Goal: Task Accomplishment & Management: Complete application form

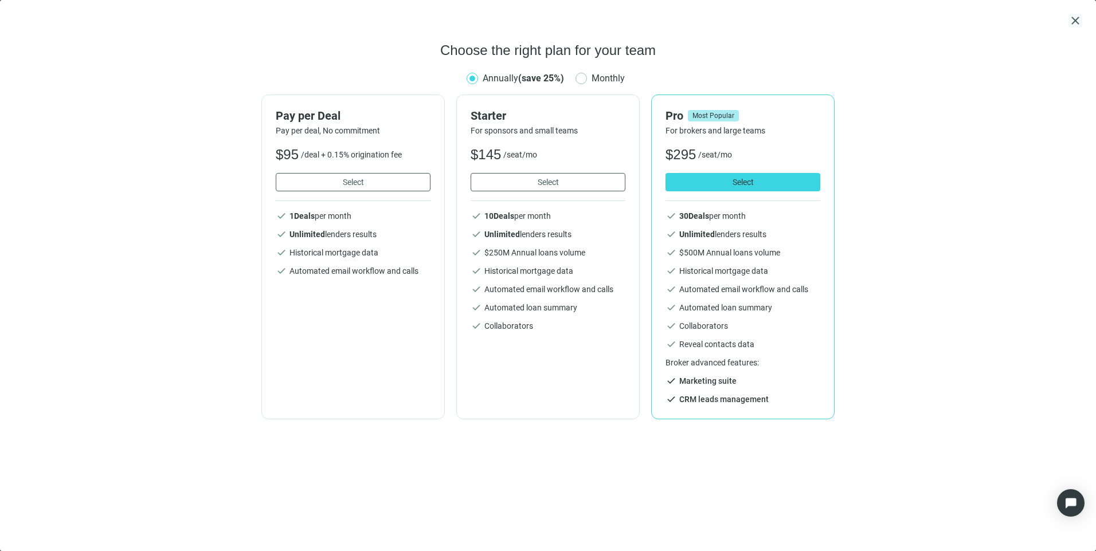
click at [1073, 18] on span "close" at bounding box center [1075, 21] width 14 height 14
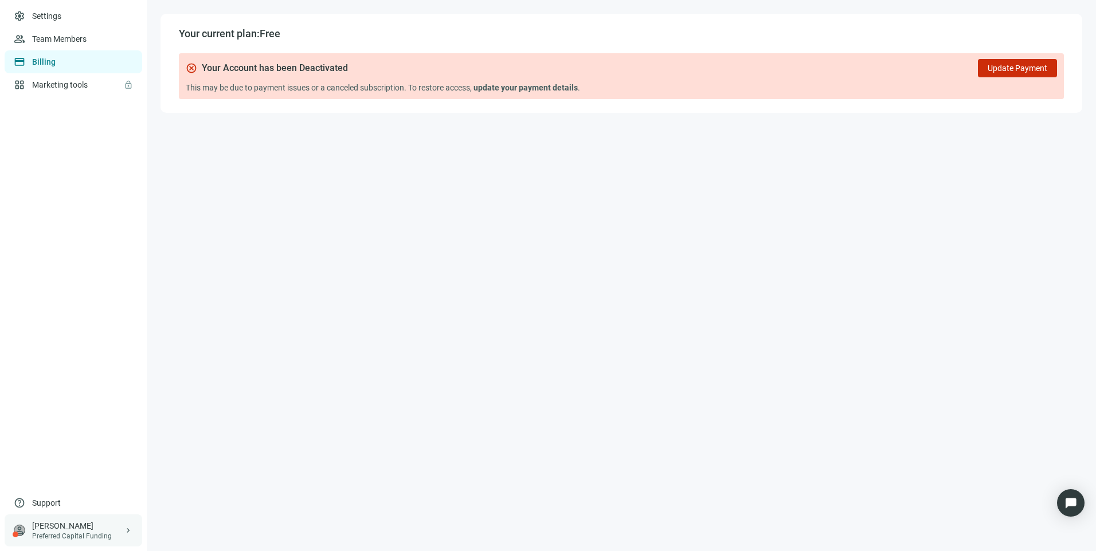
click at [89, 537] on div "Preferred Capital Funding" at bounding box center [78, 536] width 92 height 9
click at [172, 534] on div "logout Log out" at bounding box center [218, 531] width 138 height 21
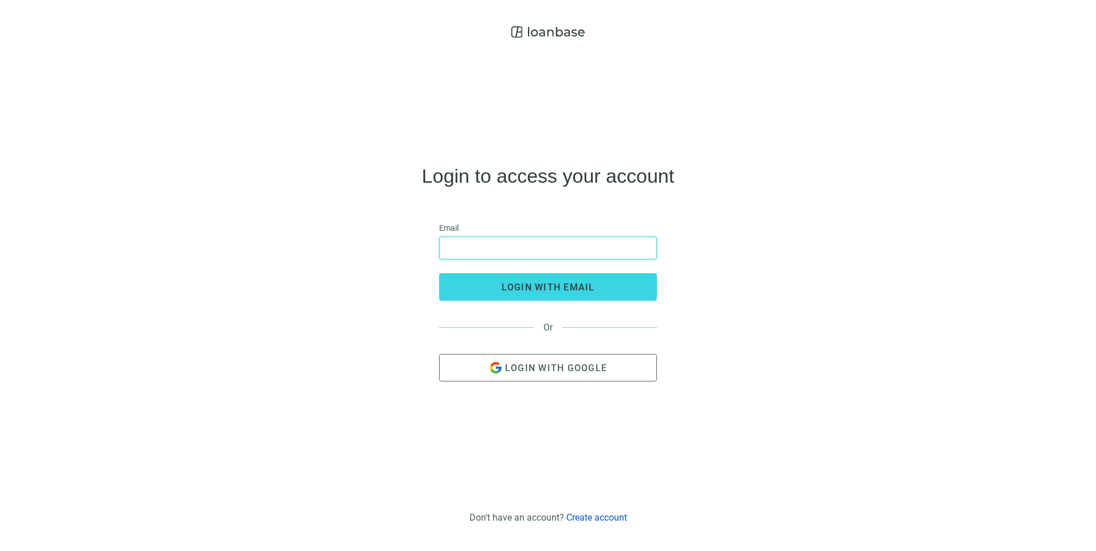
click at [501, 249] on input "email" at bounding box center [547, 248] width 203 height 22
type input "**********"
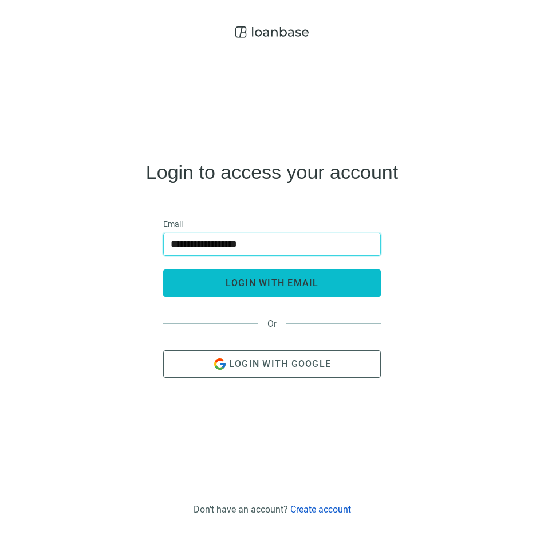
click at [277, 276] on button "login with email" at bounding box center [272, 283] width 218 height 28
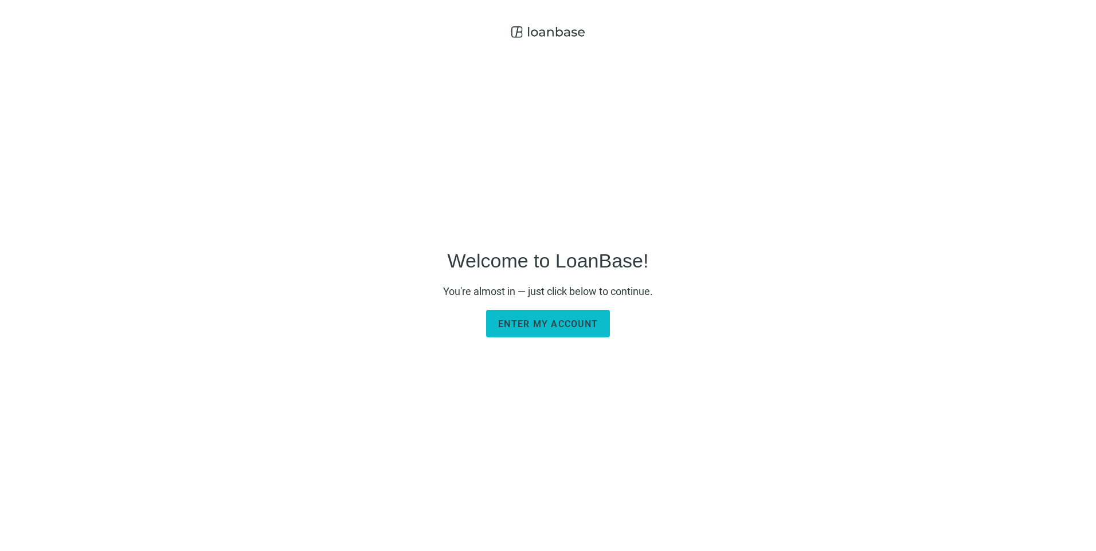
click at [544, 325] on span "Enter my account" at bounding box center [548, 324] width 100 height 11
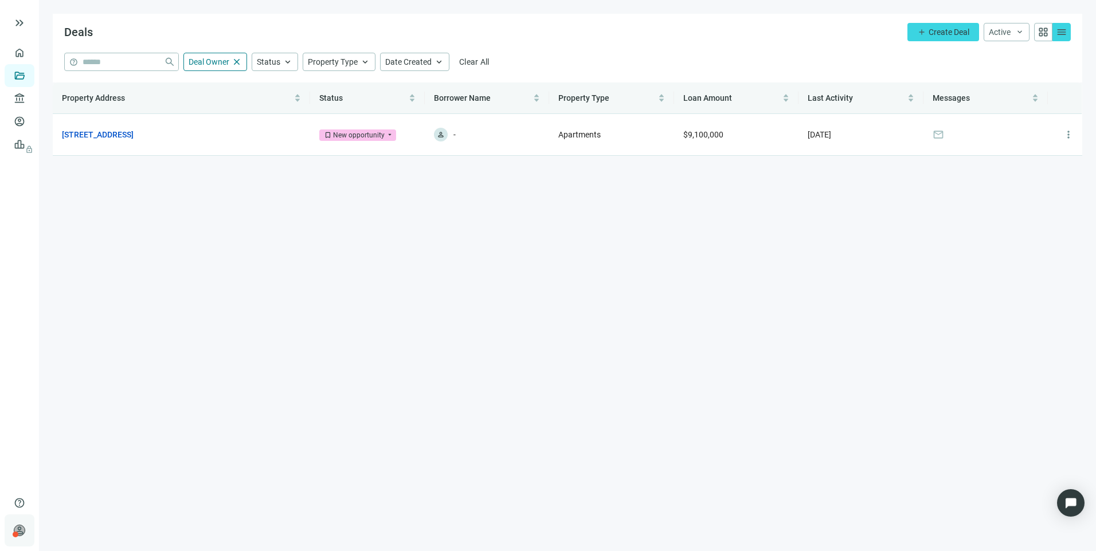
click at [13, 535] on div at bounding box center [16, 535] width 6 height 6
click at [466, 413] on main "Deals add Create Deal Active keyboard_arrow_down grid_view menu help close Deal…" at bounding box center [567, 275] width 1057 height 551
click at [29, 54] on link "Overview" at bounding box center [46, 52] width 34 height 9
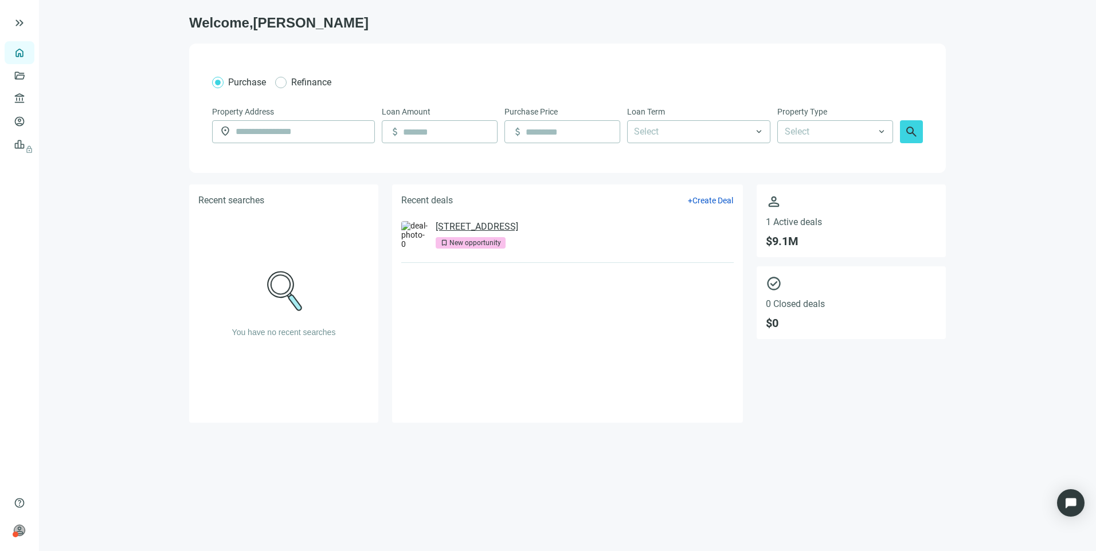
click at [518, 228] on link "[STREET_ADDRESS]" at bounding box center [476, 226] width 83 height 11
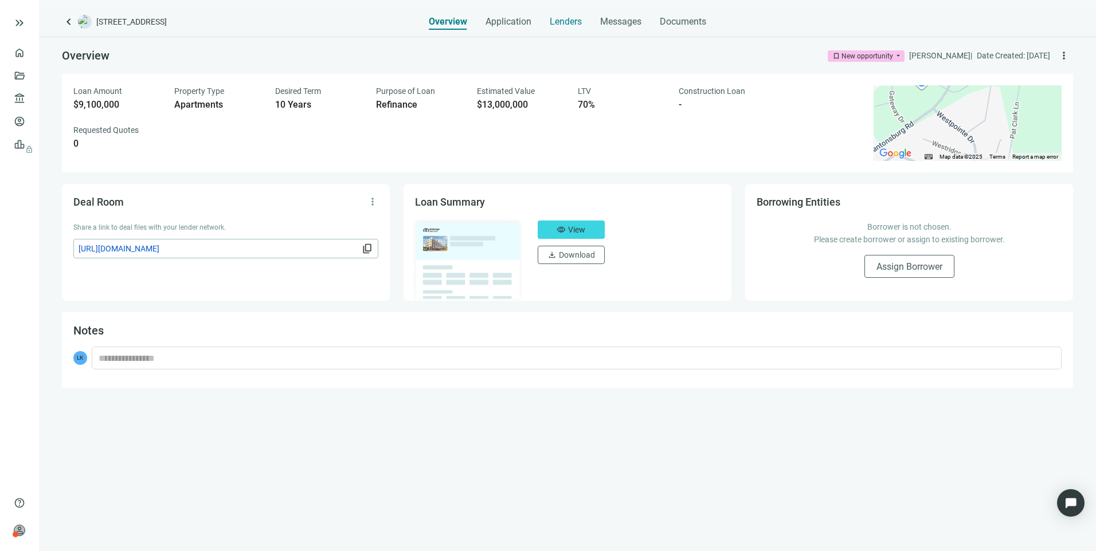
click at [544, 25] on span "Lenders" at bounding box center [566, 21] width 32 height 11
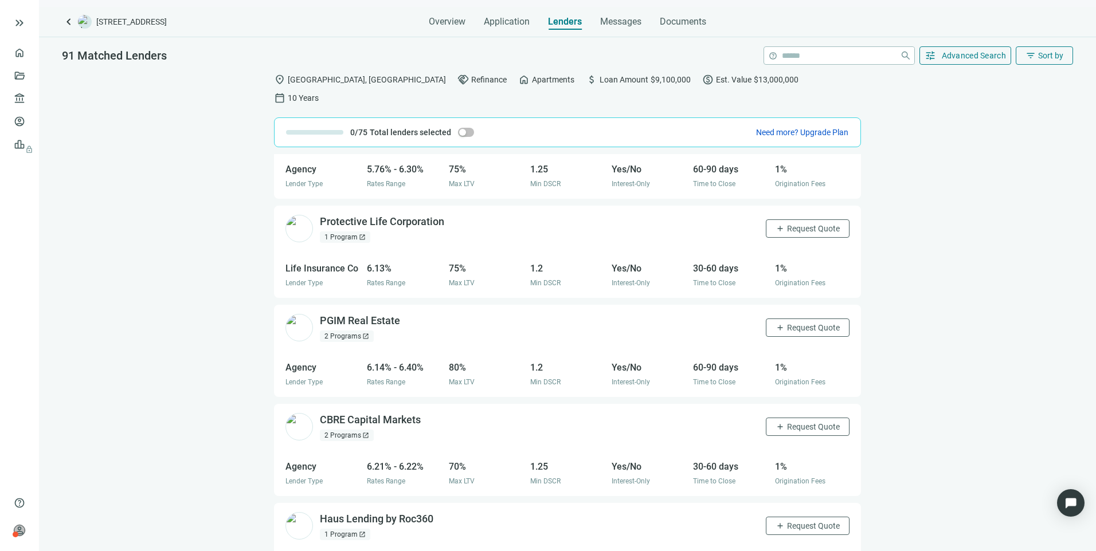
scroll to position [1561, 0]
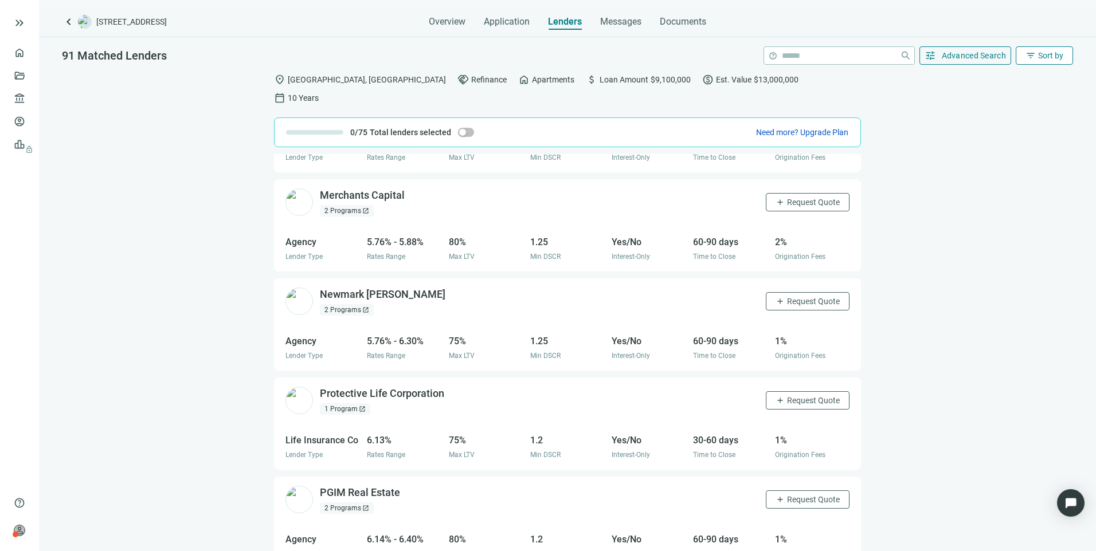
click at [544, 55] on span "Sort by" at bounding box center [1050, 55] width 25 height 9
click at [544, 56] on span "Advanced Search" at bounding box center [973, 55] width 65 height 9
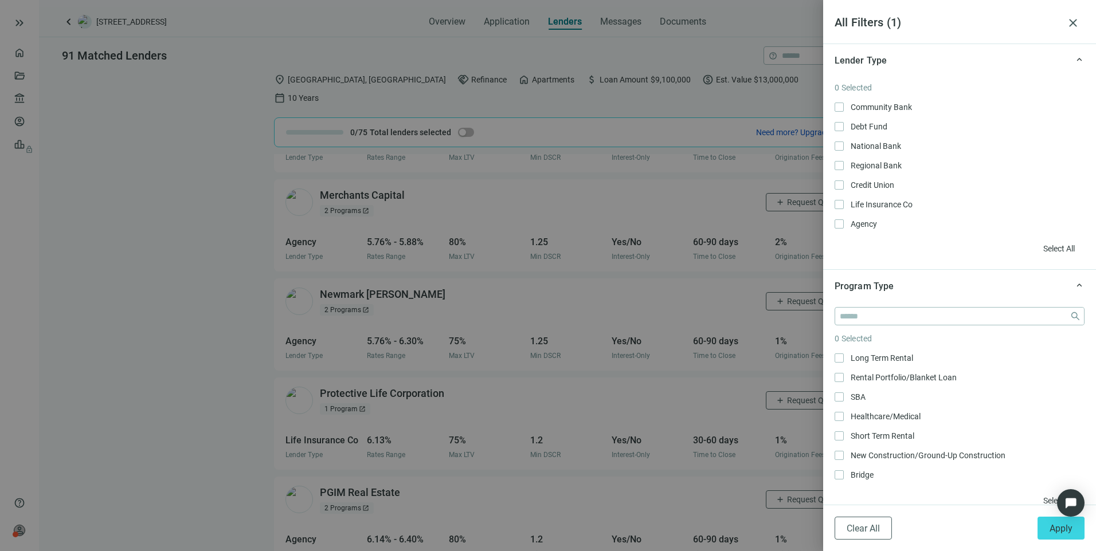
click at [544, 56] on div at bounding box center [548, 275] width 1096 height 551
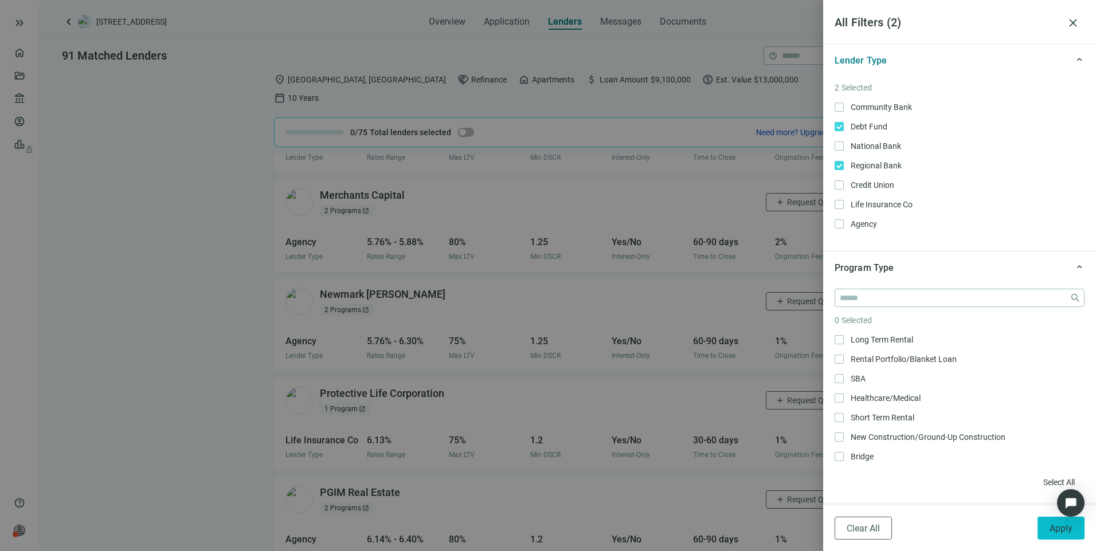
click at [544, 529] on button "Apply" at bounding box center [1060, 528] width 47 height 23
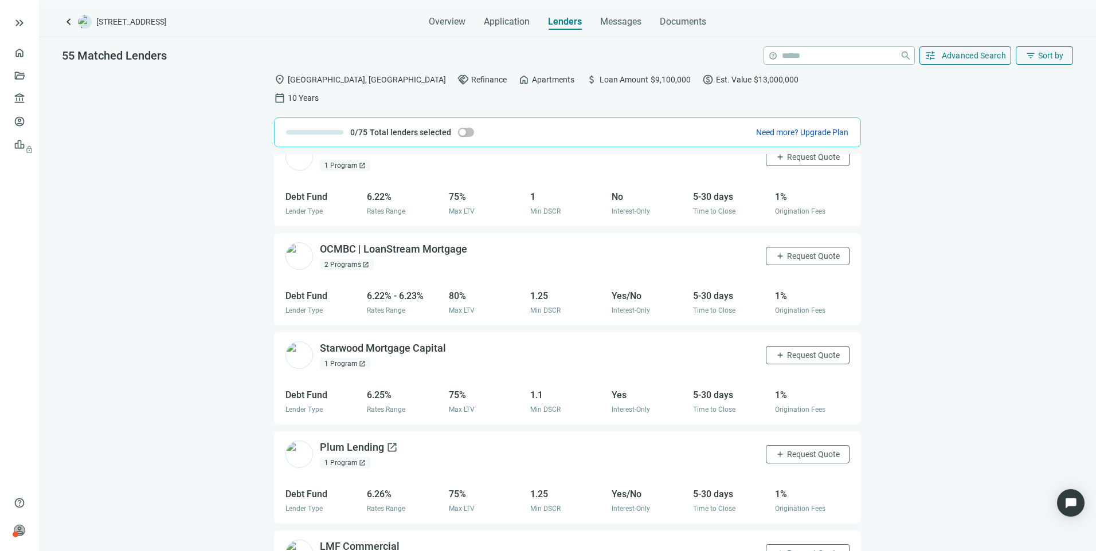
scroll to position [573, 0]
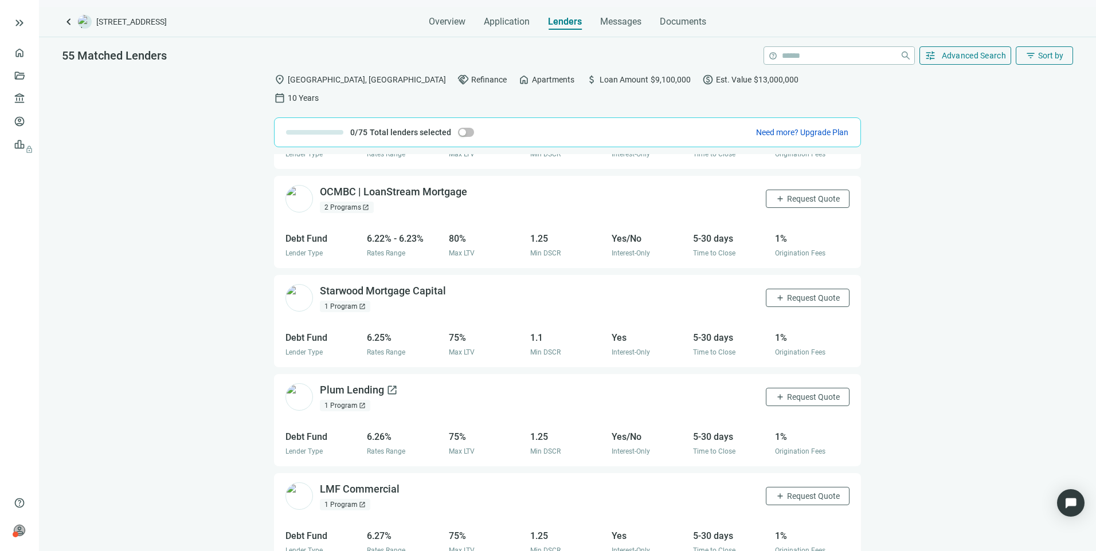
click at [366, 383] on div "Plum Lending open_in_new" at bounding box center [359, 390] width 78 height 14
click at [342, 383] on div "Plum Lending open_in_new" at bounding box center [359, 390] width 78 height 14
click at [440, 25] on span "Overview" at bounding box center [447, 21] width 37 height 11
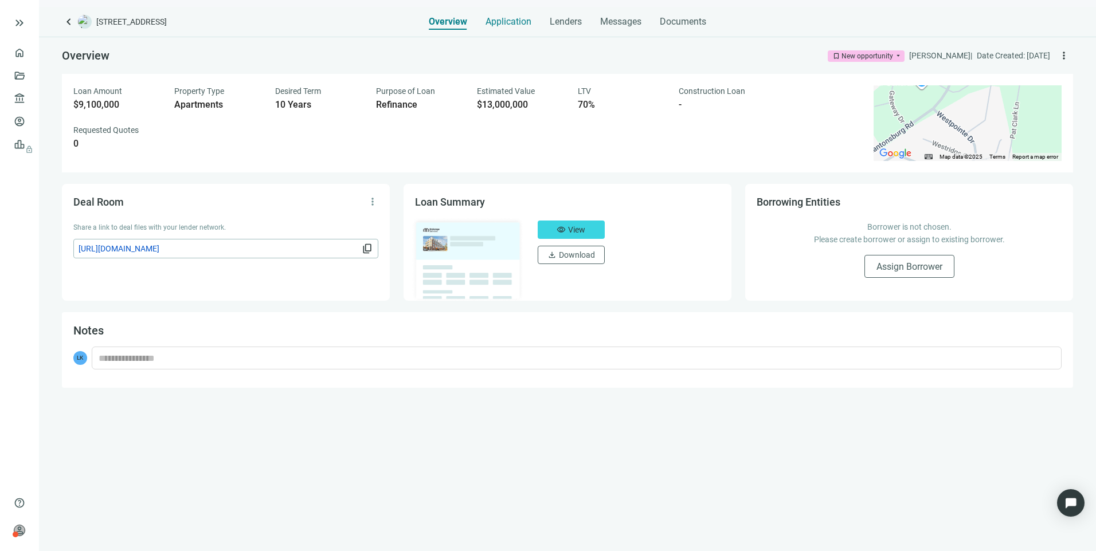
click at [487, 26] on span "Application" at bounding box center [508, 21] width 46 height 11
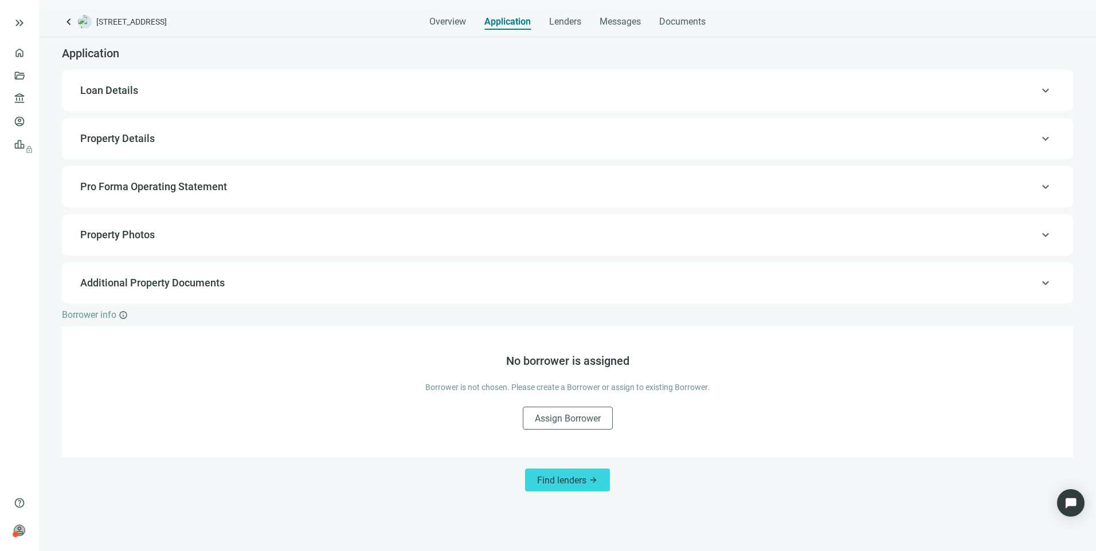
click at [544, 84] on span "Loan Details" at bounding box center [566, 91] width 972 height 14
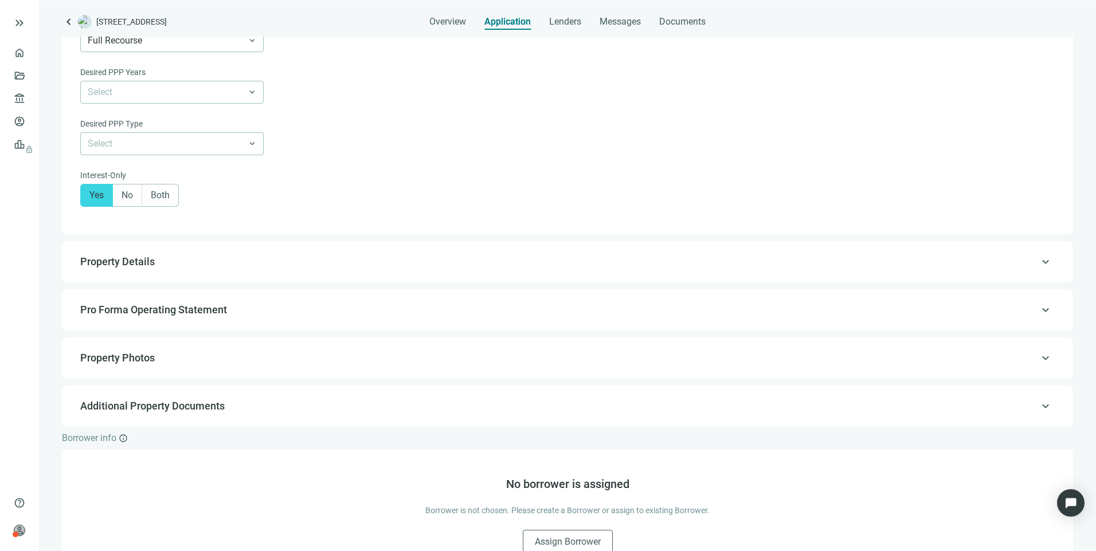
scroll to position [721, 0]
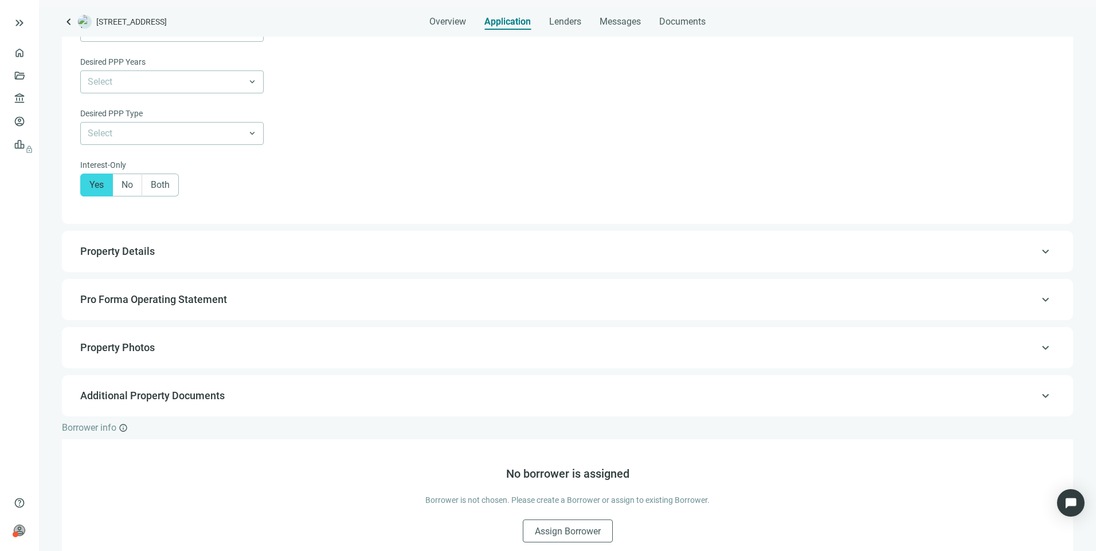
click at [544, 252] on span "keyboard_arrow_up" at bounding box center [1045, 252] width 14 height 0
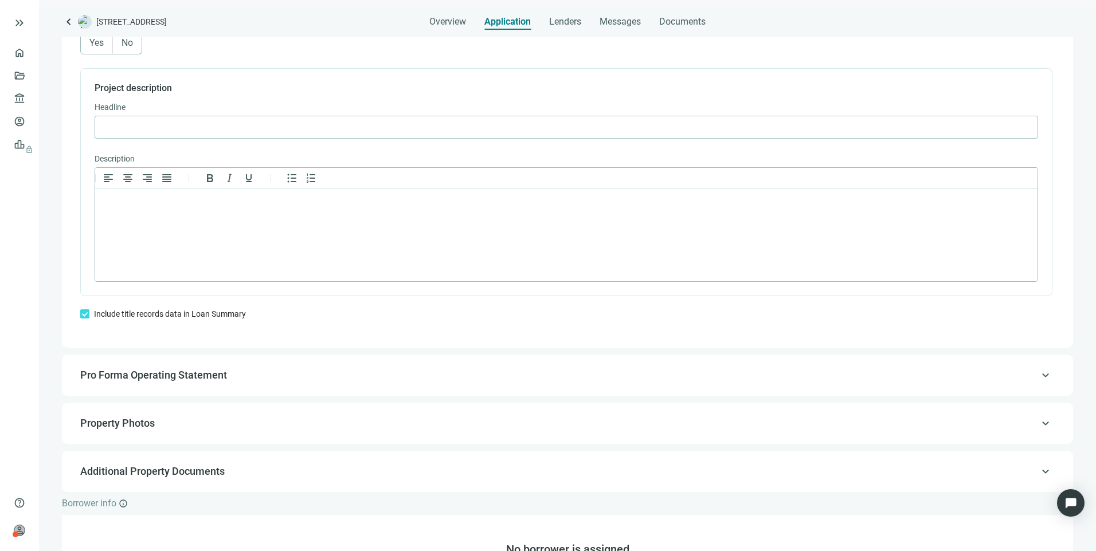
scroll to position [827, 0]
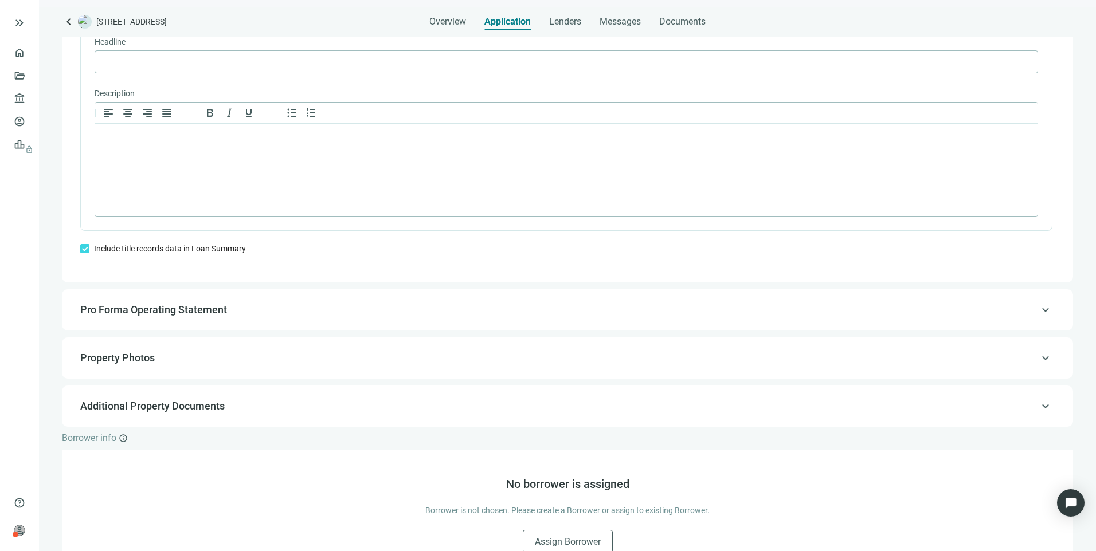
click at [544, 310] on span "keyboard_arrow_up" at bounding box center [1045, 310] width 14 height 0
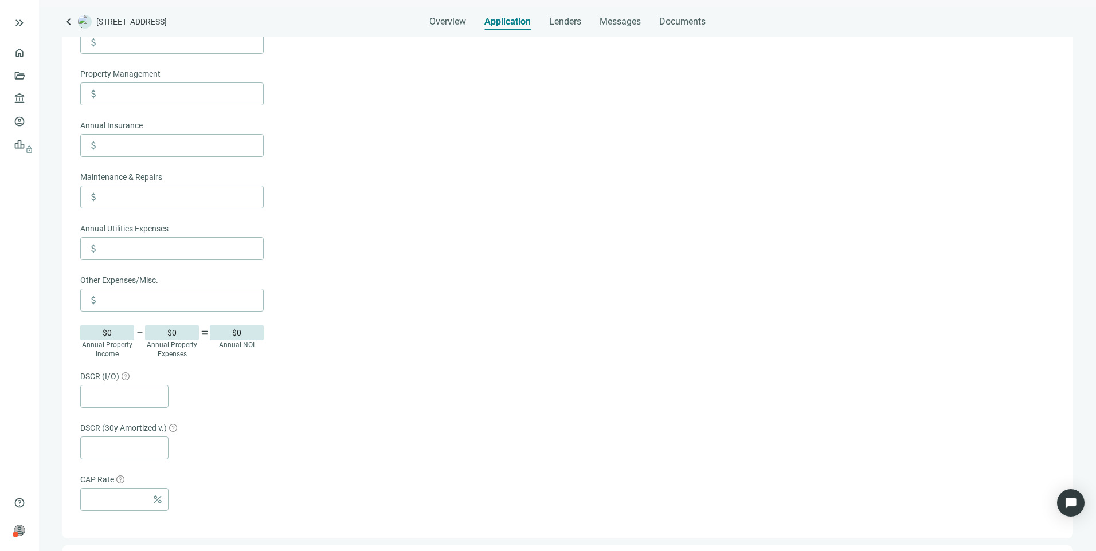
scroll to position [130, 0]
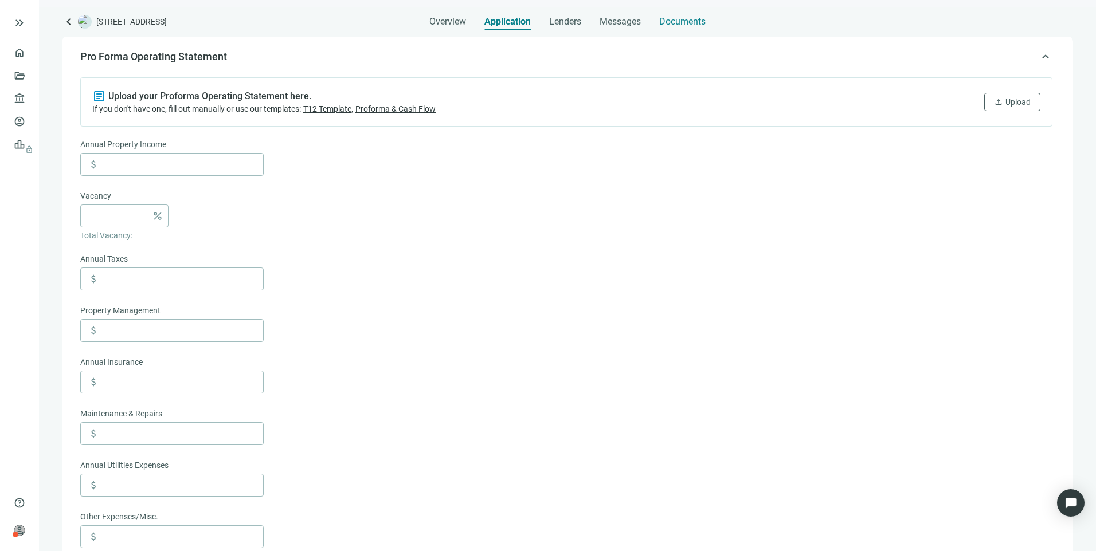
click at [544, 28] on div "Documents" at bounding box center [682, 18] width 46 height 23
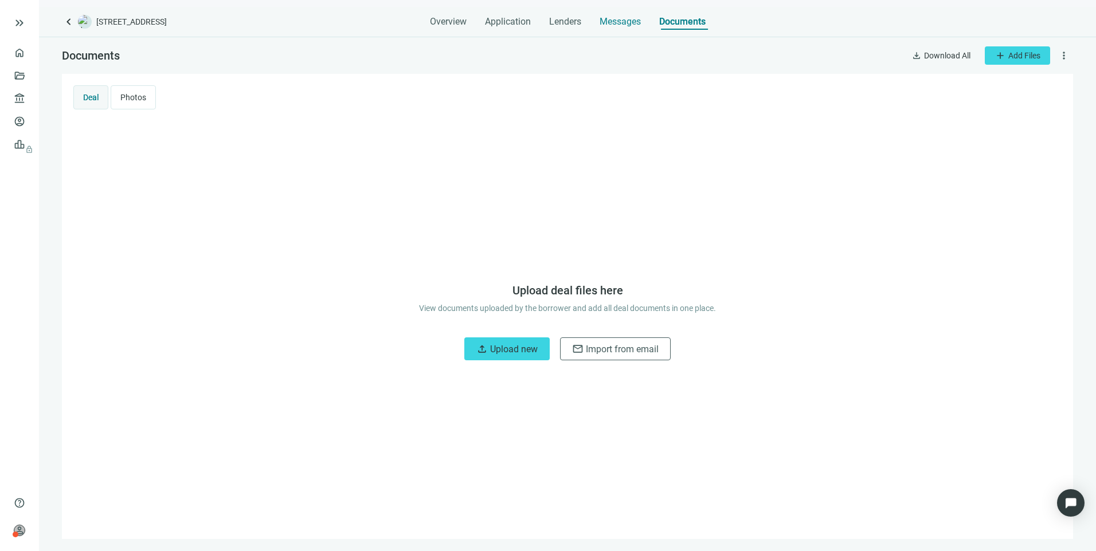
click at [544, 23] on span "Messages" at bounding box center [619, 21] width 41 height 11
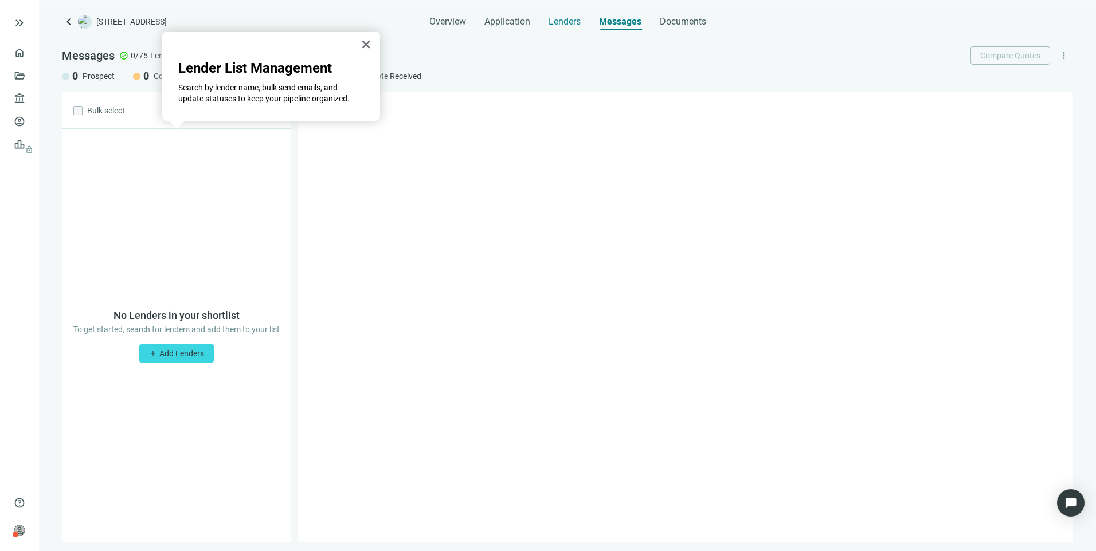
click at [544, 22] on span "Lenders" at bounding box center [564, 21] width 32 height 11
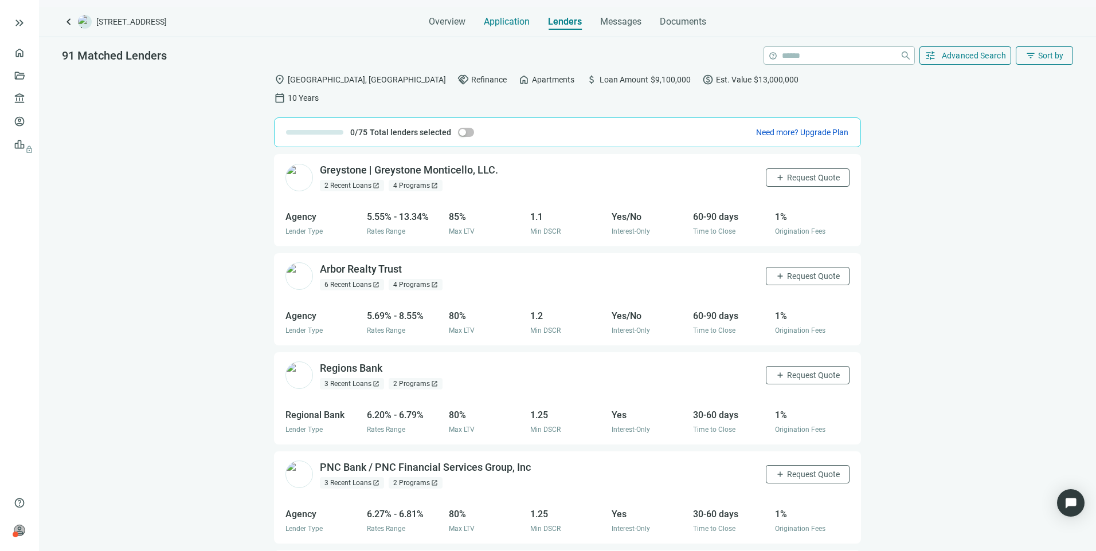
click at [516, 22] on span "Application" at bounding box center [507, 21] width 46 height 11
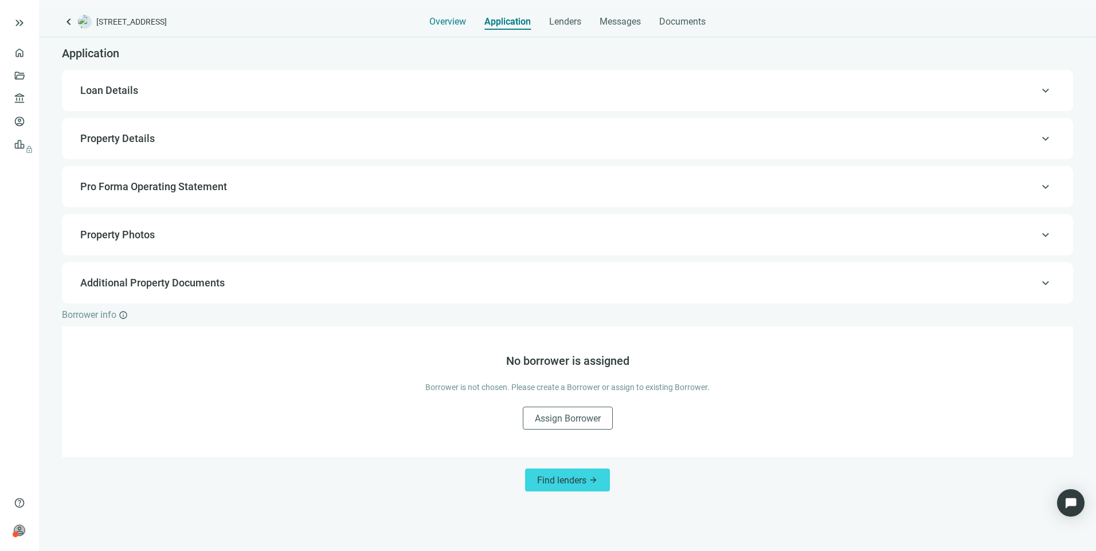
click at [456, 25] on span "Overview" at bounding box center [447, 21] width 37 height 11
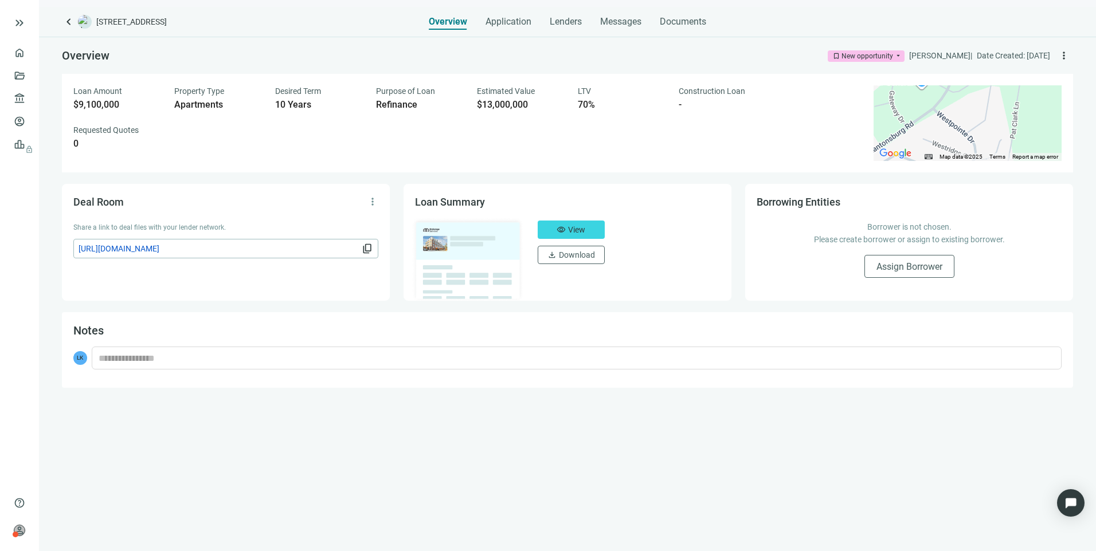
click at [229, 249] on span "[URL][DOMAIN_NAME]" at bounding box center [219, 248] width 281 height 13
click at [544, 225] on span "View" at bounding box center [576, 229] width 17 height 9
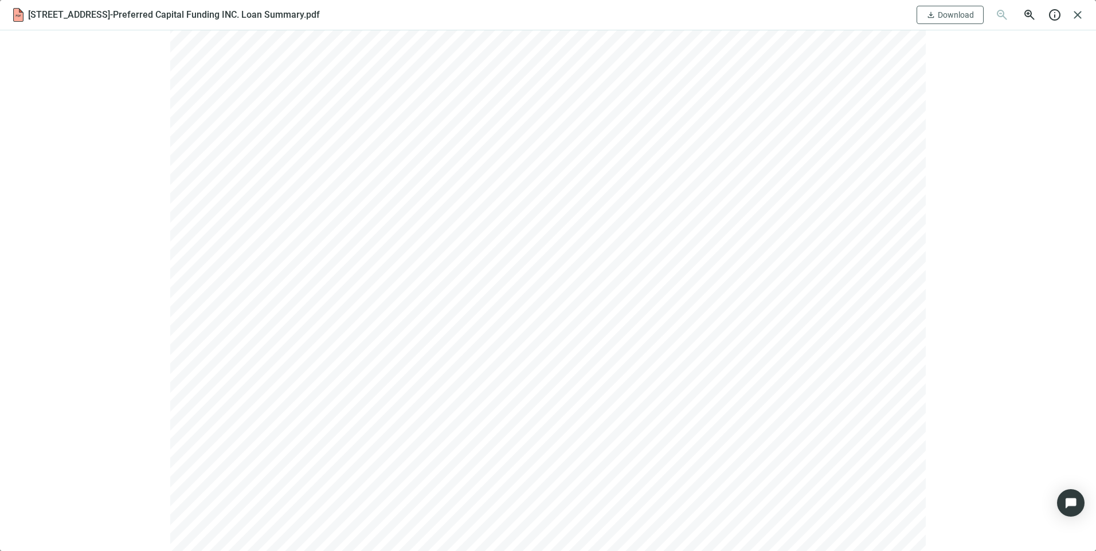
scroll to position [1284, 0]
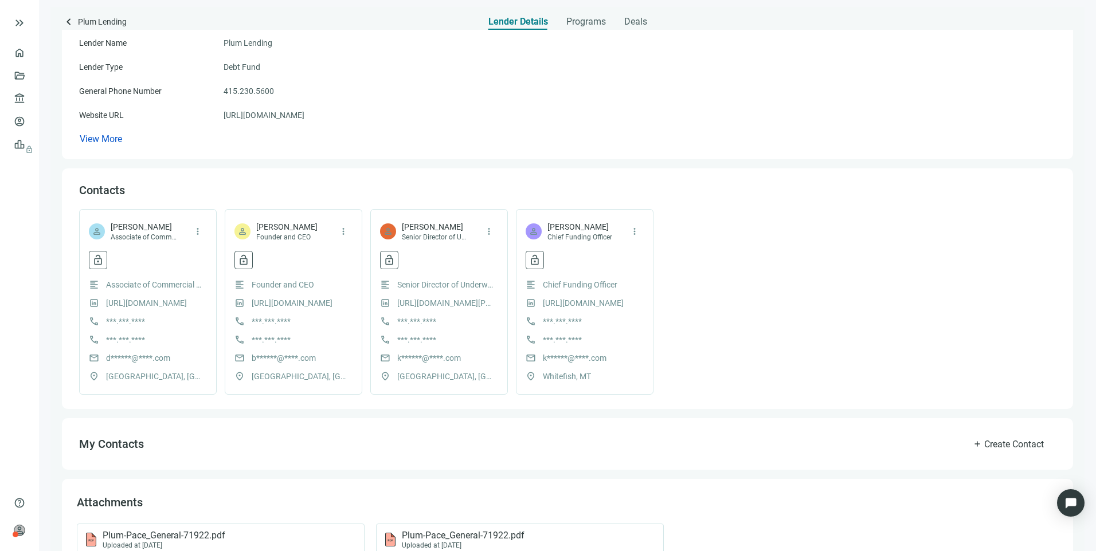
scroll to position [189, 0]
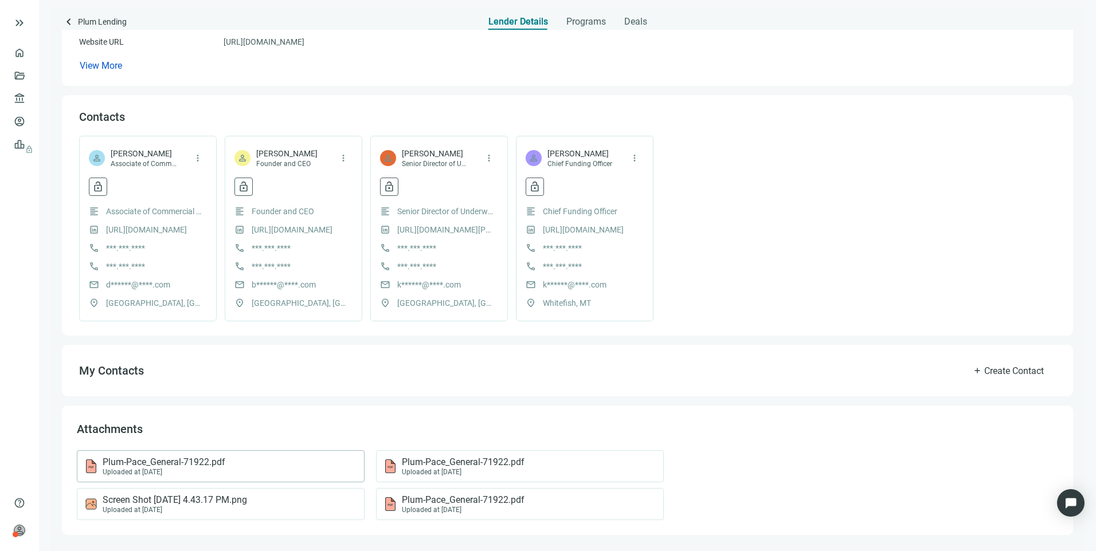
click at [147, 468] on div "Uploaded at 10.25.2023" at bounding box center [164, 472] width 123 height 8
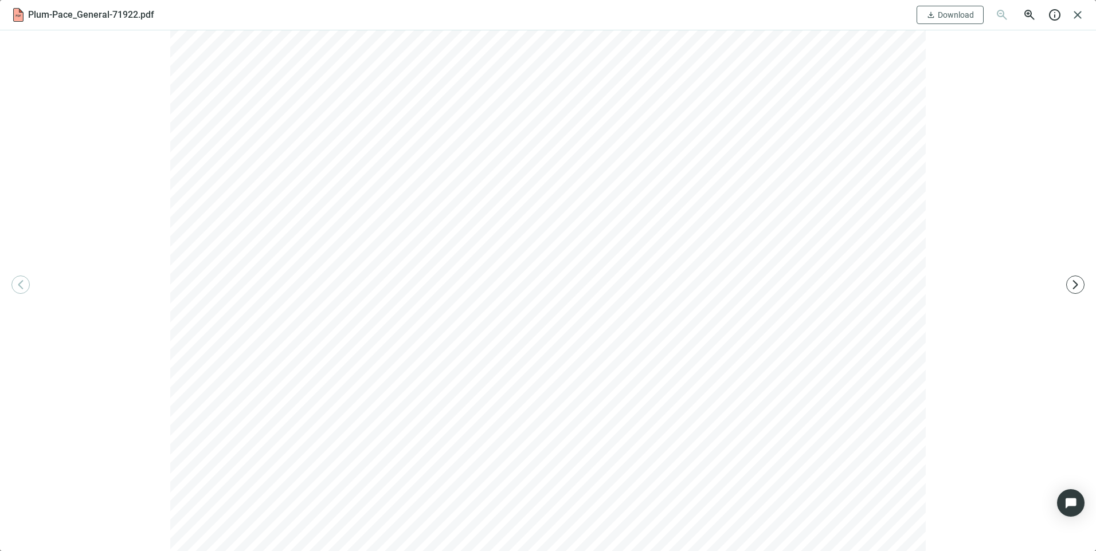
scroll to position [469, 0]
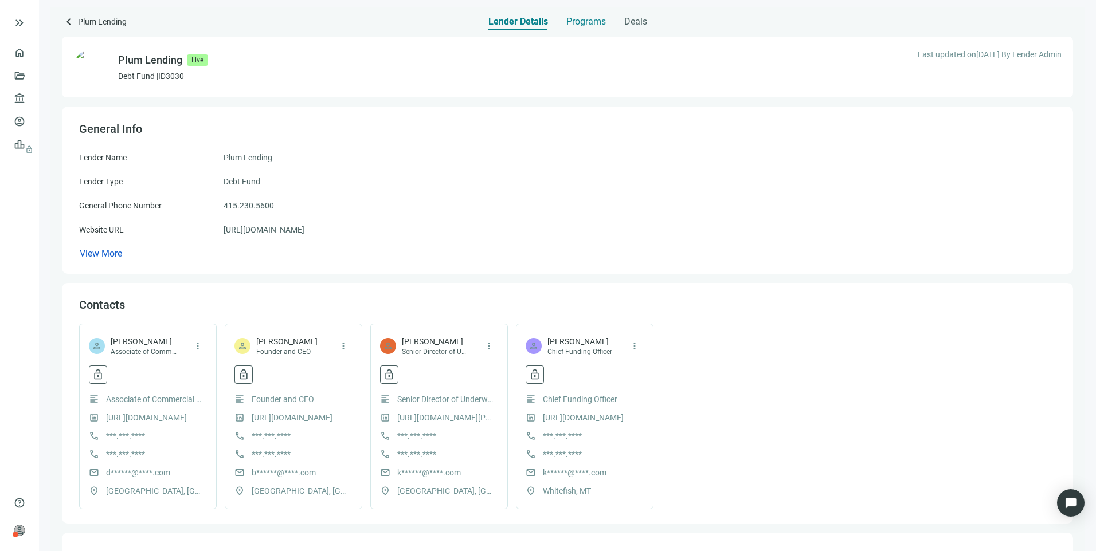
click at [580, 27] on span "Programs" at bounding box center [586, 21] width 40 height 11
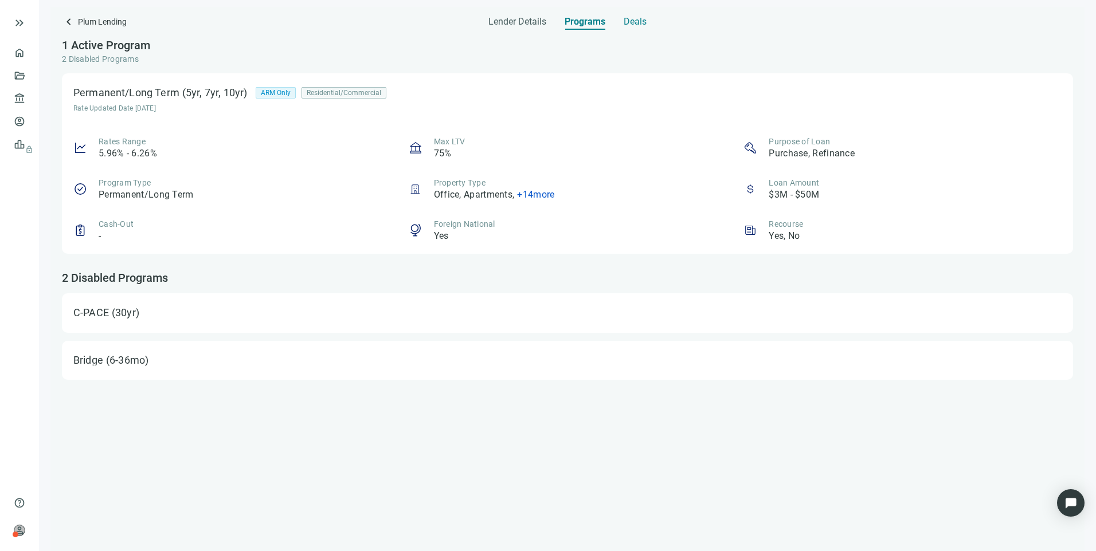
click at [630, 23] on span "Deals" at bounding box center [634, 21] width 23 height 11
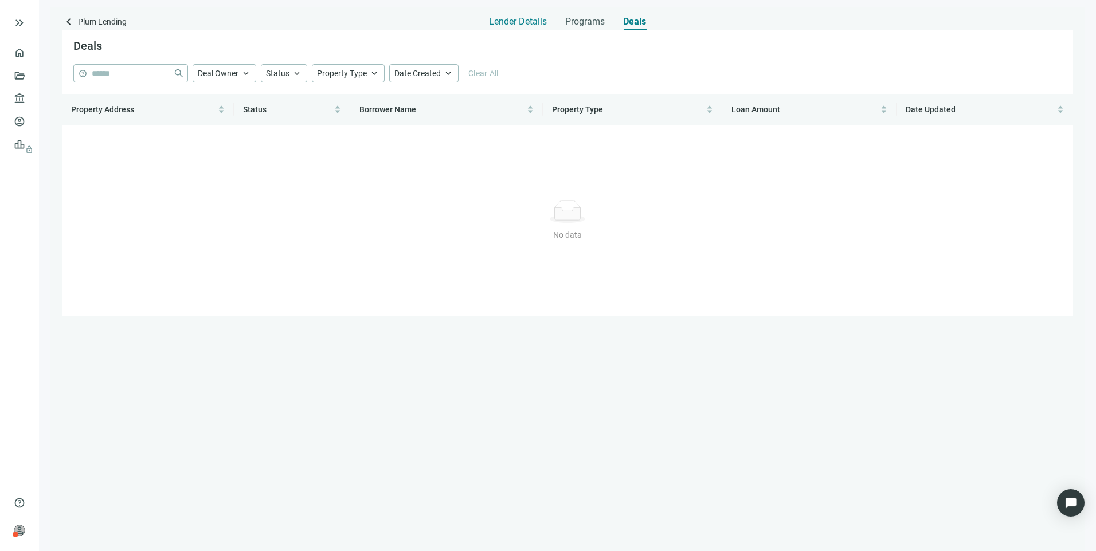
click at [515, 21] on span "Lender Details" at bounding box center [518, 21] width 58 height 11
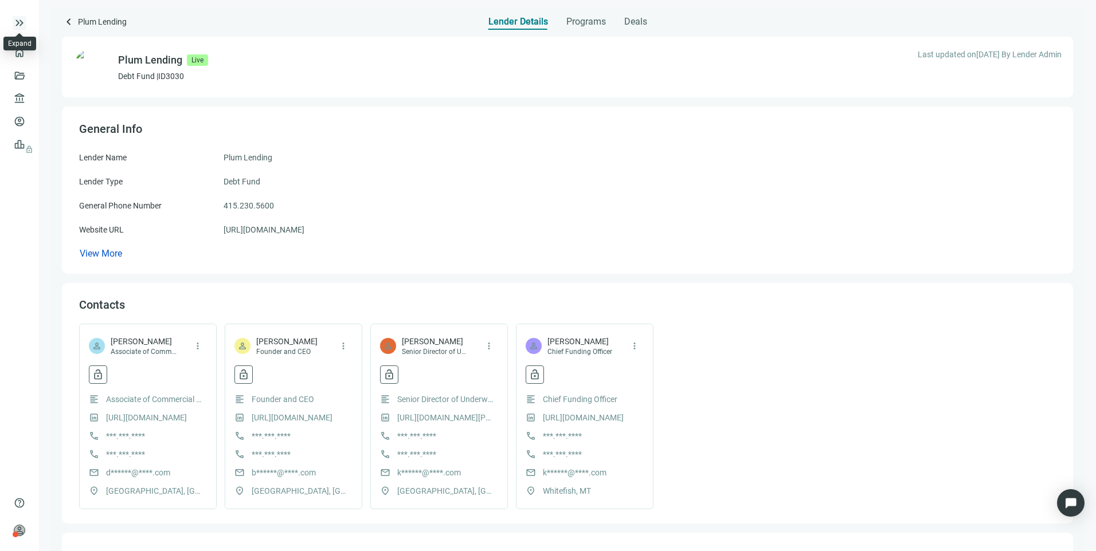
click at [16, 26] on span "keyboard_double_arrow_right" at bounding box center [20, 23] width 14 height 14
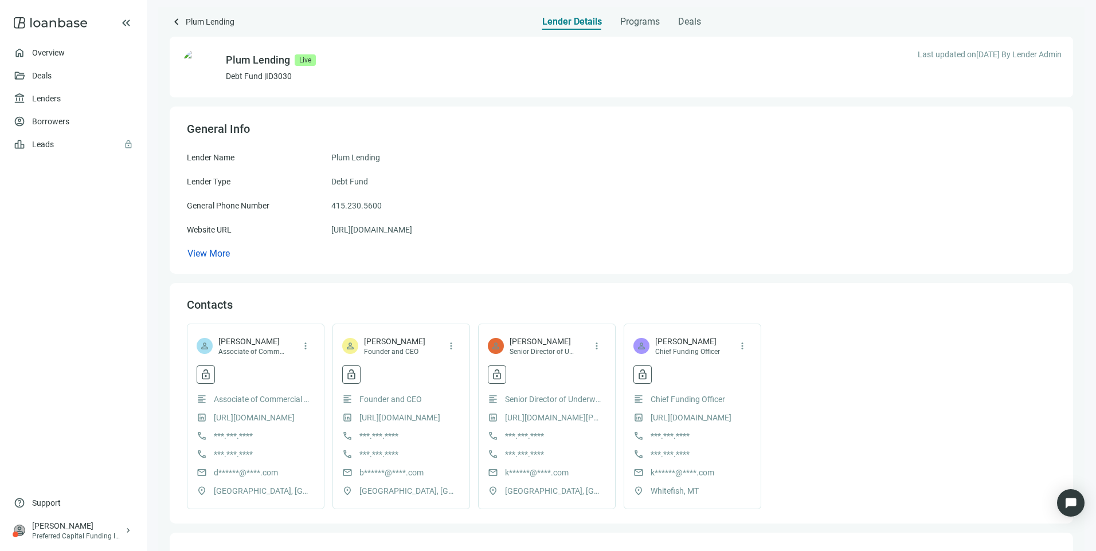
click at [174, 22] on span "keyboard_arrow_left" at bounding box center [177, 22] width 14 height 14
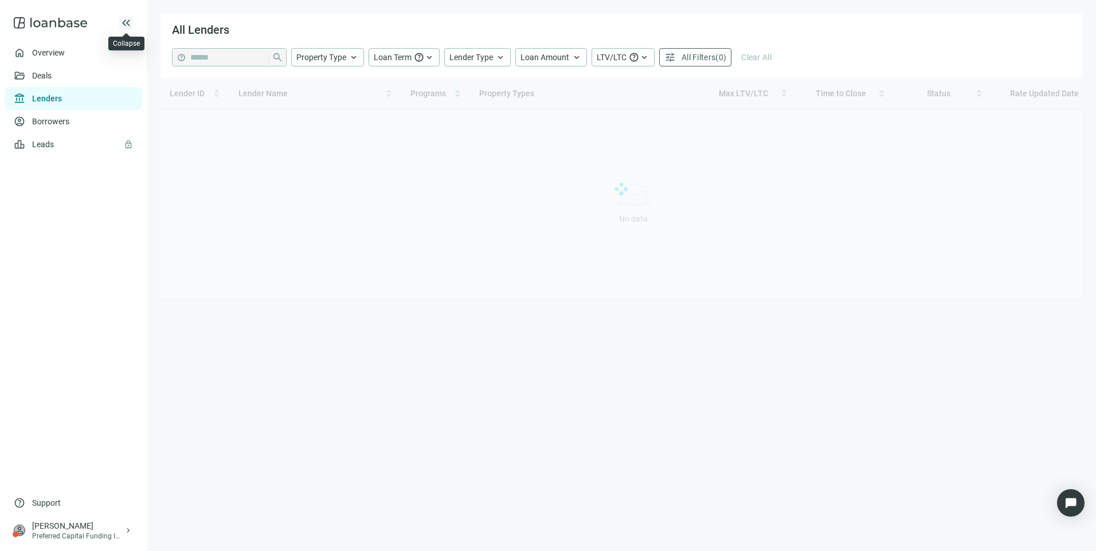
click at [130, 24] on span "keyboard_double_arrow_left" at bounding box center [126, 23] width 14 height 14
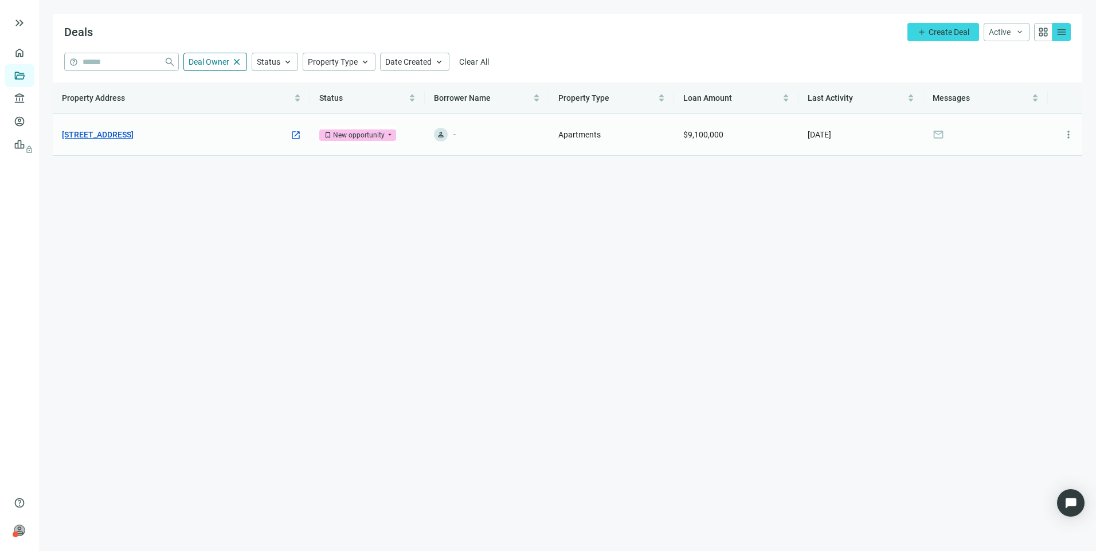
click at [134, 135] on link "[STREET_ADDRESS]" at bounding box center [98, 134] width 72 height 13
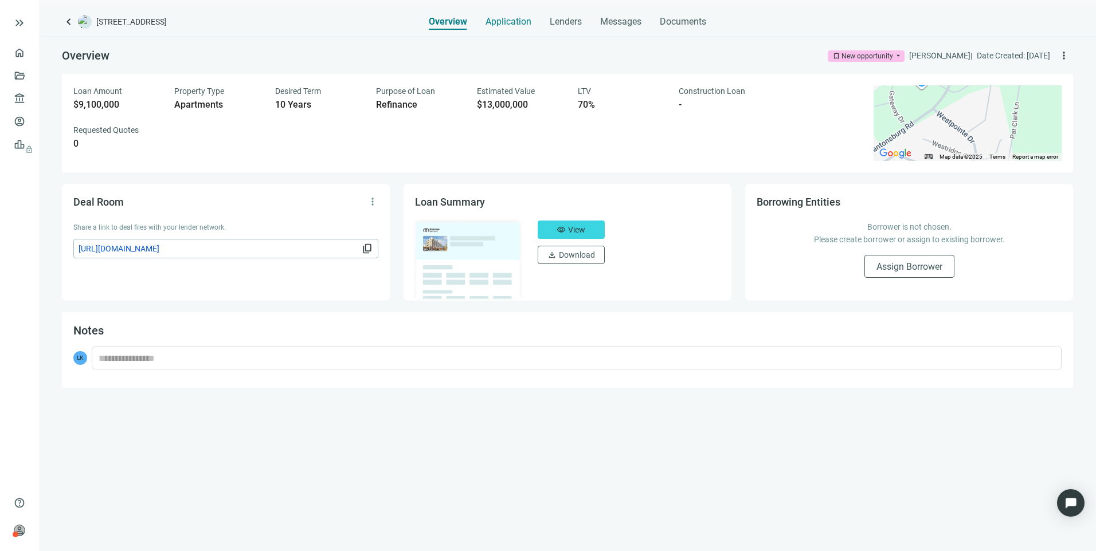
click at [499, 24] on span "Application" at bounding box center [508, 21] width 46 height 11
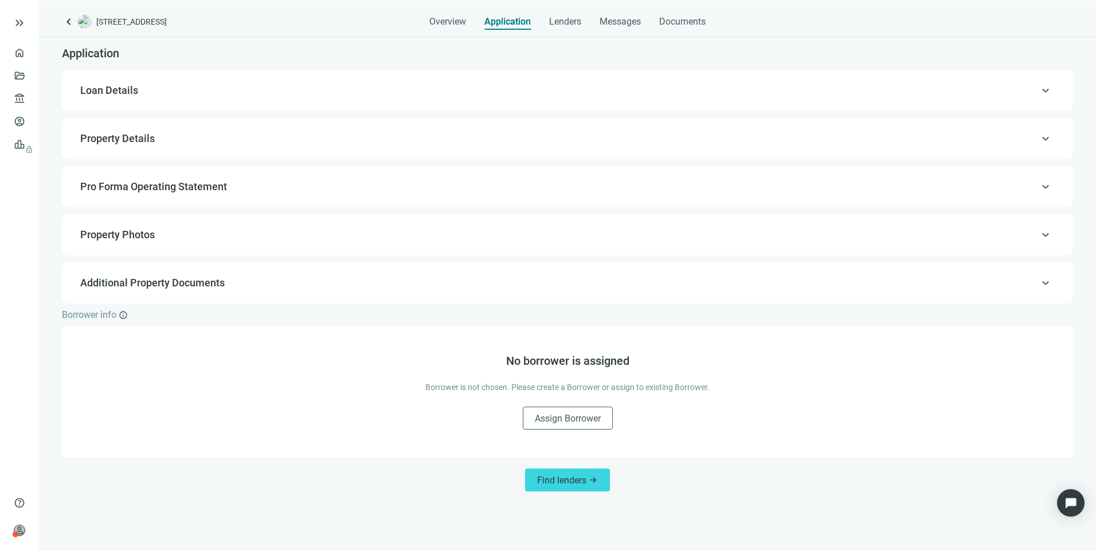
click at [1034, 93] on span "Loan Details" at bounding box center [566, 91] width 972 height 14
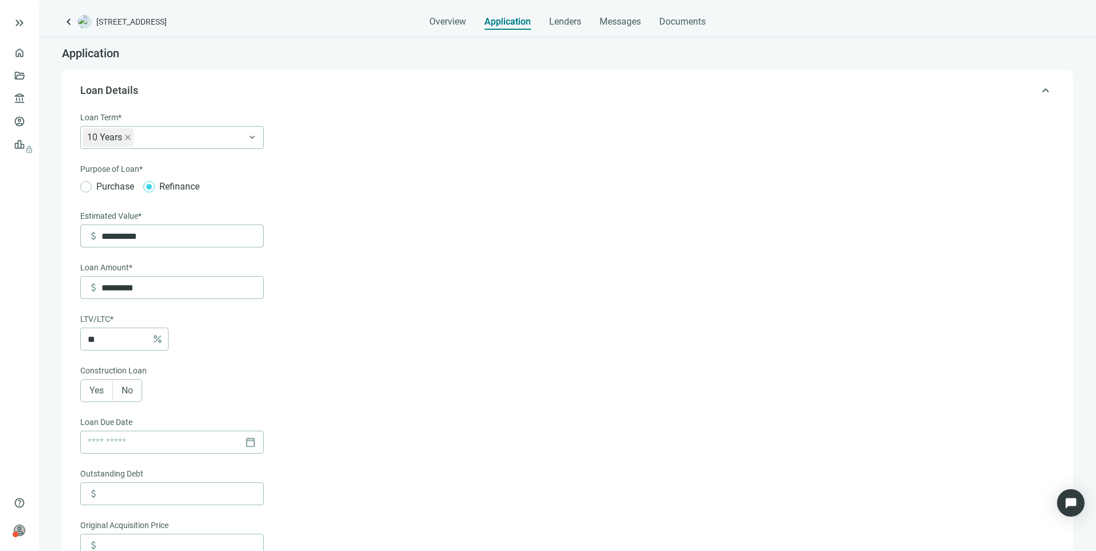
scroll to position [34, 0]
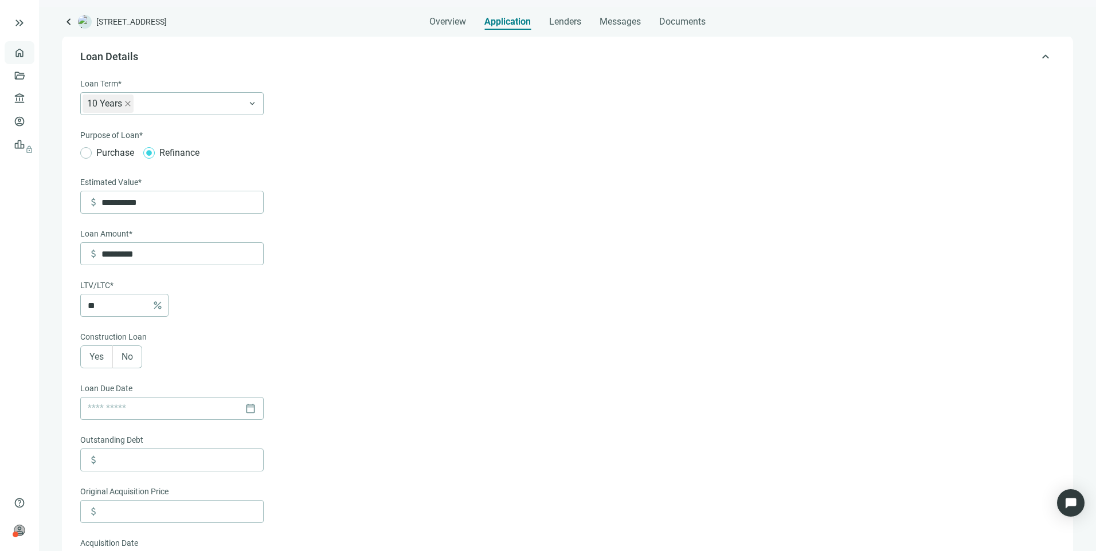
click at [29, 48] on link "Overview" at bounding box center [46, 52] width 34 height 9
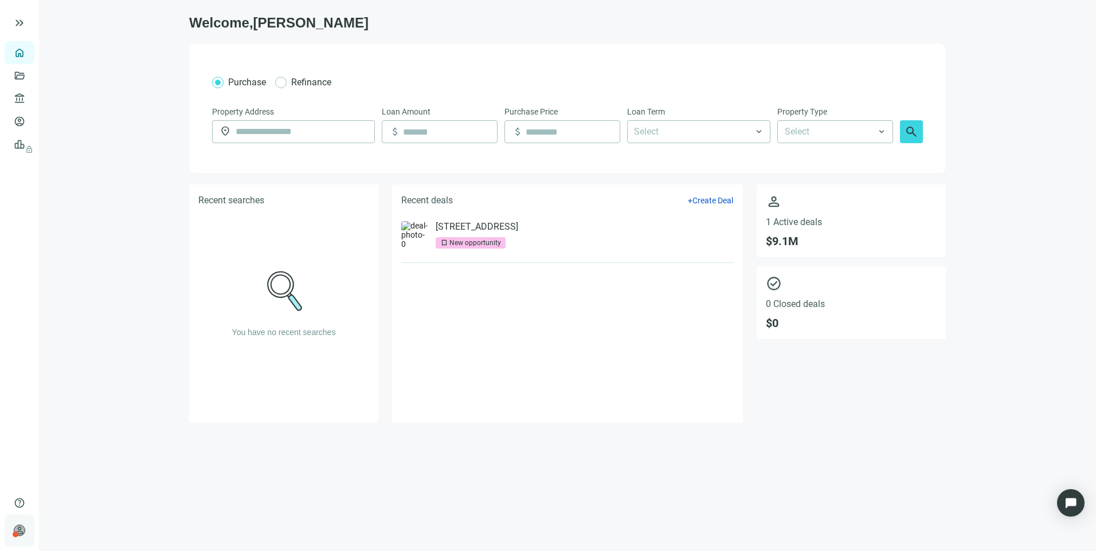
click at [16, 528] on span "person" at bounding box center [19, 530] width 11 height 11
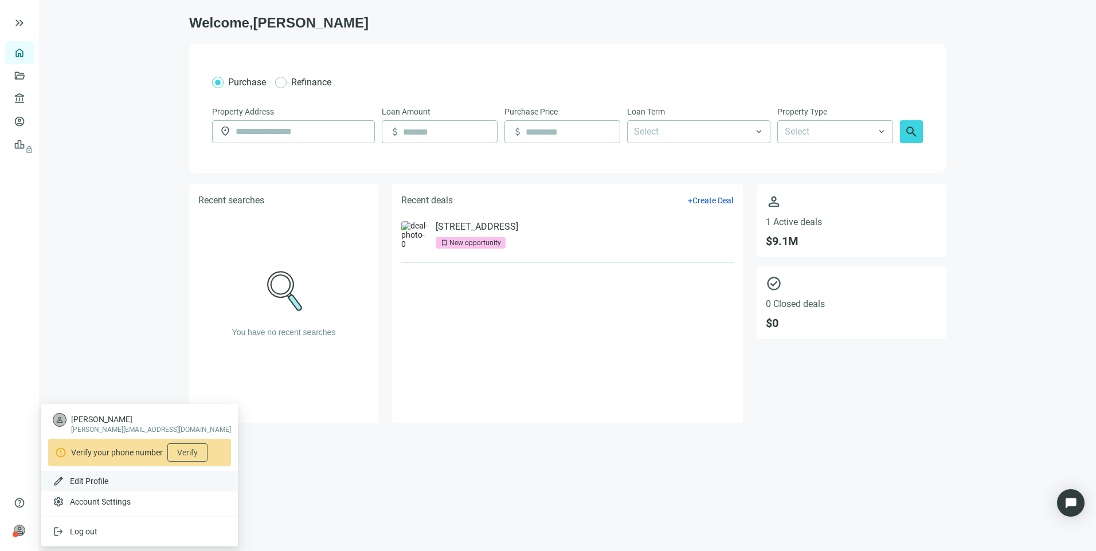
click at [89, 482] on span "Edit Profile" at bounding box center [89, 481] width 38 height 9
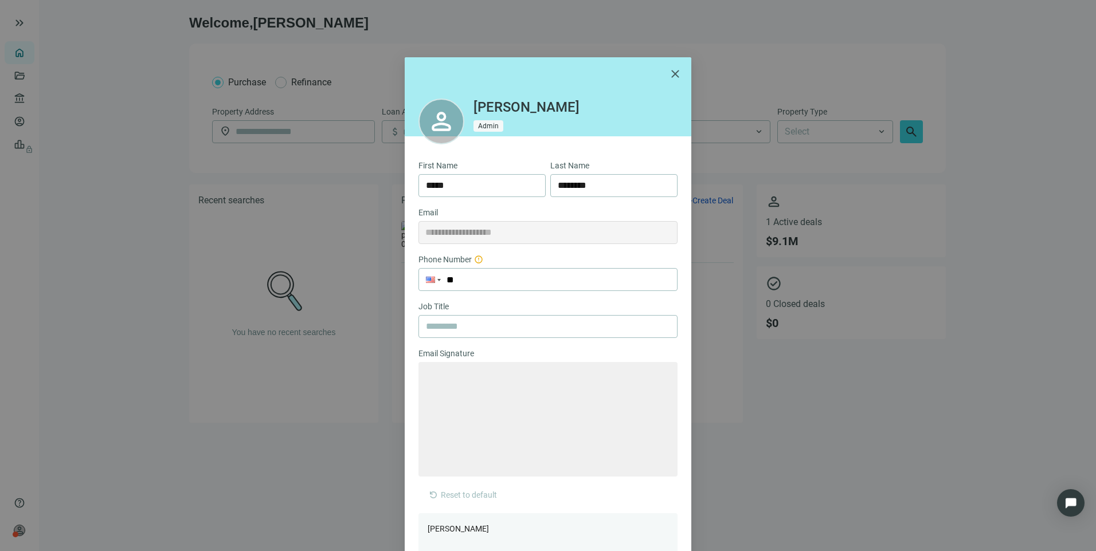
type textarea "**********"
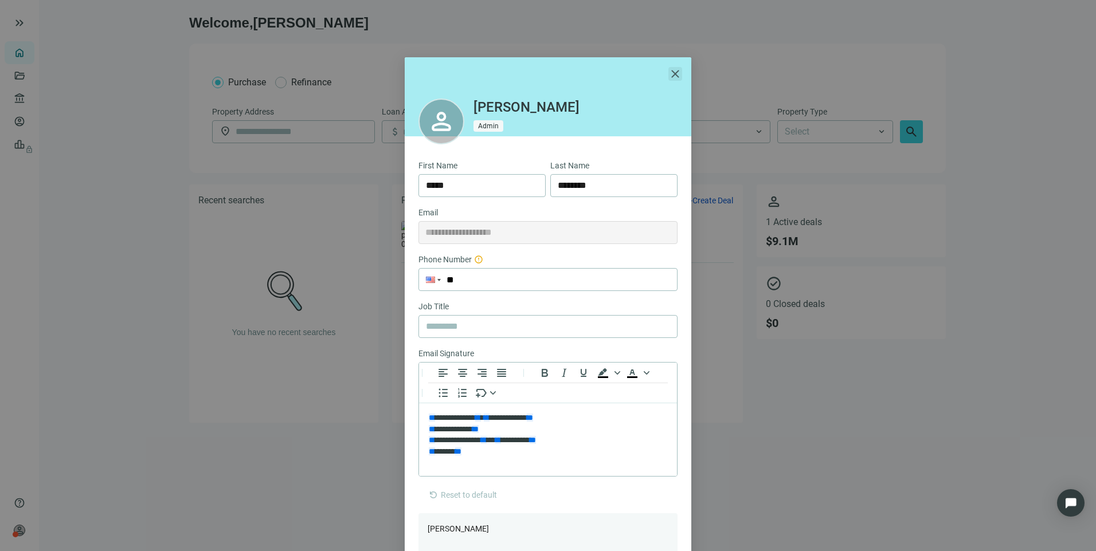
click at [670, 77] on span "close" at bounding box center [675, 74] width 14 height 14
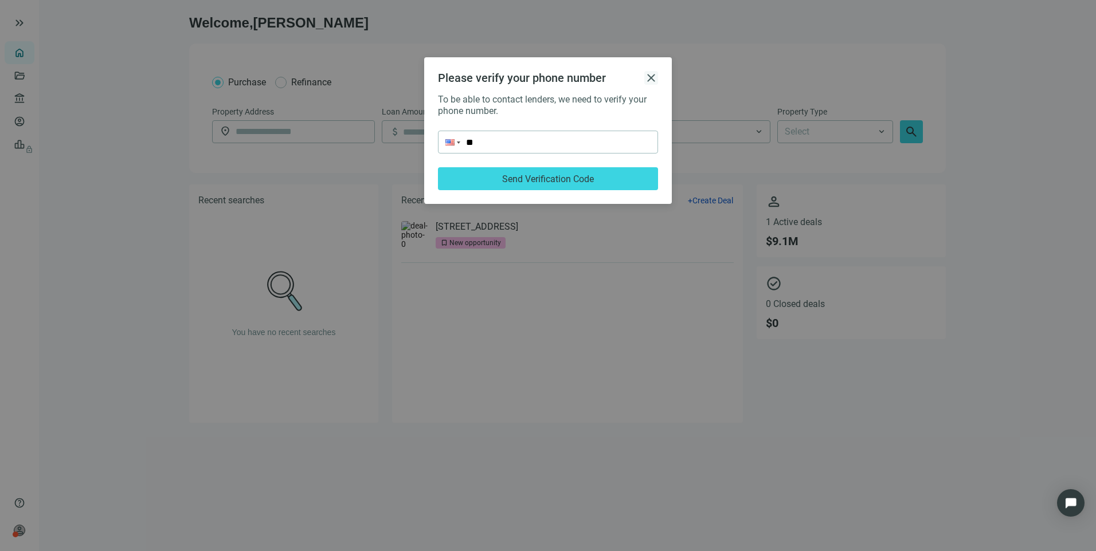
click at [652, 76] on span "close" at bounding box center [651, 78] width 14 height 14
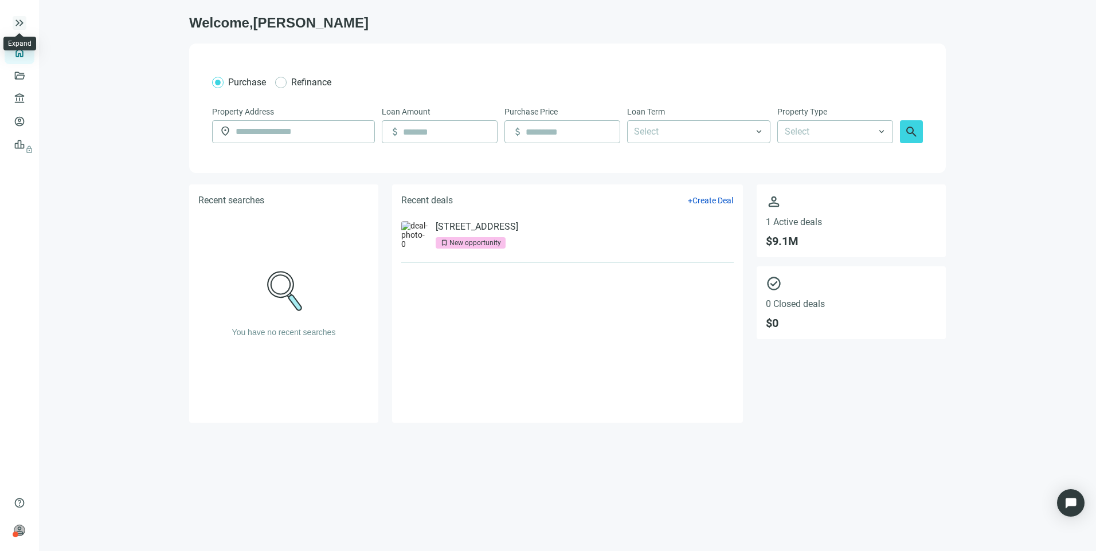
click at [19, 18] on span "keyboard_double_arrow_right" at bounding box center [20, 23] width 14 height 14
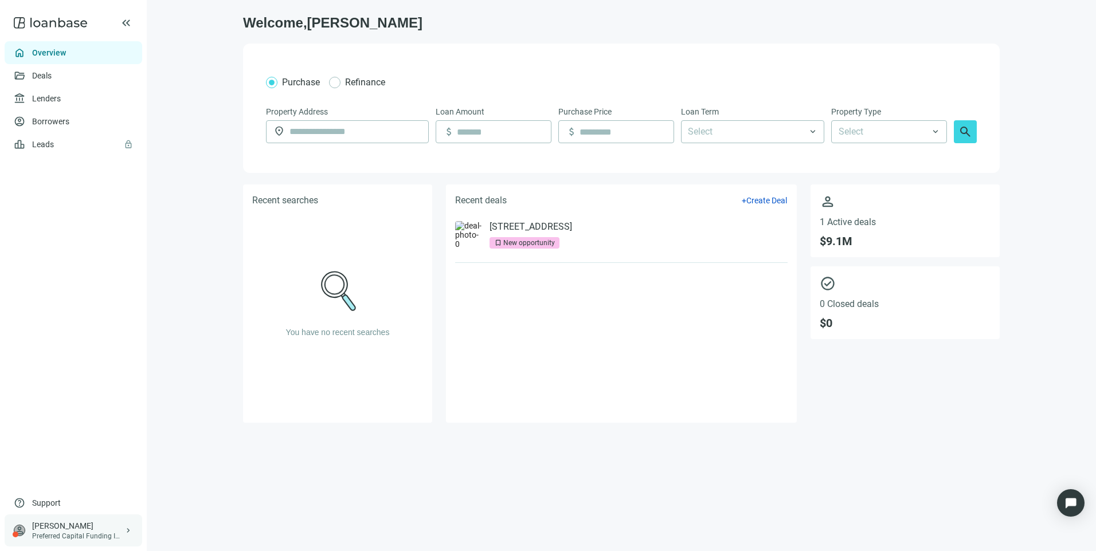
click at [69, 532] on div "Preferred Capital Funding INC." at bounding box center [78, 536] width 92 height 9
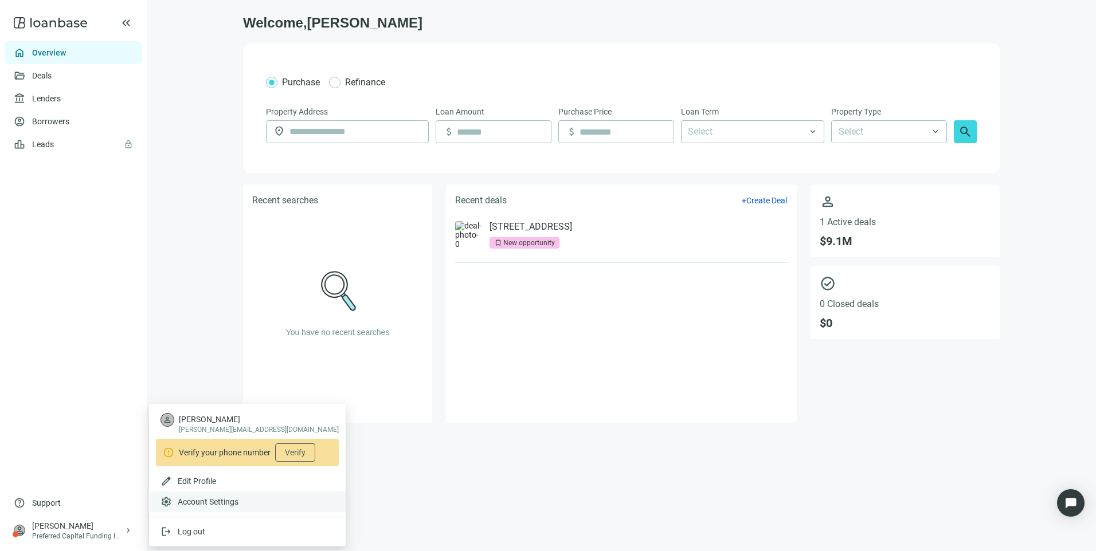
click at [194, 502] on span "Account Settings" at bounding box center [208, 501] width 61 height 11
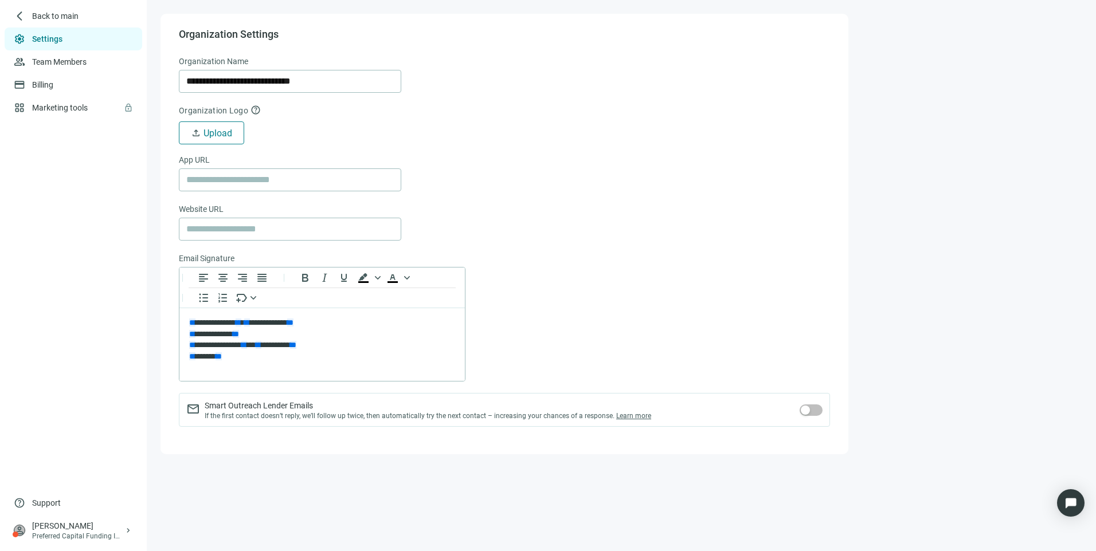
click at [228, 136] on span "Upload" at bounding box center [217, 133] width 29 height 11
click at [210, 125] on button "upload Upload" at bounding box center [211, 132] width 65 height 23
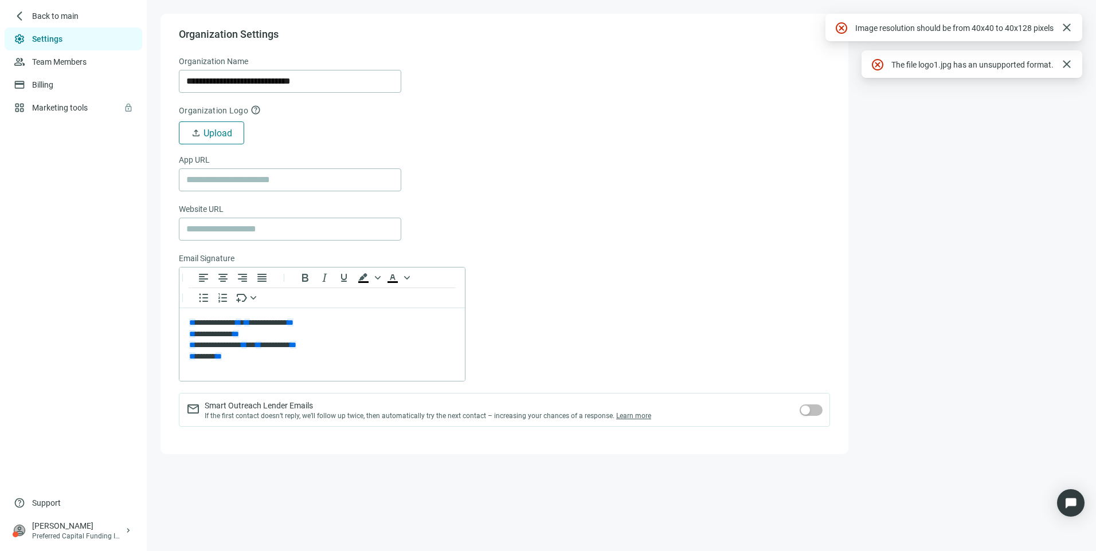
click at [203, 132] on button "upload Upload" at bounding box center [211, 132] width 65 height 23
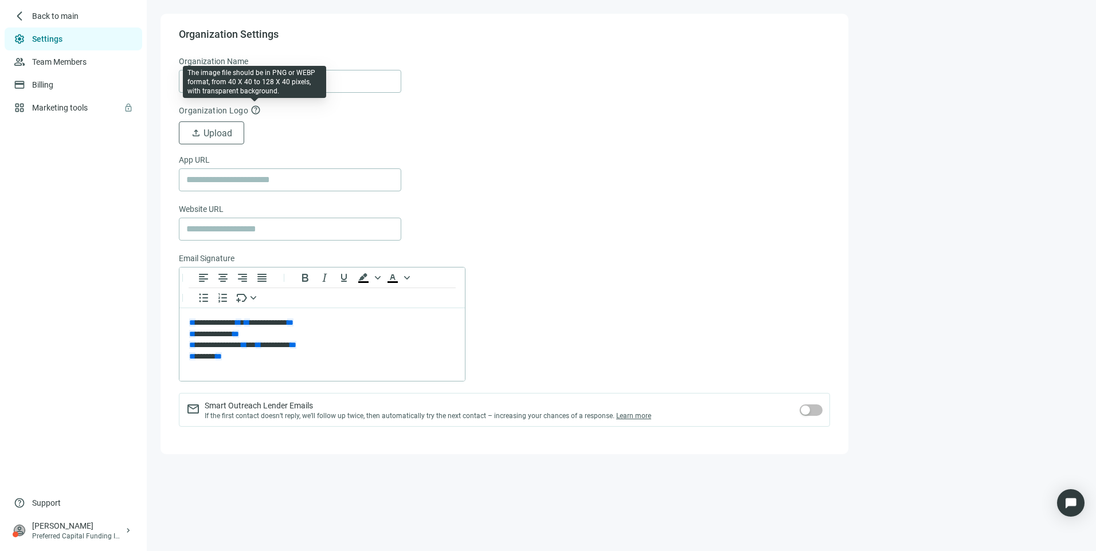
click at [255, 111] on span "help" at bounding box center [255, 110] width 10 height 10
click at [223, 136] on span "Upload" at bounding box center [217, 133] width 29 height 11
click at [252, 108] on span "help" at bounding box center [255, 110] width 10 height 10
click at [211, 131] on span "Upload" at bounding box center [217, 133] width 29 height 11
click at [193, 136] on span "upload" at bounding box center [196, 133] width 10 height 10
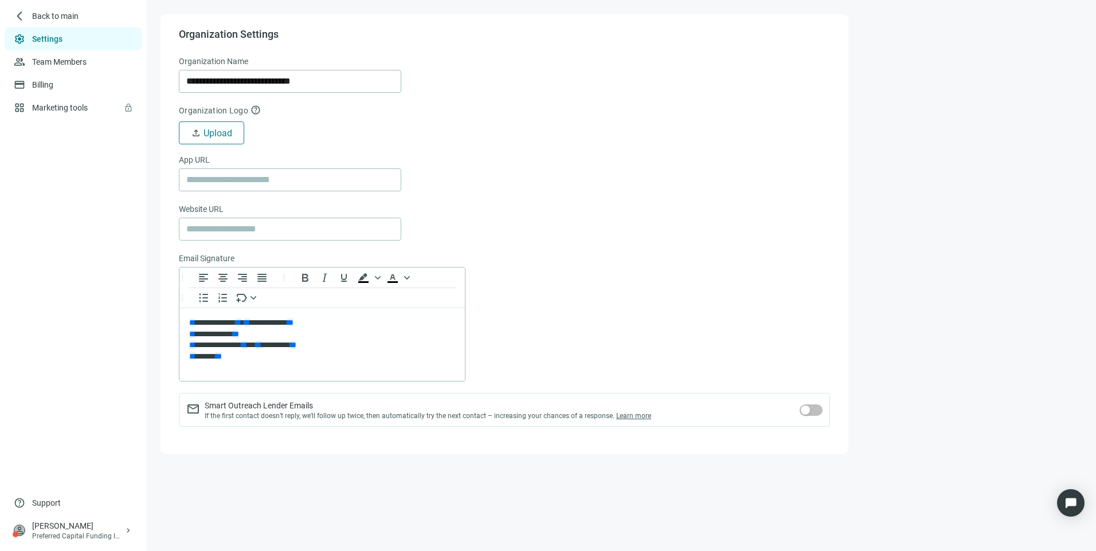
click at [194, 130] on span "upload" at bounding box center [196, 133] width 10 height 10
click at [252, 111] on span "help" at bounding box center [255, 110] width 10 height 10
click at [253, 109] on span "help" at bounding box center [255, 110] width 10 height 10
click at [227, 128] on span "Upload" at bounding box center [217, 133] width 29 height 11
click at [253, 109] on span "help" at bounding box center [255, 110] width 10 height 10
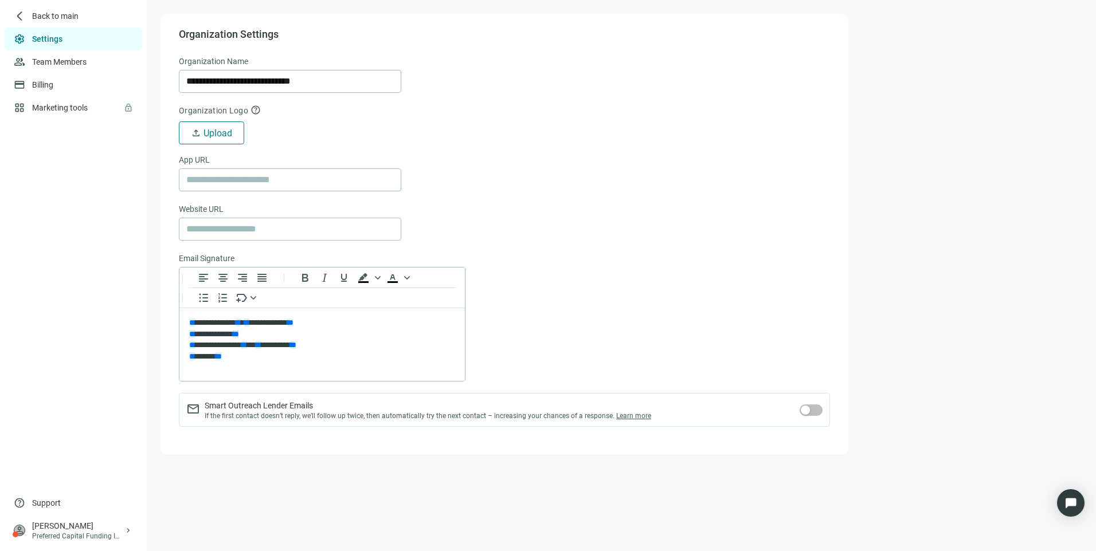
click at [226, 129] on span "Upload" at bounding box center [217, 133] width 29 height 11
click at [222, 129] on span "Upload" at bounding box center [217, 133] width 29 height 11
click at [32, 17] on div "arrow_back_ios_new Back to main" at bounding box center [74, 16] width 138 height 23
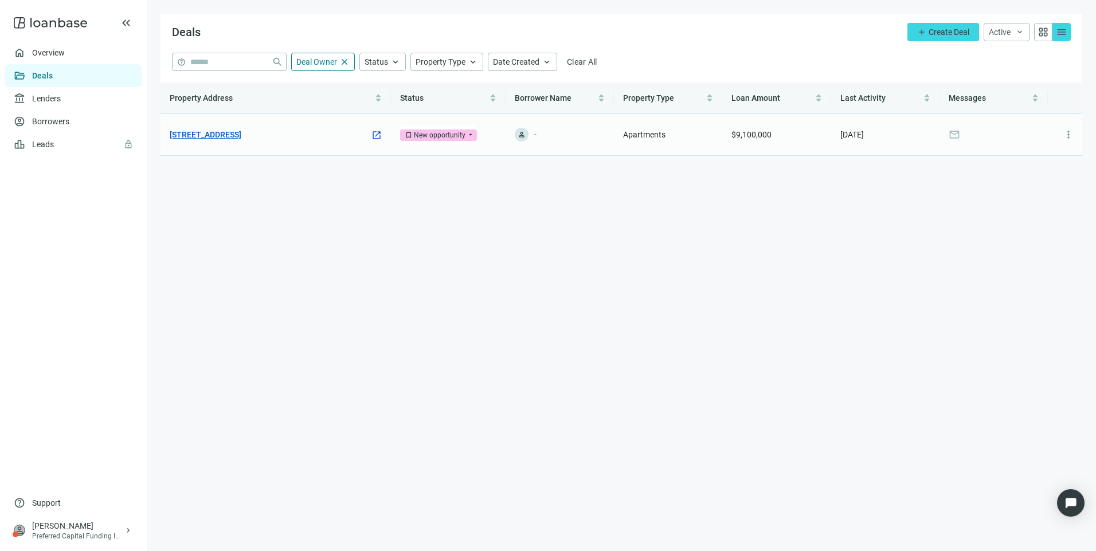
click at [241, 132] on link "[STREET_ADDRESS]" at bounding box center [206, 134] width 72 height 13
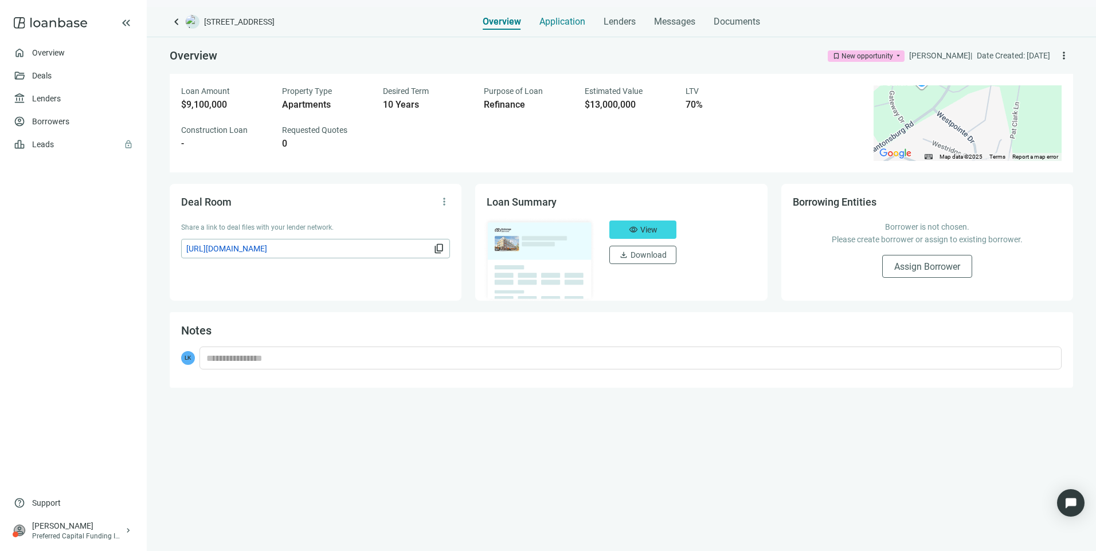
click at [546, 25] on span "Application" at bounding box center [562, 21] width 46 height 11
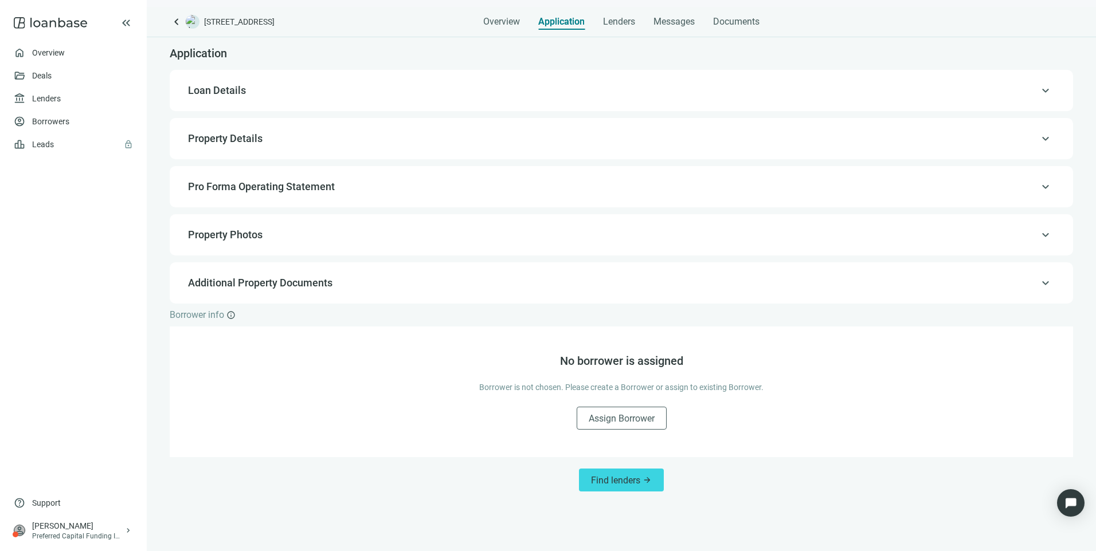
click at [1047, 91] on span "keyboard_arrow_up" at bounding box center [1045, 91] width 14 height 0
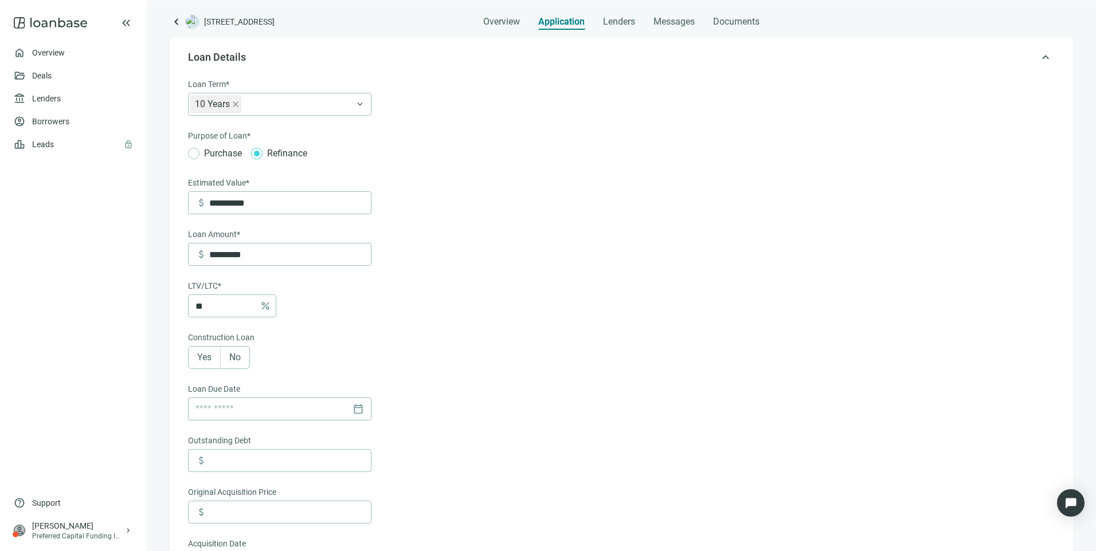
scroll to position [34, 0]
click at [493, 23] on span "Overview" at bounding box center [501, 21] width 37 height 11
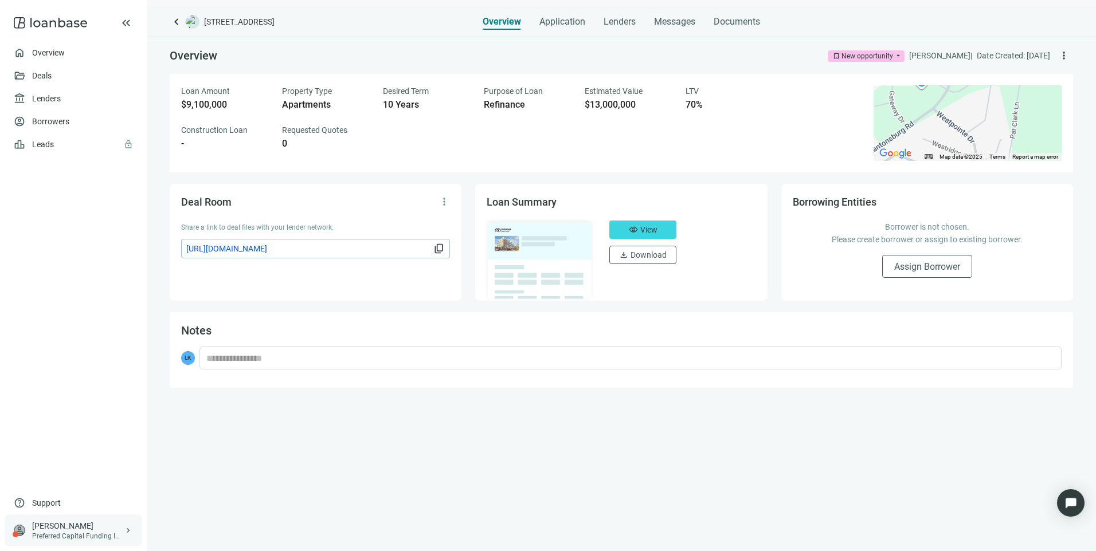
click at [51, 532] on div "Preferred Capital Funding INC." at bounding box center [78, 536] width 92 height 9
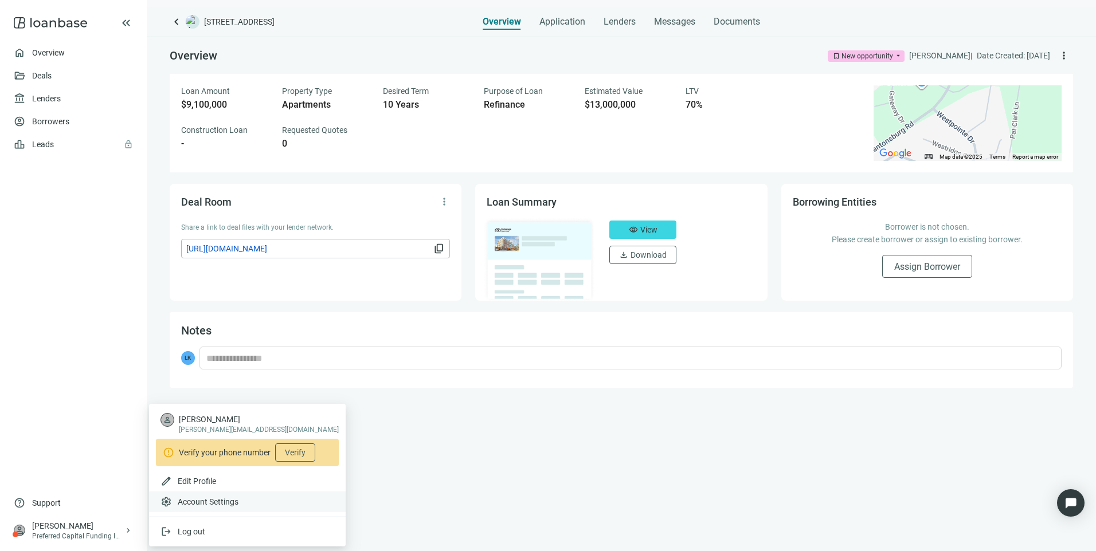
click at [217, 500] on span "Account Settings" at bounding box center [208, 501] width 61 height 11
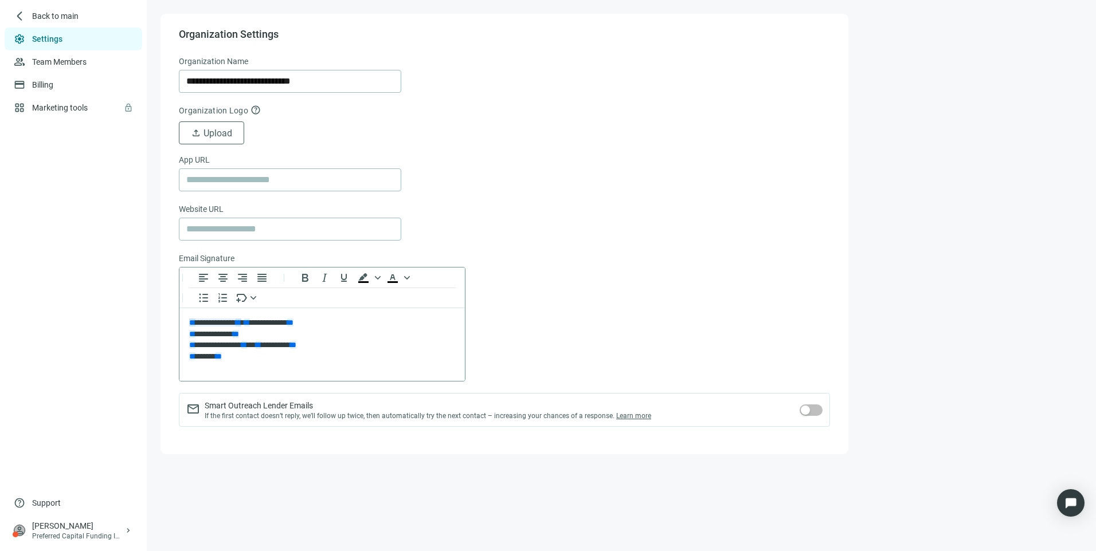
click at [216, 323] on span "**********" at bounding box center [215, 323] width 52 height 8
click at [293, 327] on span "**********" at bounding box center [268, 323] width 49 height 8
click at [34, 14] on span "Back to main" at bounding box center [55, 15] width 47 height 11
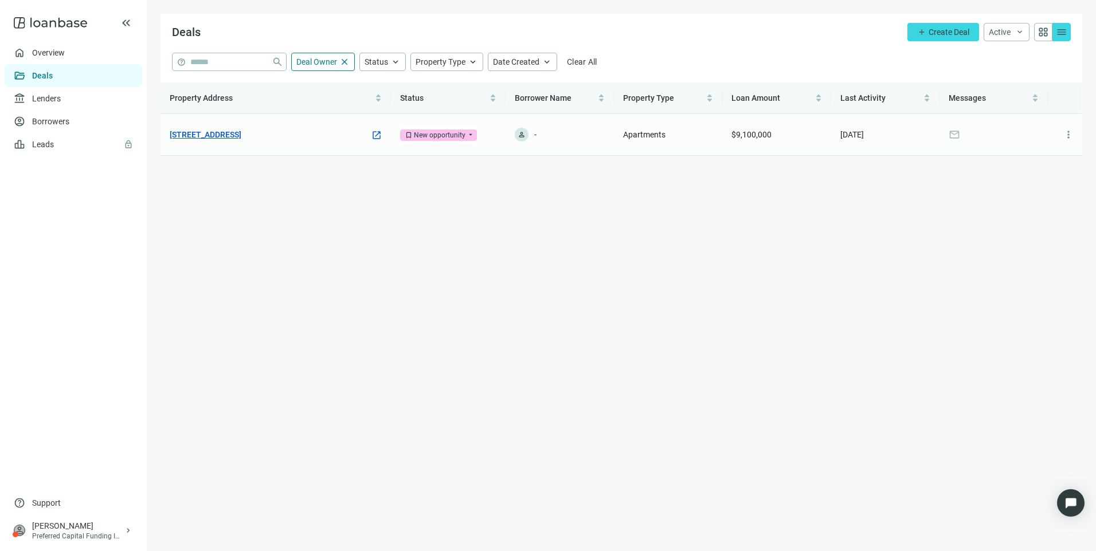
click at [241, 134] on link "[STREET_ADDRESS]" at bounding box center [206, 134] width 72 height 13
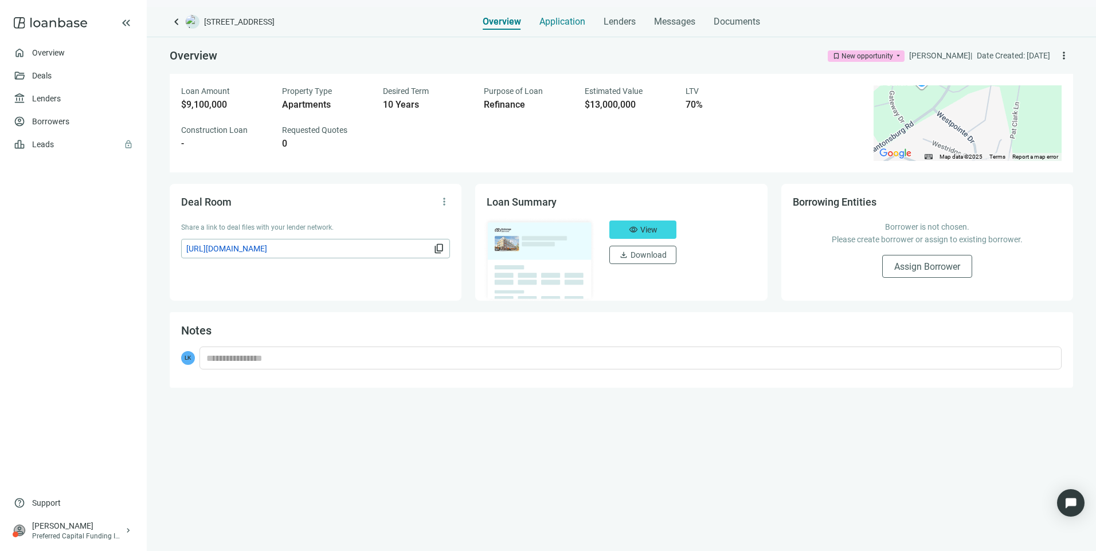
click at [556, 20] on span "Application" at bounding box center [562, 21] width 46 height 11
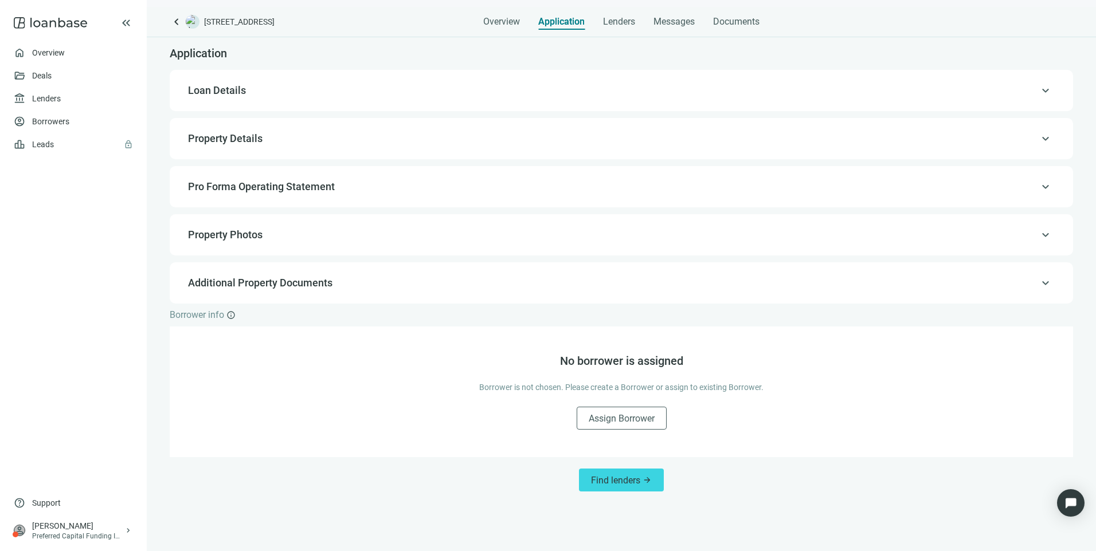
click at [1053, 86] on div "keyboard_arrow_up Loan Details" at bounding box center [621, 91] width 880 height 28
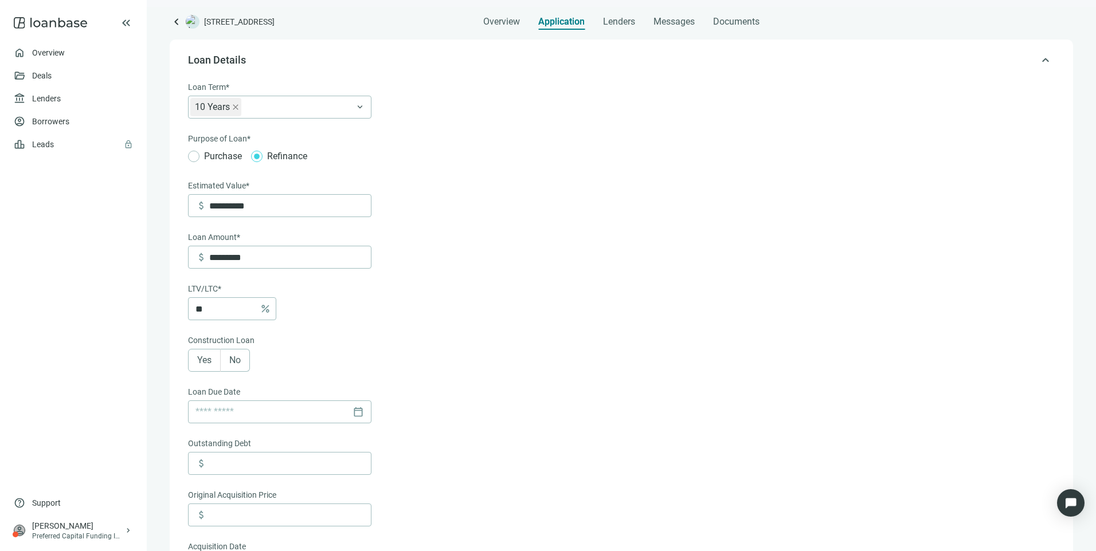
scroll to position [34, 0]
click at [237, 367] on label "No" at bounding box center [235, 357] width 29 height 23
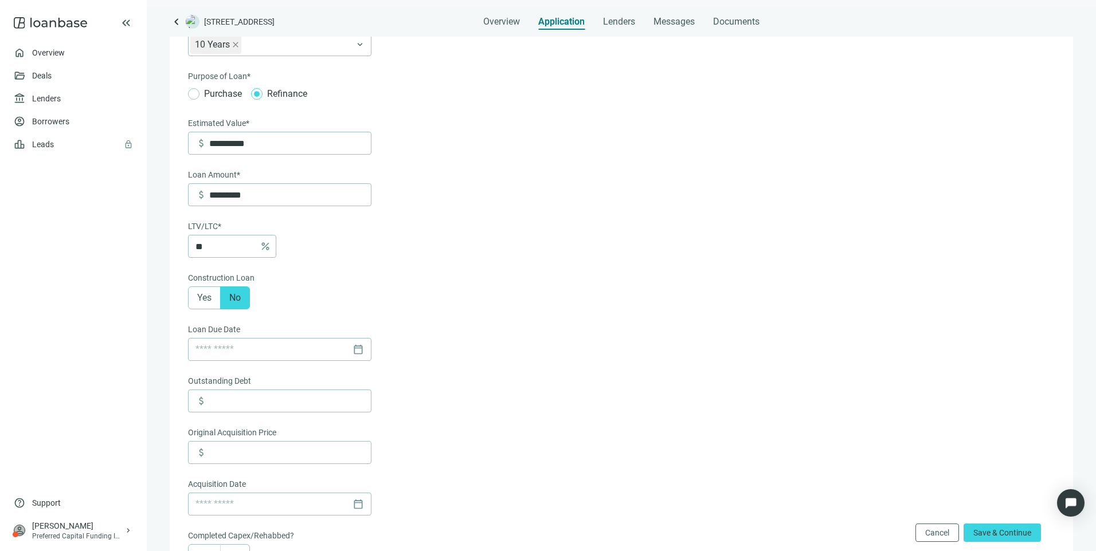
scroll to position [148, 0]
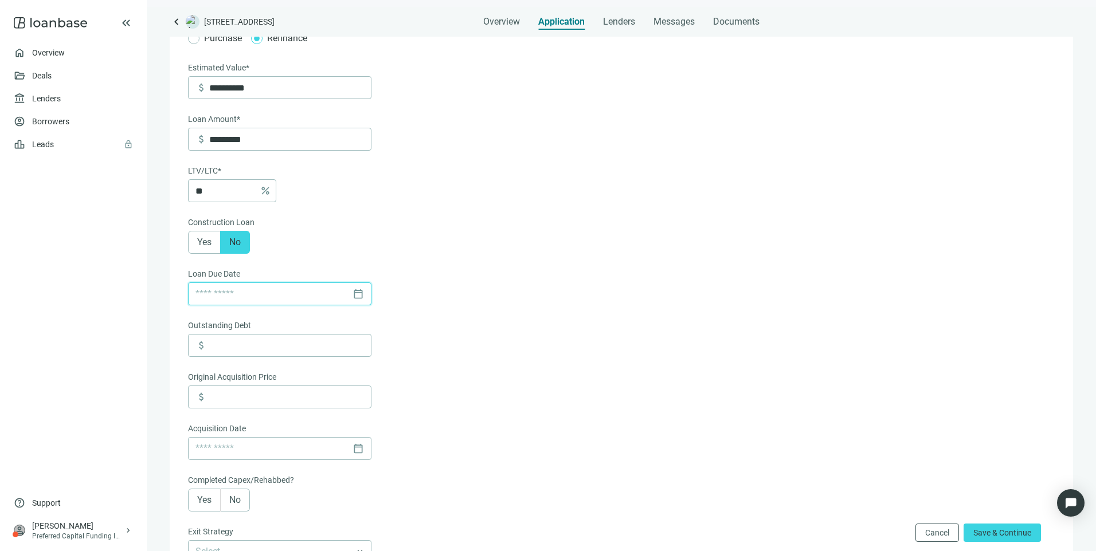
click at [304, 299] on input at bounding box center [271, 294] width 152 height 22
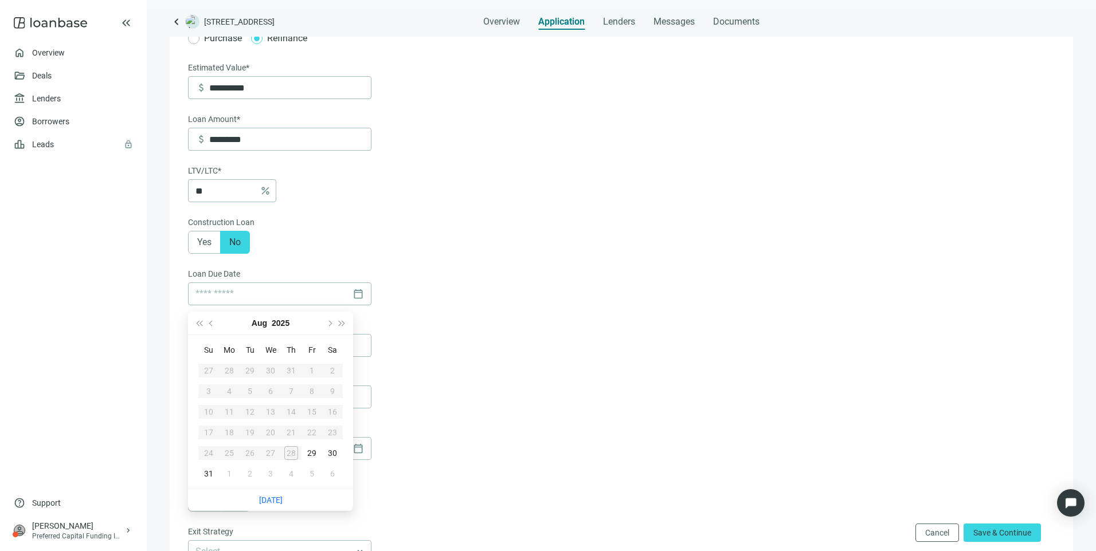
click at [531, 277] on form "**********" at bounding box center [620, 382] width 864 height 839
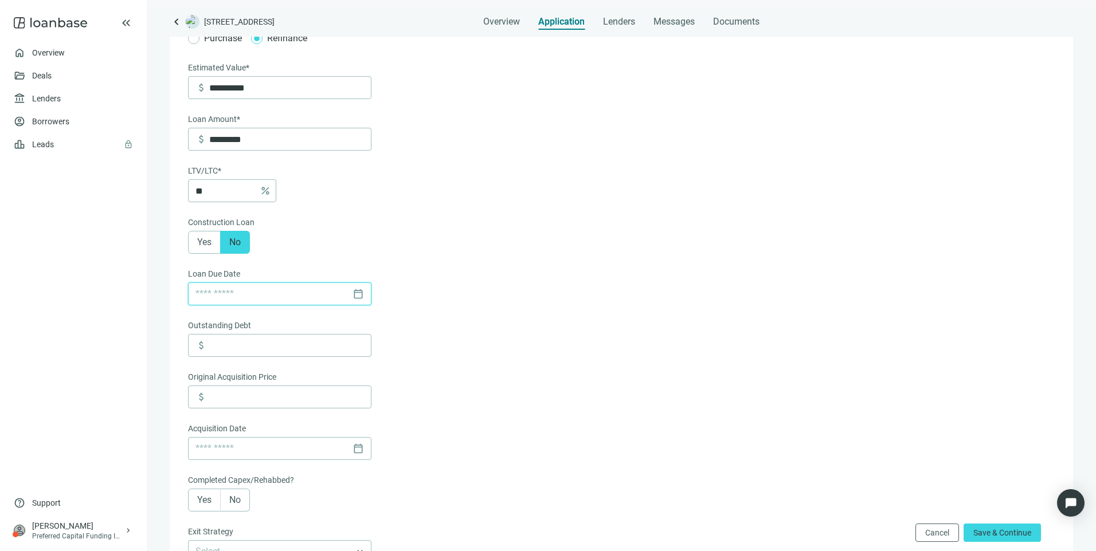
click at [279, 293] on input at bounding box center [271, 294] width 152 height 22
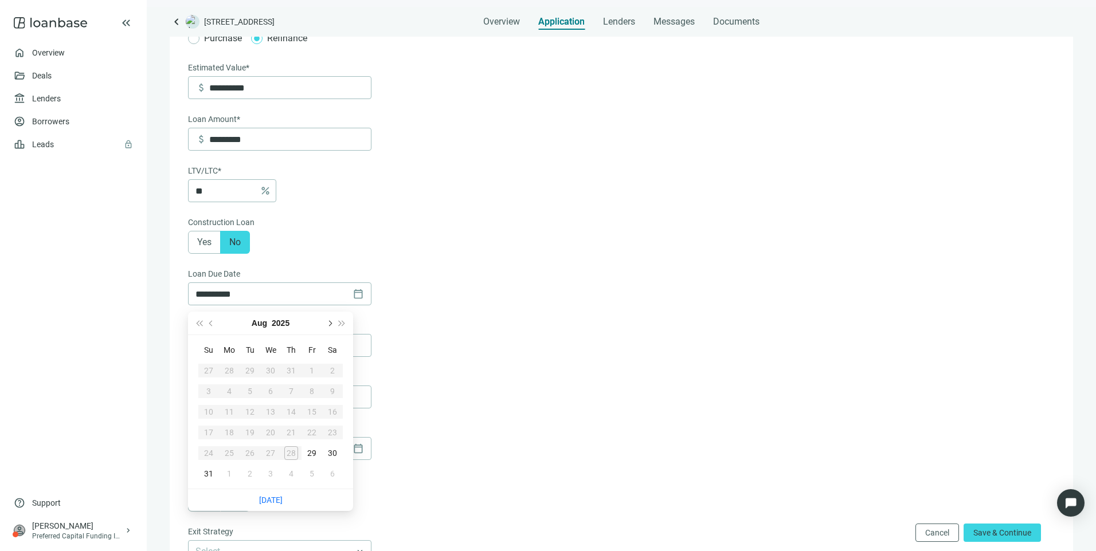
click at [331, 324] on button "Next month (PageDown)" at bounding box center [329, 323] width 13 height 23
type input "**********"
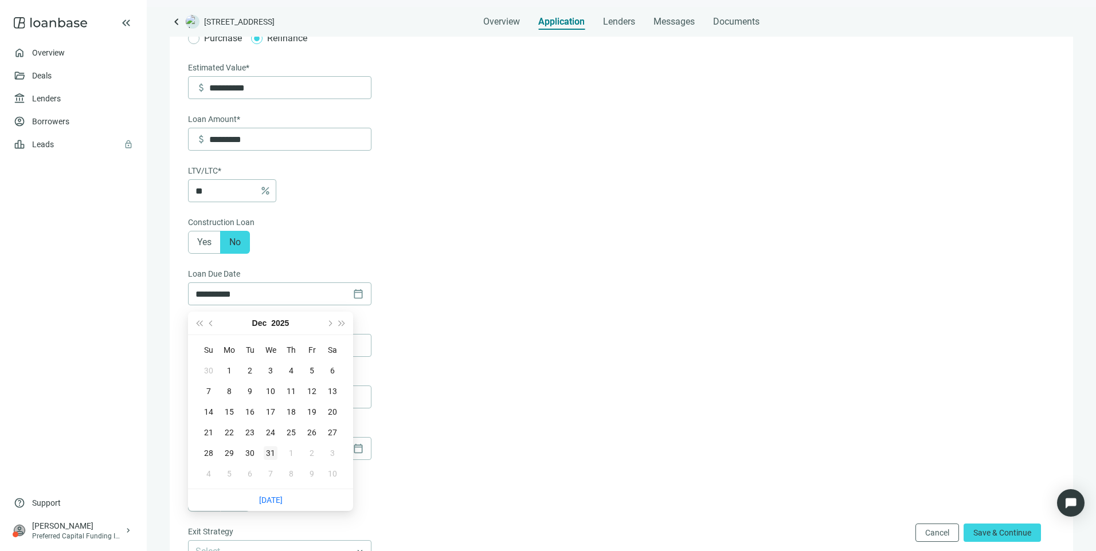
click at [271, 453] on div "31" at bounding box center [271, 453] width 14 height 14
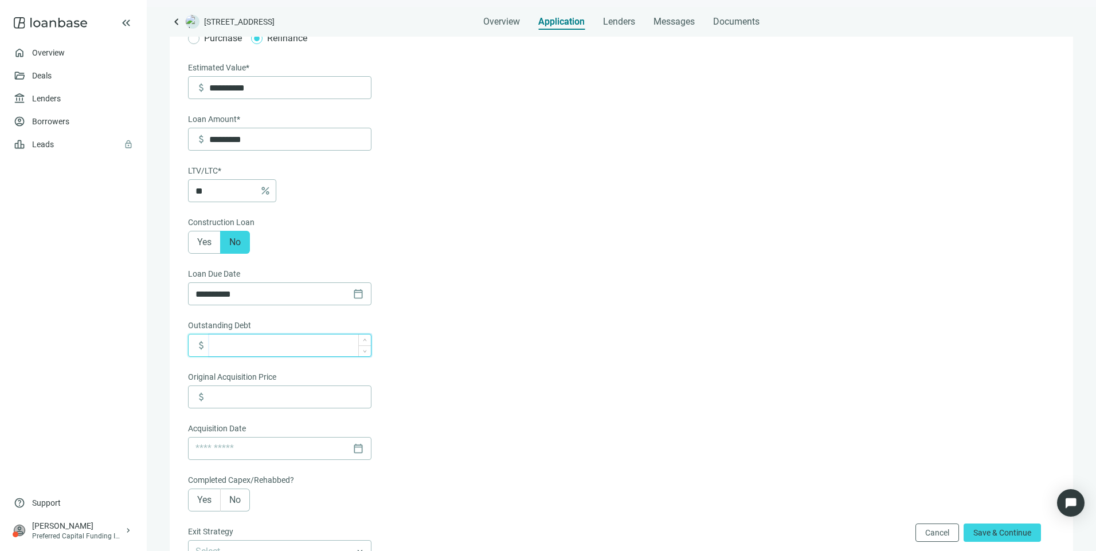
click at [323, 351] on input at bounding box center [290, 346] width 162 height 22
type input "*********"
click at [302, 403] on input at bounding box center [290, 397] width 162 height 22
type input "**********"
click at [296, 457] on input at bounding box center [271, 449] width 152 height 22
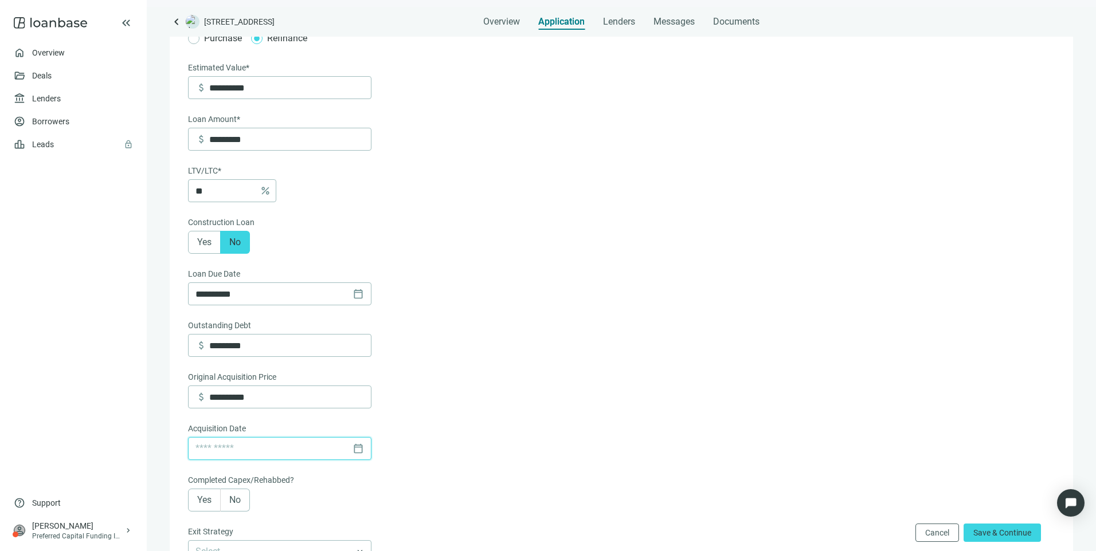
click at [267, 460] on input at bounding box center [271, 449] width 152 height 22
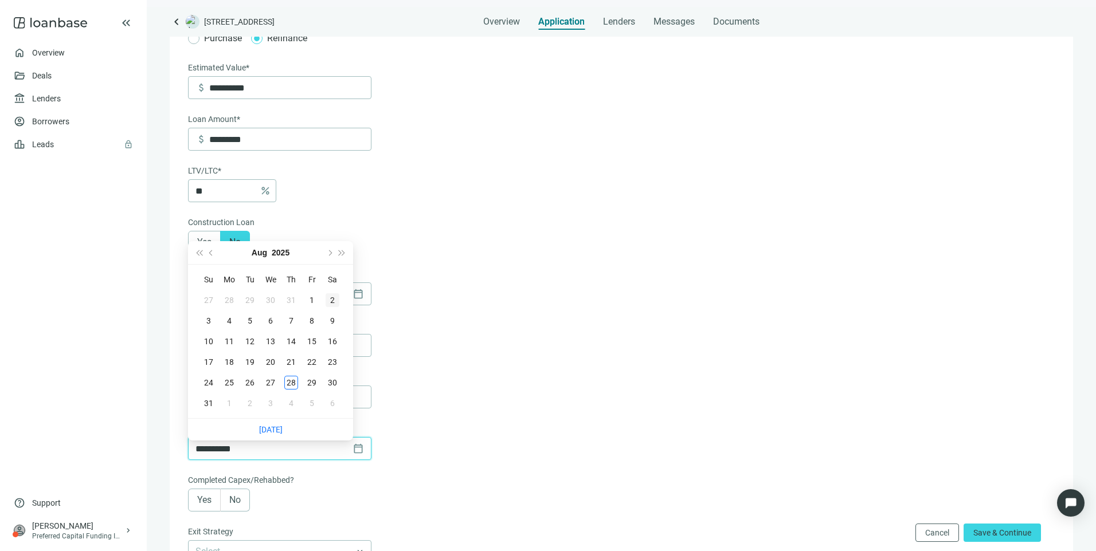
type input "**********"
click at [202, 254] on span "Last year (Control + left)" at bounding box center [199, 253] width 6 height 6
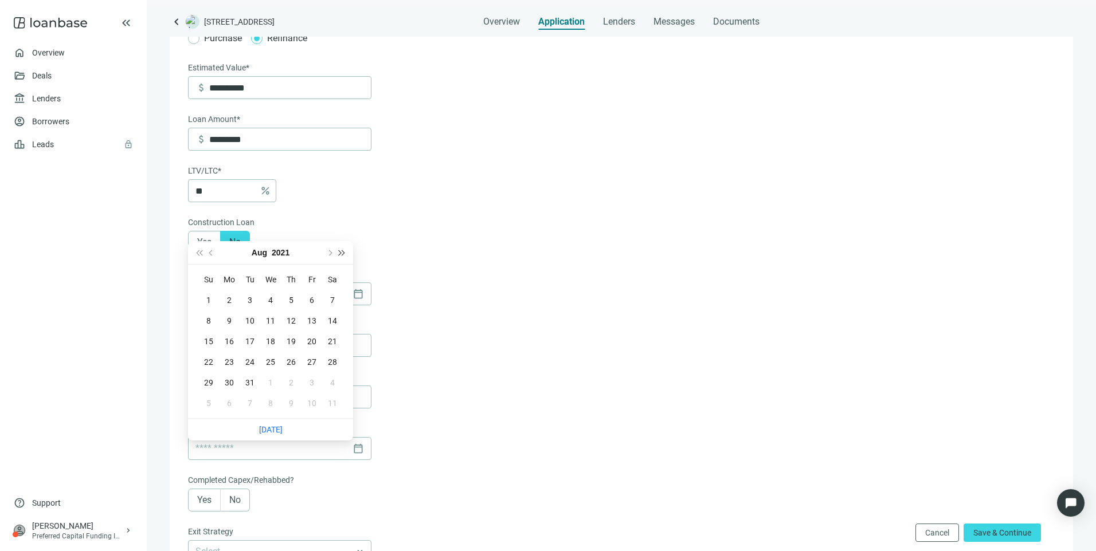
click at [343, 250] on button "Next year (Control + right)" at bounding box center [342, 252] width 13 height 23
click at [343, 252] on span "Next year (Control + right)" at bounding box center [342, 253] width 6 height 6
click at [211, 253] on span "Previous month (PageUp)" at bounding box center [212, 253] width 6 height 6
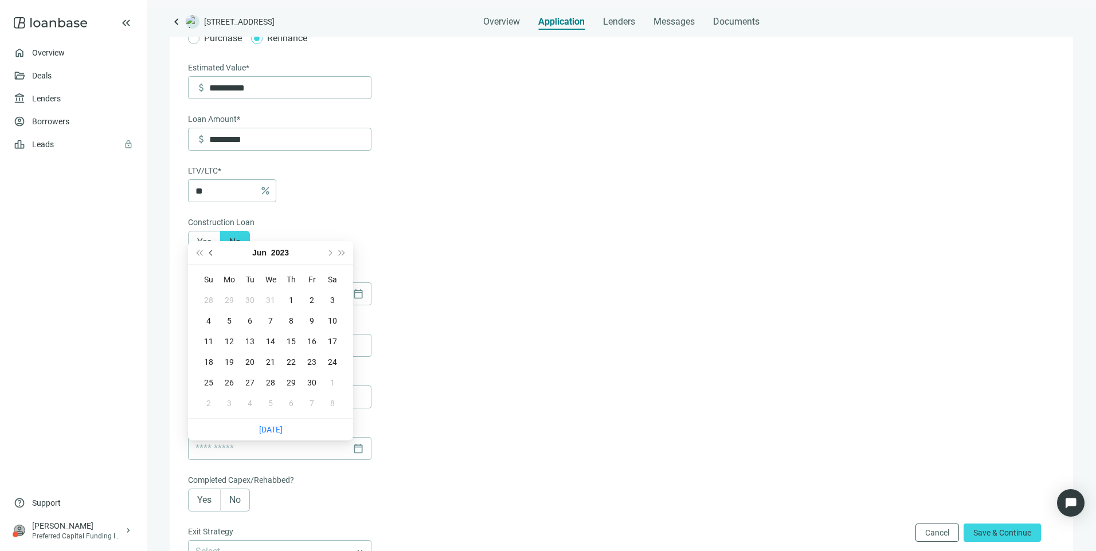
click at [211, 253] on span "Previous month (PageUp)" at bounding box center [212, 253] width 6 height 6
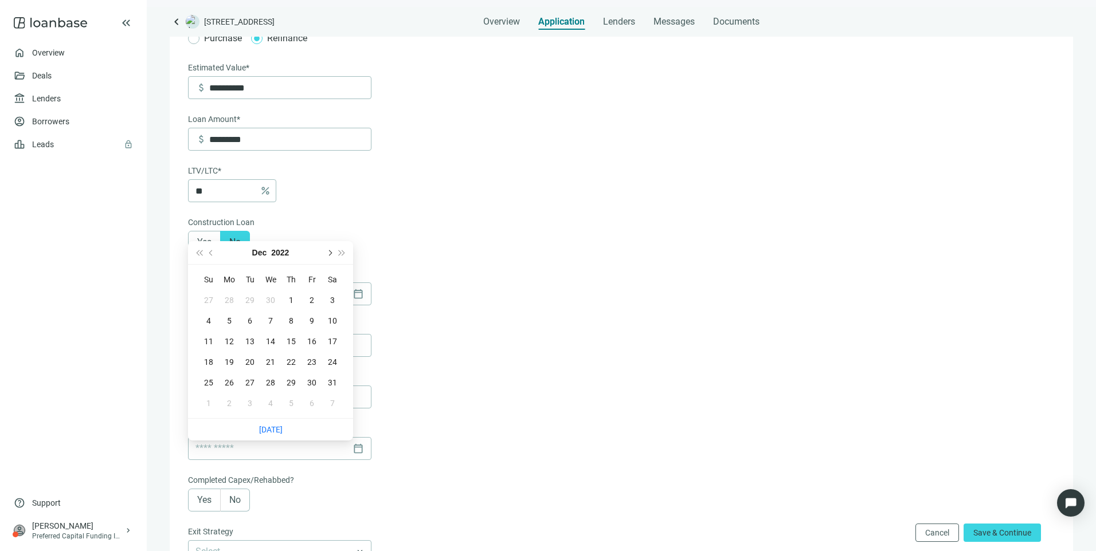
click at [325, 254] on button "Next month (PageDown)" at bounding box center [329, 252] width 13 height 23
type input "**********"
click at [212, 301] on div "1" at bounding box center [209, 300] width 14 height 14
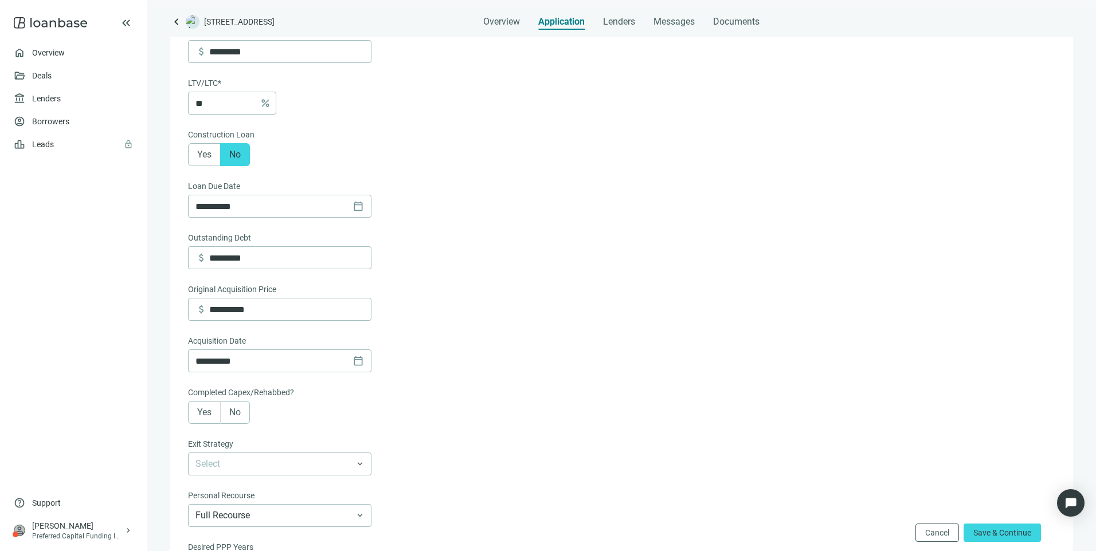
scroll to position [320, 0]
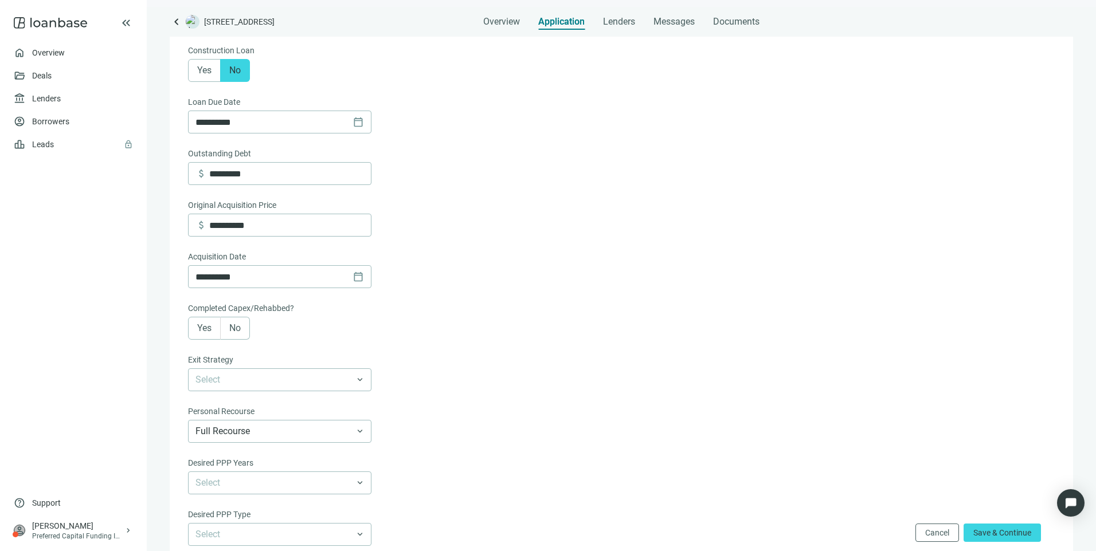
click at [200, 332] on span "Yes" at bounding box center [204, 328] width 14 height 11
click at [240, 378] on input at bounding box center [290, 380] width 162 height 22
type input "*********"
click at [266, 437] on textarea at bounding box center [279, 455] width 183 height 66
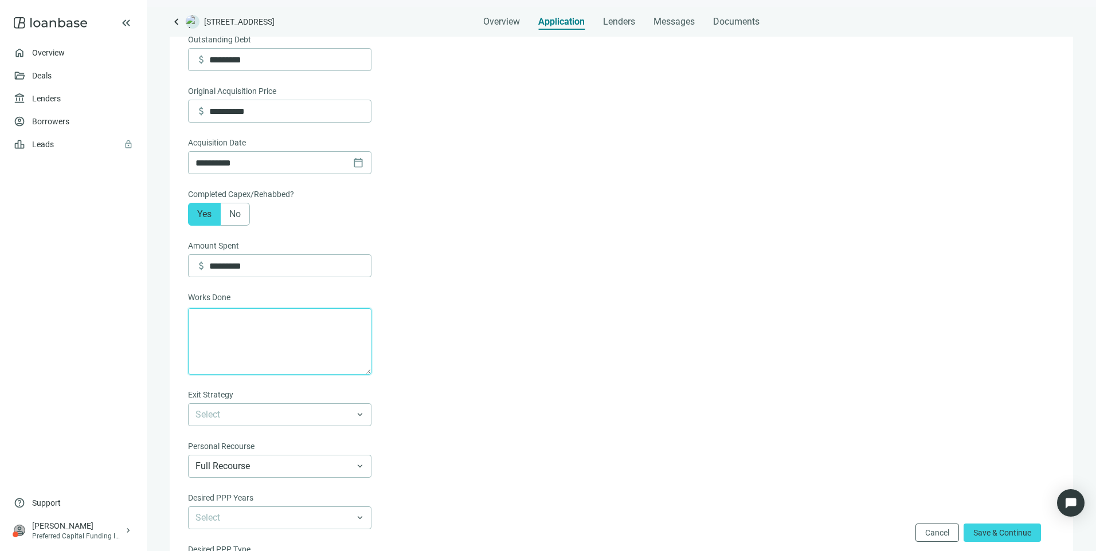
scroll to position [435, 0]
click at [213, 323] on textarea at bounding box center [279, 341] width 183 height 66
click at [204, 325] on textarea at bounding box center [279, 341] width 183 height 66
paste textarea "**********"
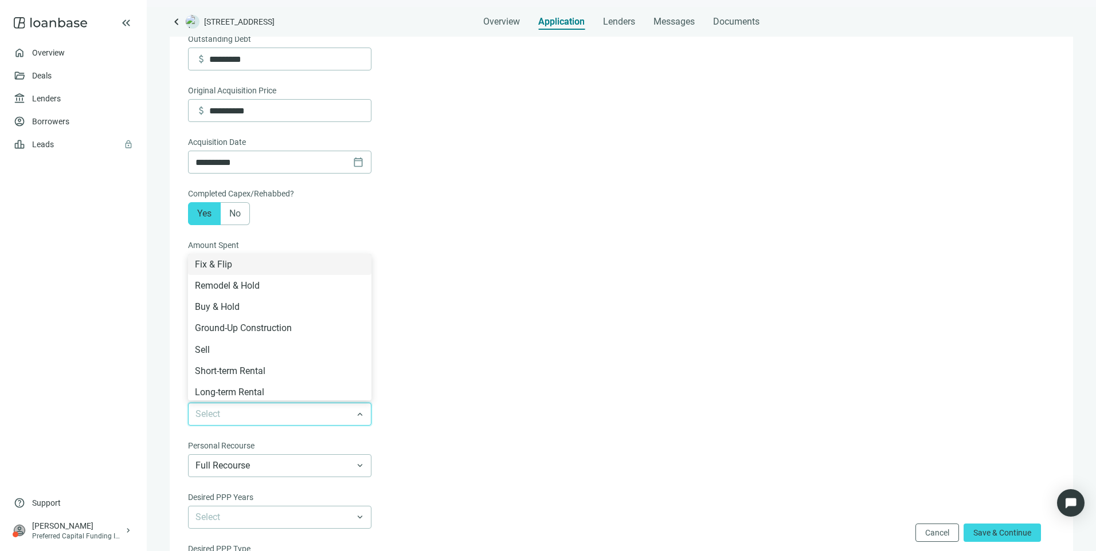
click at [288, 417] on input "search" at bounding box center [274, 414] width 158 height 22
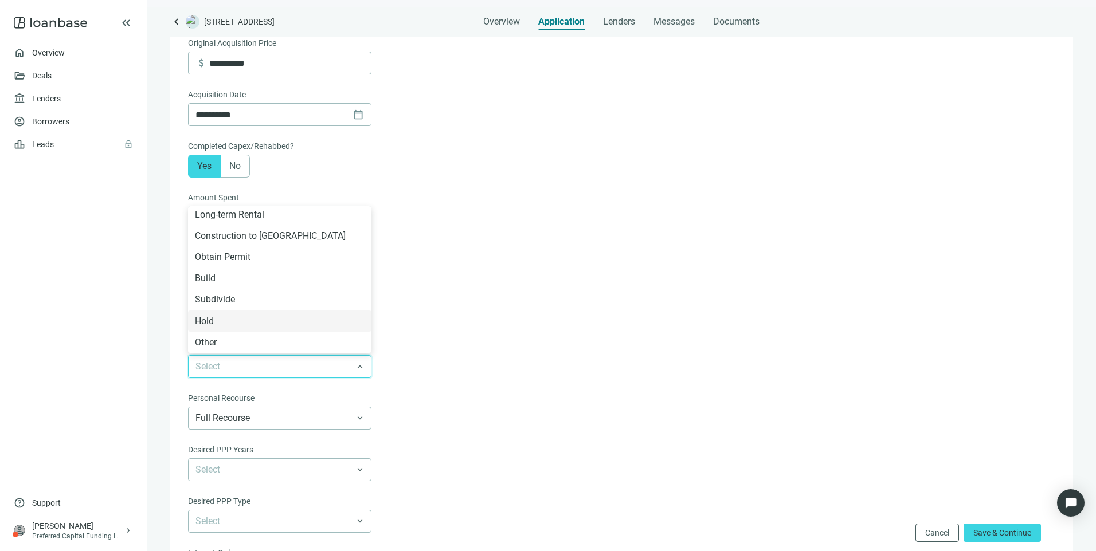
scroll to position [492, 0]
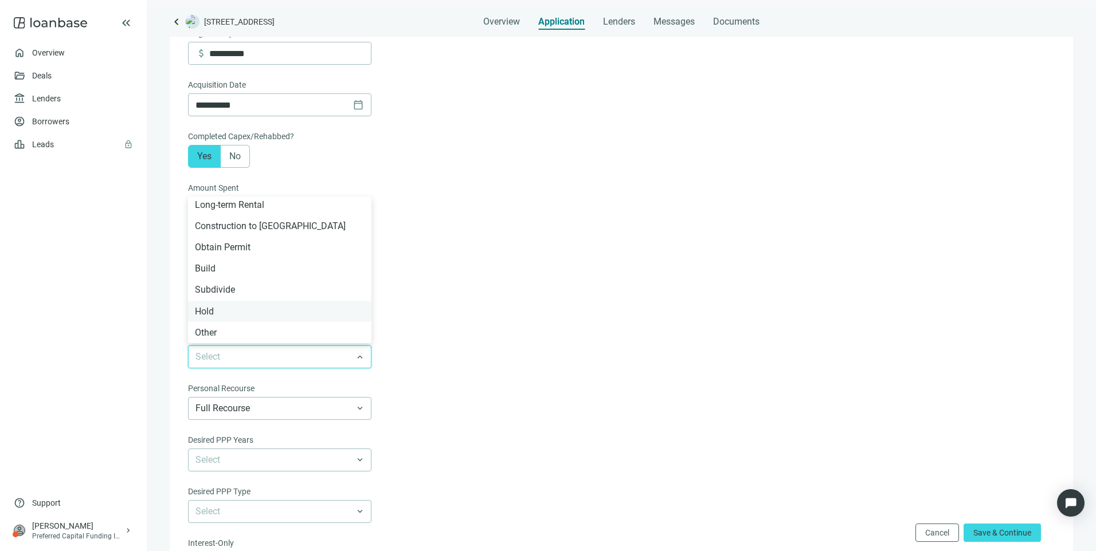
click at [224, 317] on div "Hold" at bounding box center [280, 311] width 170 height 14
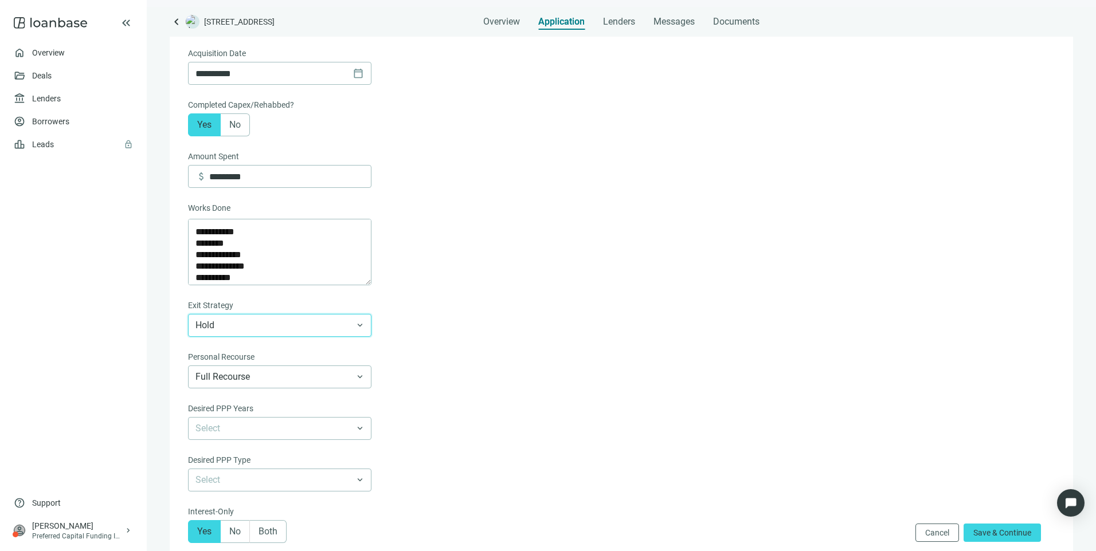
scroll to position [550, 0]
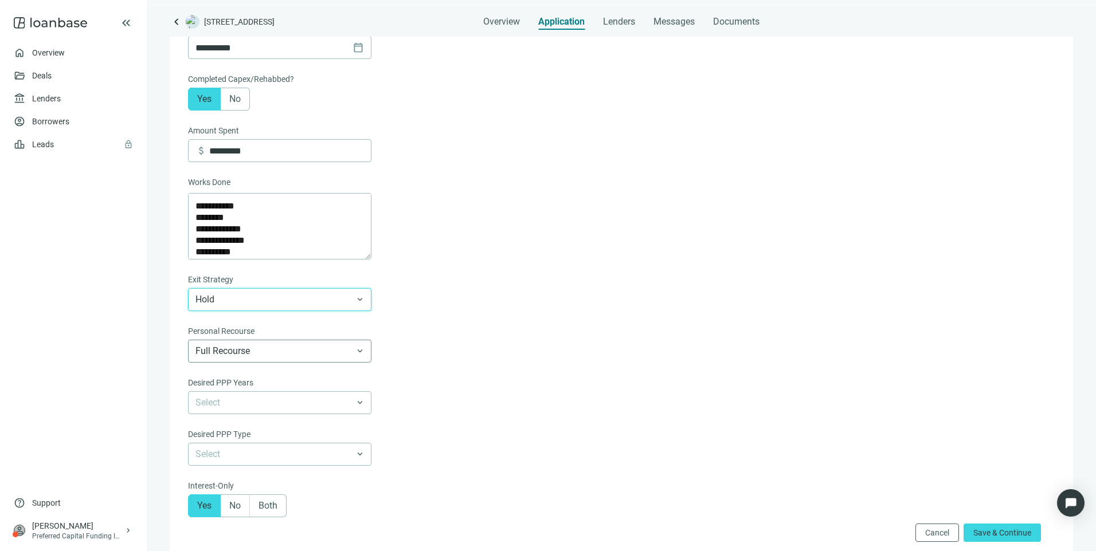
click at [319, 356] on span "Full Recourse" at bounding box center [279, 351] width 168 height 22
click at [295, 381] on div "Full Recourse" at bounding box center [280, 375] width 170 height 14
click at [629, 366] on form "**********" at bounding box center [620, 56] width 864 height 988
click at [315, 406] on input "search" at bounding box center [274, 403] width 158 height 22
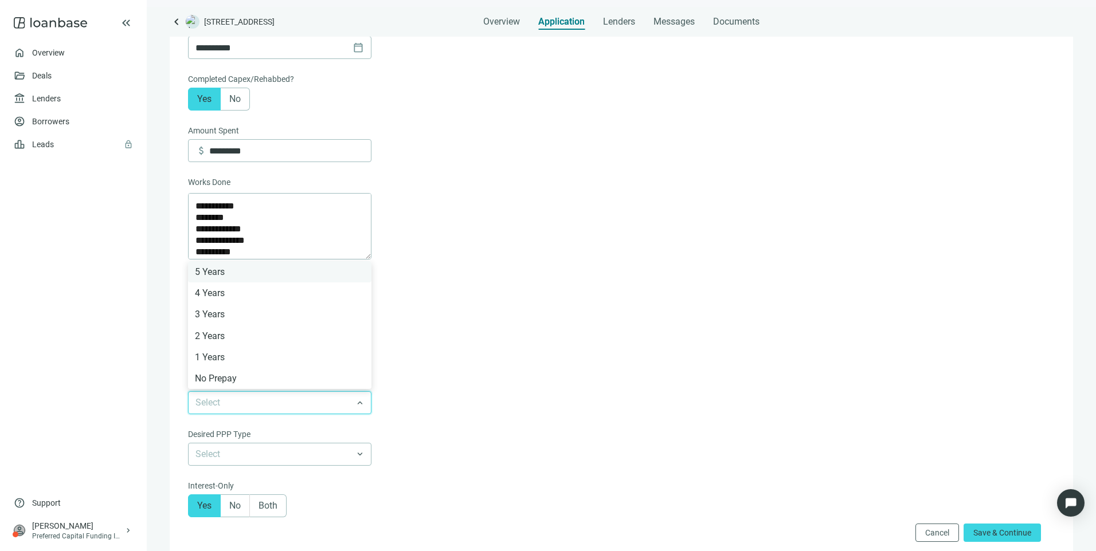
click at [246, 279] on div "5 Years" at bounding box center [280, 272] width 170 height 14
click at [258, 462] on input "search" at bounding box center [274, 455] width 158 height 22
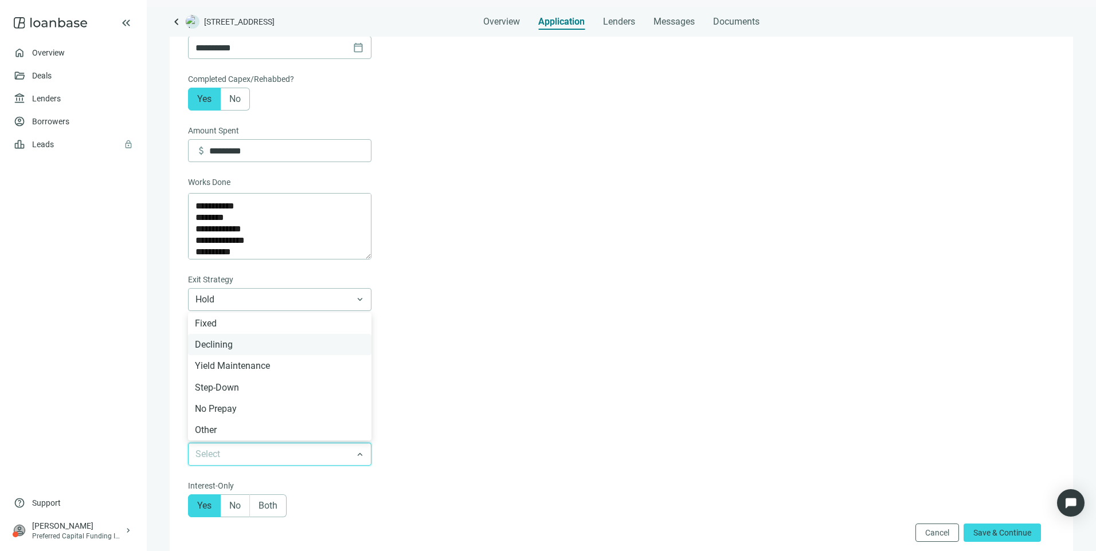
click at [229, 352] on div "Declining" at bounding box center [280, 345] width 170 height 14
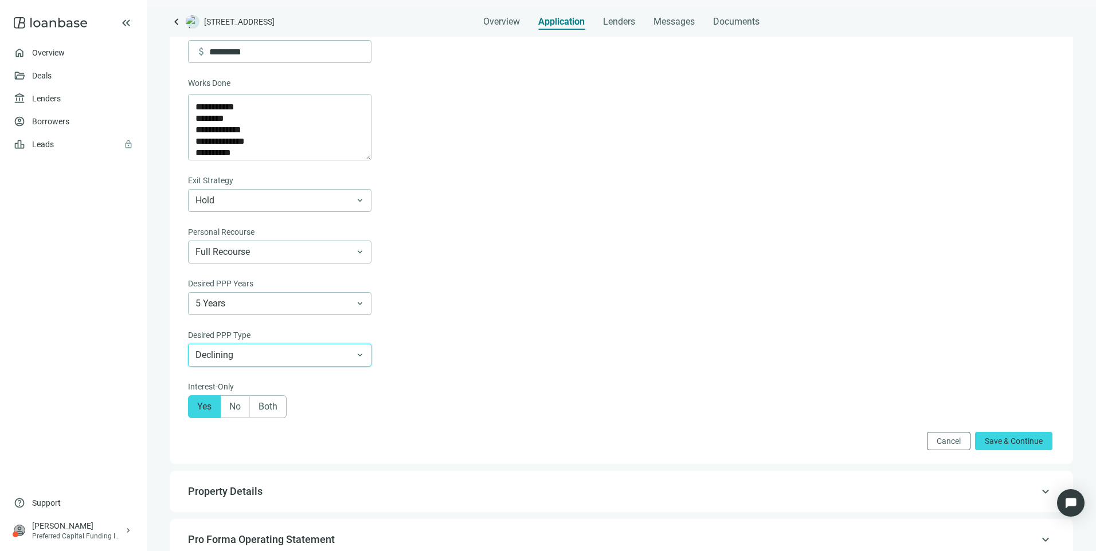
scroll to position [664, 0]
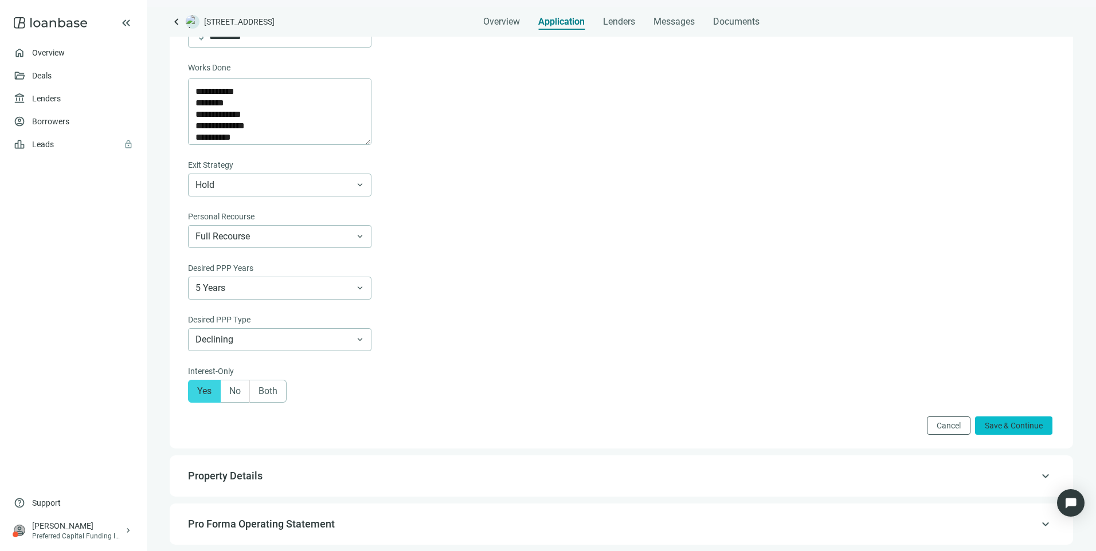
click at [1023, 427] on button "Save & Continue" at bounding box center [1013, 426] width 77 height 18
type textarea "**********"
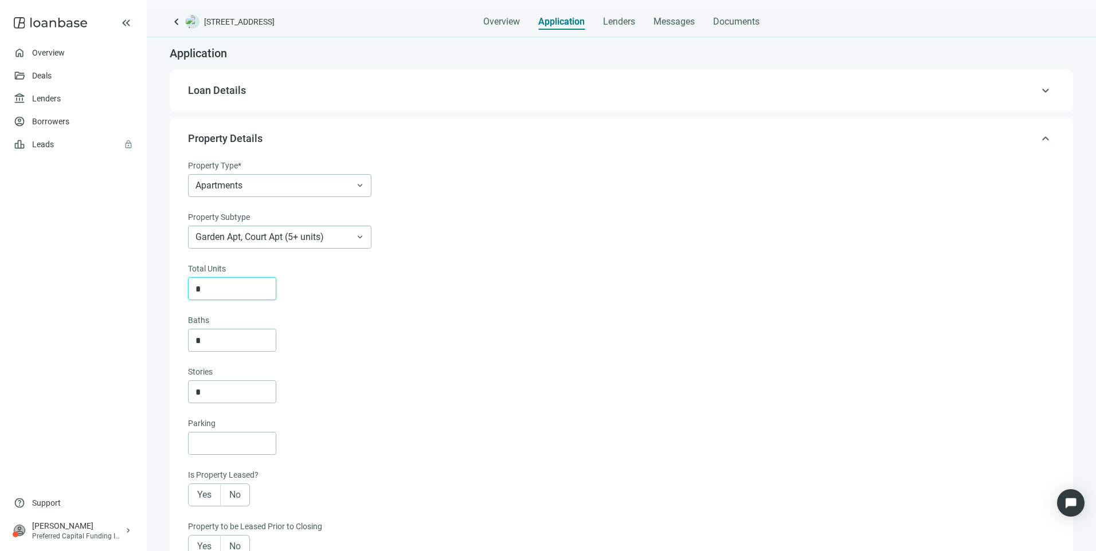
drag, startPoint x: 253, startPoint y: 291, endPoint x: 113, endPoint y: 291, distance: 139.8
click at [113, 291] on div "**********" at bounding box center [548, 275] width 1096 height 551
type input "***"
drag, startPoint x: 234, startPoint y: 338, endPoint x: 144, endPoint y: 336, distance: 89.4
click at [144, 336] on div "**********" at bounding box center [548, 275] width 1096 height 551
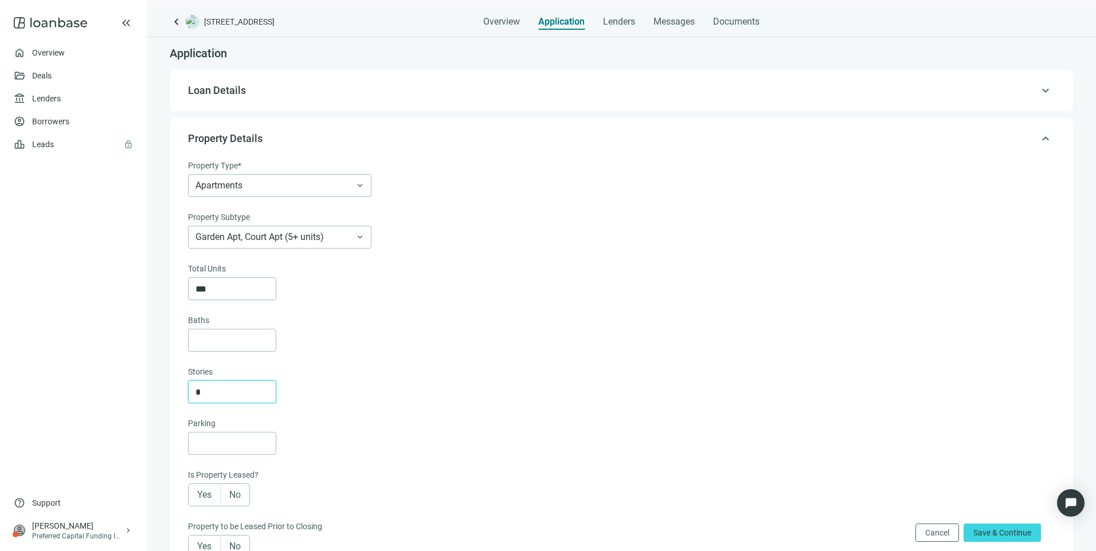
drag, startPoint x: 232, startPoint y: 391, endPoint x: 154, endPoint y: 394, distance: 78.0
click at [456, 366] on div "Total Units *** Baths Stories *" at bounding box center [620, 332] width 864 height 141
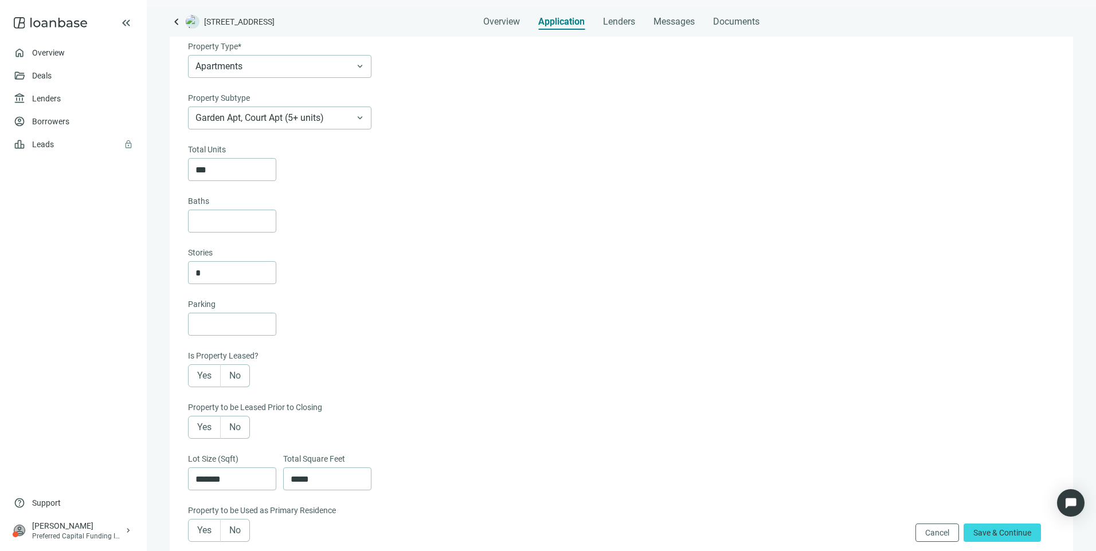
scroll to position [172, 0]
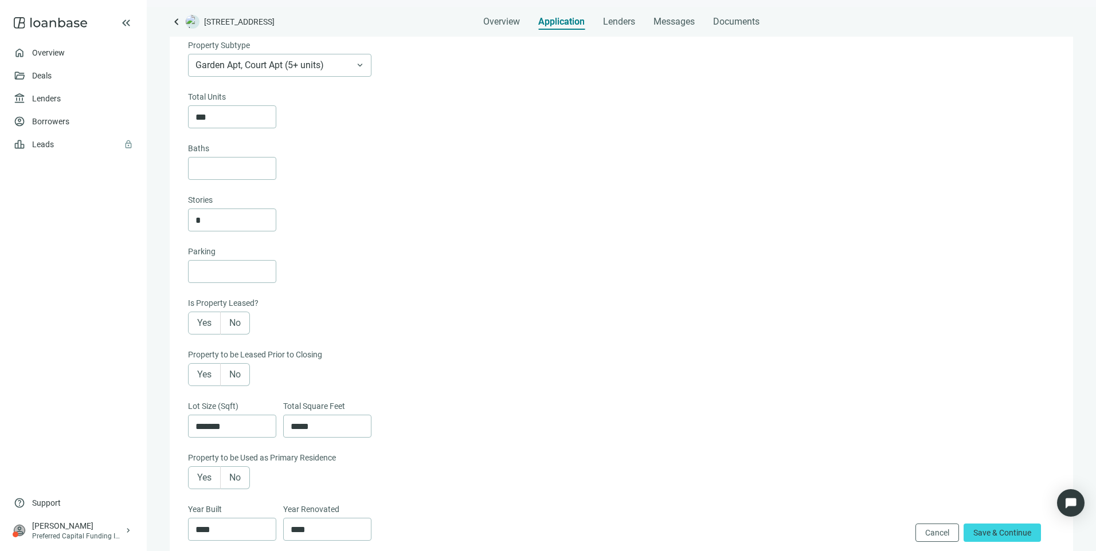
click at [199, 327] on span "Yes" at bounding box center [204, 322] width 14 height 11
click at [203, 384] on label "Yes" at bounding box center [204, 374] width 33 height 23
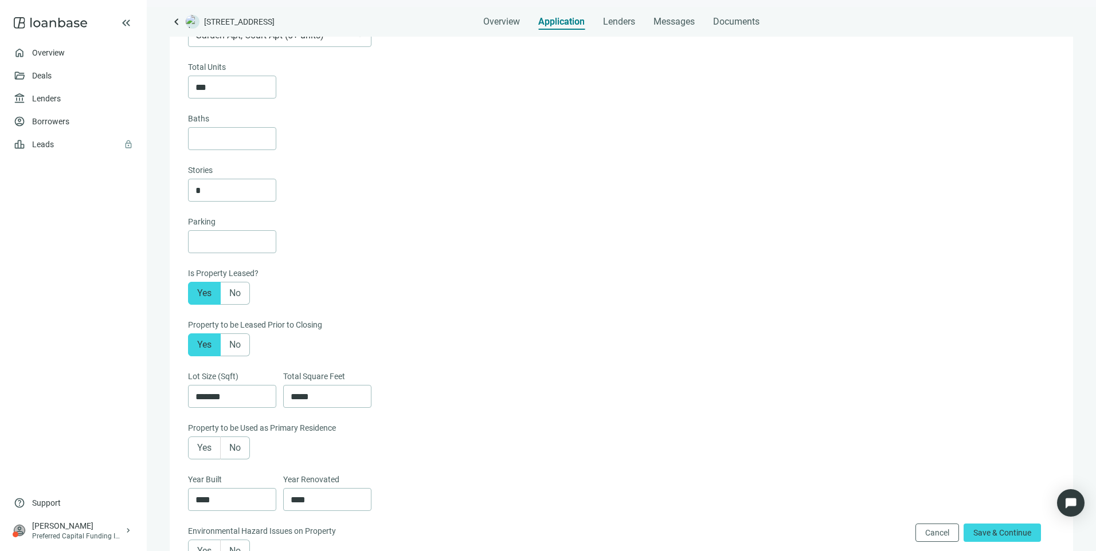
scroll to position [229, 0]
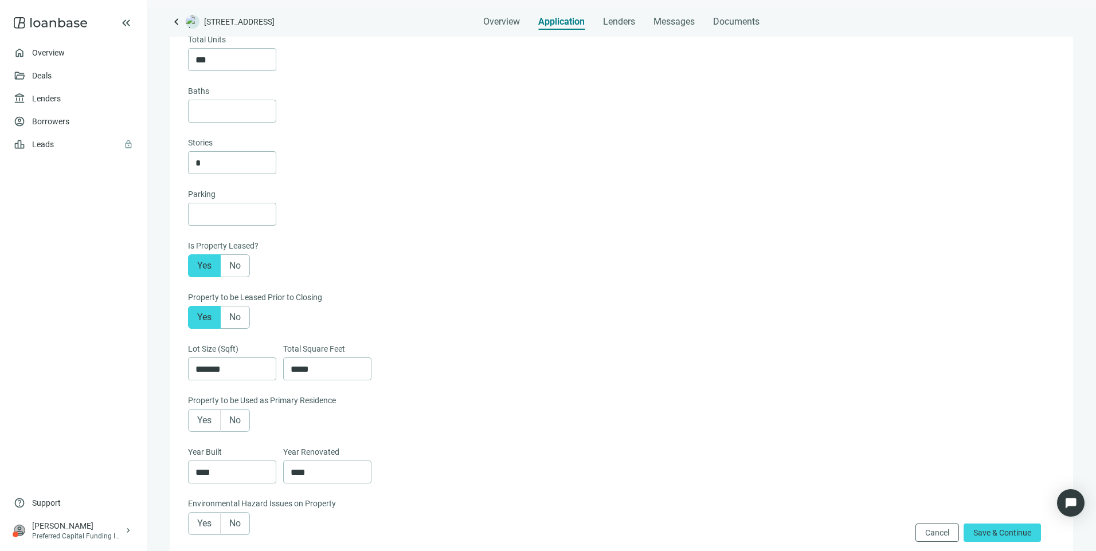
click at [236, 425] on span "No" at bounding box center [234, 420] width 11 height 11
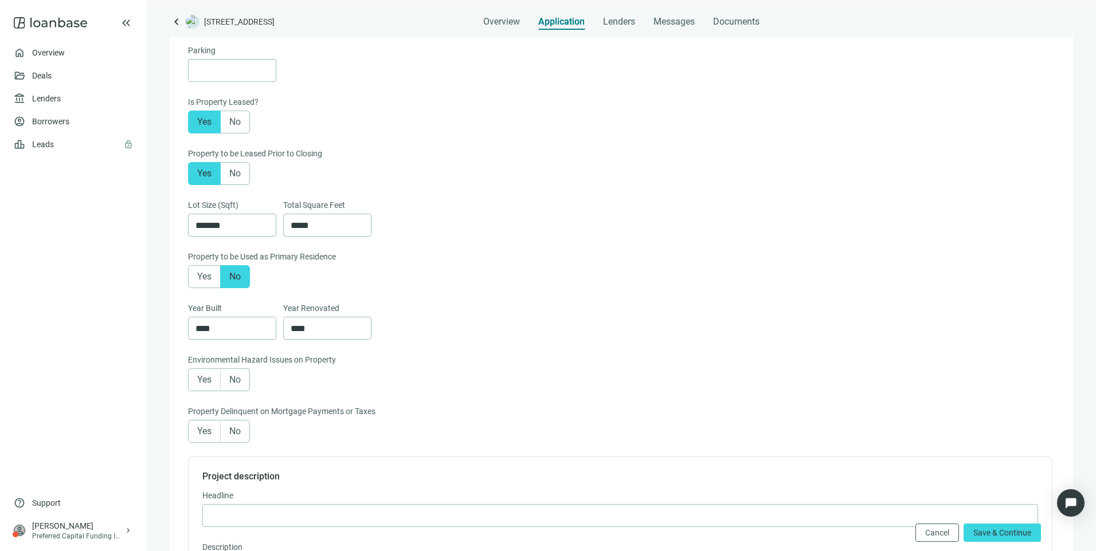
scroll to position [401, 0]
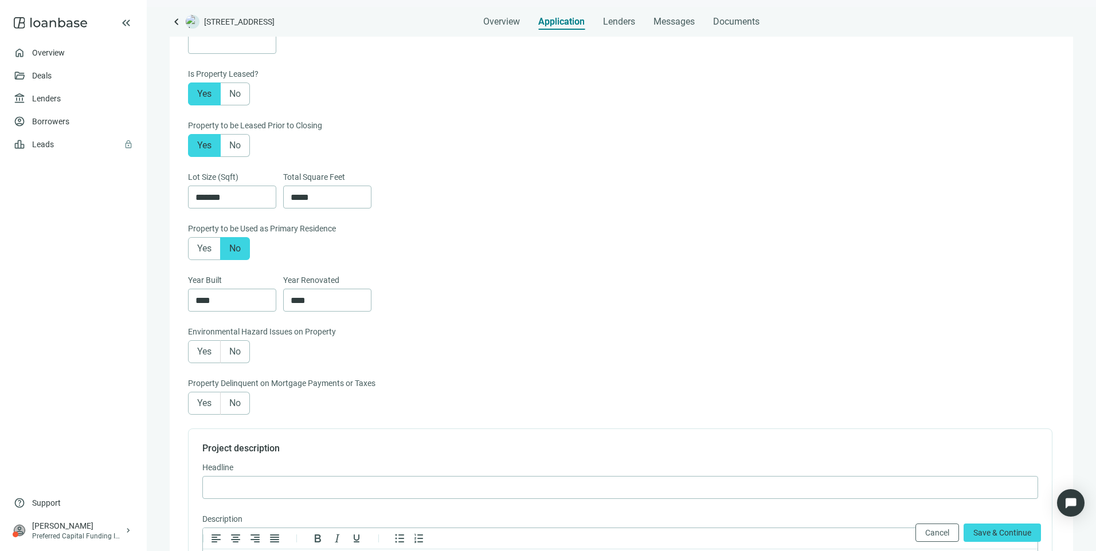
click at [234, 357] on span "No" at bounding box center [234, 351] width 11 height 11
click at [237, 408] on span "No" at bounding box center [234, 403] width 11 height 11
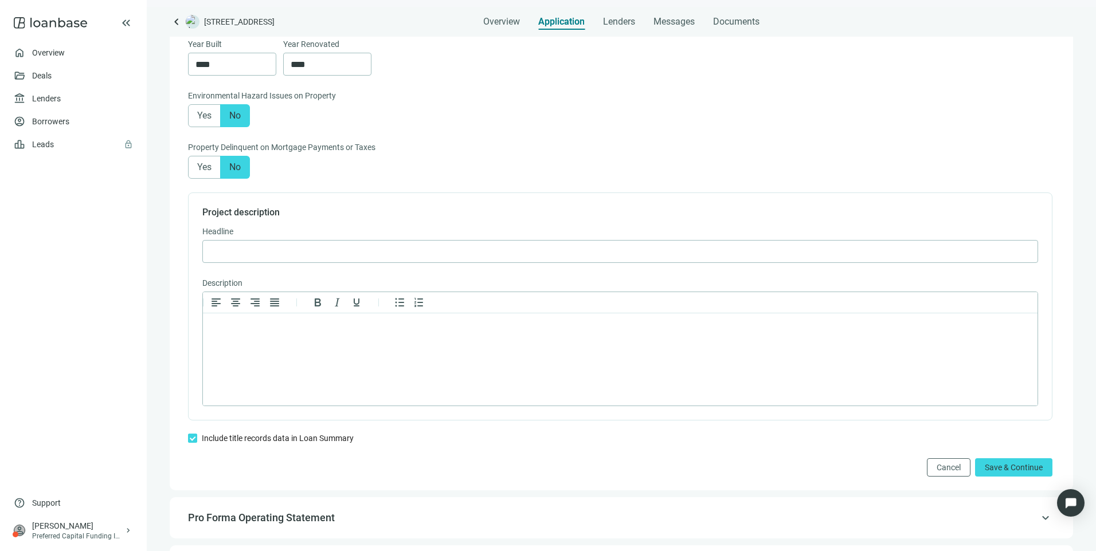
scroll to position [688, 0]
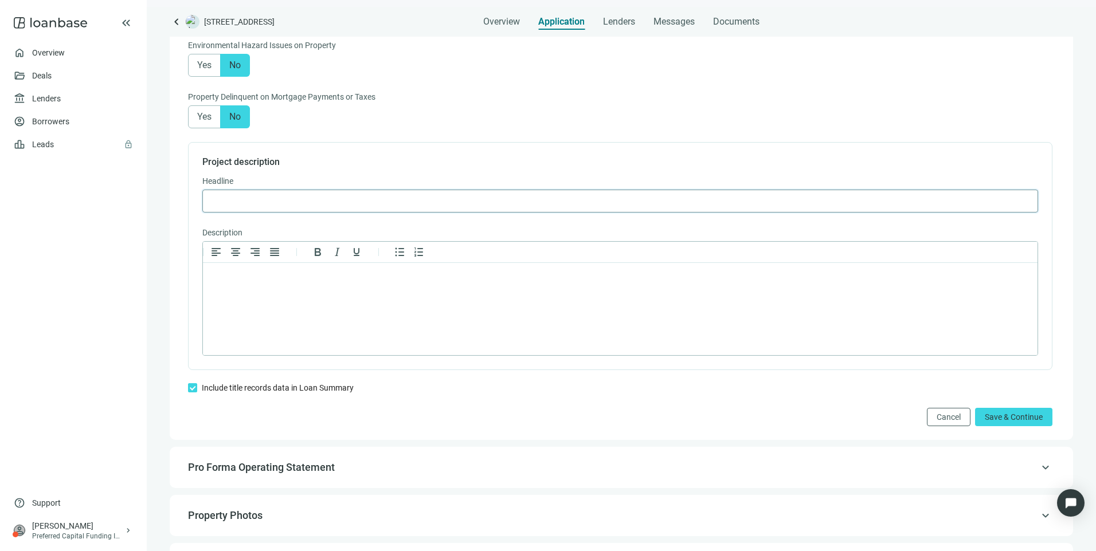
click at [386, 204] on input "text" at bounding box center [620, 201] width 821 height 22
click at [212, 270] on html at bounding box center [620, 278] width 834 height 30
click at [255, 293] on html at bounding box center [620, 278] width 834 height 30
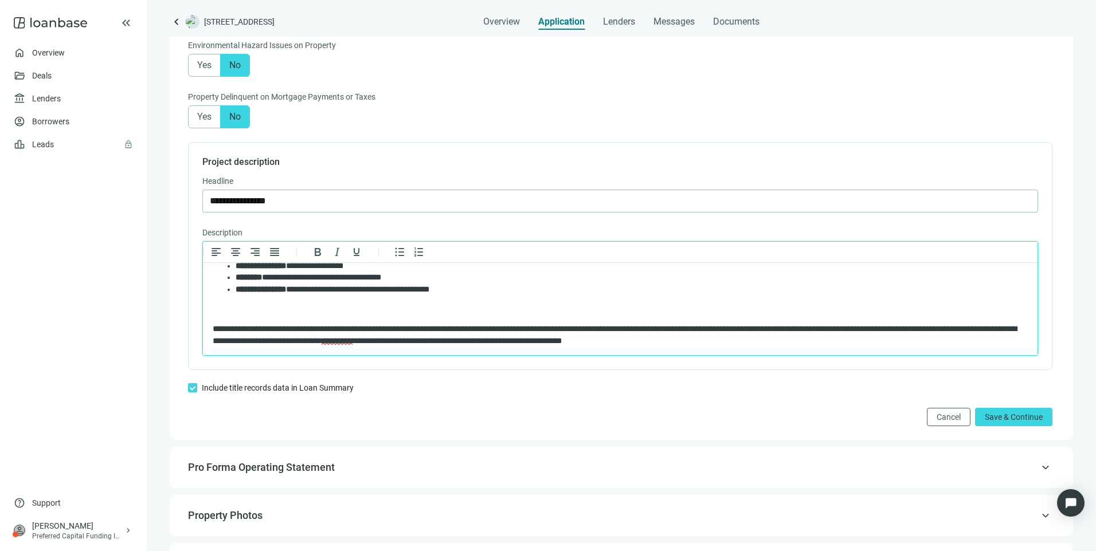
scroll to position [175, 0]
click at [1020, 422] on span "Save & Continue" at bounding box center [1013, 417] width 58 height 9
type input "**********"
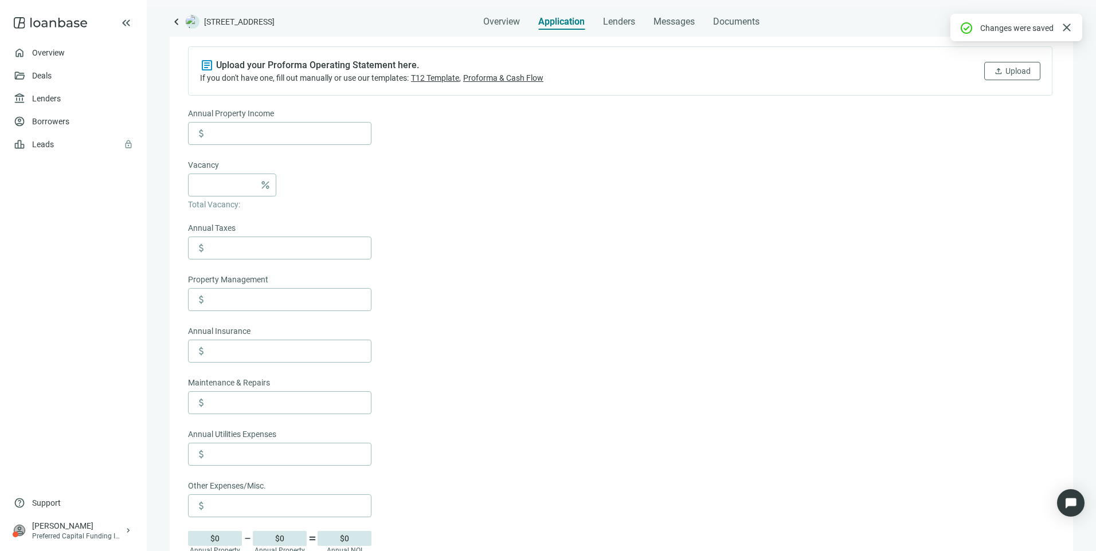
scroll to position [130, 0]
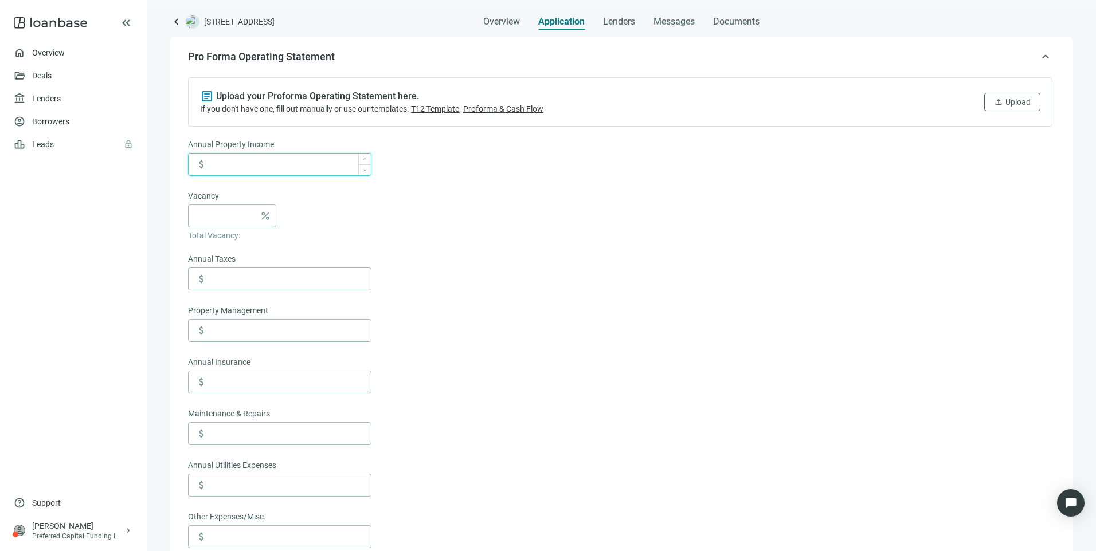
click at [295, 166] on input at bounding box center [290, 165] width 162 height 22
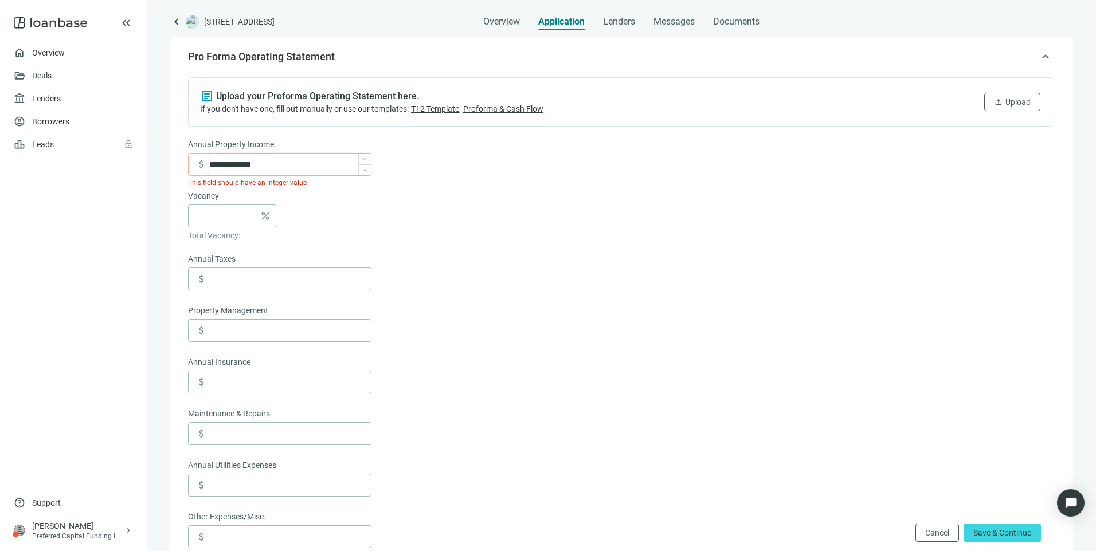
drag, startPoint x: 277, startPoint y: 170, endPoint x: 249, endPoint y: 167, distance: 28.2
click at [249, 167] on input "**********" at bounding box center [290, 165] width 162 height 22
type input "*********"
click at [227, 215] on input at bounding box center [225, 216] width 60 height 22
type input "*"
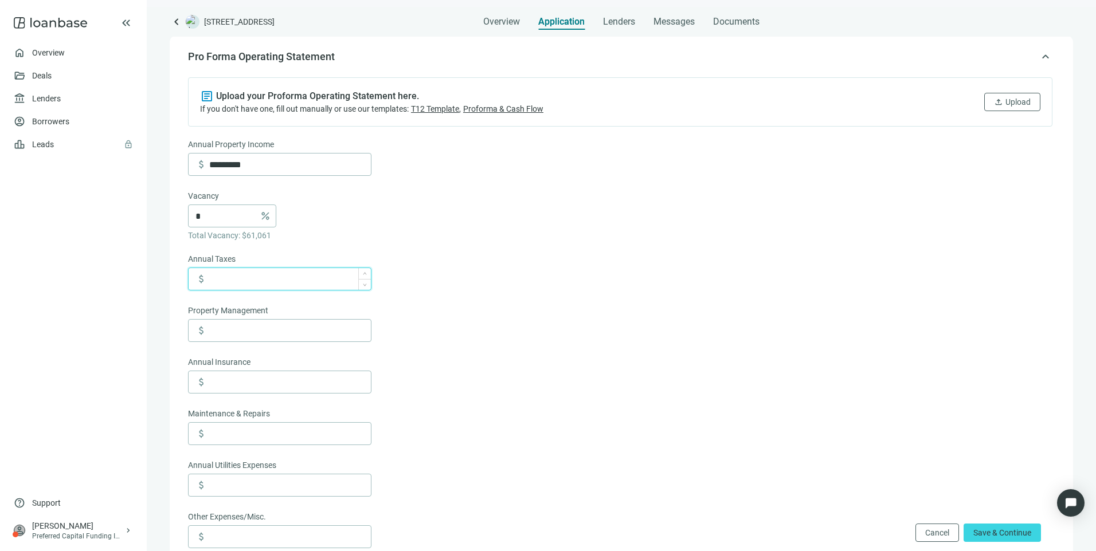
click at [289, 283] on input at bounding box center [290, 279] width 162 height 22
type input "******"
click at [319, 329] on input at bounding box center [290, 331] width 162 height 22
type input "******"
click at [247, 379] on input at bounding box center [290, 382] width 162 height 22
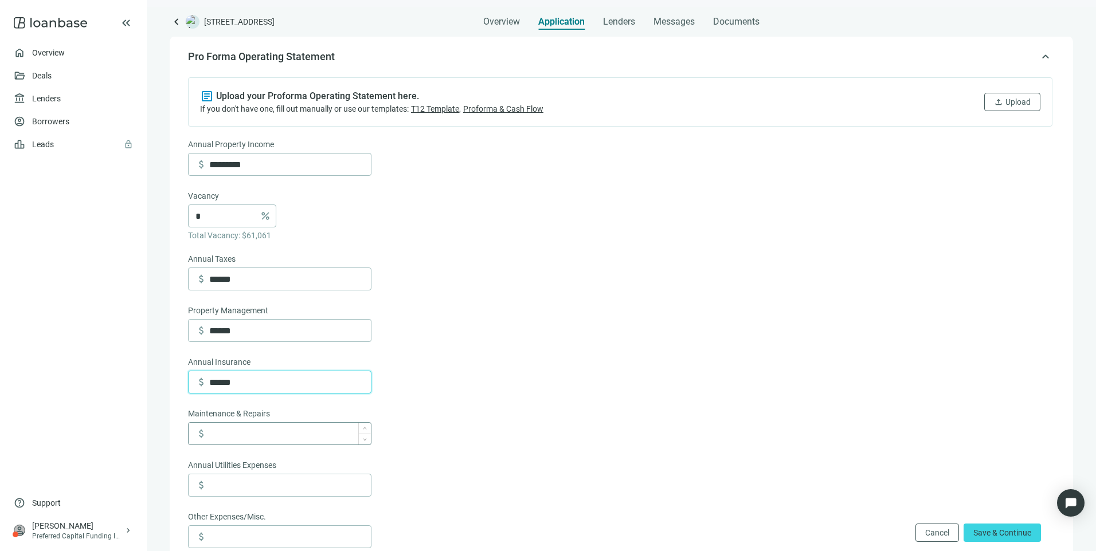
type input "******"
click at [307, 434] on input at bounding box center [290, 434] width 162 height 22
type input "*****"
click at [286, 492] on input at bounding box center [290, 485] width 162 height 22
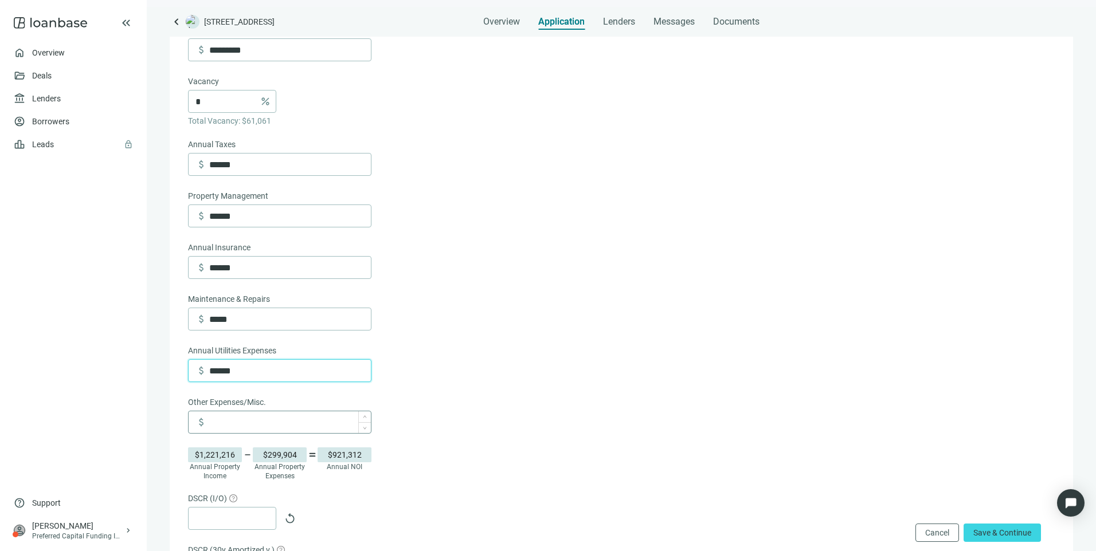
type input "******"
click at [261, 433] on input at bounding box center [290, 422] width 162 height 22
type input "*****"
click at [599, 390] on form "Annual Property Income attach_money ********* Vacancy * percent Total Vacancy: …" at bounding box center [620, 344] width 864 height 642
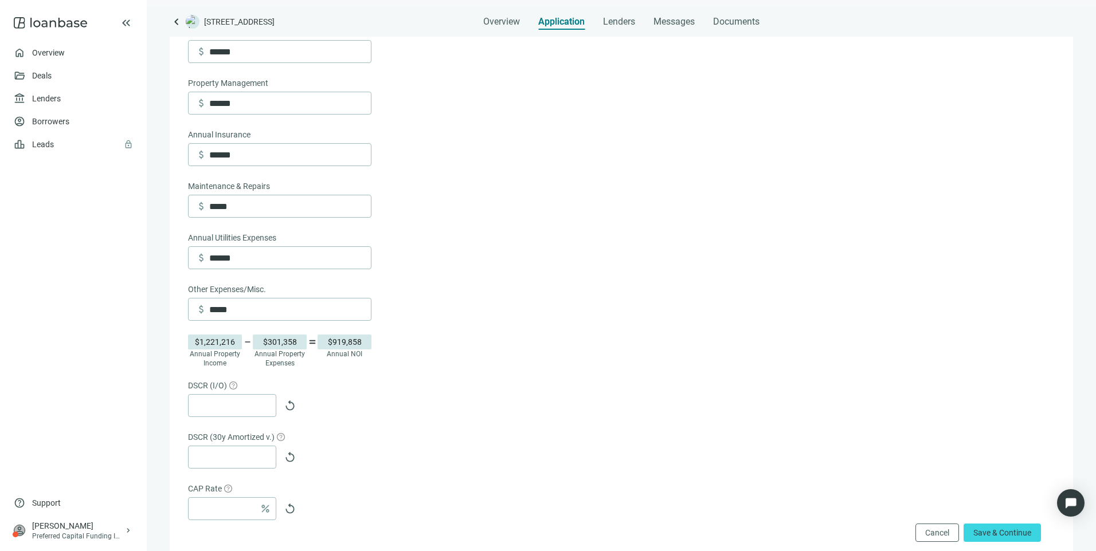
scroll to position [359, 0]
click at [293, 409] on span "replay" at bounding box center [289, 403] width 11 height 11
click at [292, 467] on button "replay" at bounding box center [289, 455] width 23 height 23
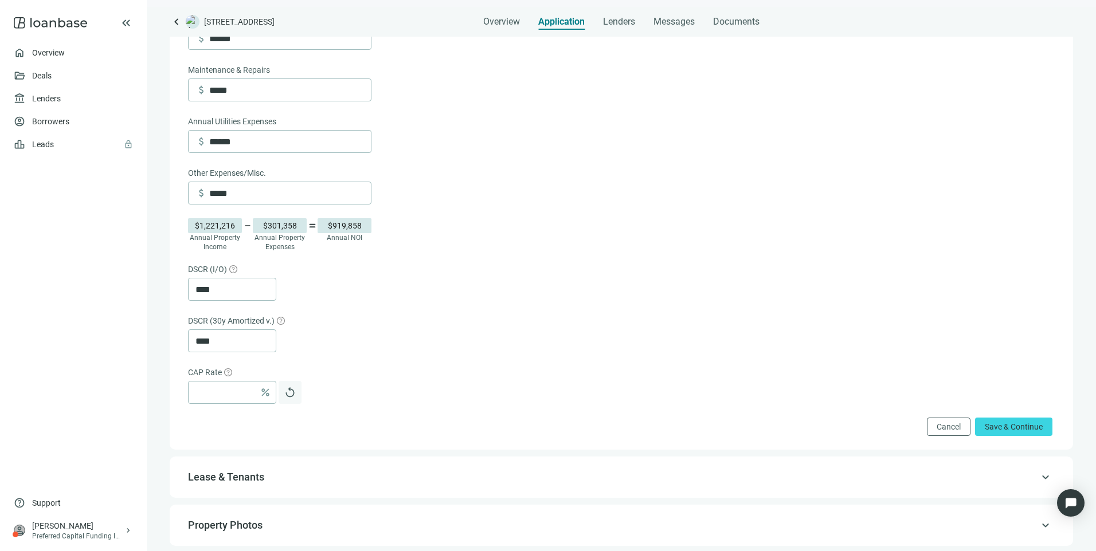
click at [299, 404] on button "replay" at bounding box center [289, 392] width 23 height 23
click at [984, 431] on span "Save & Continue" at bounding box center [1013, 426] width 58 height 9
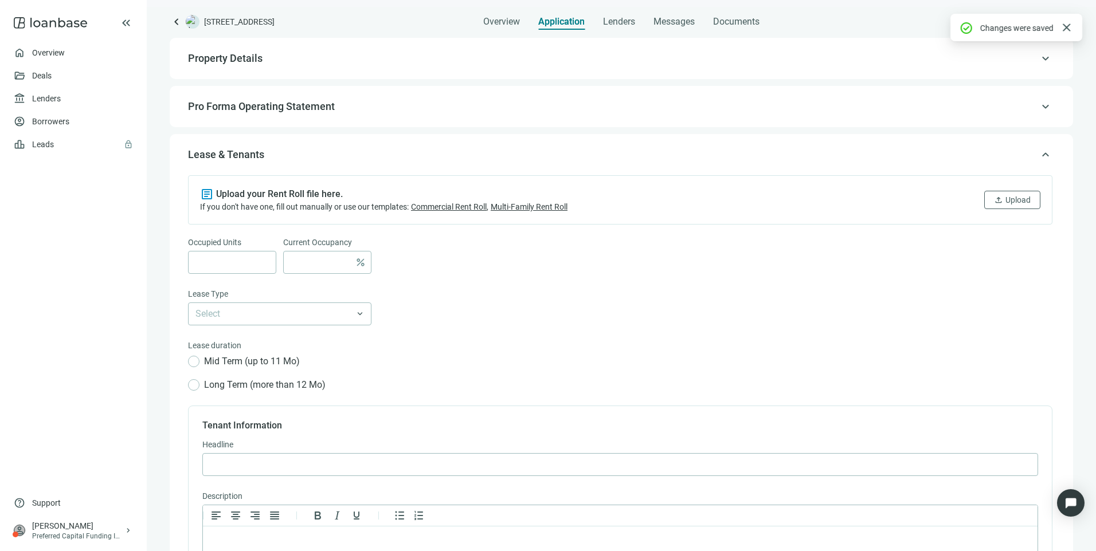
scroll to position [48, 0]
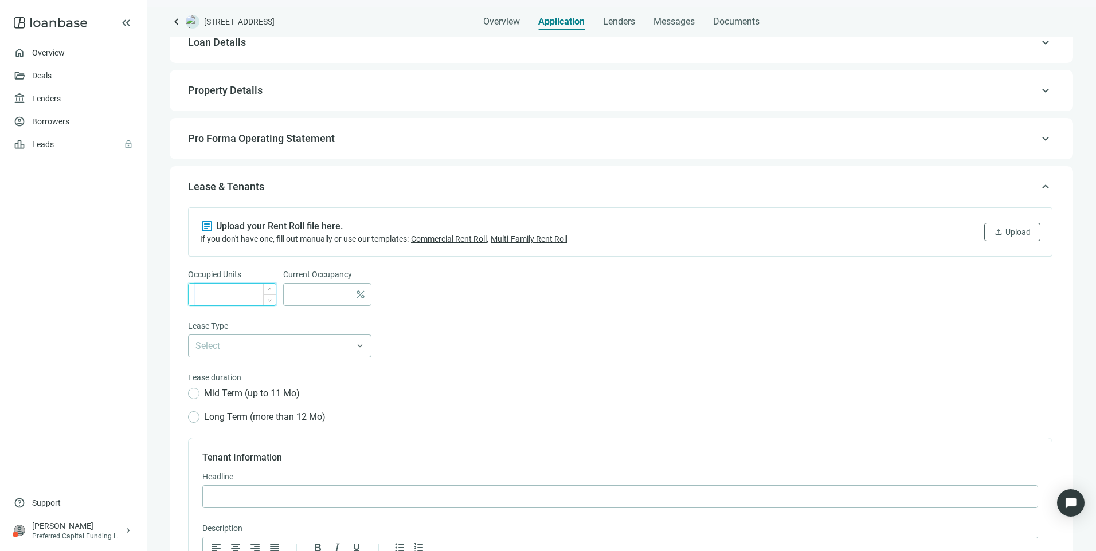
click at [218, 297] on input at bounding box center [235, 295] width 80 height 22
type input "***"
click at [594, 290] on div "Occupied Units *** Current Occupancy percent" at bounding box center [620, 294] width 864 height 52
click at [336, 295] on input at bounding box center [321, 295] width 60 height 22
type input "**"
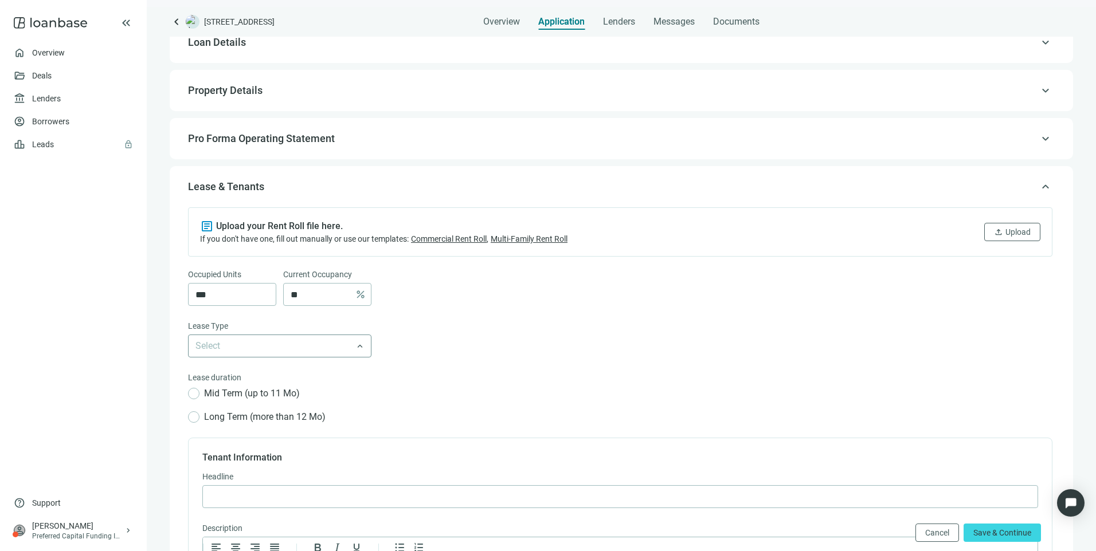
click at [328, 346] on input "search" at bounding box center [274, 346] width 158 height 22
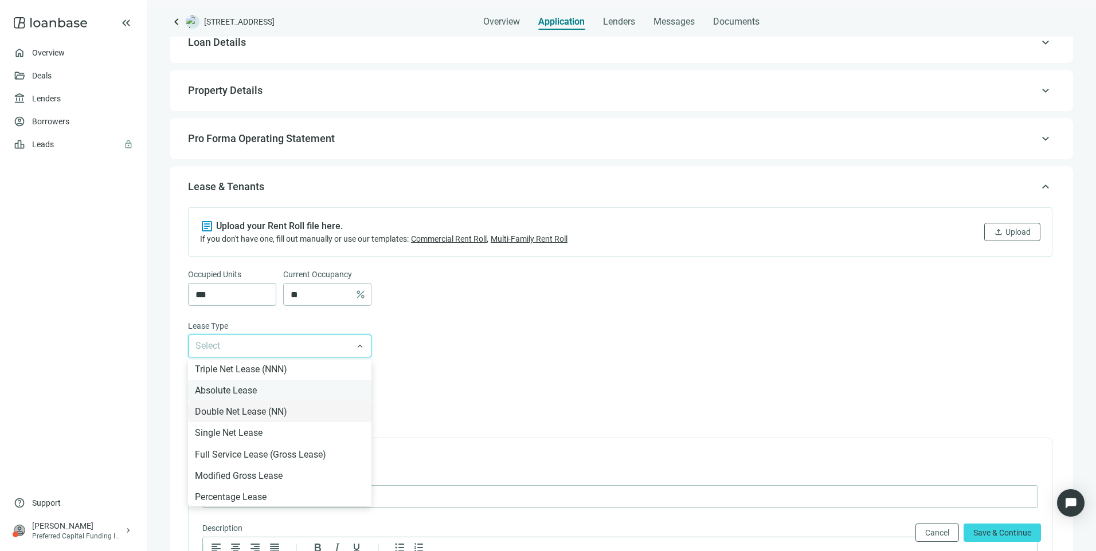
scroll to position [0, 0]
click at [537, 340] on div "Select Triple Net Lease (NNN) Absolute Lease Double Net Lease (NN) Single Net L…" at bounding box center [620, 346] width 864 height 23
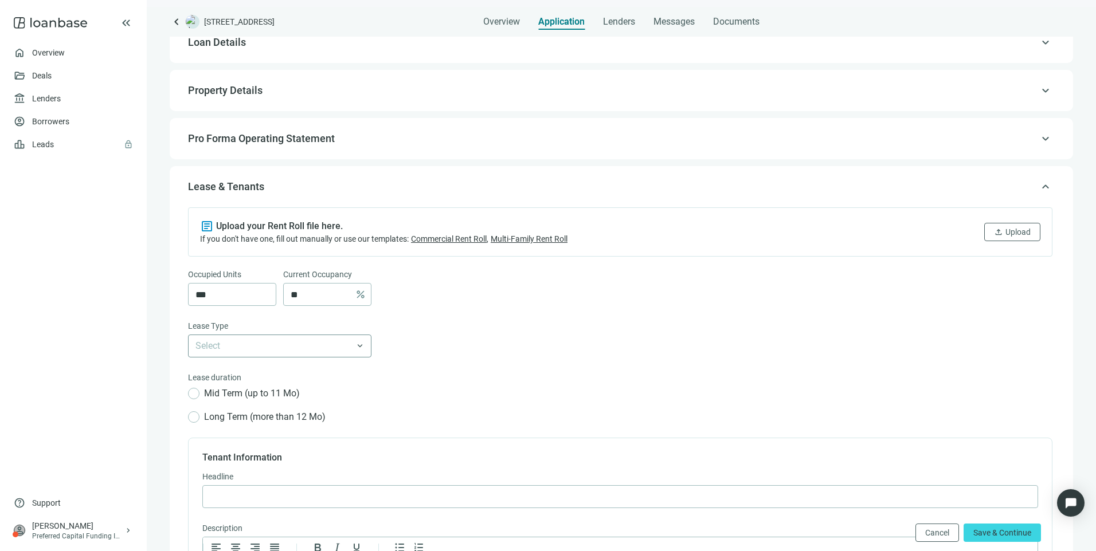
click at [281, 350] on input "search" at bounding box center [274, 346] width 158 height 22
click at [241, 349] on input "search" at bounding box center [274, 346] width 158 height 22
click at [251, 352] on input "search" at bounding box center [274, 346] width 158 height 22
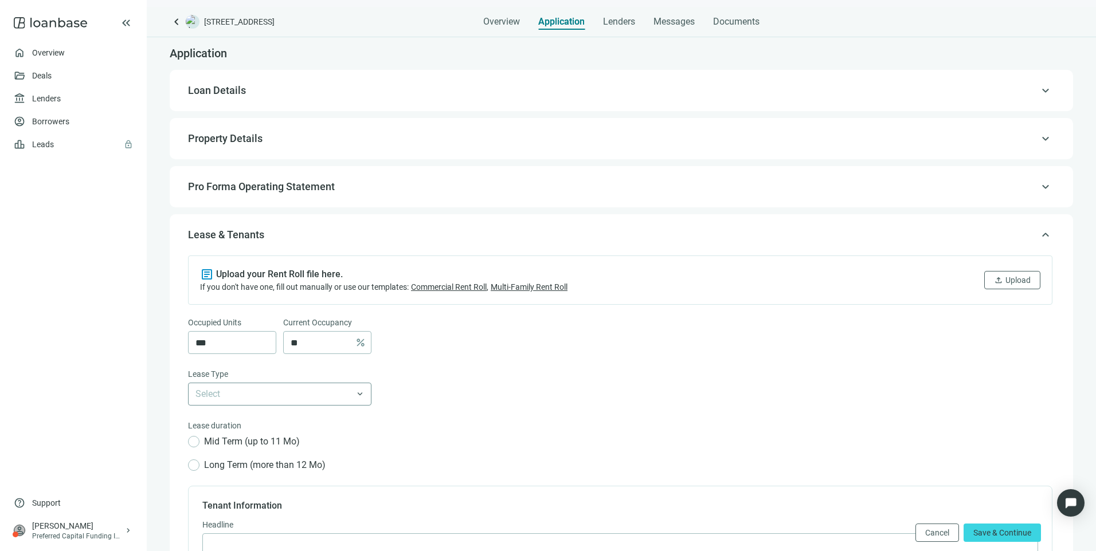
click at [307, 394] on input "search" at bounding box center [274, 394] width 158 height 22
click at [282, 393] on input "search" at bounding box center [274, 394] width 158 height 22
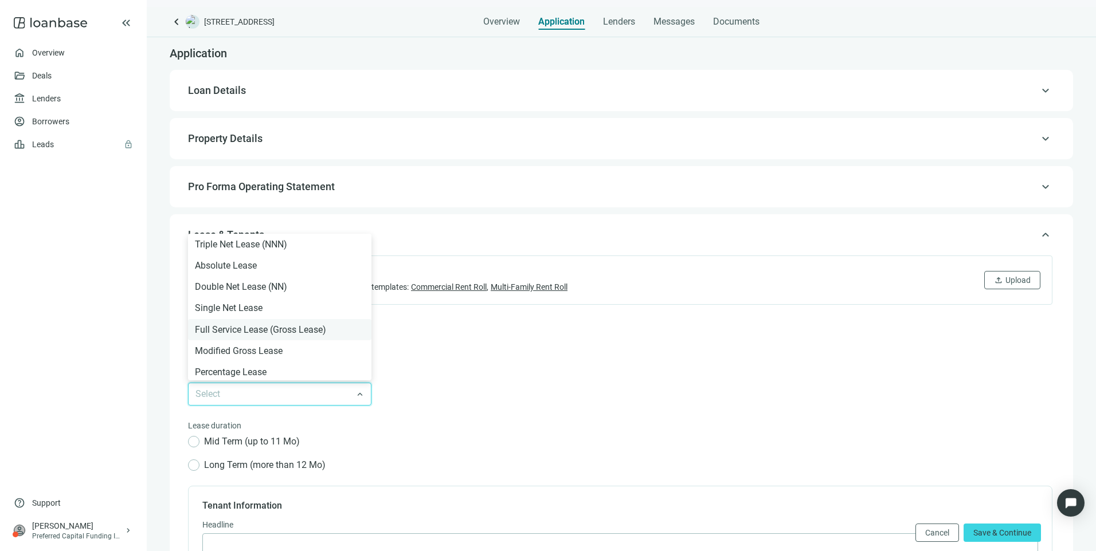
click at [243, 330] on div "Full Service Lease (Gross Lease)" at bounding box center [280, 330] width 170 height 14
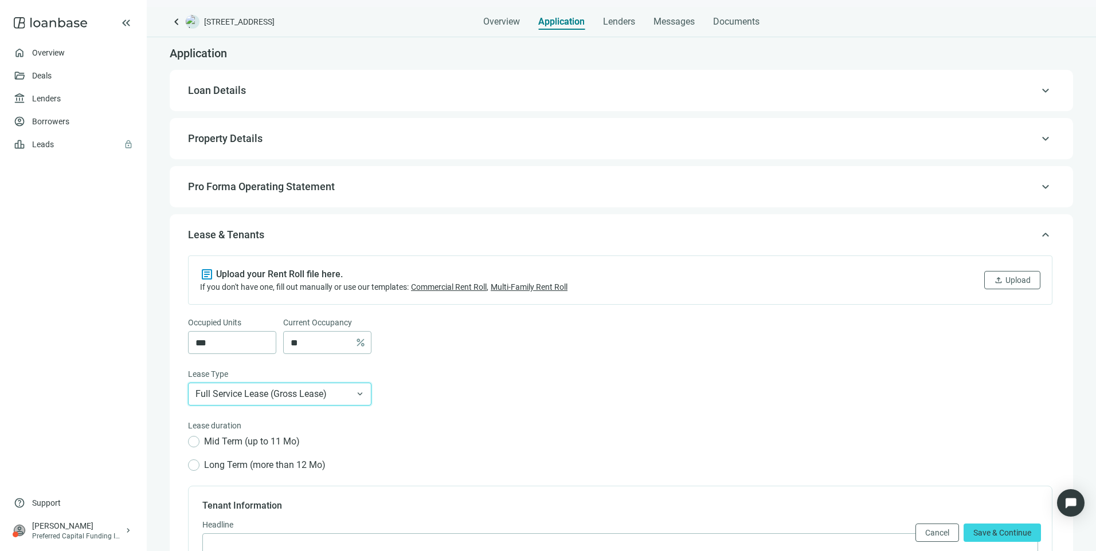
click at [335, 390] on span "Full Service Lease (Gross Lease)" at bounding box center [279, 394] width 168 height 22
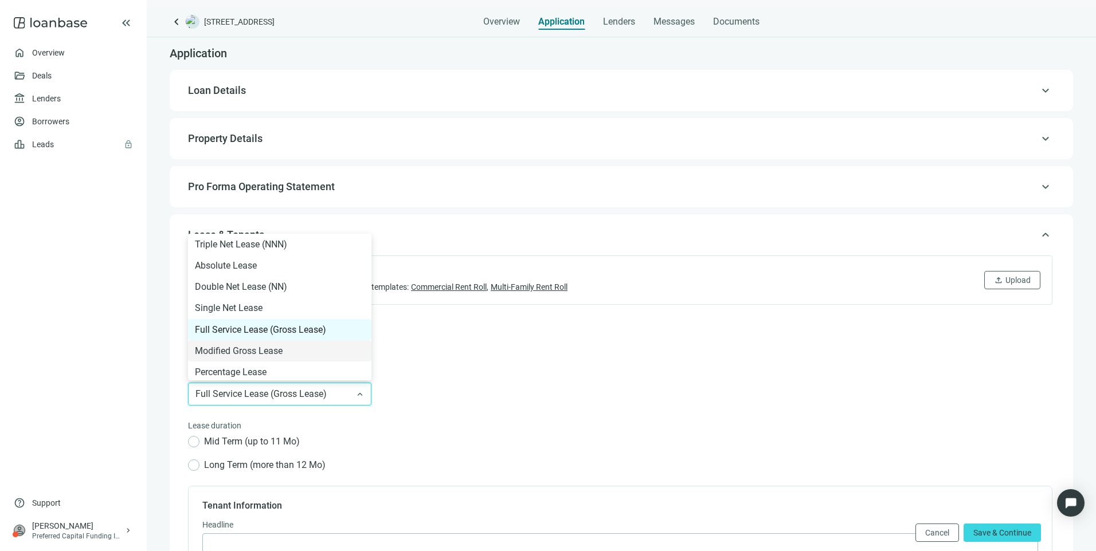
click at [612, 378] on div "Lease Type" at bounding box center [620, 375] width 864 height 15
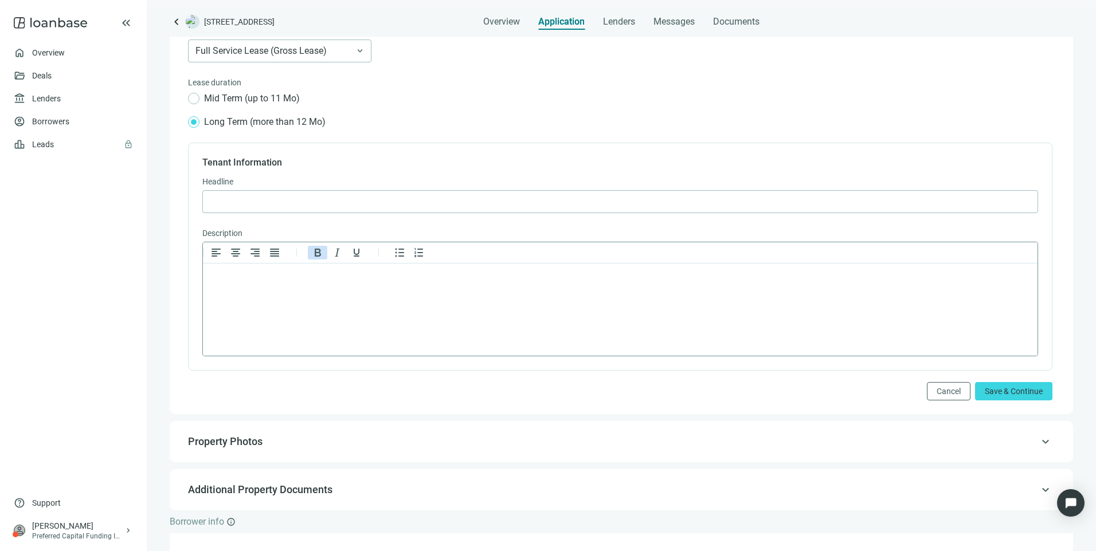
scroll to position [344, 0]
click at [1014, 393] on span "Save & Continue" at bounding box center [1013, 390] width 58 height 9
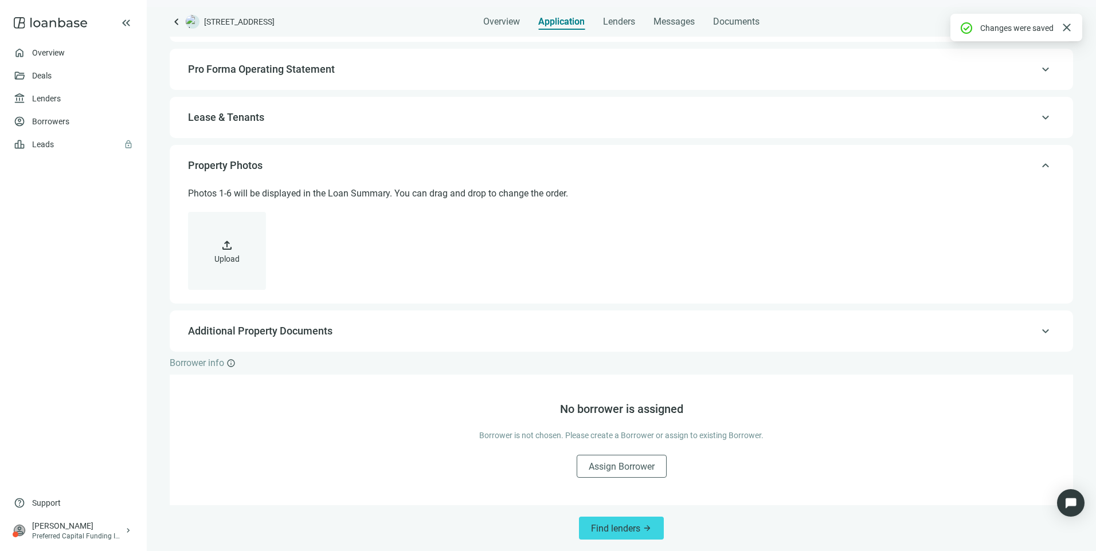
scroll to position [118, 0]
click at [224, 252] on span "upload" at bounding box center [227, 245] width 14 height 14
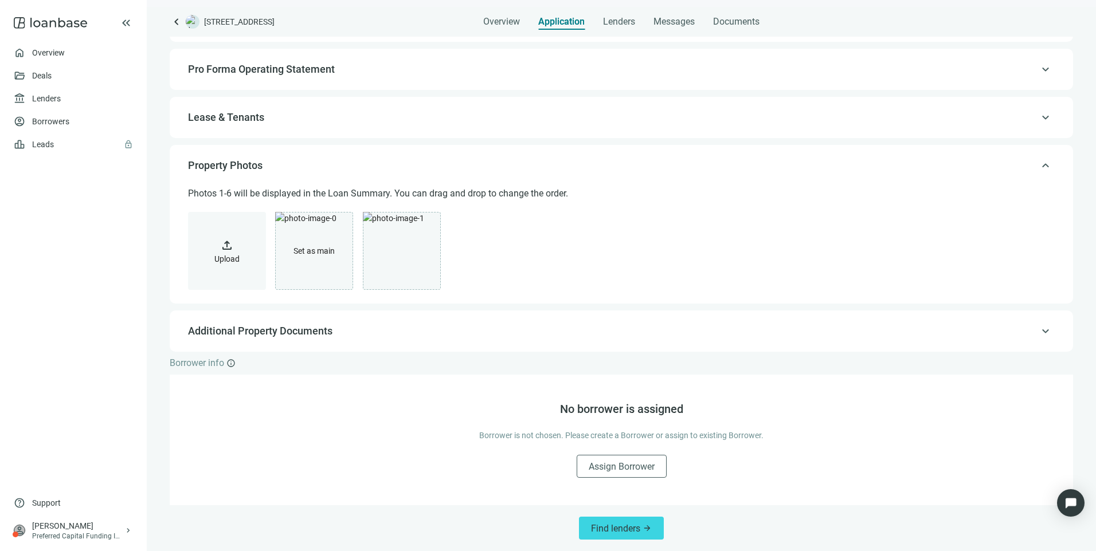
click at [215, 253] on button "upload Upload" at bounding box center [227, 251] width 78 height 78
click at [1038, 331] on span "keyboard_arrow_up" at bounding box center [1045, 331] width 14 height 0
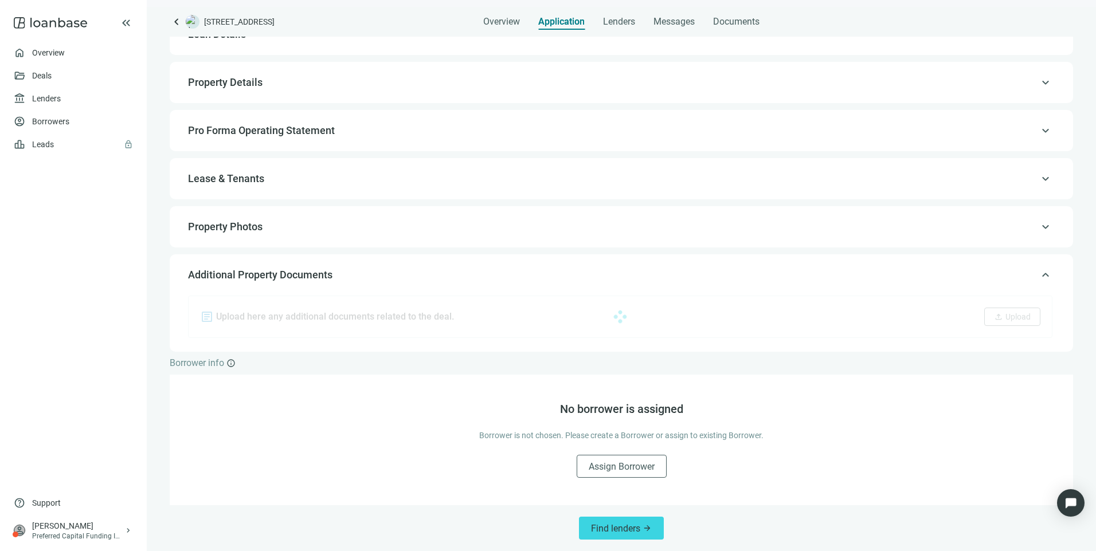
scroll to position [57, 0]
click at [1007, 312] on span "Upload" at bounding box center [1017, 316] width 25 height 9
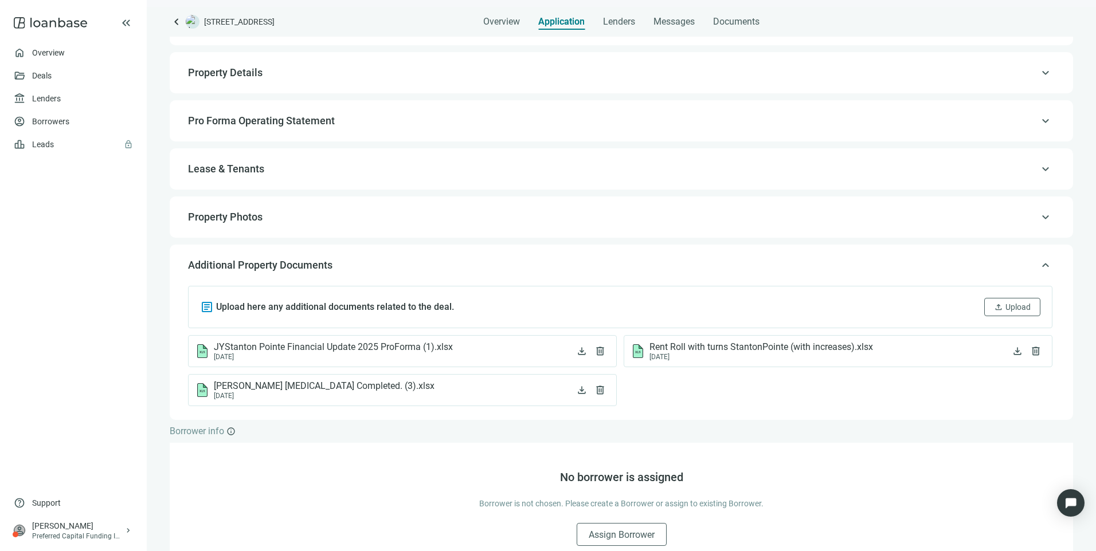
scroll to position [135, 0]
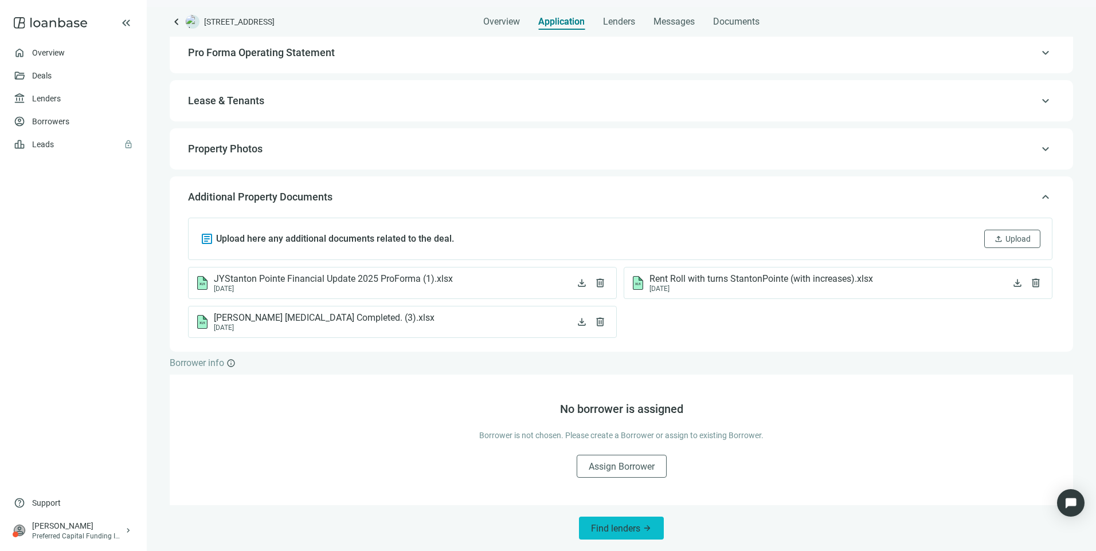
click at [602, 527] on span "Find lenders" at bounding box center [615, 528] width 49 height 11
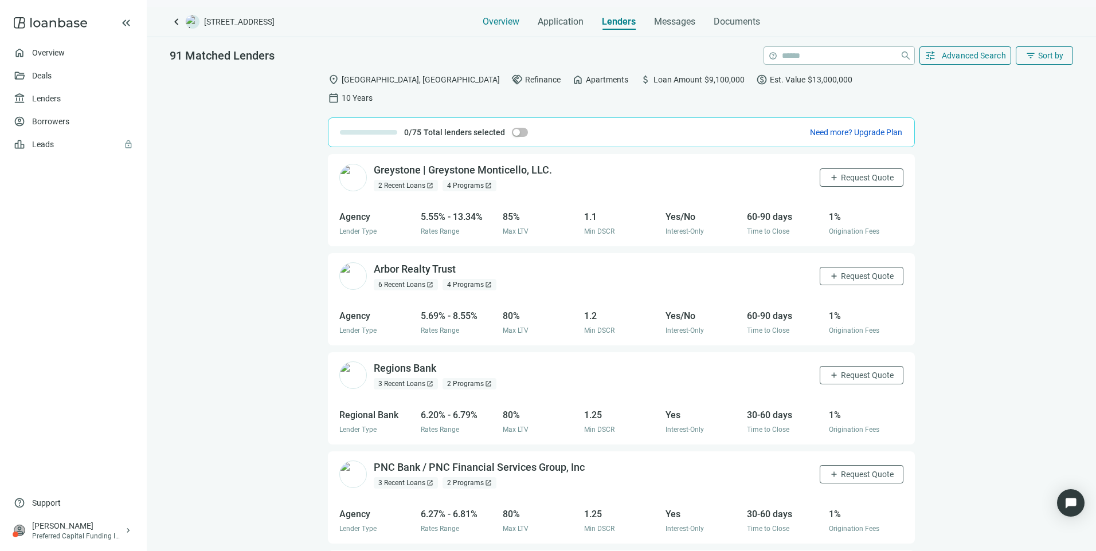
click at [505, 21] on span "Overview" at bounding box center [500, 21] width 37 height 11
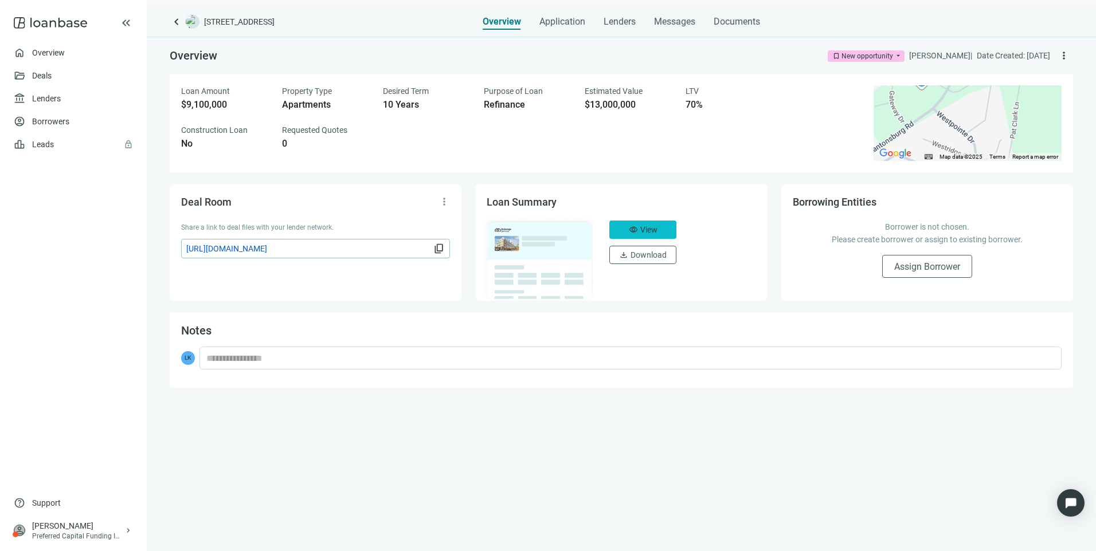
click at [631, 229] on span "visibility" at bounding box center [633, 229] width 9 height 9
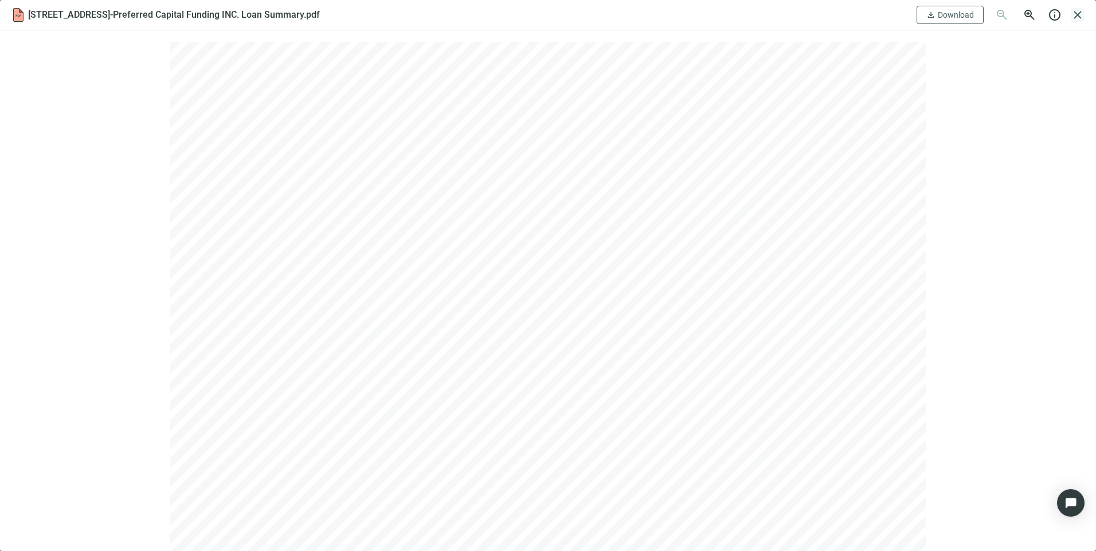
click at [1077, 15] on span "close" at bounding box center [1077, 15] width 14 height 14
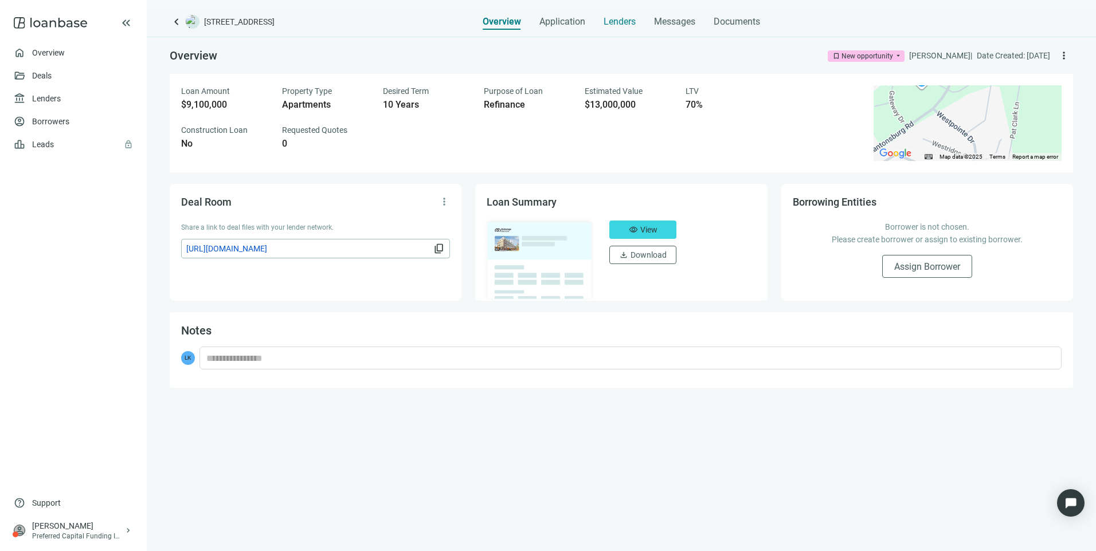
click at [622, 19] on span "Lenders" at bounding box center [619, 21] width 32 height 11
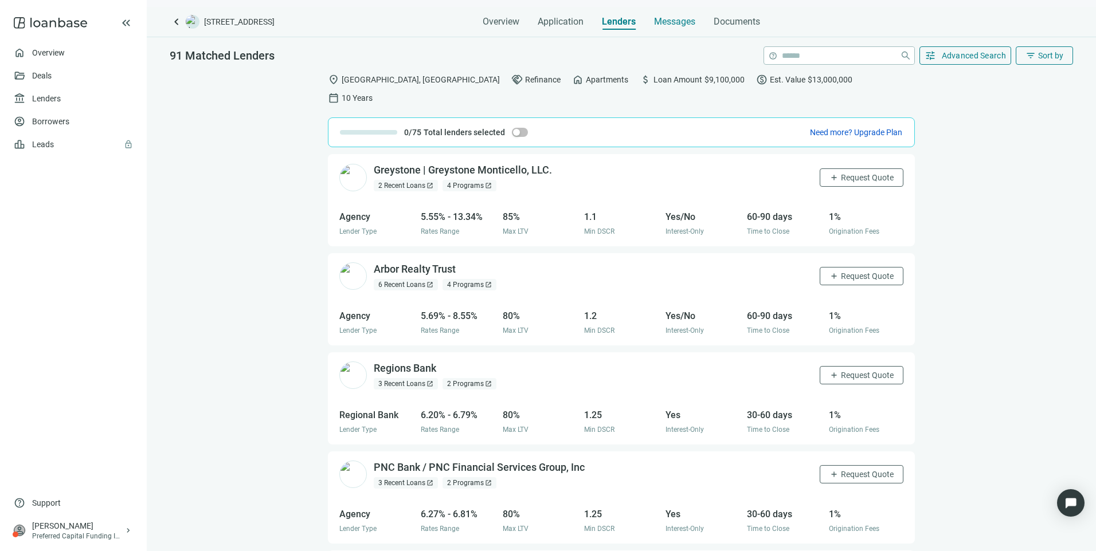
click at [671, 25] on span "Messages" at bounding box center [674, 21] width 41 height 11
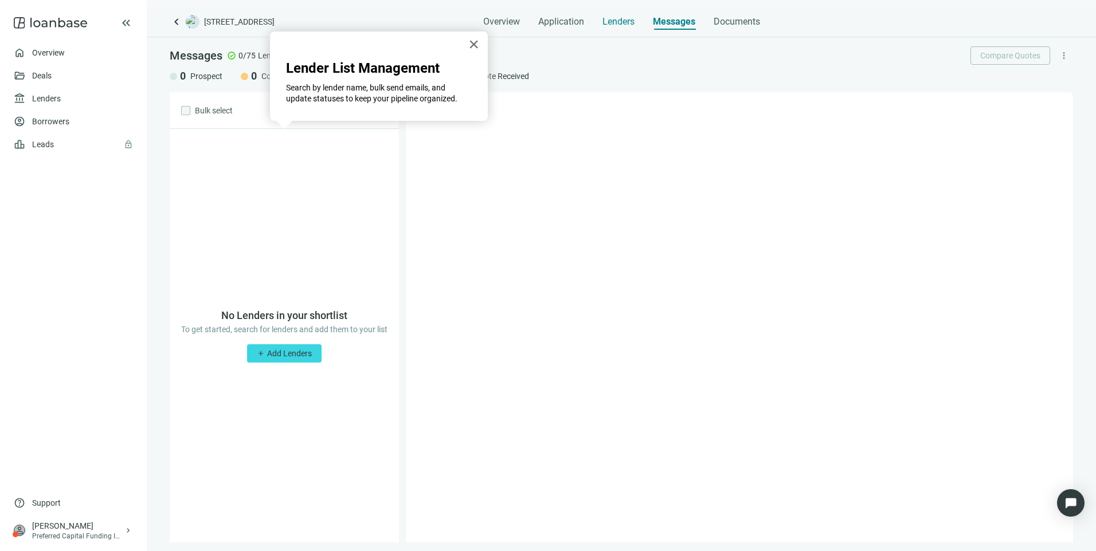
click at [623, 9] on div "Lenders" at bounding box center [618, 18] width 32 height 23
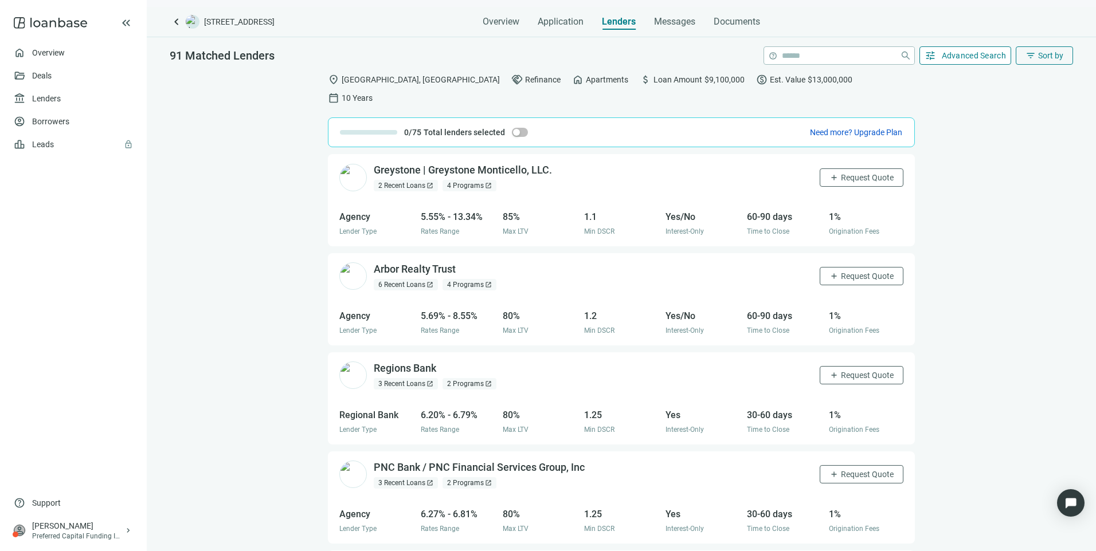
click at [936, 52] on button "tune Advanced Search" at bounding box center [965, 55] width 92 height 18
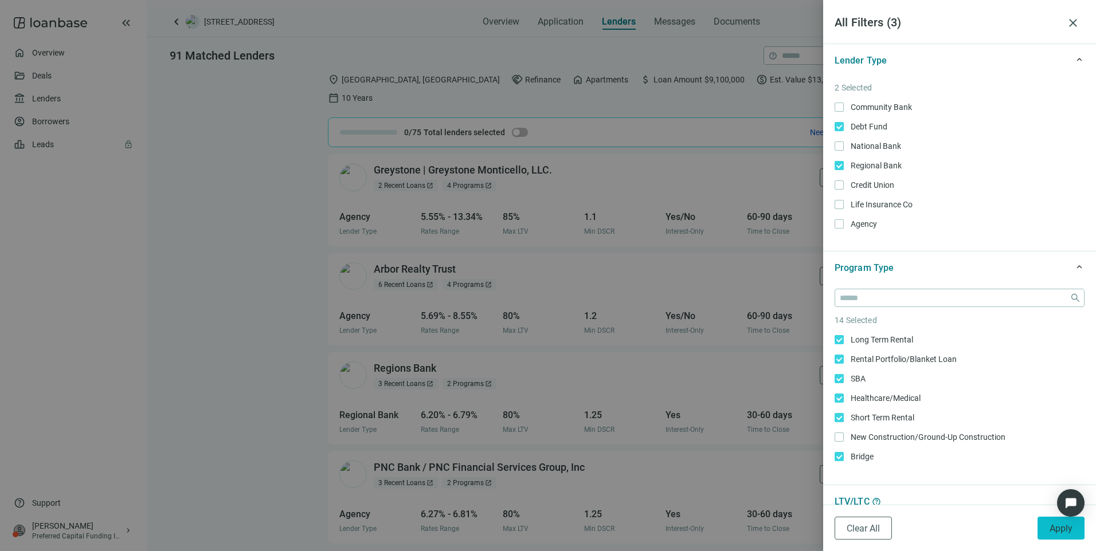
click at [1046, 533] on button "Apply" at bounding box center [1060, 528] width 47 height 23
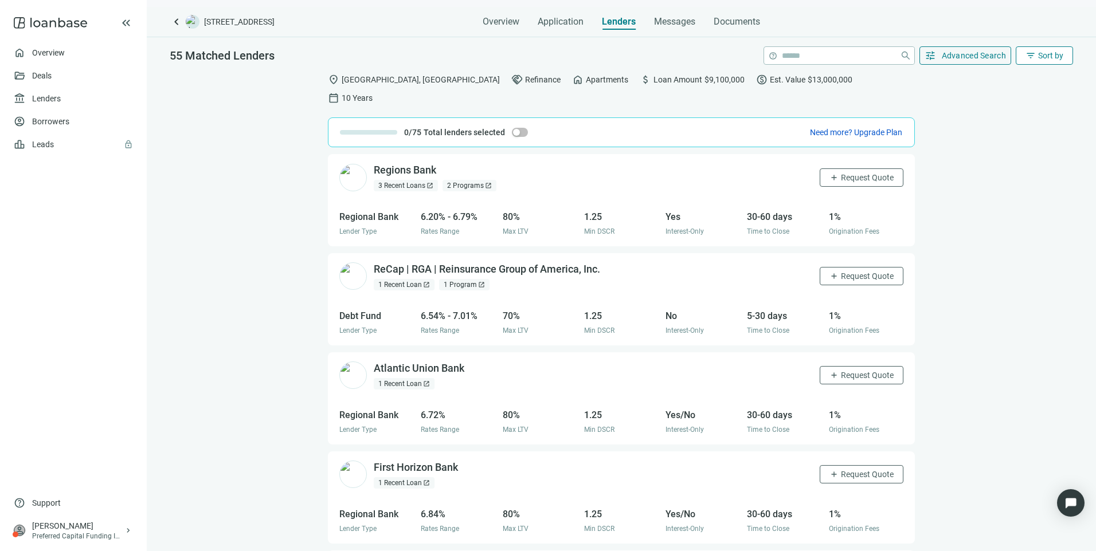
click at [1051, 53] on span "Sort by" at bounding box center [1050, 55] width 25 height 9
click at [993, 52] on span "Advanced Search" at bounding box center [973, 55] width 65 height 9
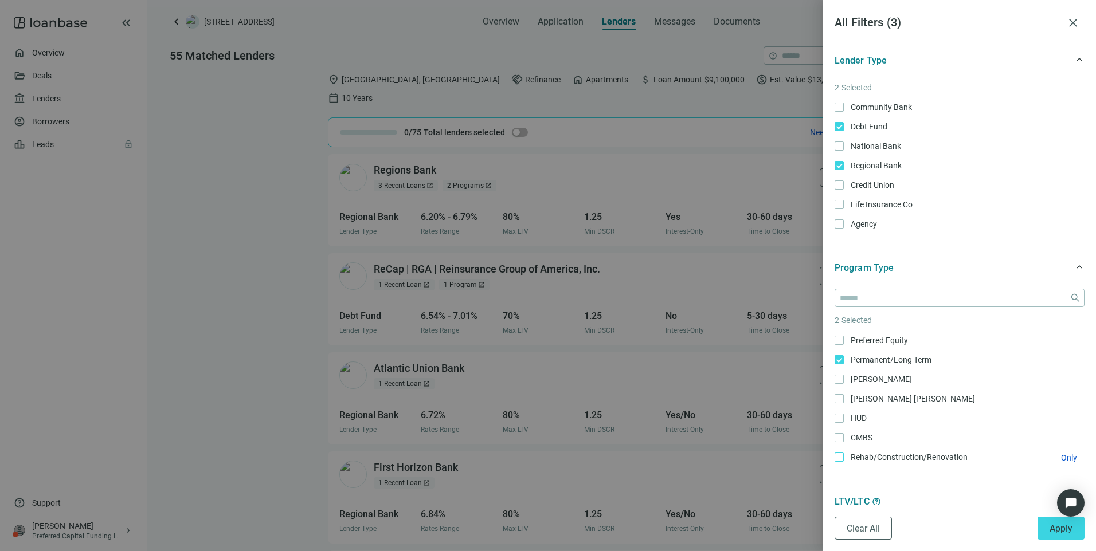
scroll to position [136, 0]
click at [1049, 530] on button "Apply" at bounding box center [1060, 528] width 47 height 23
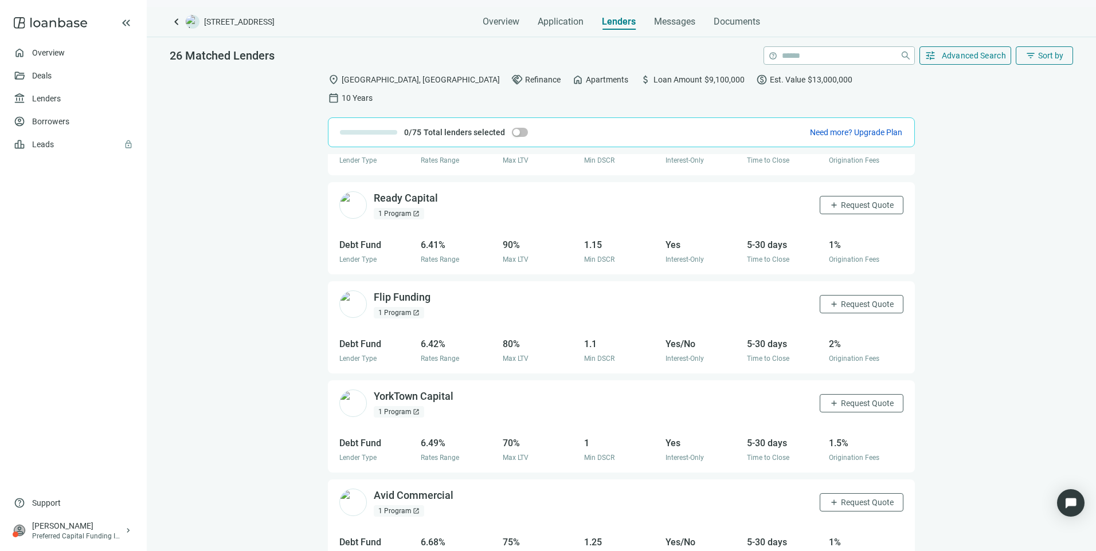
scroll to position [0, 0]
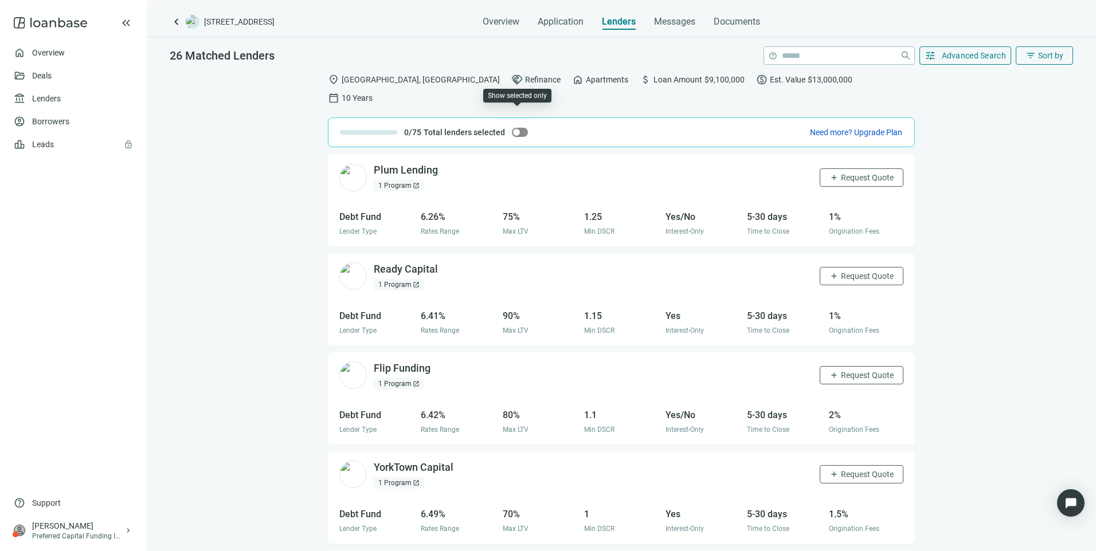
click at [517, 128] on button "button" at bounding box center [520, 132] width 16 height 9
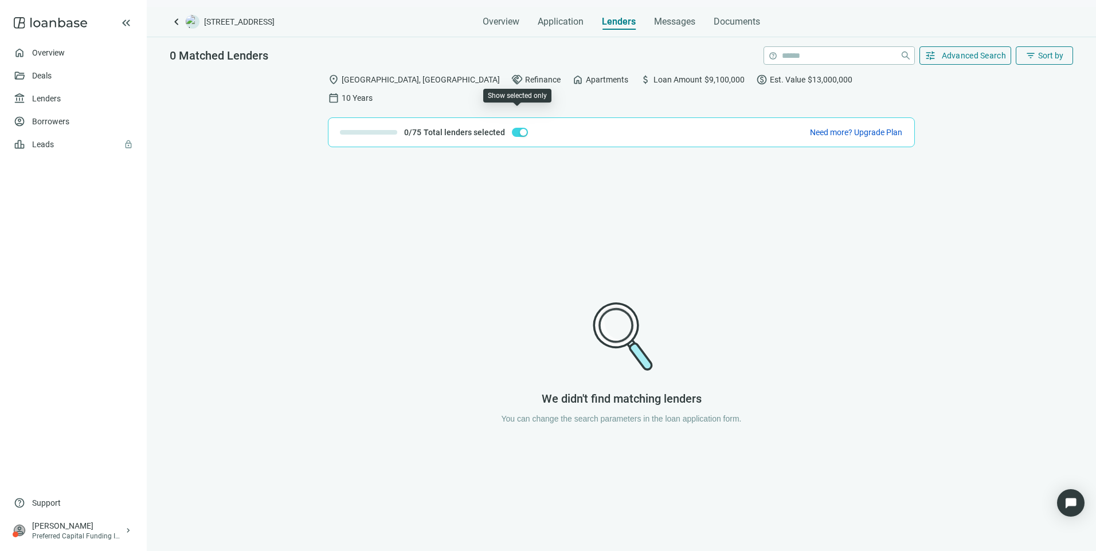
click at [520, 129] on div "button" at bounding box center [523, 132] width 7 height 7
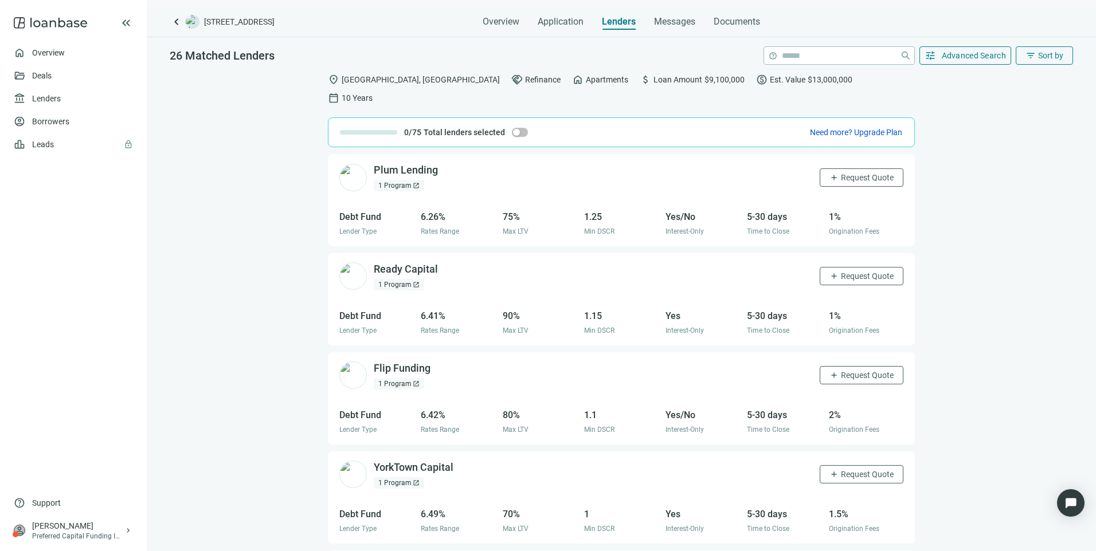
click at [528, 170] on div "Plum Lending open_in_new 1 Program open_in_new add Request Quote" at bounding box center [621, 177] width 587 height 46
drag, startPoint x: 168, startPoint y: 59, endPoint x: 273, endPoint y: 65, distance: 105.0
click at [273, 65] on div "26 Matched Lenders help close tune Advanced Search filter_list Sort by" at bounding box center [621, 52] width 949 height 30
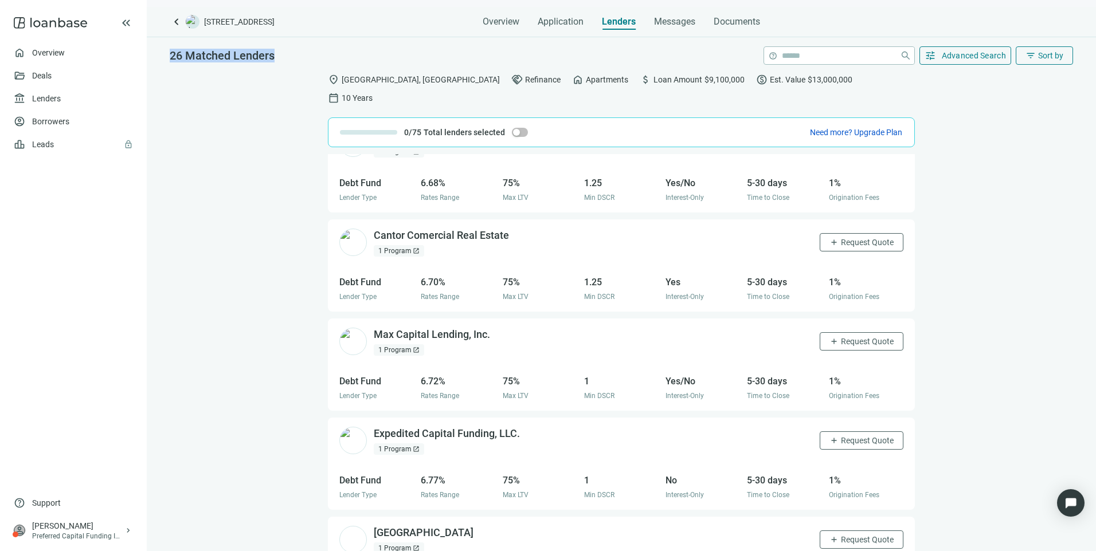
scroll to position [458, 0]
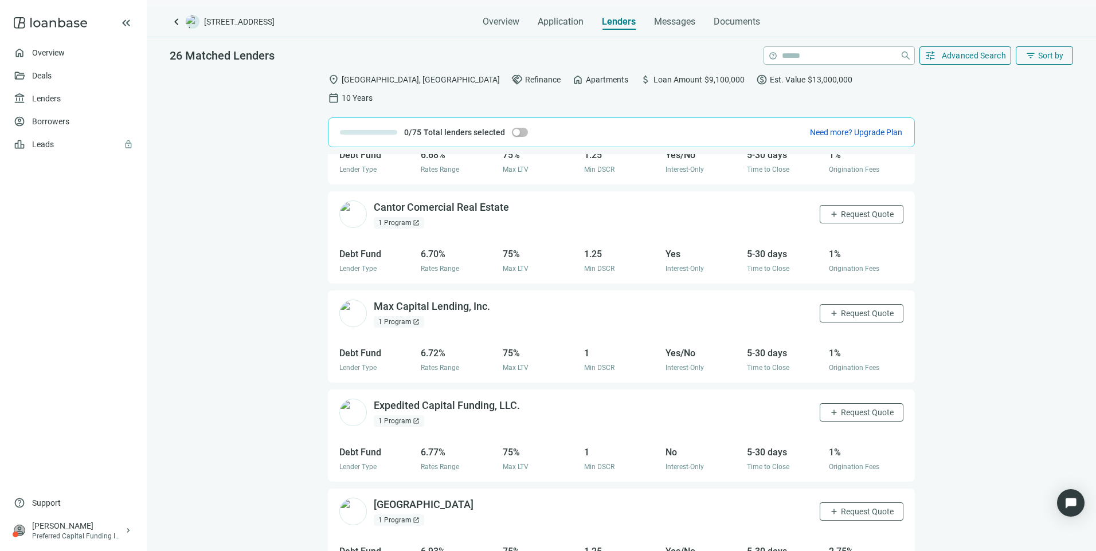
click at [978, 370] on div "Plum Lending open_in_new 1 Program open_in_new add Request Quote Debt Fund Lend…" at bounding box center [621, 361] width 949 height 415
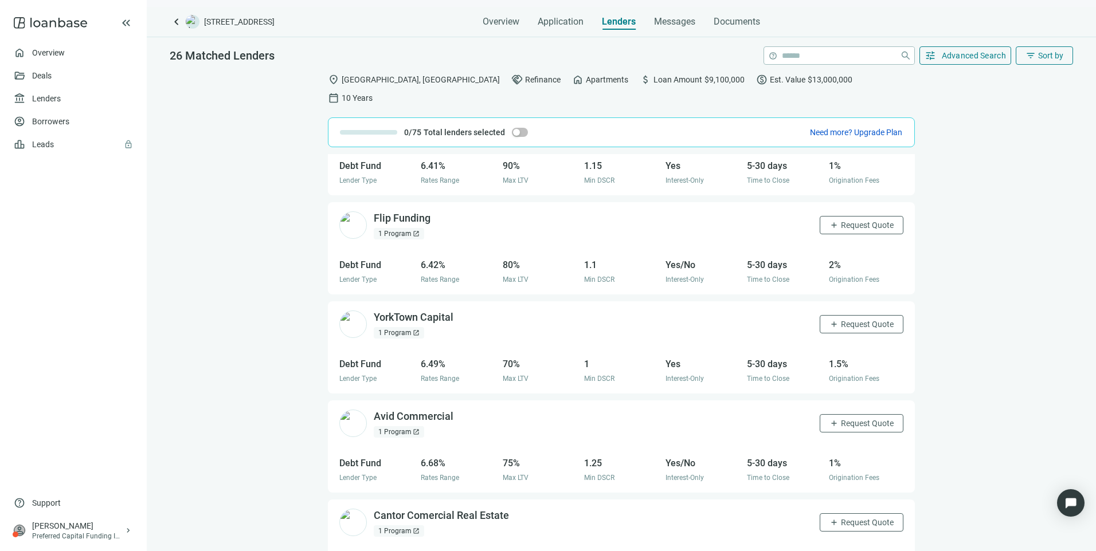
scroll to position [0, 0]
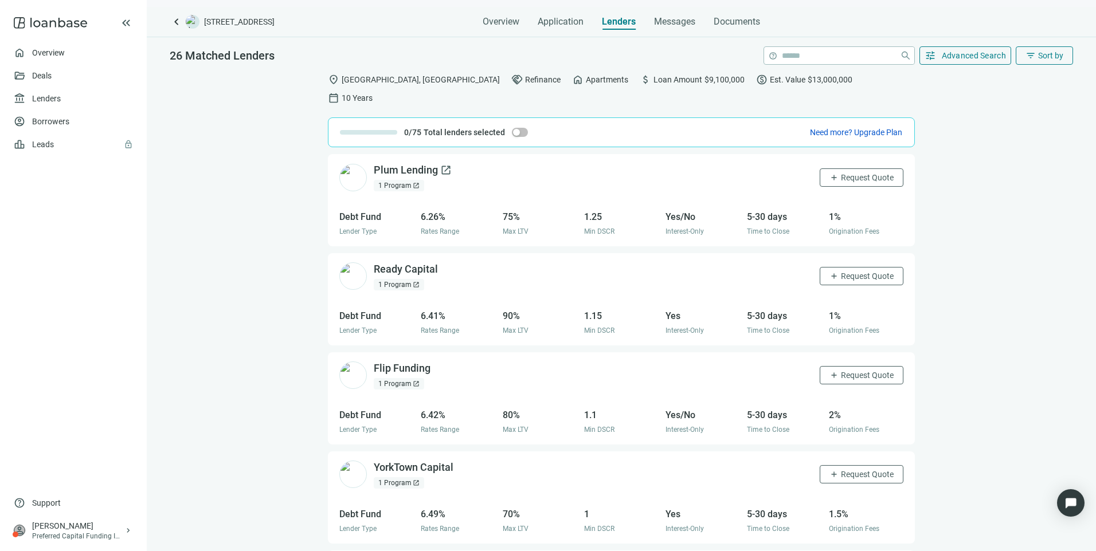
click at [414, 163] on div "Plum Lending open_in_new" at bounding box center [413, 170] width 78 height 14
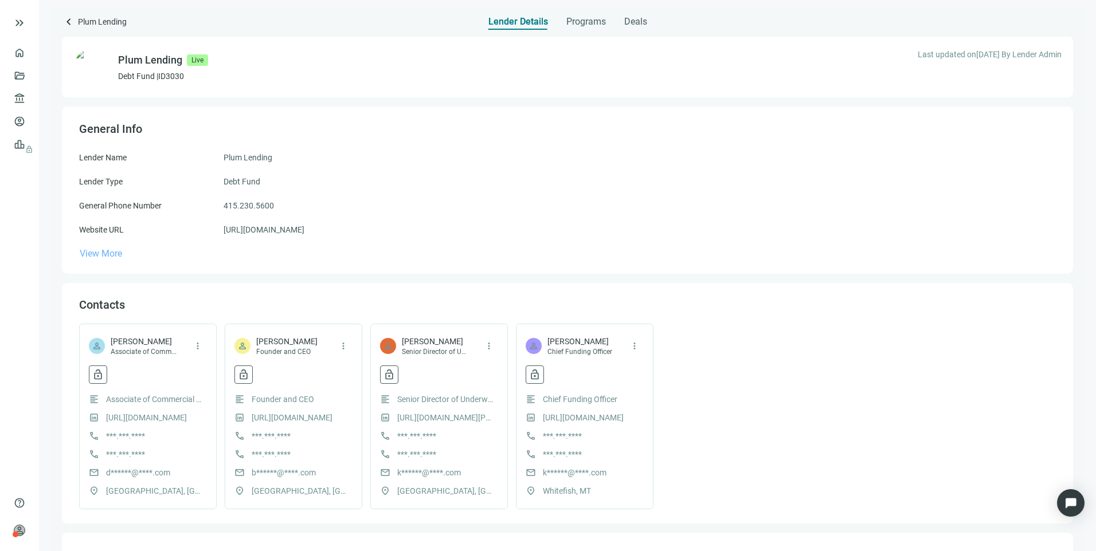
click at [109, 253] on span "View More" at bounding box center [101, 253] width 42 height 11
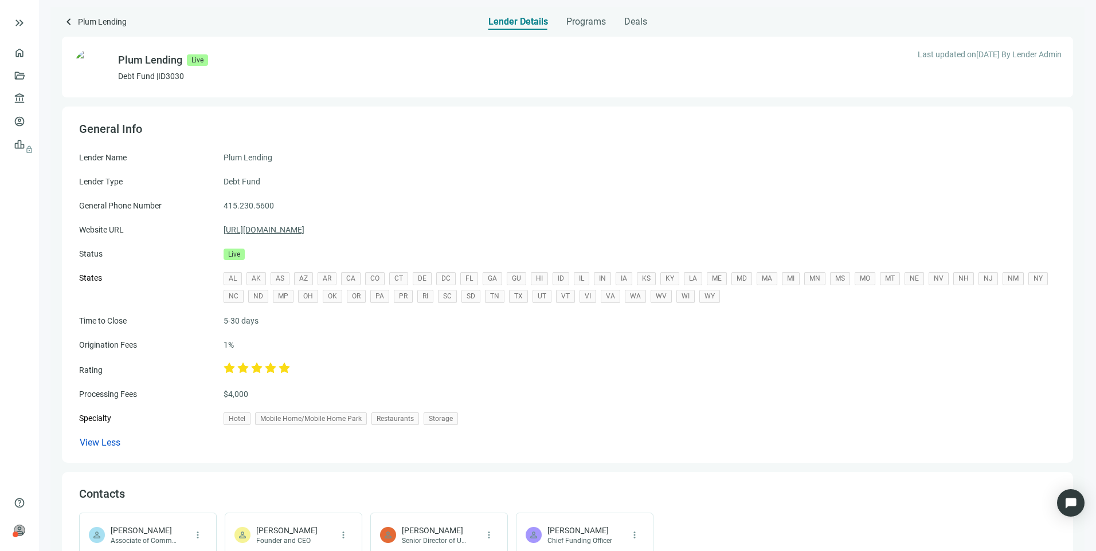
click at [252, 228] on link "[URL][DOMAIN_NAME]" at bounding box center [263, 229] width 81 height 13
click at [69, 23] on span "keyboard_arrow_left" at bounding box center [69, 22] width 14 height 14
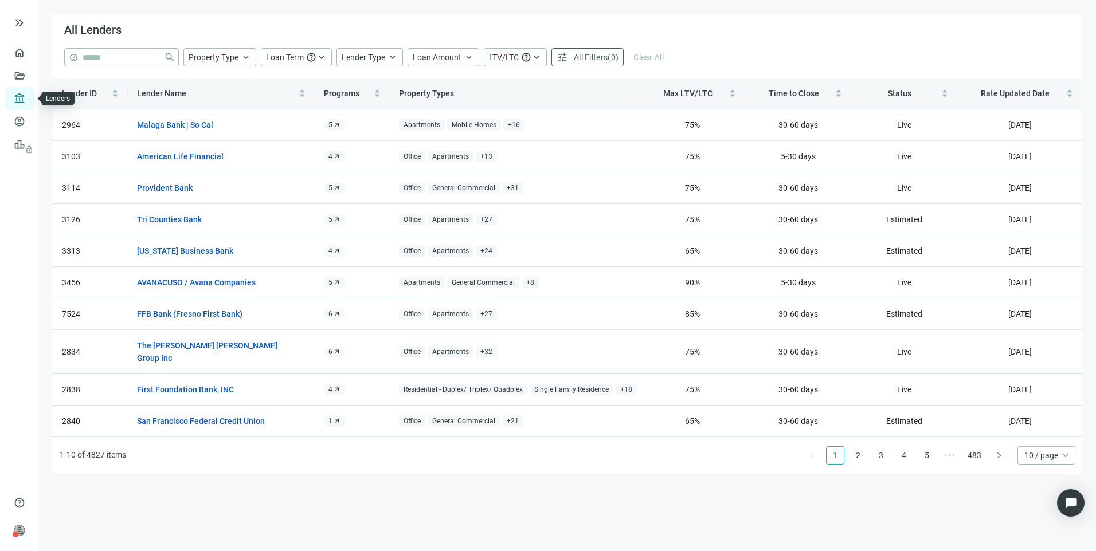
click at [29, 101] on link "Lenders" at bounding box center [44, 98] width 30 height 9
click at [228, 61] on span "Property Type" at bounding box center [214, 57] width 50 height 9
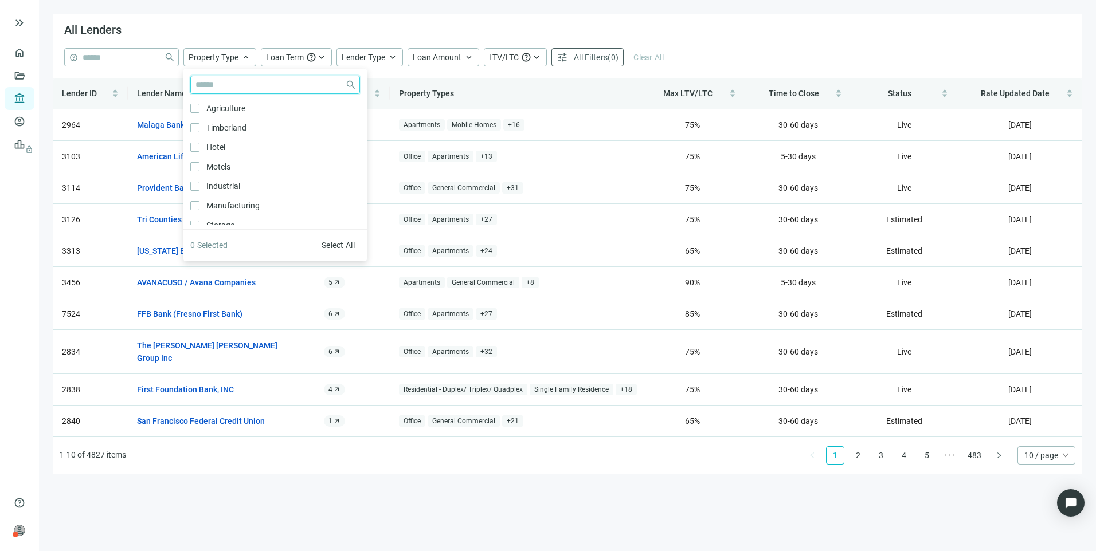
click at [276, 83] on input "search" at bounding box center [267, 84] width 145 height 17
type input "**"
click at [190, 106] on label "Apartments Only" at bounding box center [274, 108] width 183 height 19
click at [752, 26] on div "All Lenders" at bounding box center [567, 31] width 1029 height 34
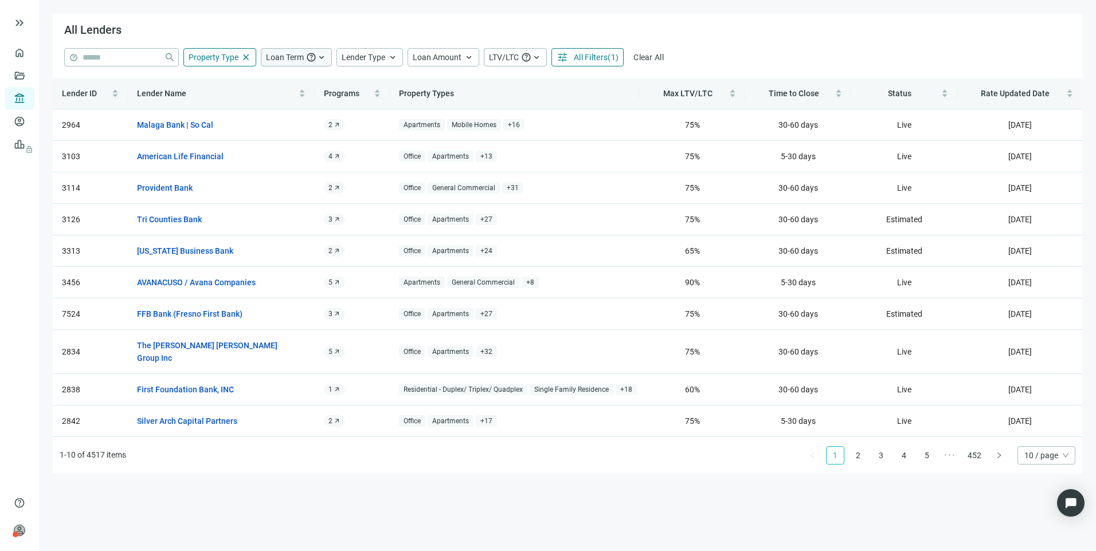
click at [304, 57] on div "Loan Term help keyboard_arrow_up" at bounding box center [296, 57] width 71 height 18
click at [470, 13] on main "All Lenders help close Property Type close ** close Agriculture Timberland Hote…" at bounding box center [567, 275] width 1057 height 551
click at [293, 57] on span "Loan Term" at bounding box center [285, 57] width 38 height 9
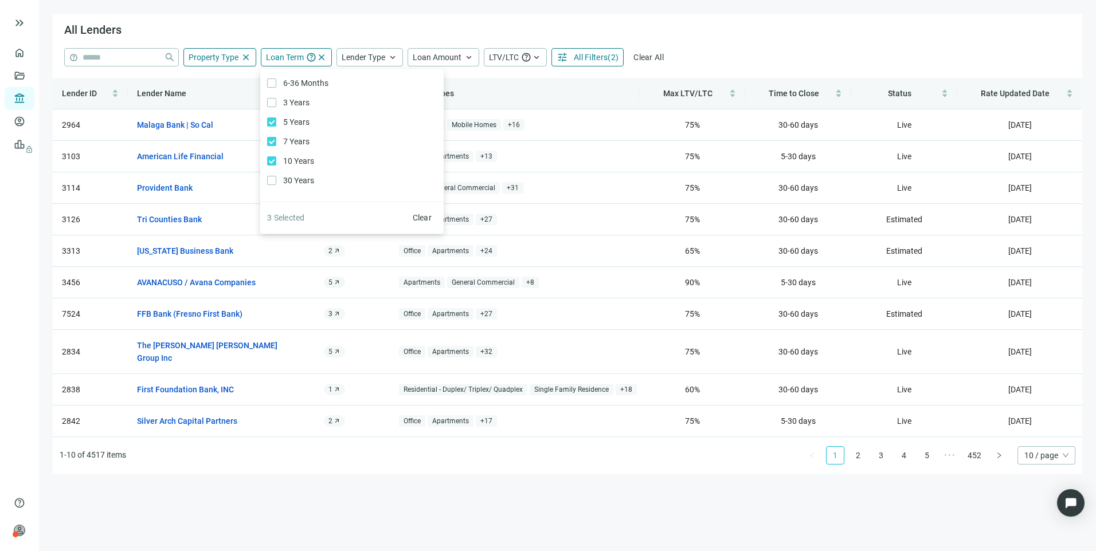
click at [381, 22] on div "All Lenders" at bounding box center [567, 31] width 1029 height 34
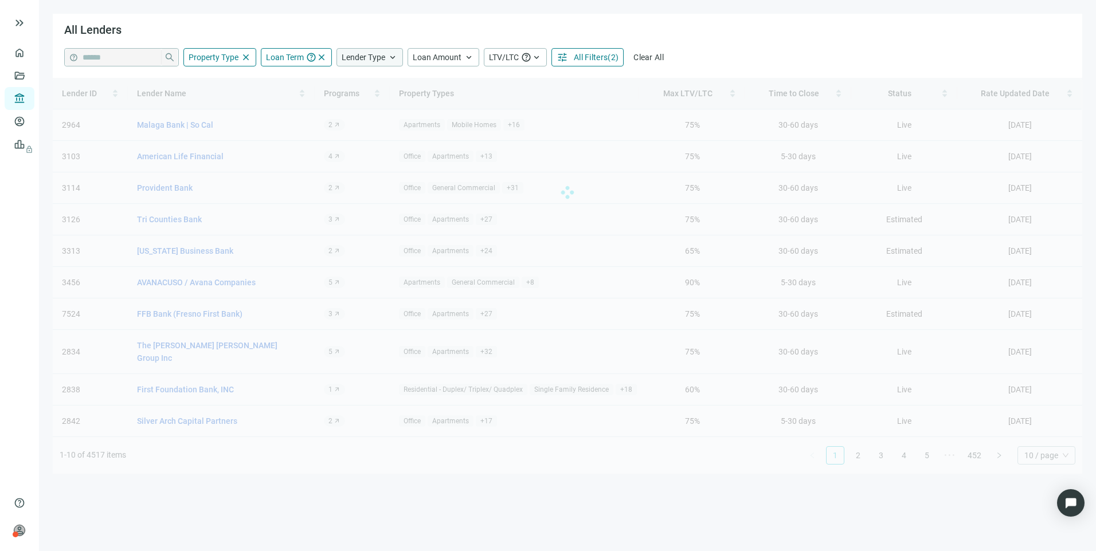
click at [377, 53] on span "Lender Type" at bounding box center [364, 57] width 44 height 9
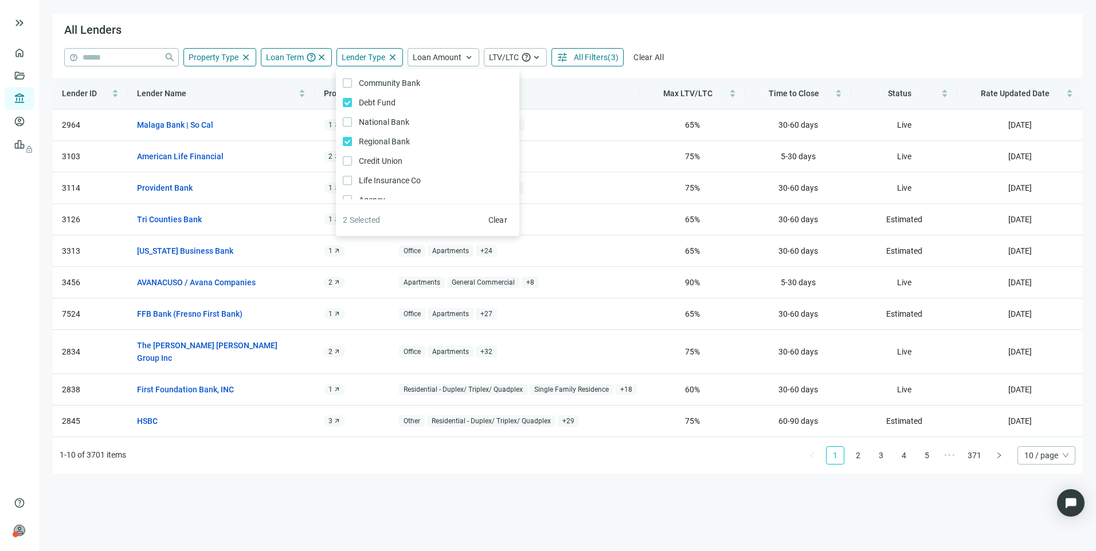
click at [486, 12] on main "All Lenders help close Property Type close ** close Agriculture Timberland Hote…" at bounding box center [567, 275] width 1057 height 551
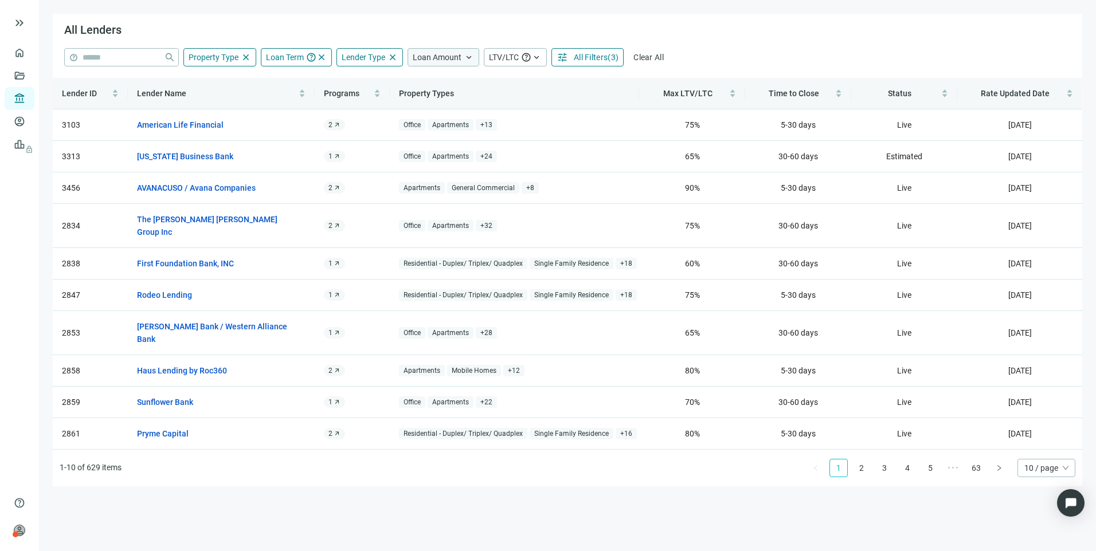
click at [458, 58] on span "Loan Amount" at bounding box center [437, 57] width 49 height 9
click at [466, 87] on input at bounding box center [508, 84] width 150 height 17
type input "**********"
click at [785, 26] on div "All Lenders" at bounding box center [567, 31] width 1029 height 34
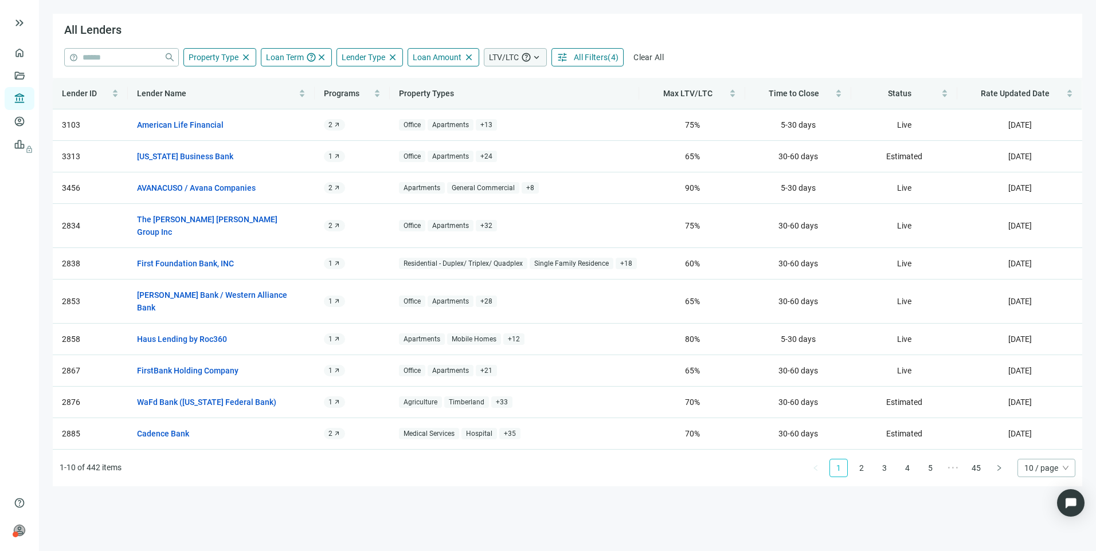
click at [506, 55] on span "LTV/LTC" at bounding box center [504, 57] width 30 height 9
click at [507, 130] on input at bounding box center [519, 125] width 49 height 17
type input "**"
click at [720, 50] on div "**********" at bounding box center [567, 57] width 1006 height 18
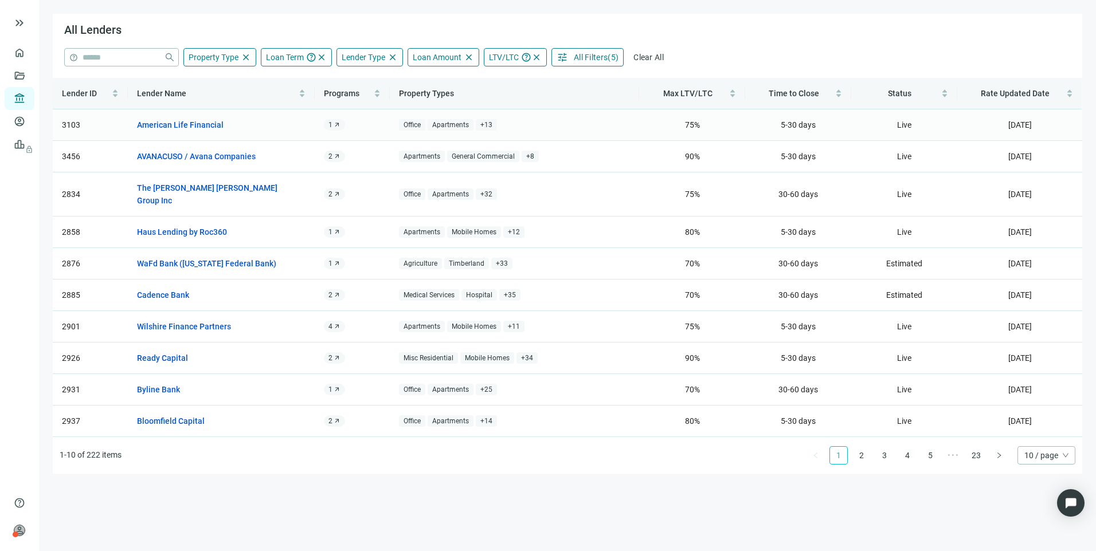
click at [336, 124] on span "arrow_outward" at bounding box center [336, 124] width 7 height 7
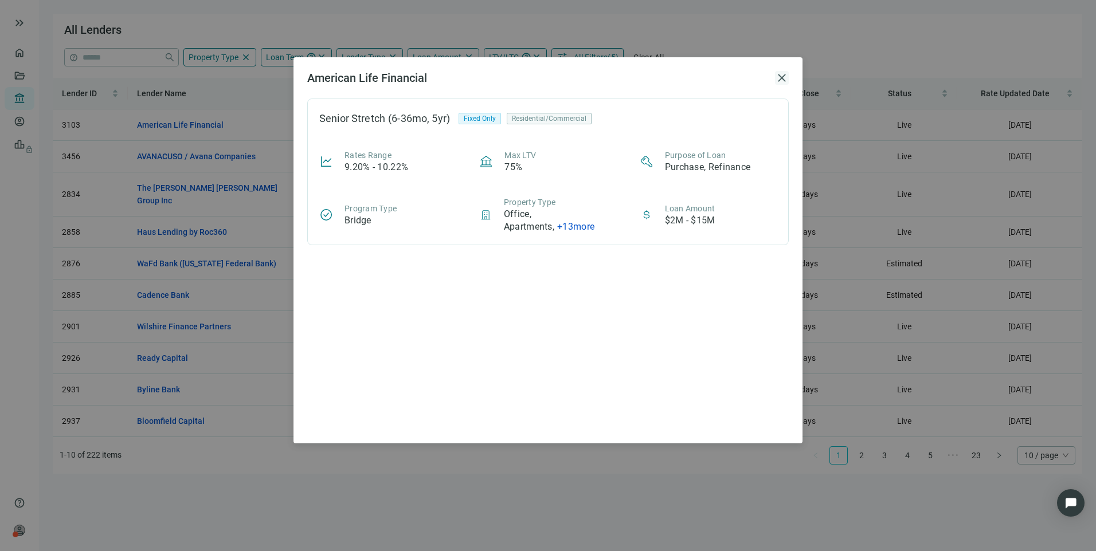
click at [783, 81] on span "close" at bounding box center [782, 78] width 14 height 14
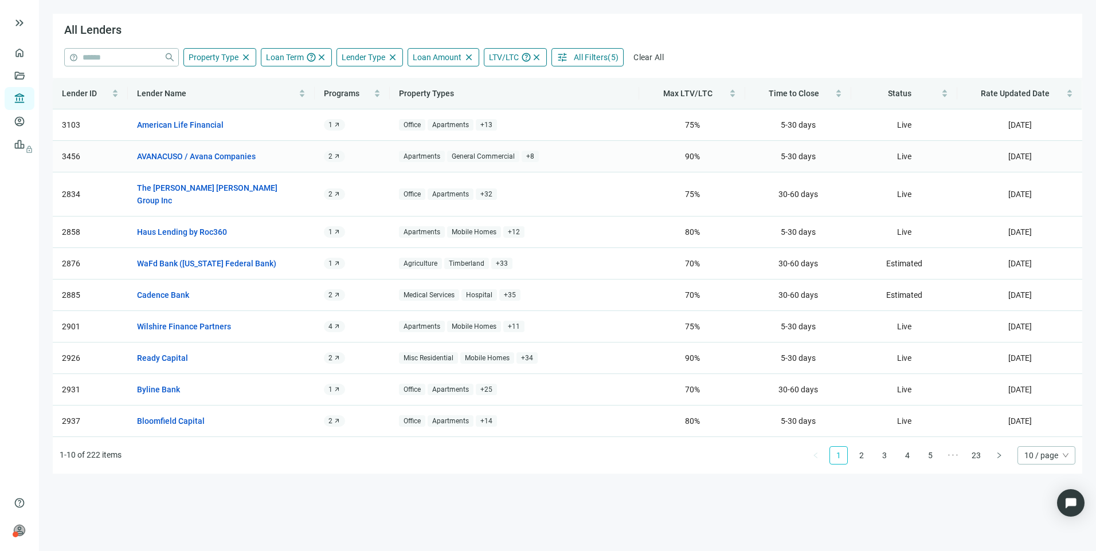
click at [332, 158] on span "2" at bounding box center [330, 156] width 4 height 9
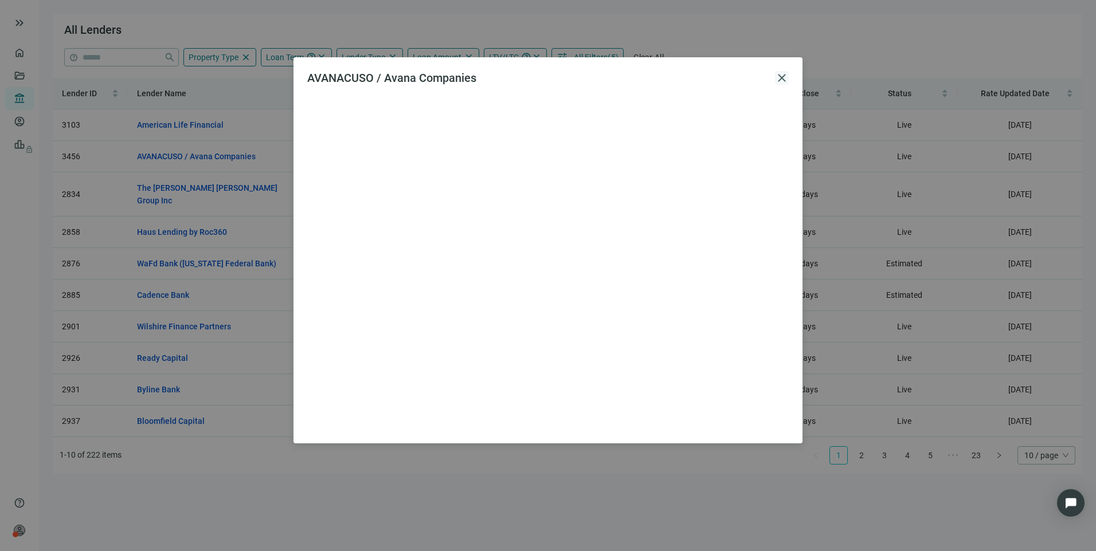
click at [779, 78] on span "close" at bounding box center [782, 78] width 14 height 14
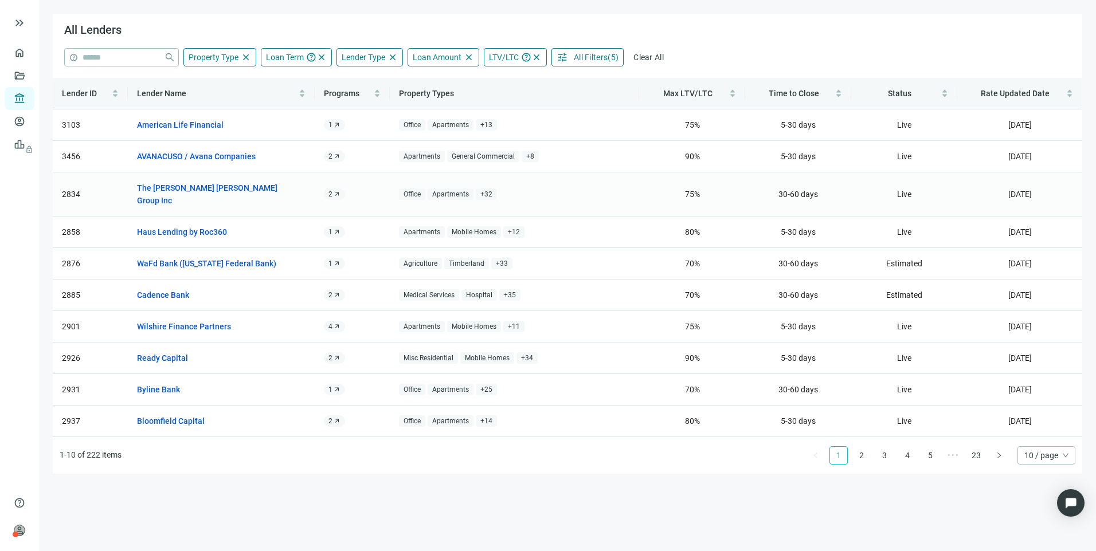
click at [335, 191] on span "arrow_outward" at bounding box center [336, 194] width 7 height 7
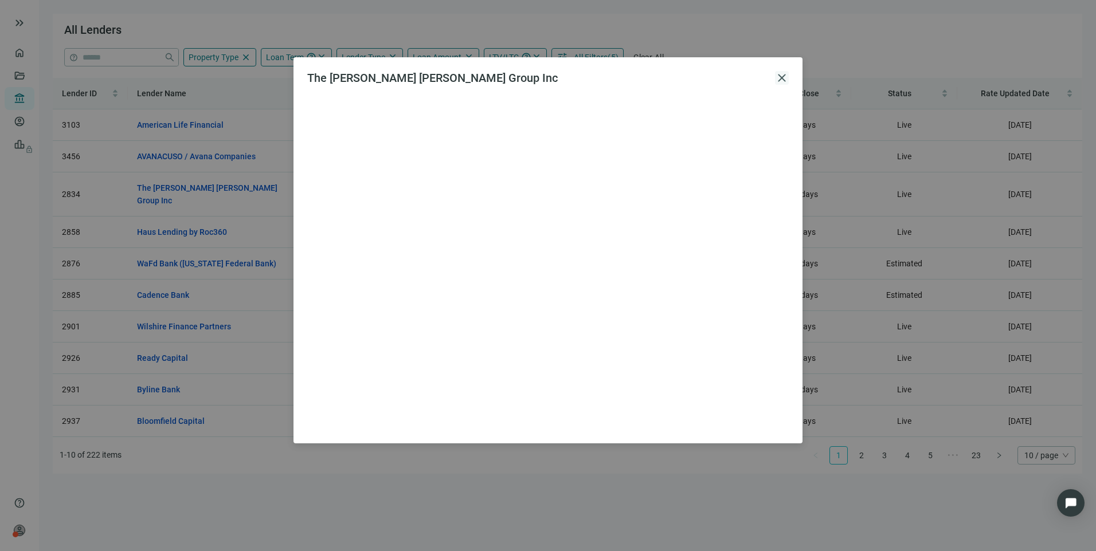
click at [779, 76] on span "close" at bounding box center [782, 78] width 14 height 14
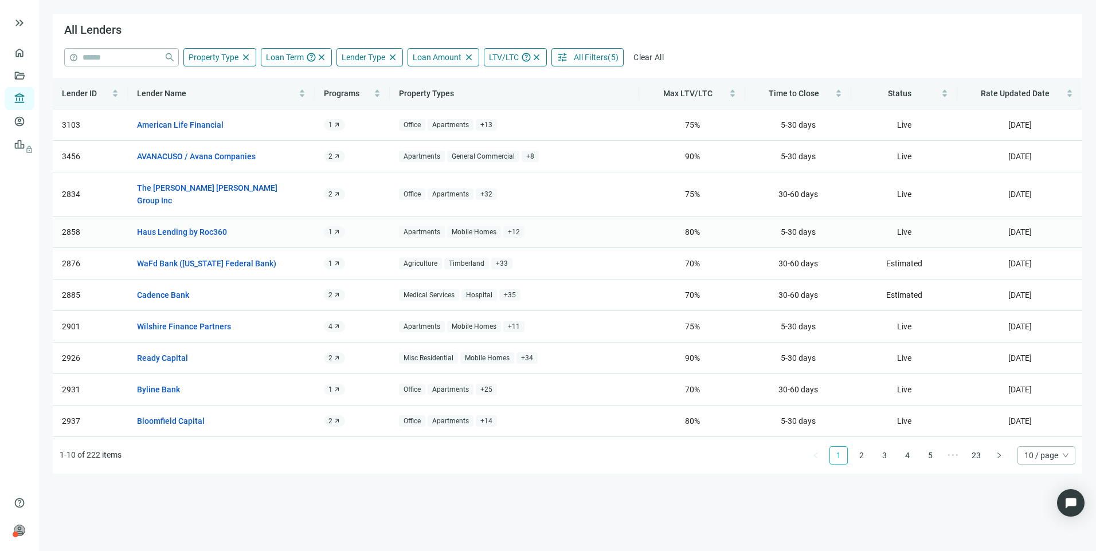
click at [330, 227] on span "1" at bounding box center [330, 231] width 4 height 9
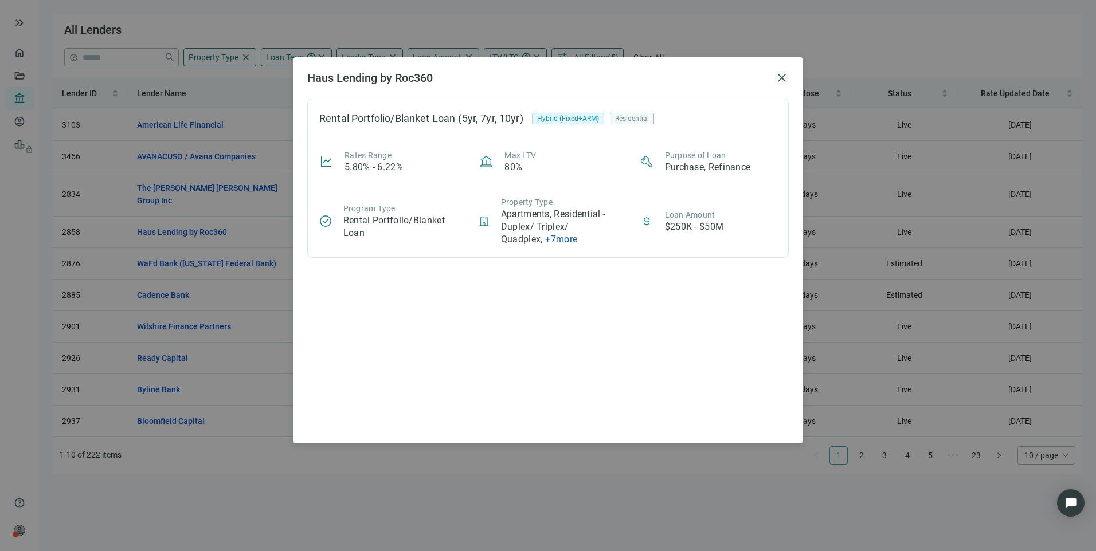
click at [780, 74] on span "close" at bounding box center [782, 78] width 14 height 14
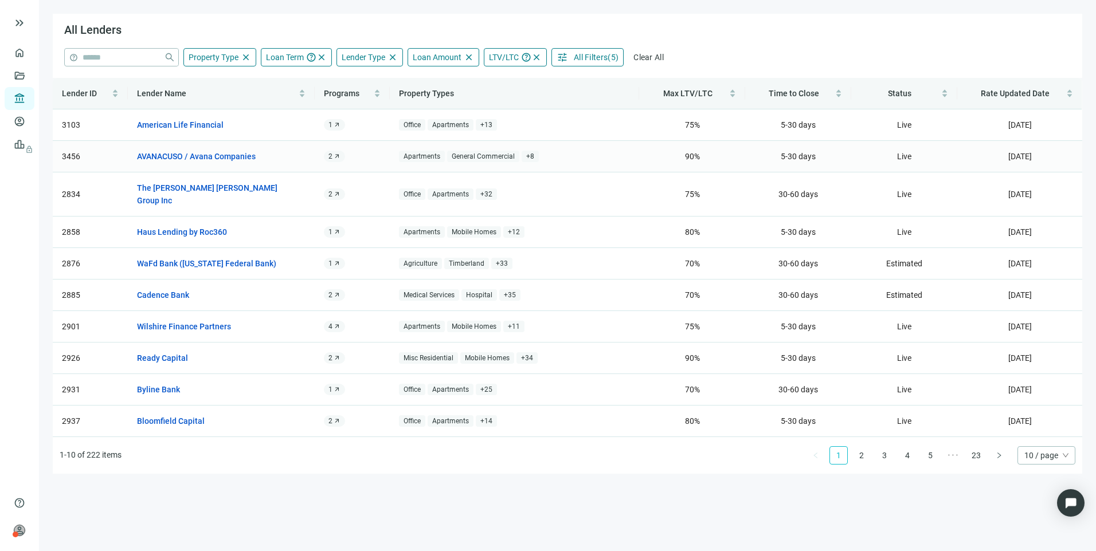
click at [331, 156] on span "2" at bounding box center [330, 156] width 4 height 9
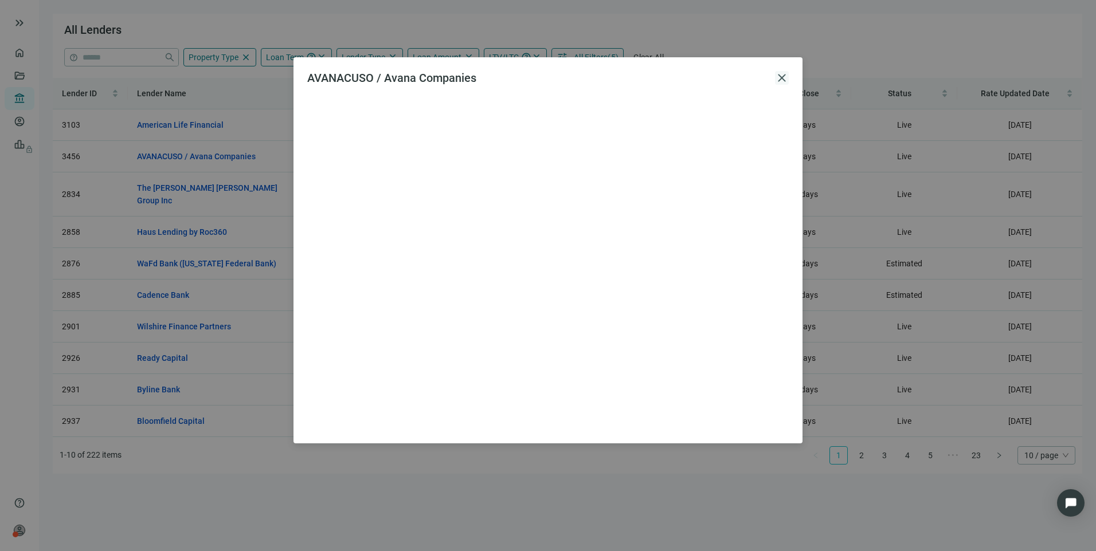
click at [779, 77] on span "close" at bounding box center [782, 78] width 14 height 14
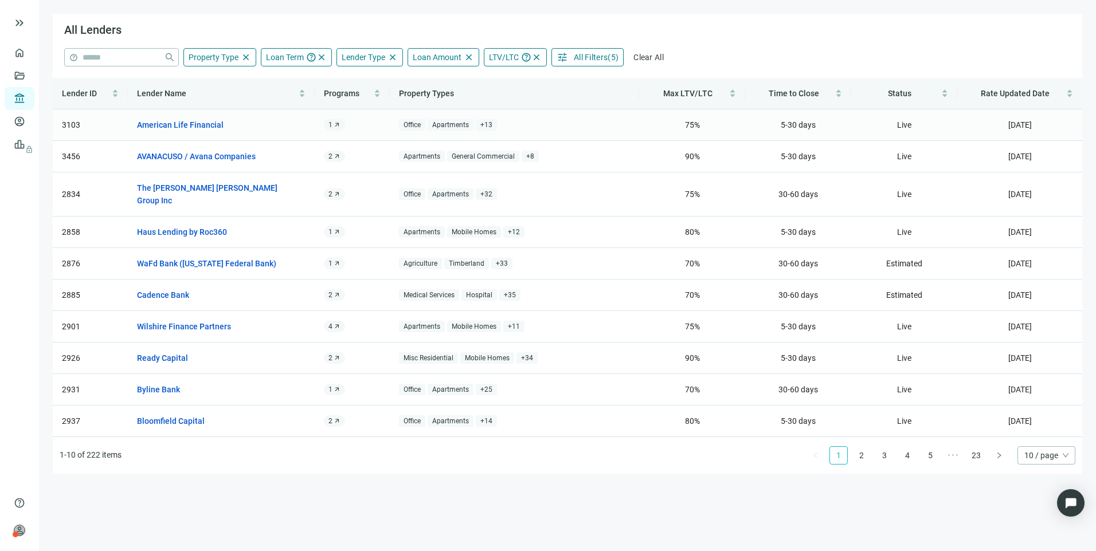
click at [336, 125] on span "arrow_outward" at bounding box center [336, 124] width 7 height 7
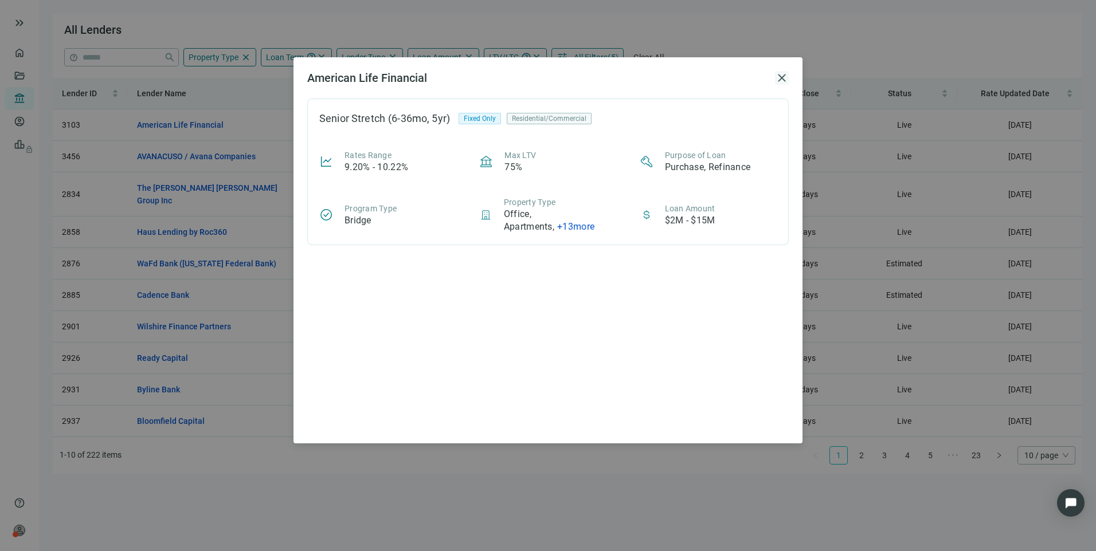
click at [780, 74] on span "close" at bounding box center [782, 78] width 14 height 14
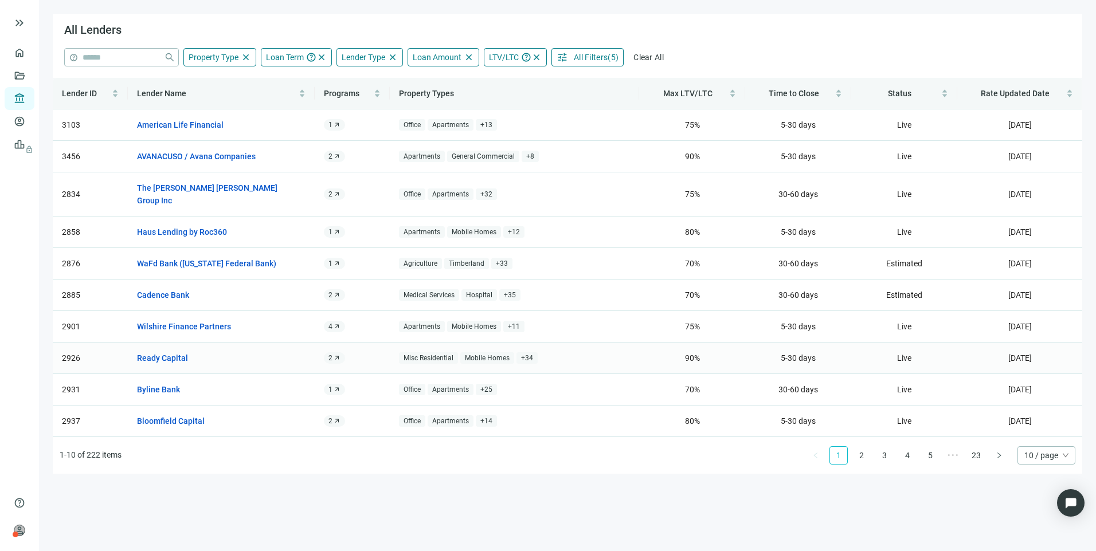
click at [333, 355] on span "arrow_outward" at bounding box center [336, 358] width 7 height 7
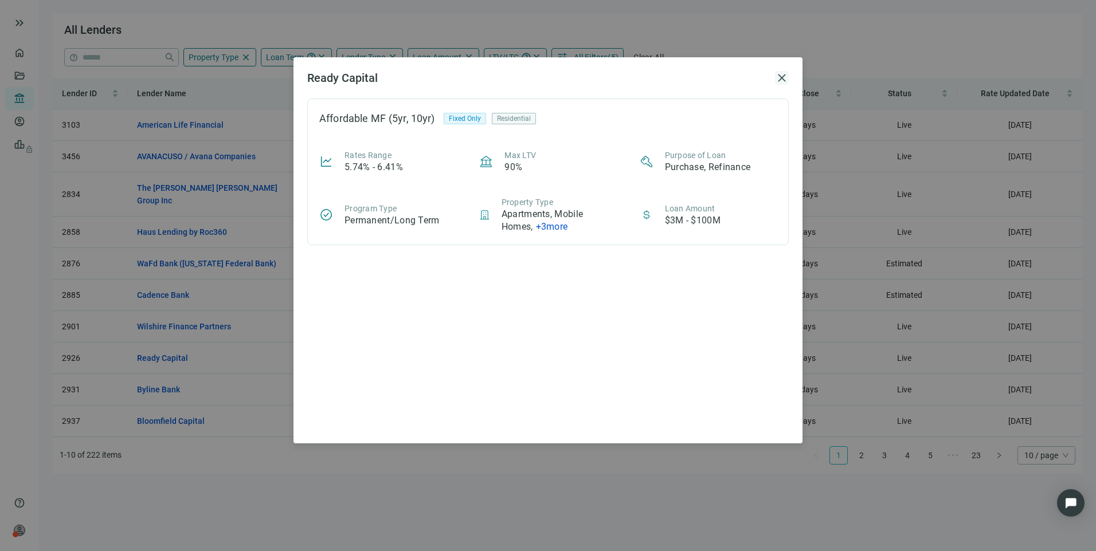
click at [784, 80] on span "close" at bounding box center [782, 78] width 14 height 14
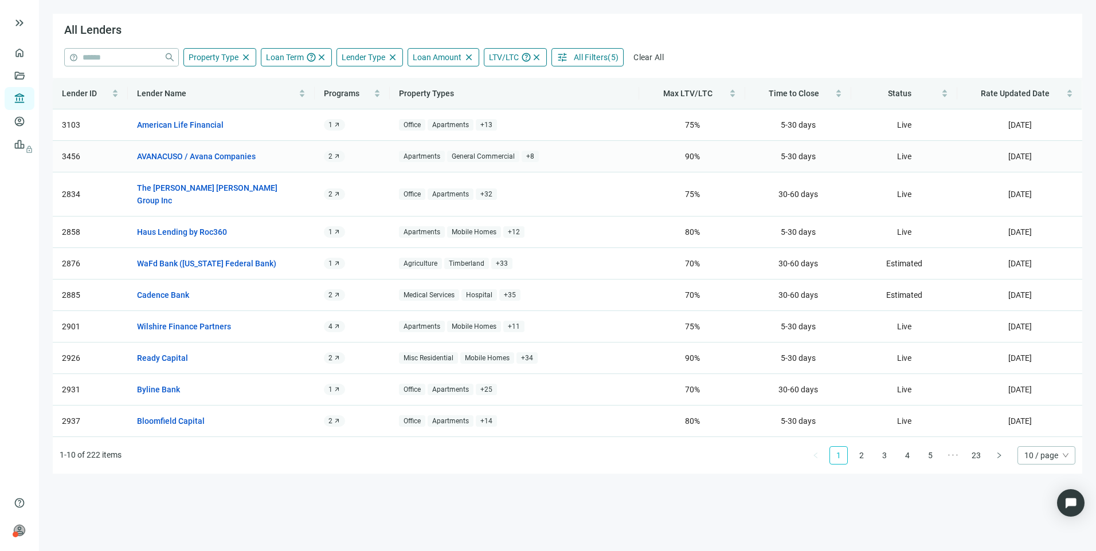
click at [328, 155] on div "2 arrow_outward" at bounding box center [334, 156] width 21 height 11
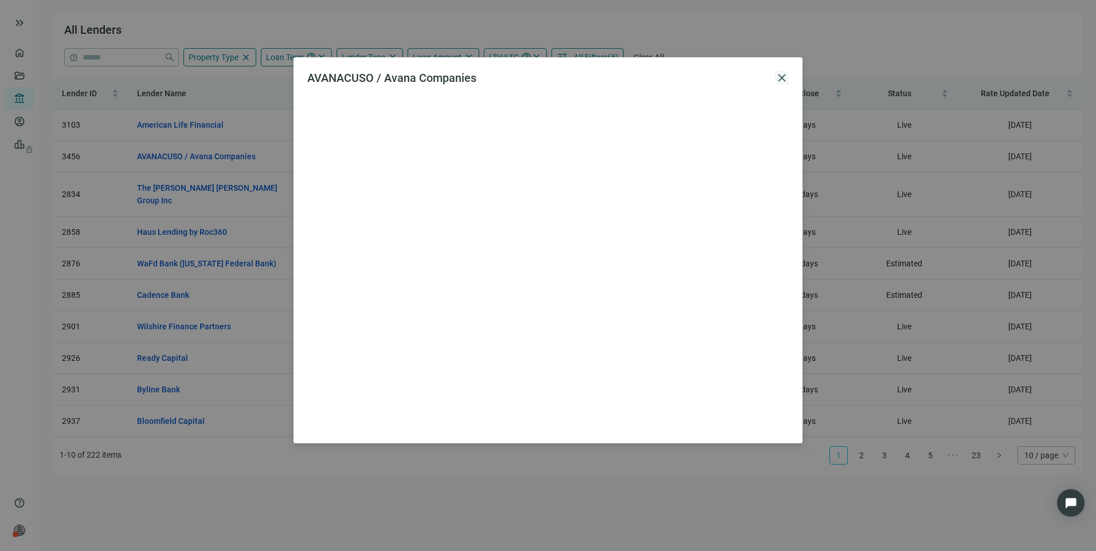
click at [779, 80] on span "close" at bounding box center [782, 78] width 14 height 14
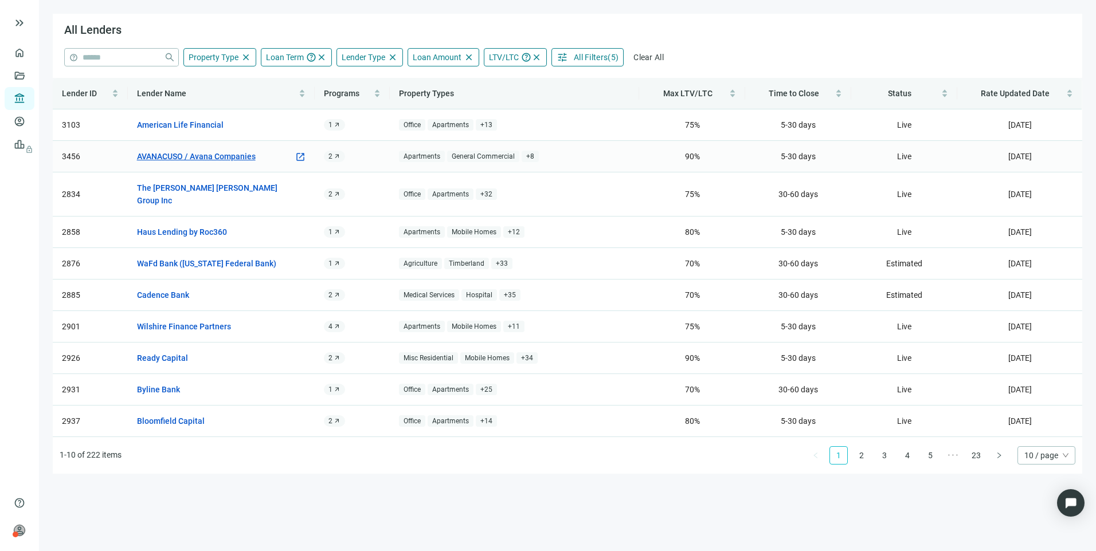
click at [170, 155] on link "AVANACUSO / Avana Companies" at bounding box center [196, 156] width 119 height 13
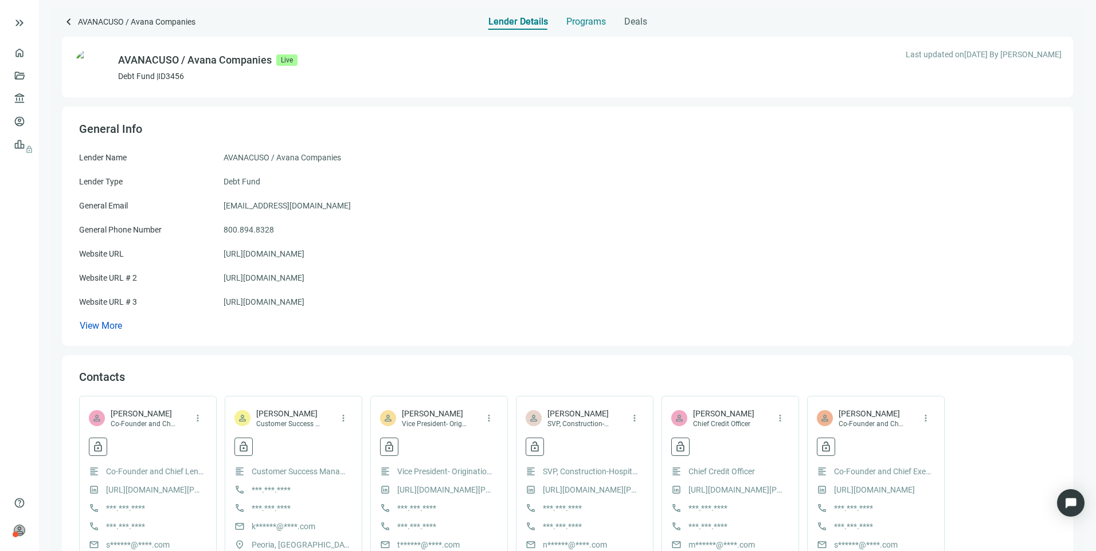
click at [579, 21] on span "Programs" at bounding box center [586, 21] width 40 height 11
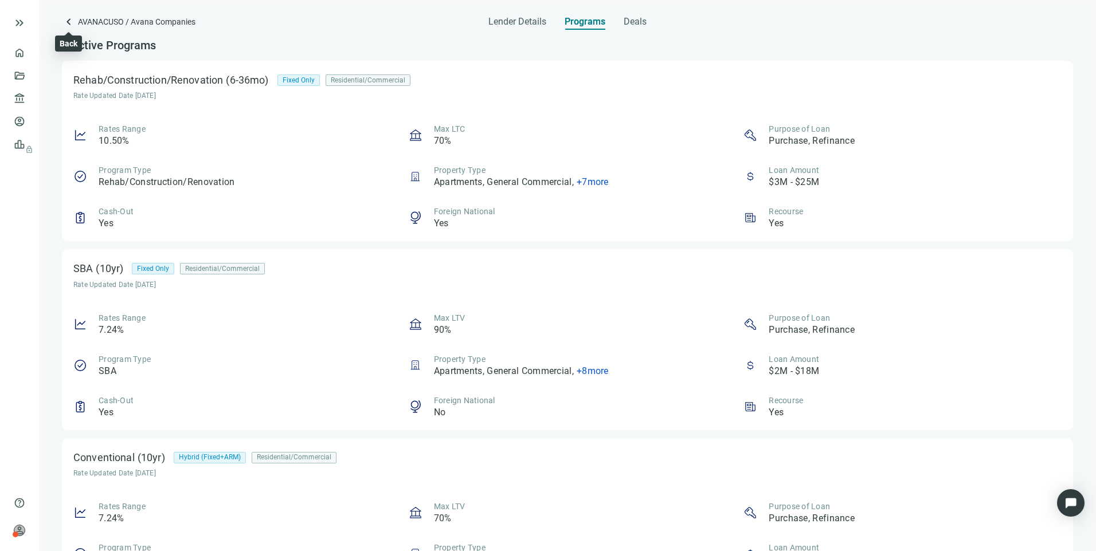
click at [65, 16] on span "keyboard_arrow_left" at bounding box center [69, 22] width 14 height 14
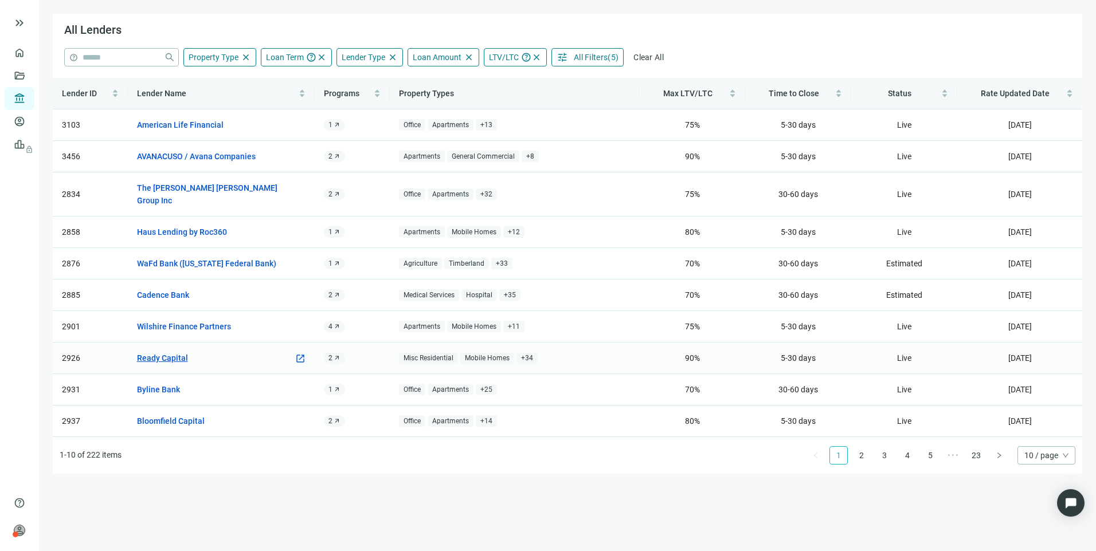
click at [179, 352] on link "Ready Capital" at bounding box center [162, 358] width 51 height 13
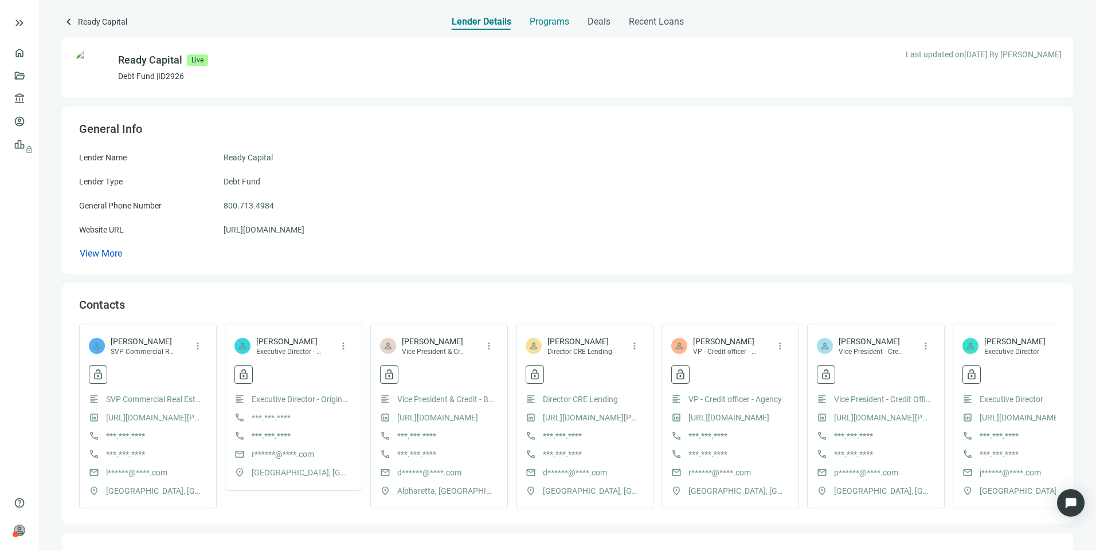
click at [562, 18] on span "Programs" at bounding box center [549, 21] width 40 height 11
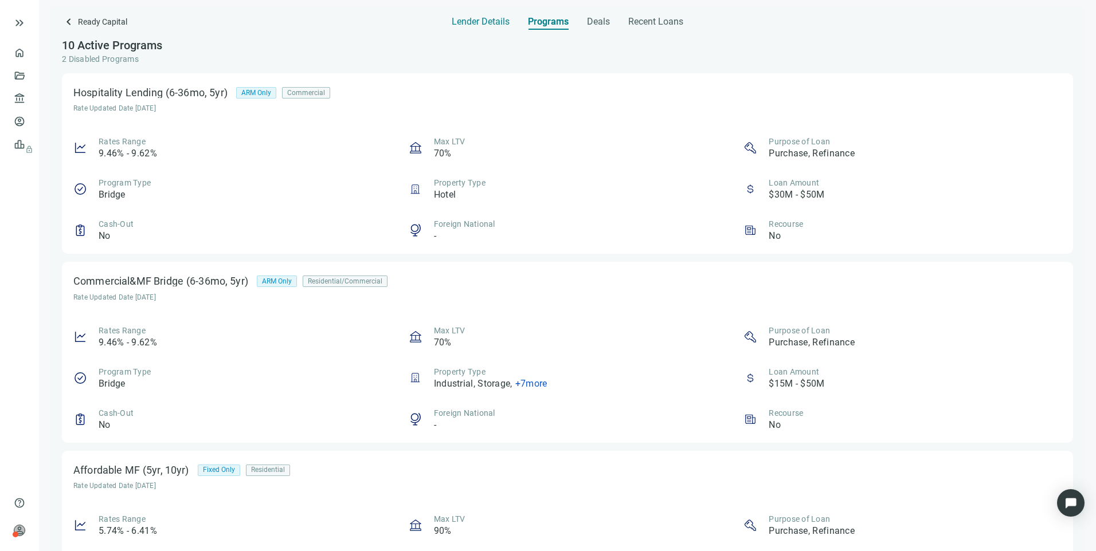
click at [481, 22] on span "Lender Details" at bounding box center [481, 21] width 58 height 11
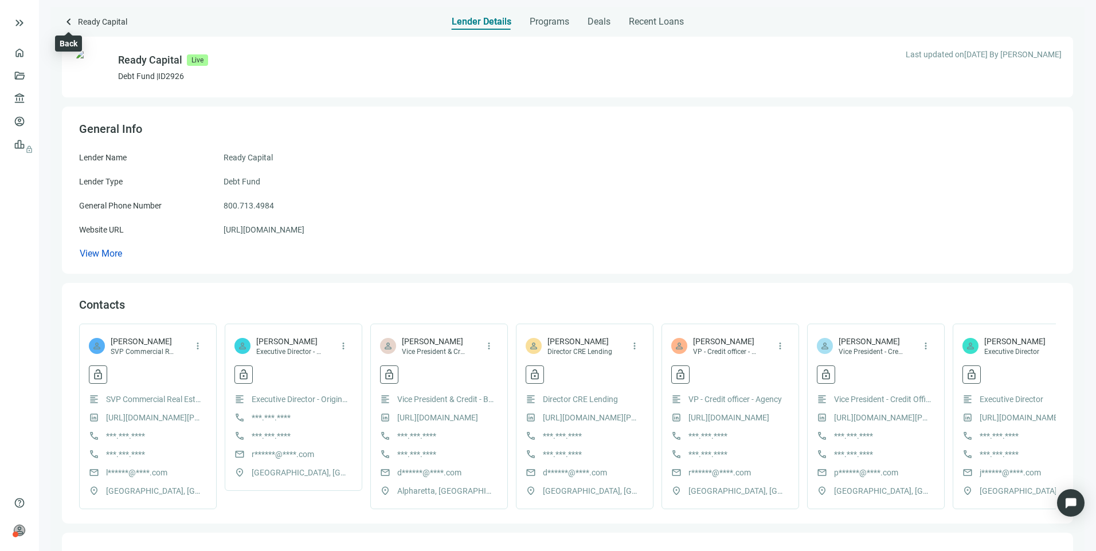
click at [68, 17] on span "keyboard_arrow_left" at bounding box center [69, 22] width 14 height 14
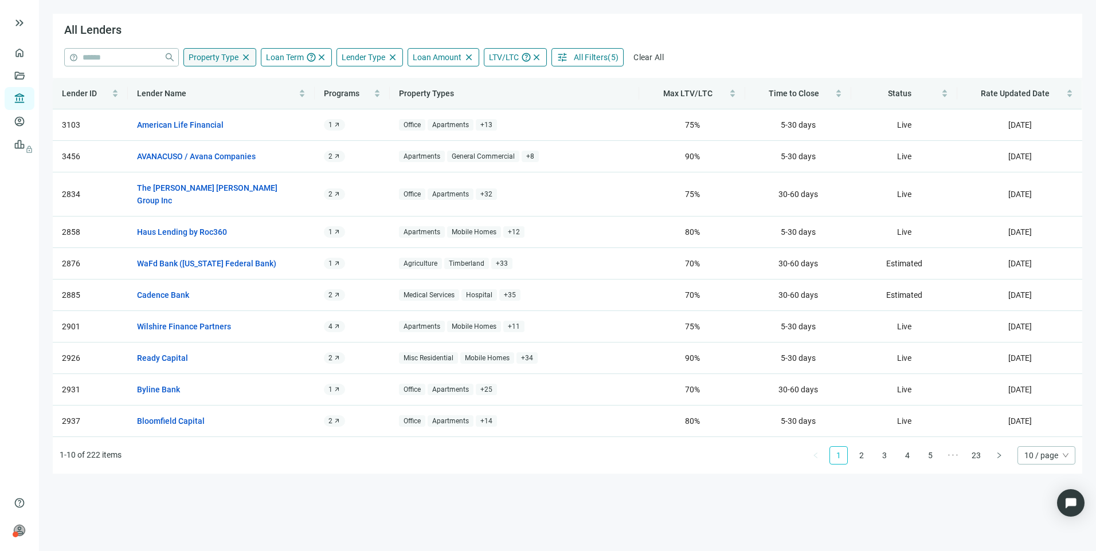
click at [245, 57] on span "close" at bounding box center [246, 57] width 10 height 10
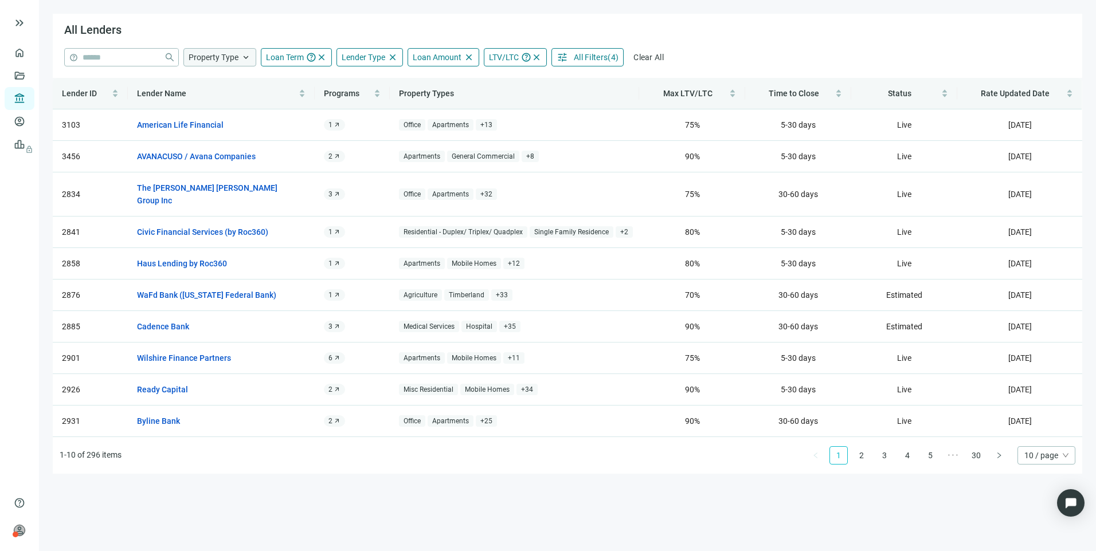
click at [238, 55] on div "Property Type keyboard_arrow_up" at bounding box center [219, 57] width 73 height 18
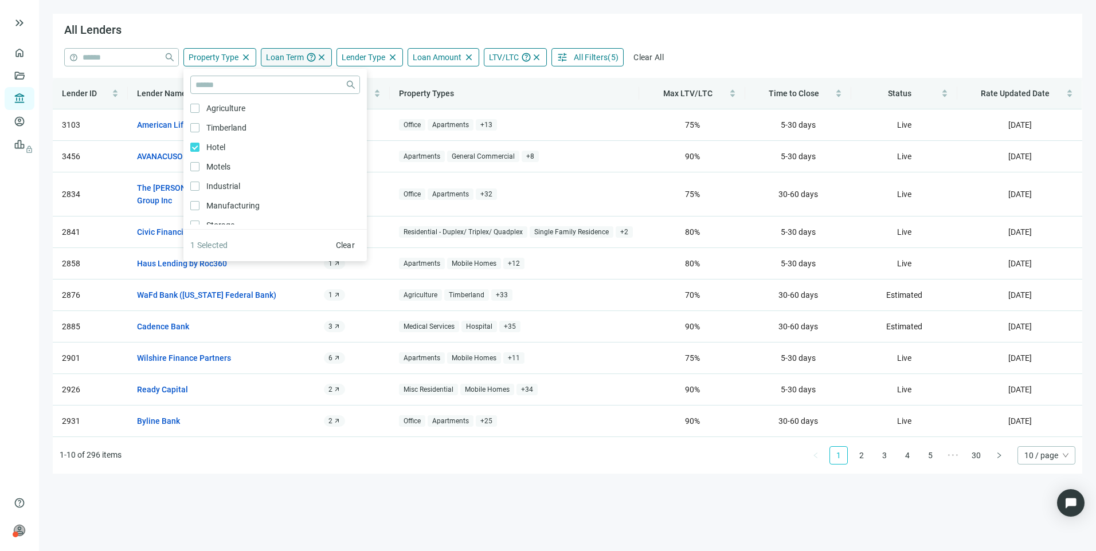
click at [276, 62] on span "Loan Term" at bounding box center [285, 57] width 38 height 10
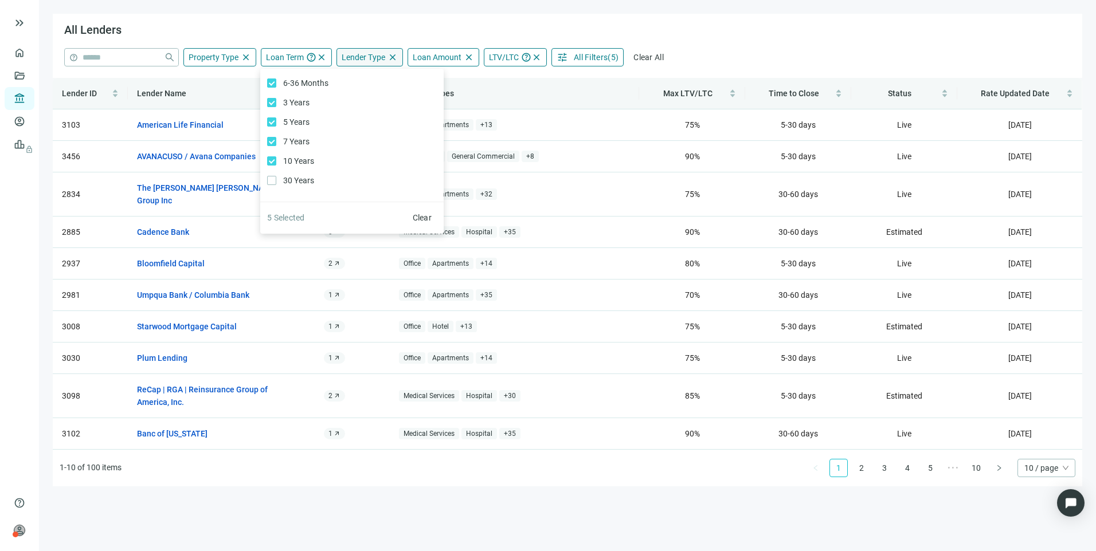
click at [361, 57] on span "Lender Type" at bounding box center [364, 57] width 44 height 9
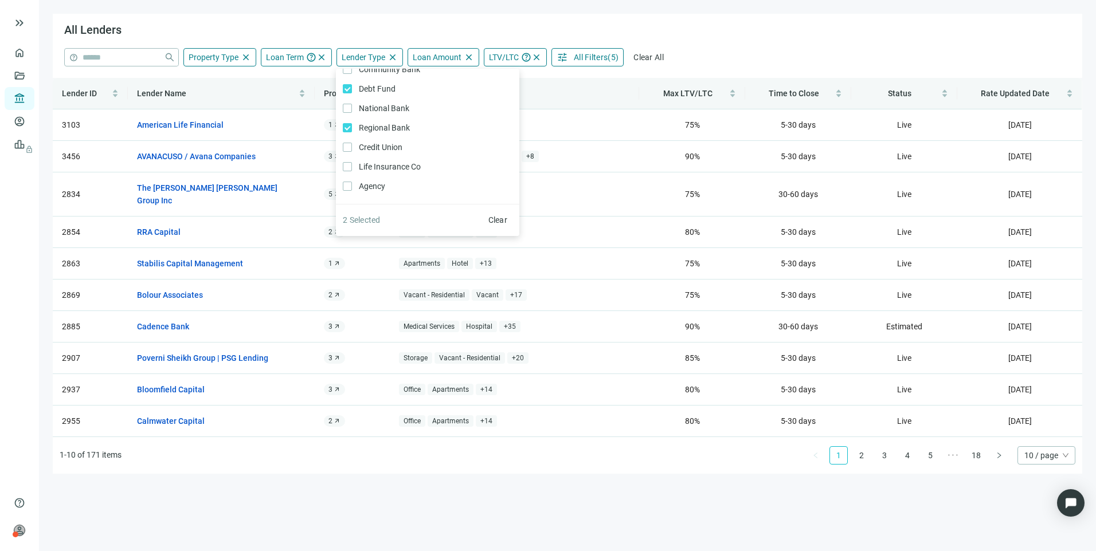
scroll to position [17, 0]
click at [496, 219] on span "Clear" at bounding box center [497, 219] width 19 height 9
click at [495, 219] on span "Select All" at bounding box center [490, 219] width 33 height 9
click at [444, 61] on span "Loan Amount" at bounding box center [437, 57] width 49 height 9
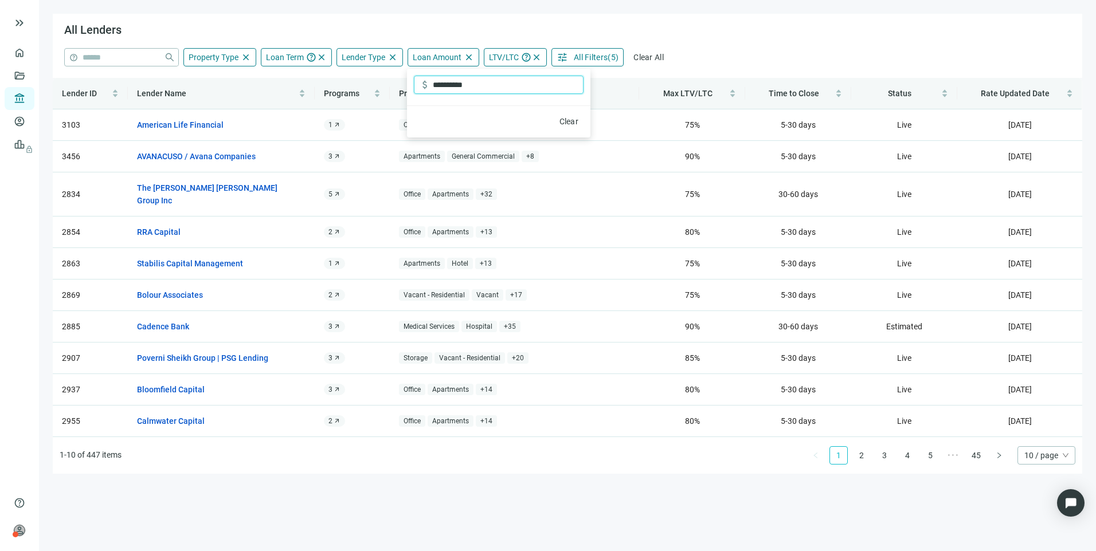
drag, startPoint x: 492, startPoint y: 84, endPoint x: 423, endPoint y: 82, distance: 68.8
click at [423, 82] on div "**********" at bounding box center [501, 84] width 164 height 17
type input "**********"
click at [498, 57] on span "LTV/LTC" at bounding box center [504, 57] width 30 height 9
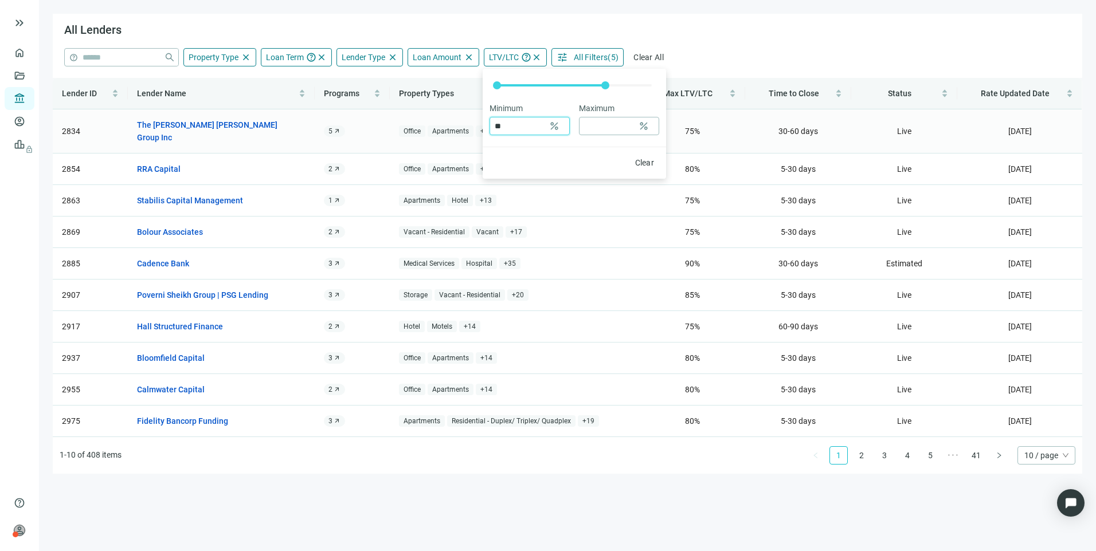
drag, startPoint x: 534, startPoint y: 121, endPoint x: 459, endPoint y: 127, distance: 75.2
click at [459, 127] on div "All Lenders help close Property Type close close Agriculture Only Timberland On…" at bounding box center [567, 244] width 1029 height 460
click at [768, 43] on div "All Lenders" at bounding box center [567, 31] width 1029 height 34
click at [211, 59] on span "Property Type" at bounding box center [214, 57] width 50 height 9
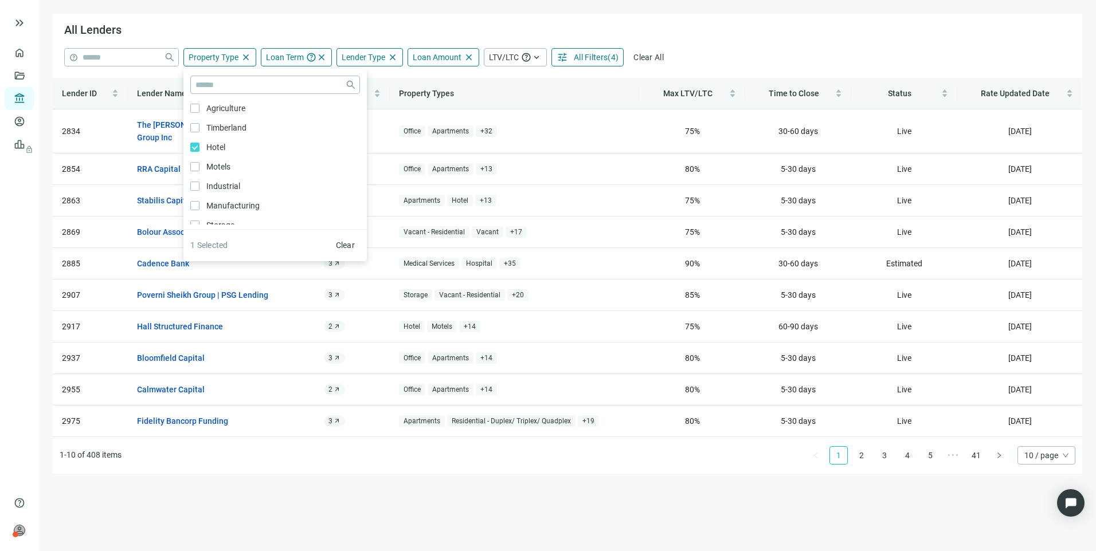
click at [802, 46] on div "All Lenders" at bounding box center [567, 31] width 1029 height 34
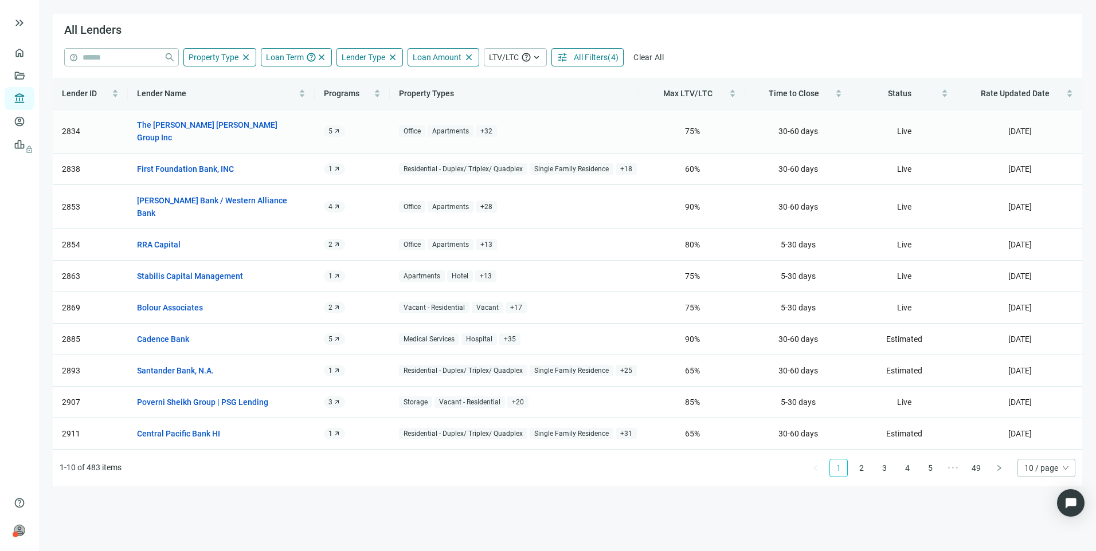
click at [486, 125] on span "+ 32" at bounding box center [486, 131] width 21 height 12
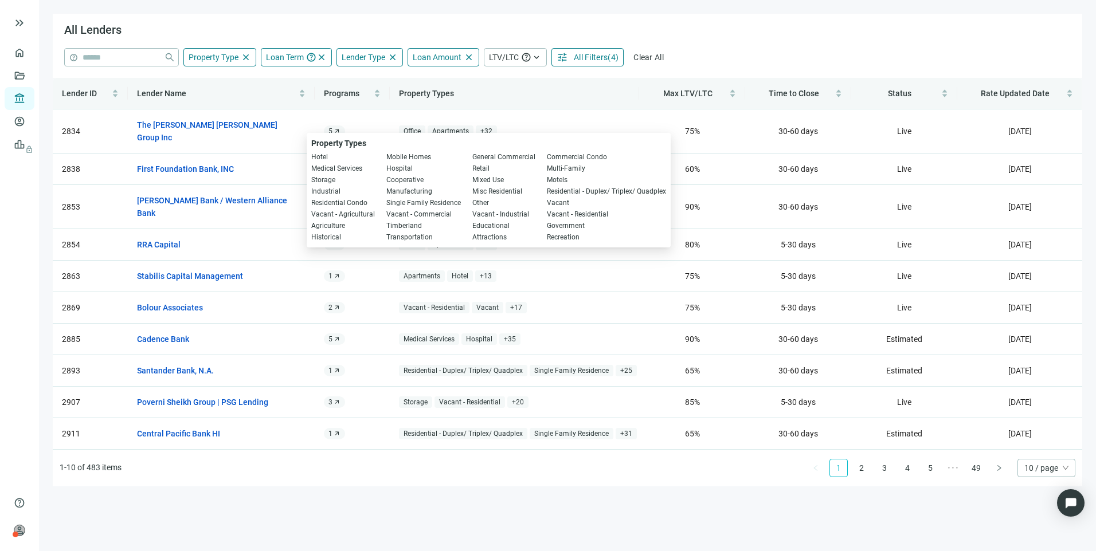
click at [596, 99] on th "Property Types" at bounding box center [514, 94] width 249 height 32
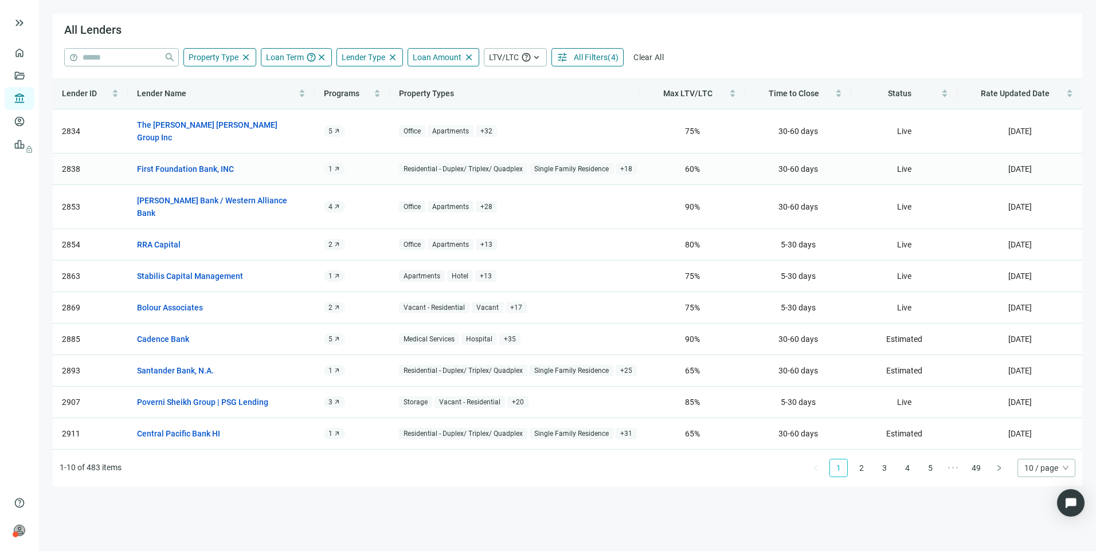
click at [628, 163] on span "+ 18" at bounding box center [625, 169] width 21 height 12
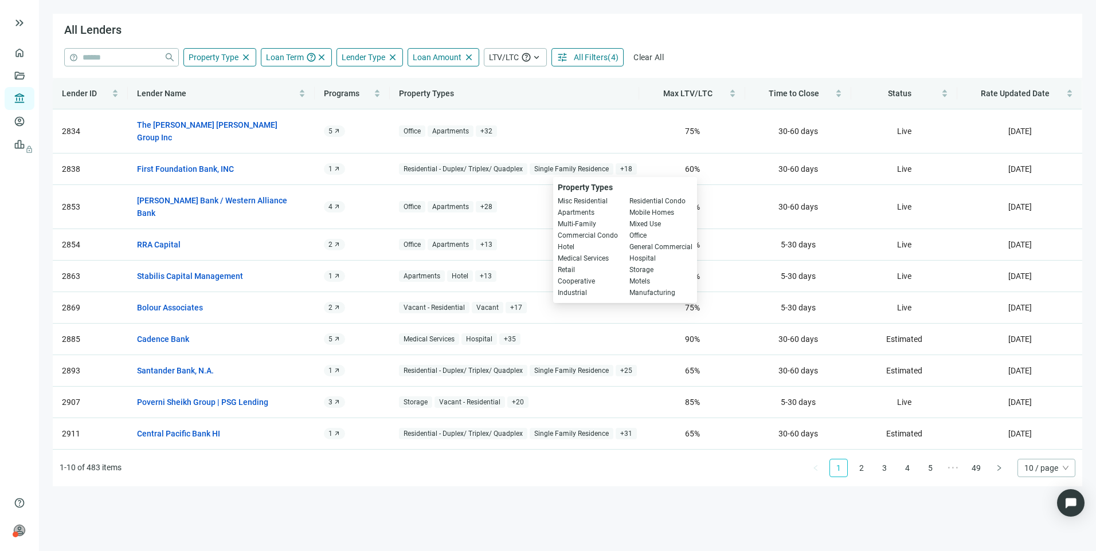
click at [746, 41] on div "All Lenders" at bounding box center [567, 31] width 1029 height 34
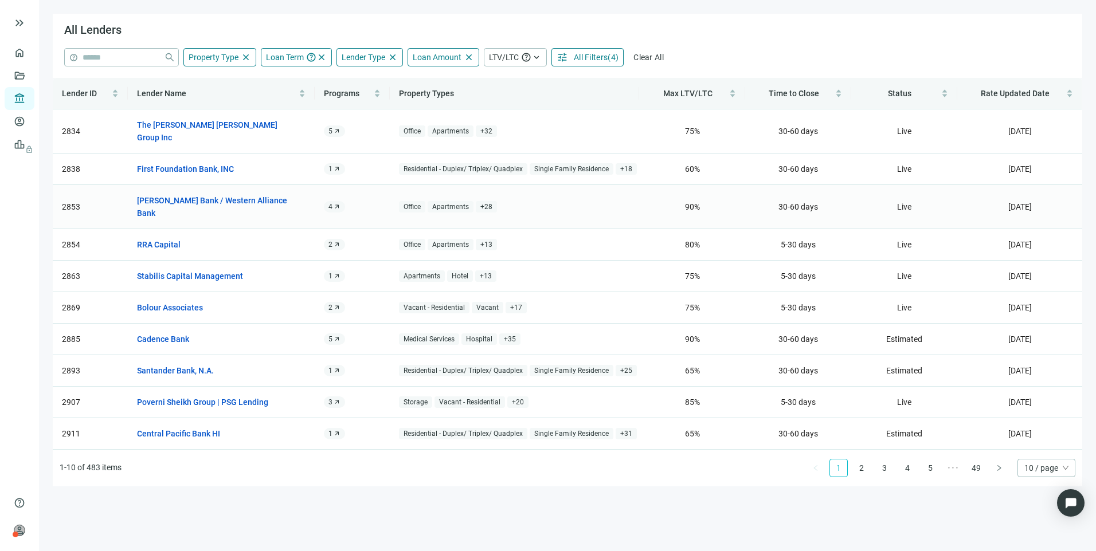
click at [485, 201] on span "+ 28" at bounding box center [486, 207] width 21 height 12
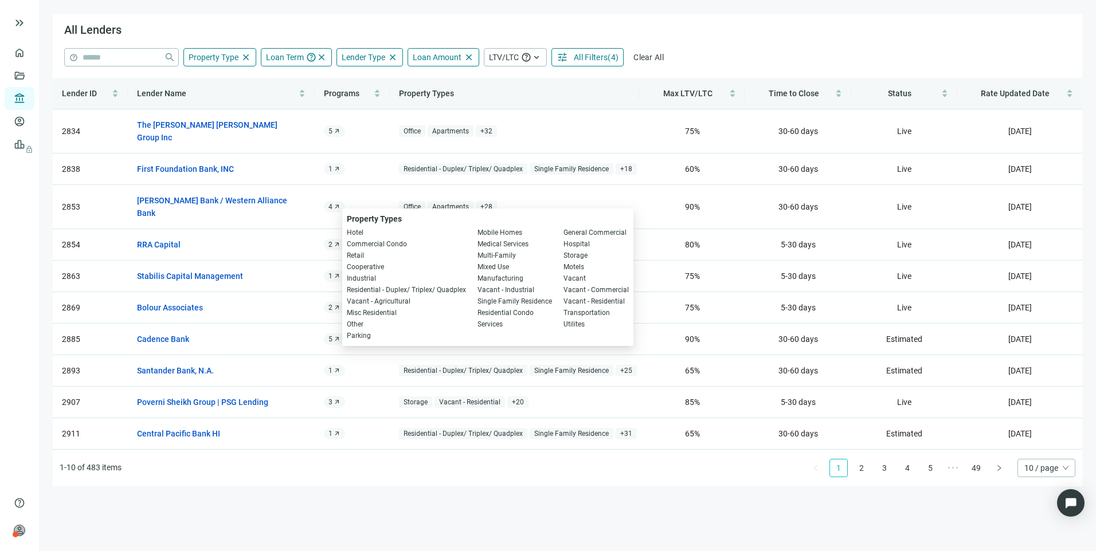
click at [750, 43] on div "All Lenders" at bounding box center [567, 31] width 1029 height 34
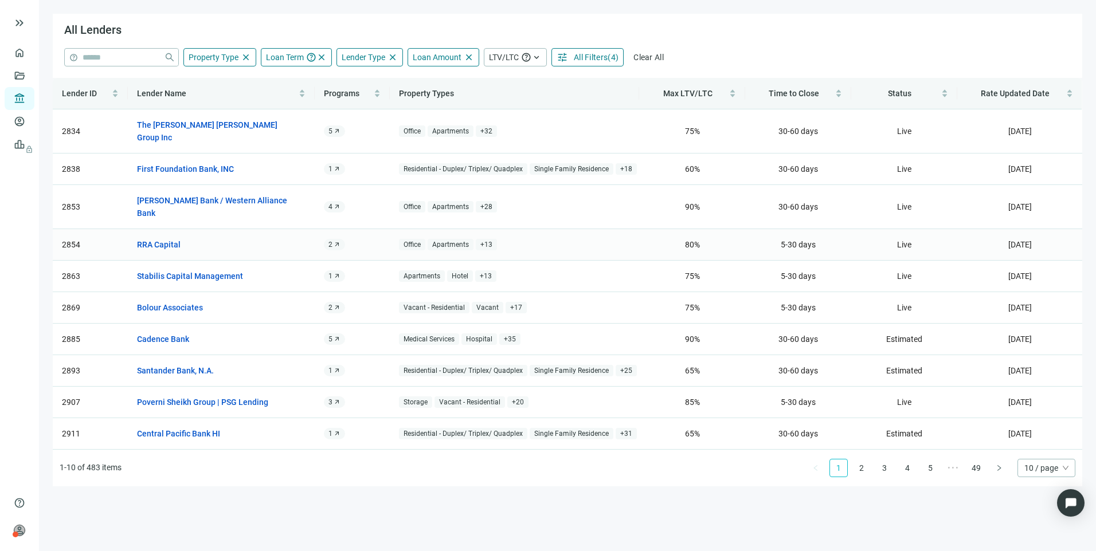
click at [335, 241] on span "arrow_outward" at bounding box center [336, 244] width 7 height 7
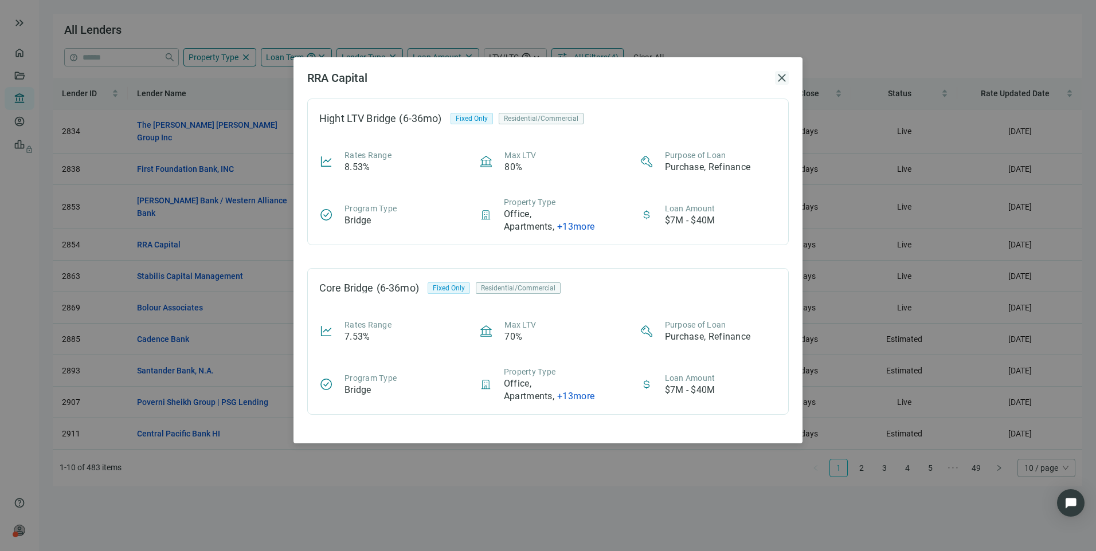
click at [777, 79] on span "close" at bounding box center [782, 78] width 14 height 14
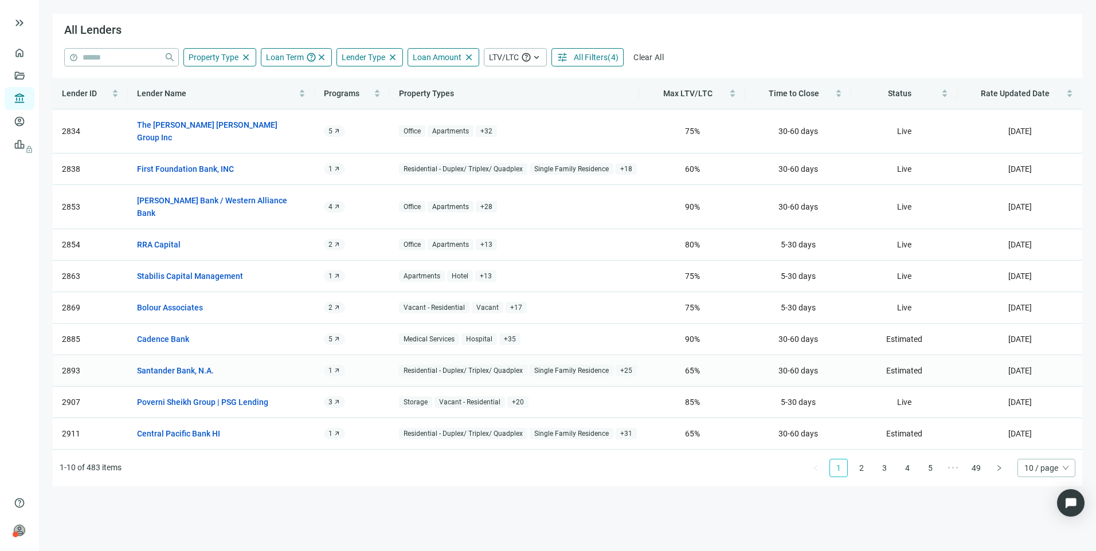
click at [332, 365] on div "1 arrow_outward" at bounding box center [334, 370] width 21 height 11
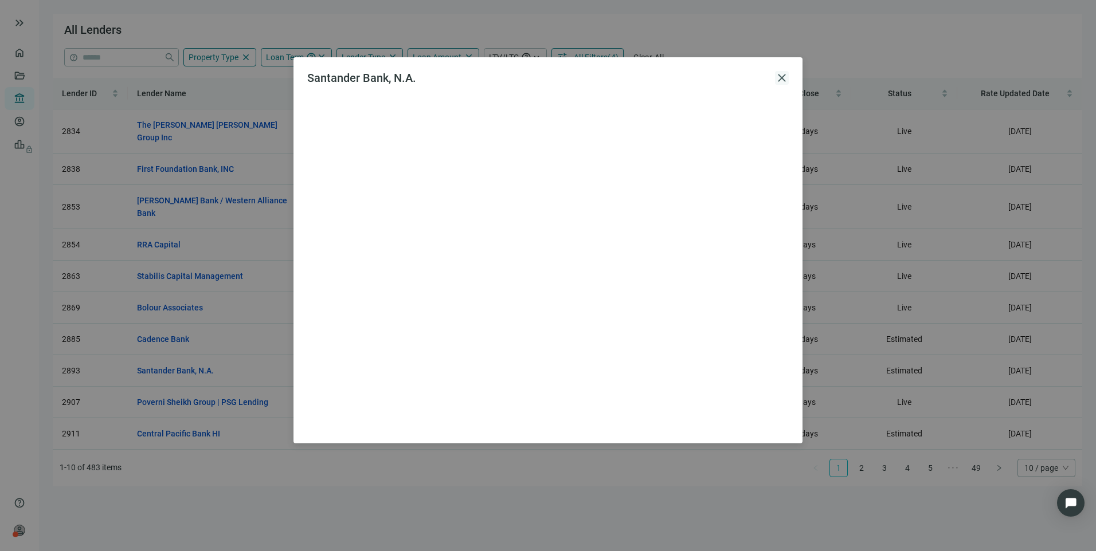
click at [778, 75] on span "close" at bounding box center [782, 78] width 14 height 14
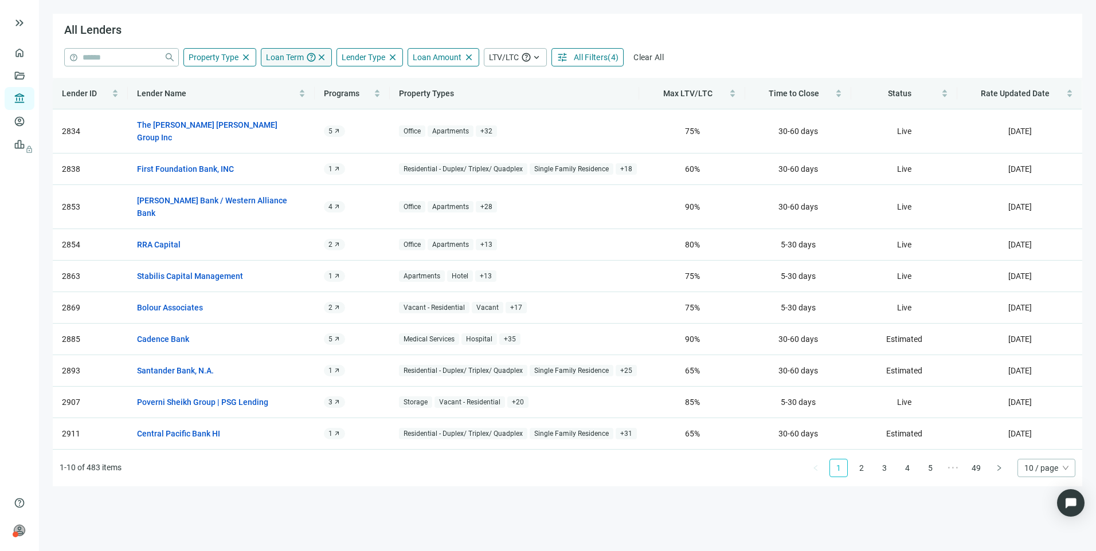
click at [293, 54] on span "Loan Term" at bounding box center [285, 57] width 38 height 9
click at [371, 56] on span "Lender Type" at bounding box center [364, 57] width 44 height 9
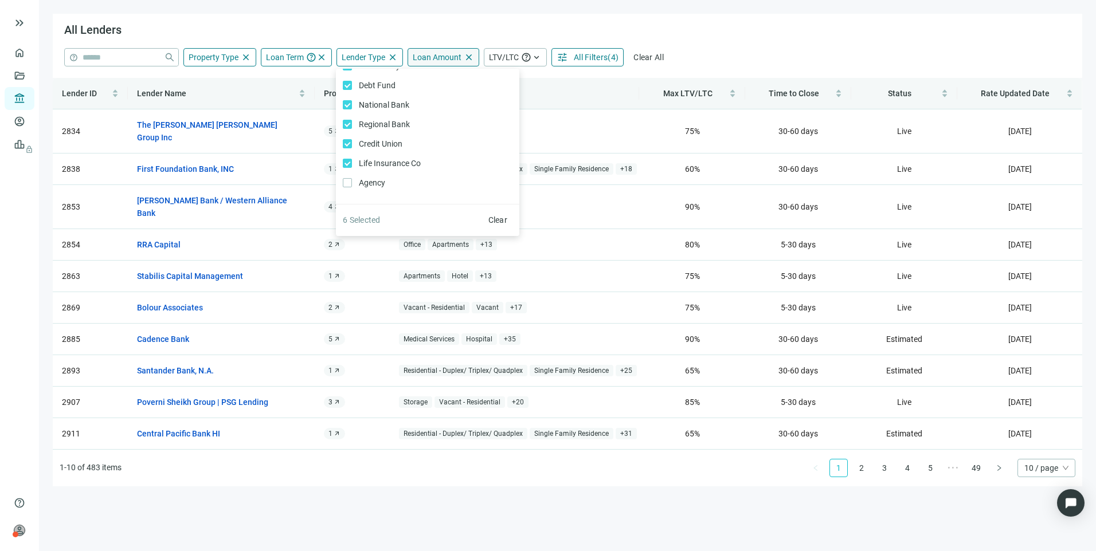
click at [459, 51] on div "Loan Amount close" at bounding box center [443, 57] width 72 height 18
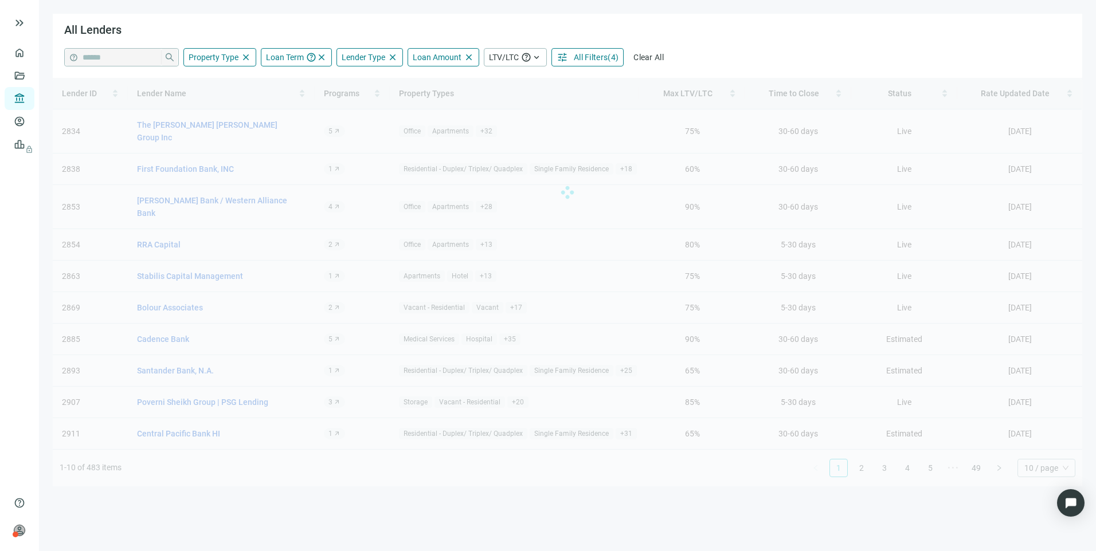
click at [574, 59] on span "All Filters" at bounding box center [591, 57] width 34 height 9
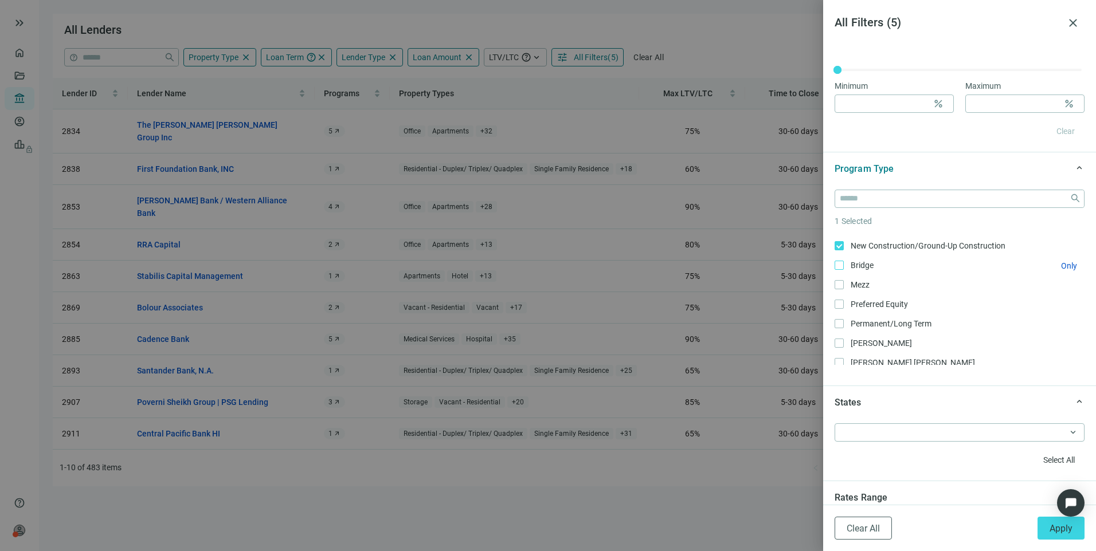
scroll to position [172, 0]
click at [1053, 529] on span "Apply" at bounding box center [1060, 528] width 23 height 11
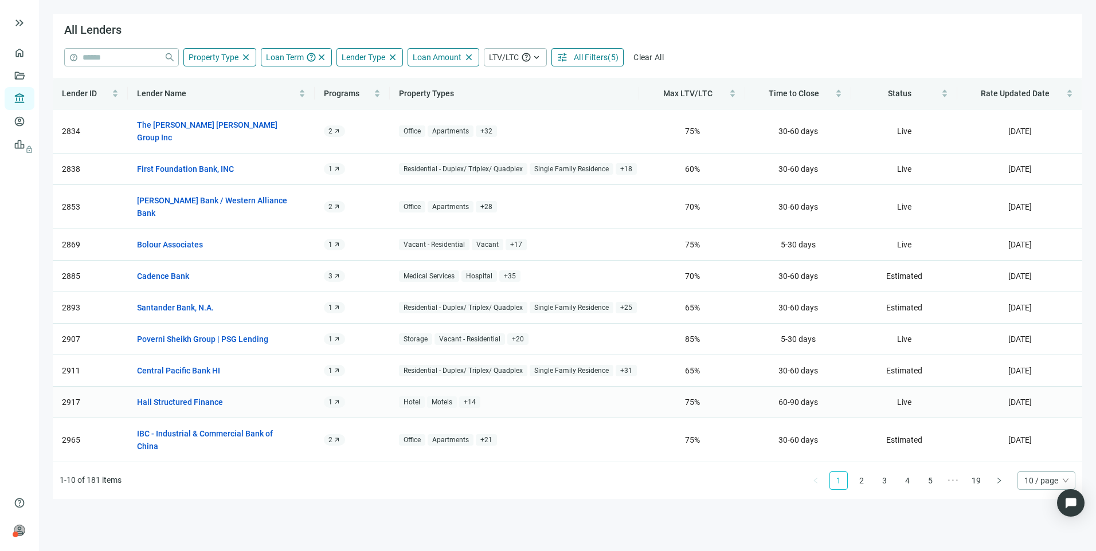
click at [333, 399] on span "arrow_outward" at bounding box center [336, 402] width 7 height 7
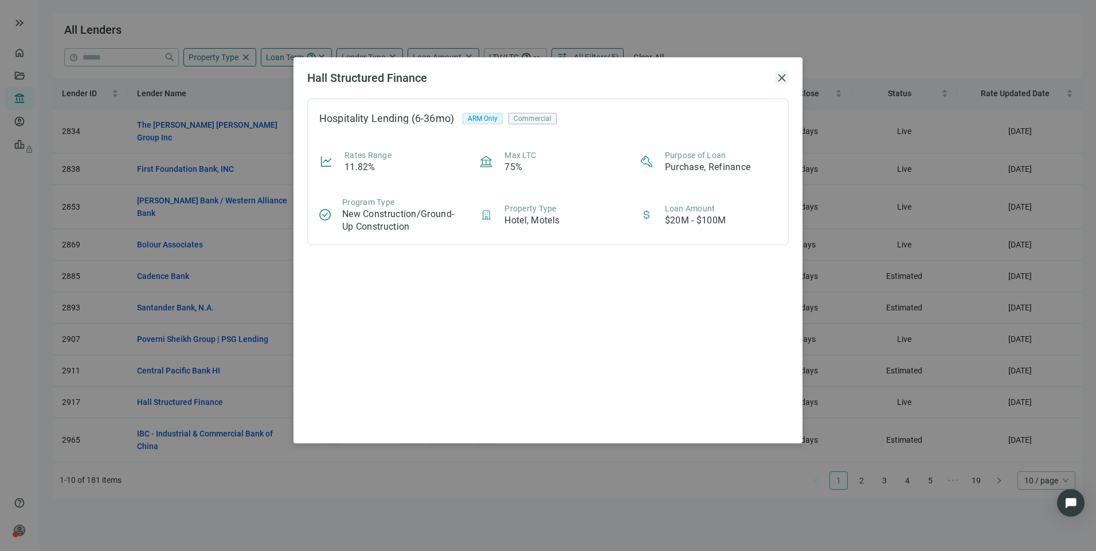
click at [780, 77] on span "close" at bounding box center [782, 78] width 14 height 14
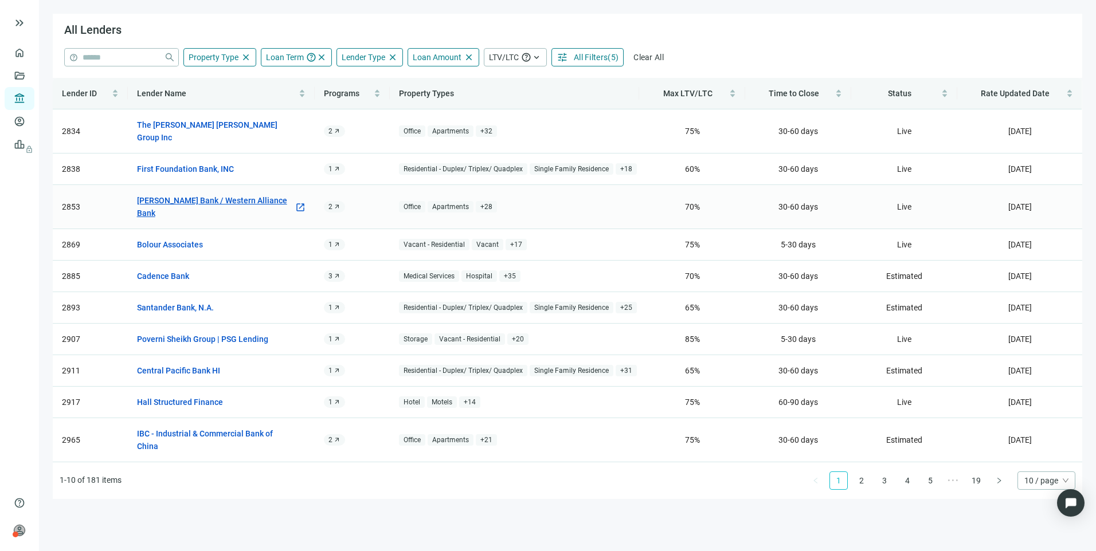
click at [264, 194] on link "[PERSON_NAME] Bank / Western Alliance Bank" at bounding box center [216, 206] width 158 height 25
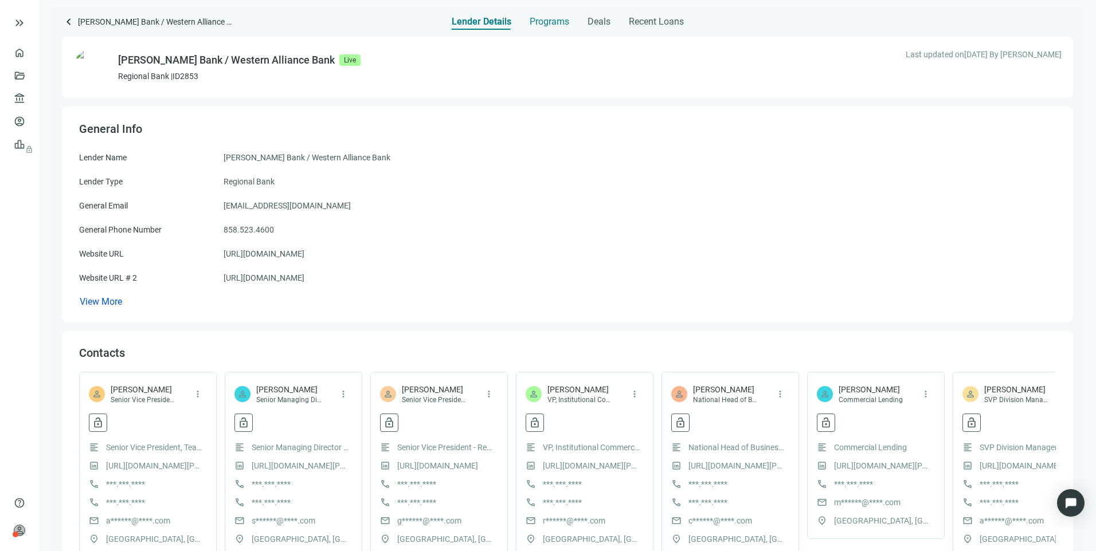
click at [546, 23] on span "Programs" at bounding box center [549, 21] width 40 height 11
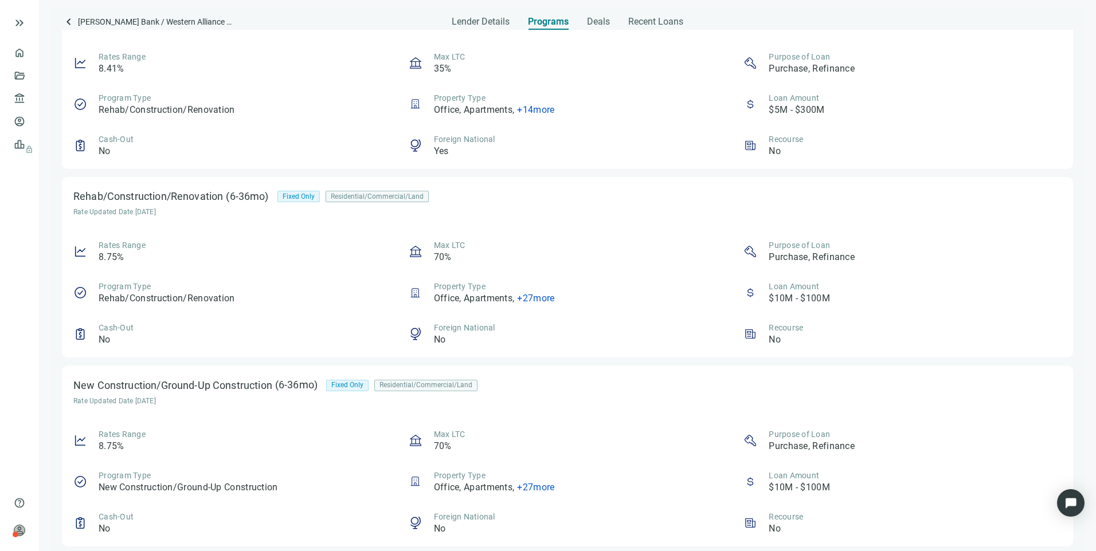
scroll to position [641, 0]
click at [523, 486] on span "+ 27 more" at bounding box center [535, 485] width 37 height 11
click at [297, 456] on div "Rates Range 8.75% Max LTC 70% Purpose of Loan Purchase, Refinance Program Type …" at bounding box center [567, 479] width 988 height 107
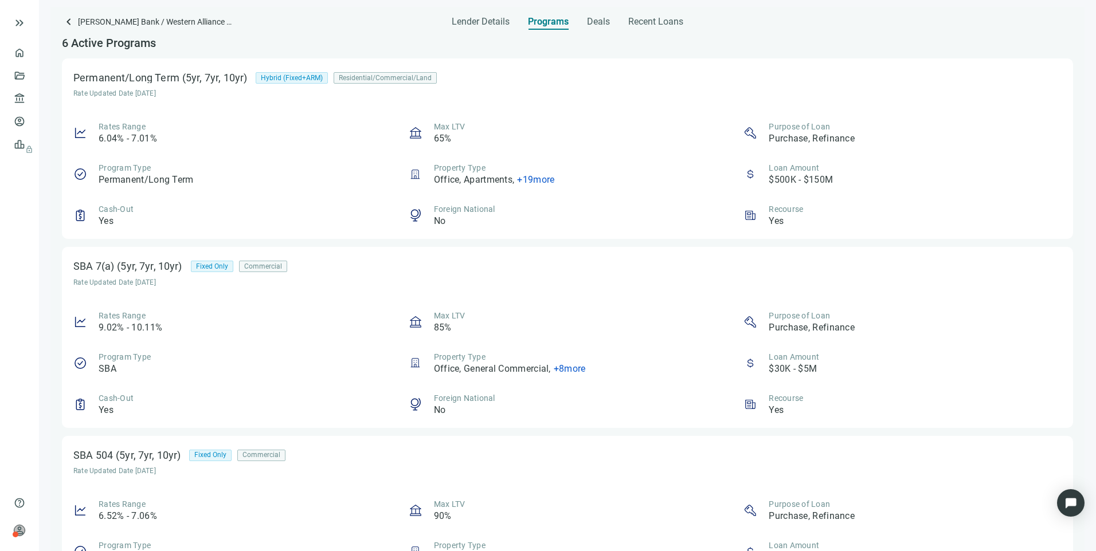
scroll to position [0, 0]
click at [539, 183] on span "+ 19 more" at bounding box center [535, 181] width 37 height 11
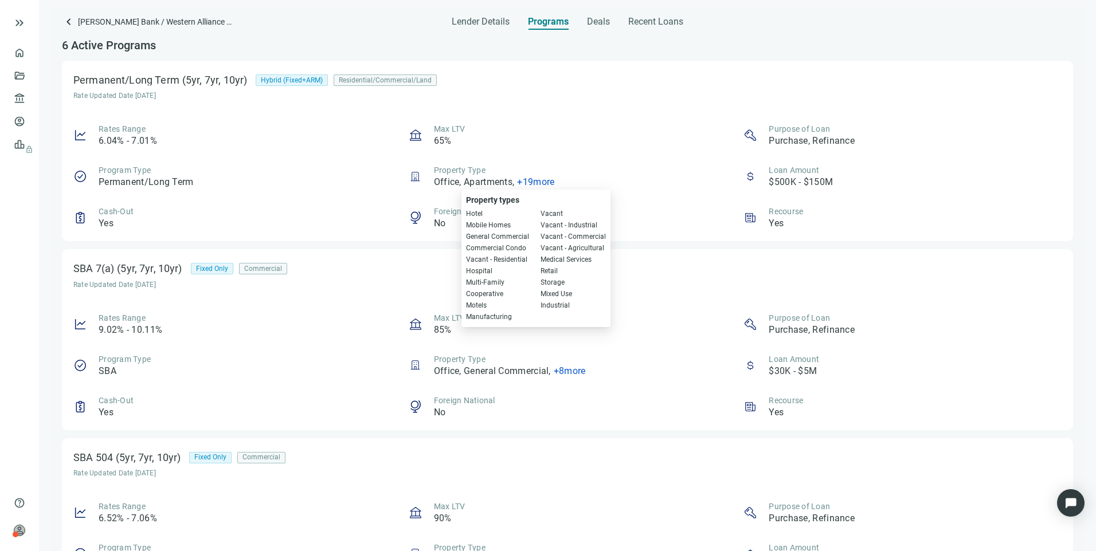
click at [610, 132] on div "Max LTV 65%" at bounding box center [568, 135] width 318 height 24
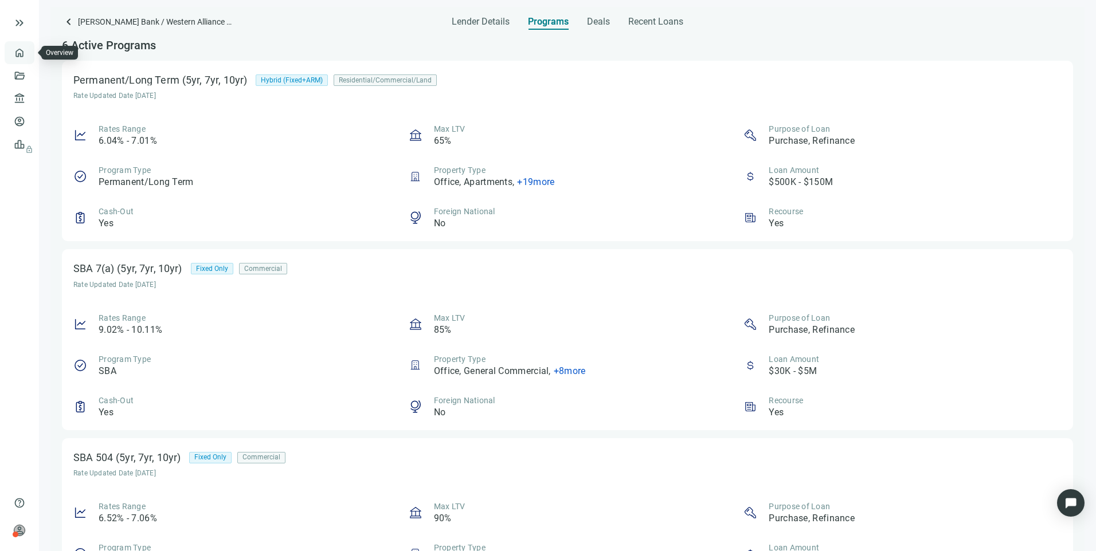
click at [29, 52] on link "Overview" at bounding box center [46, 52] width 34 height 9
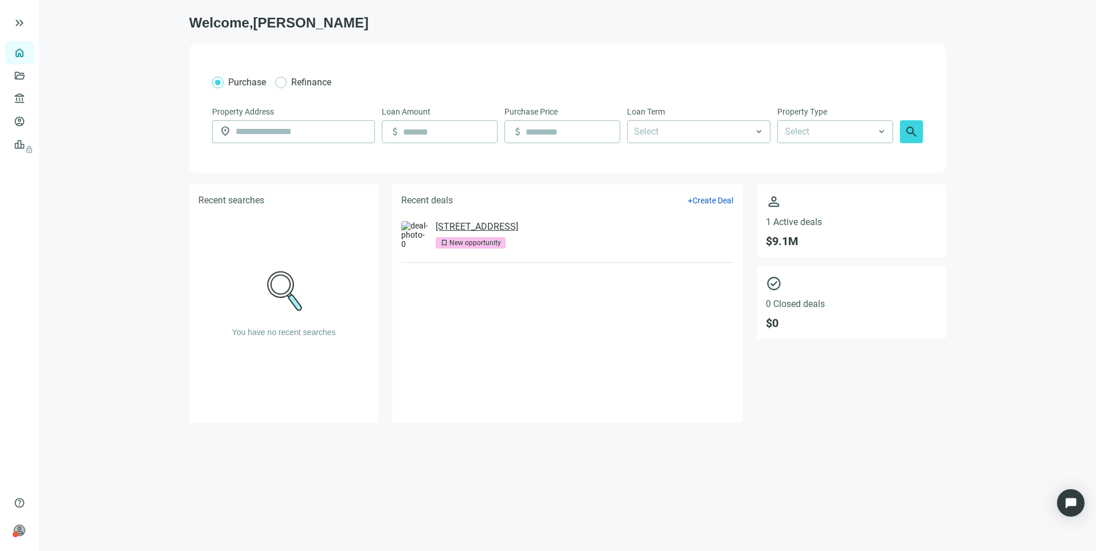
click at [518, 229] on link "[STREET_ADDRESS]" at bounding box center [476, 226] width 83 height 11
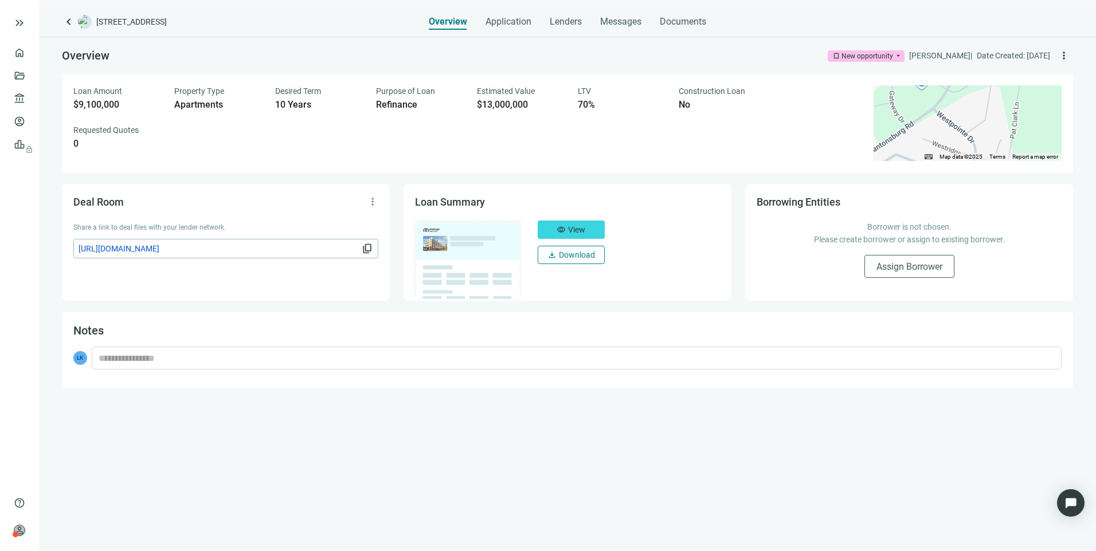
click at [580, 258] on span "Download" at bounding box center [577, 254] width 36 height 9
click at [70, 19] on span "keyboard_arrow_left" at bounding box center [69, 22] width 14 height 14
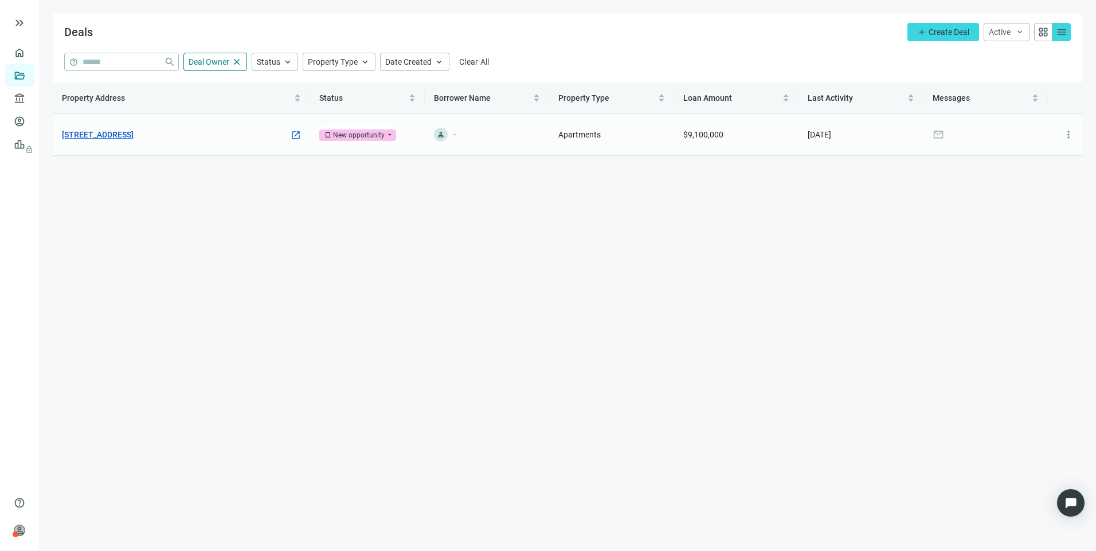
click at [134, 136] on link "[STREET_ADDRESS]" at bounding box center [98, 134] width 72 height 13
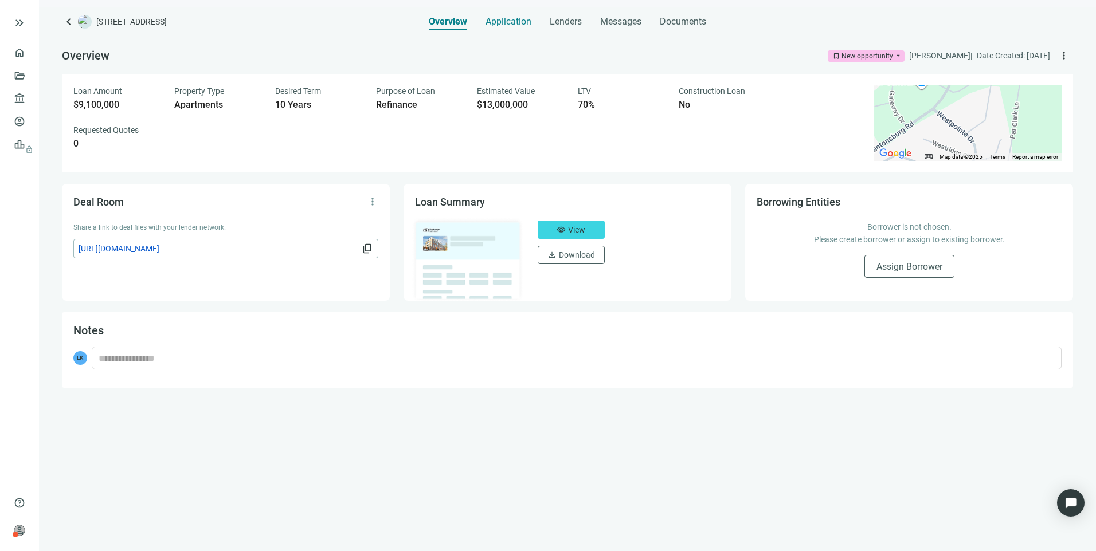
click at [516, 21] on span "Application" at bounding box center [508, 21] width 46 height 11
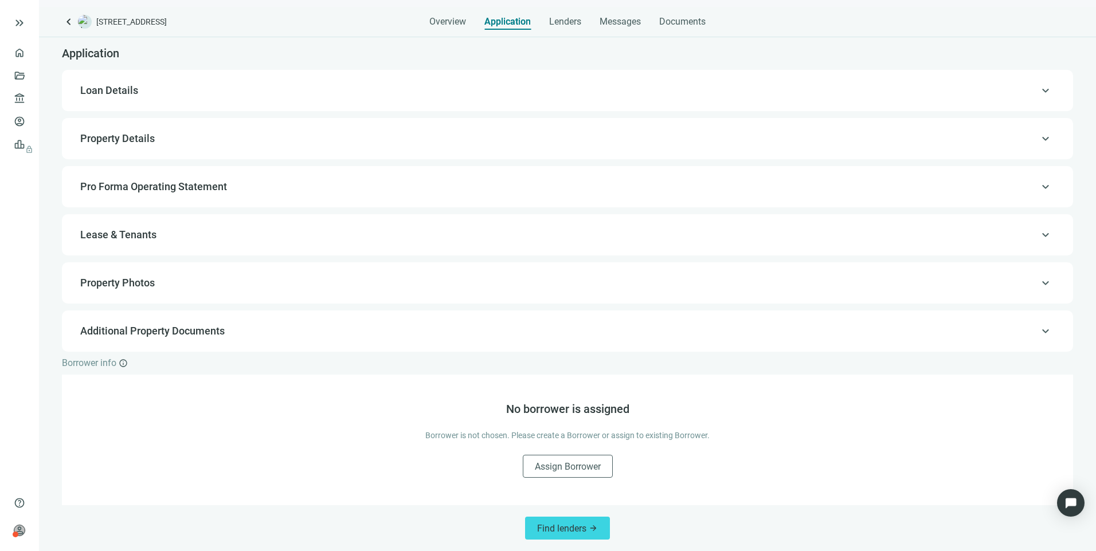
click at [1038, 139] on span "keyboard_arrow_up" at bounding box center [1045, 139] width 14 height 0
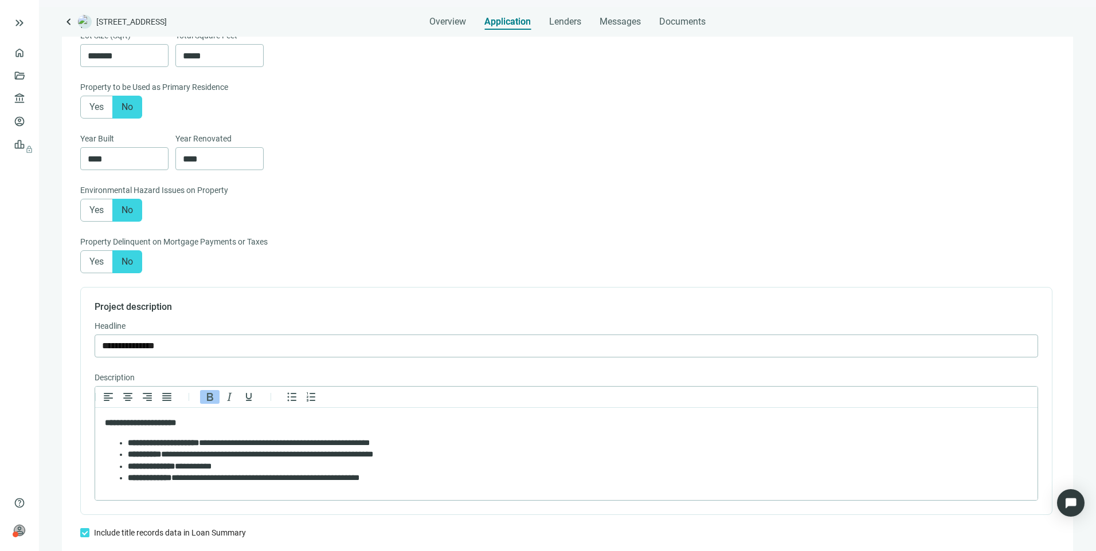
scroll to position [546, 0]
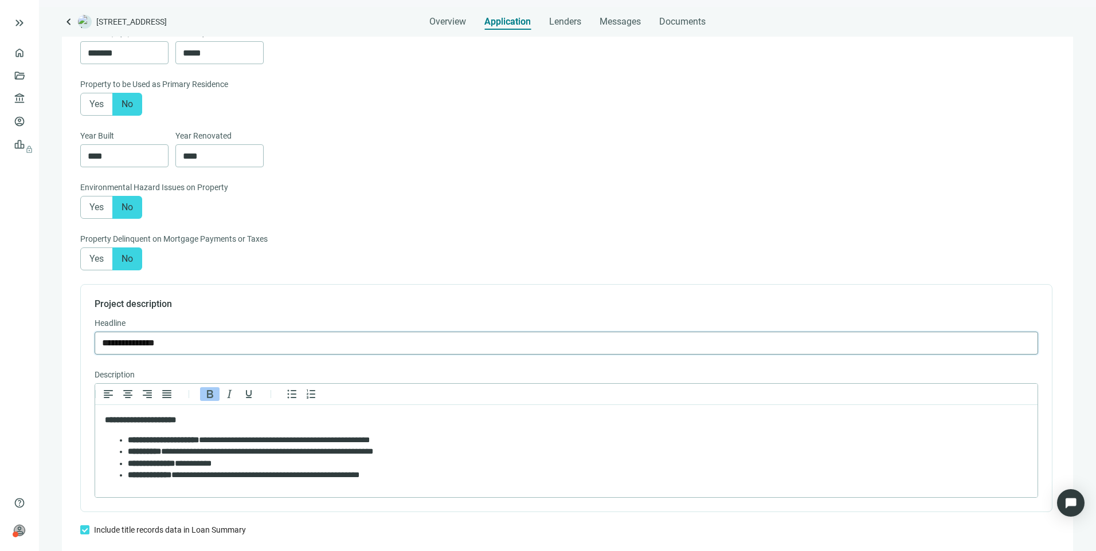
click at [140, 348] on input "**********" at bounding box center [566, 343] width 928 height 22
type input "**********"
click at [380, 291] on form "**********" at bounding box center [566, 91] width 972 height 955
click at [979, 533] on span "Save & Continue" at bounding box center [1002, 532] width 58 height 9
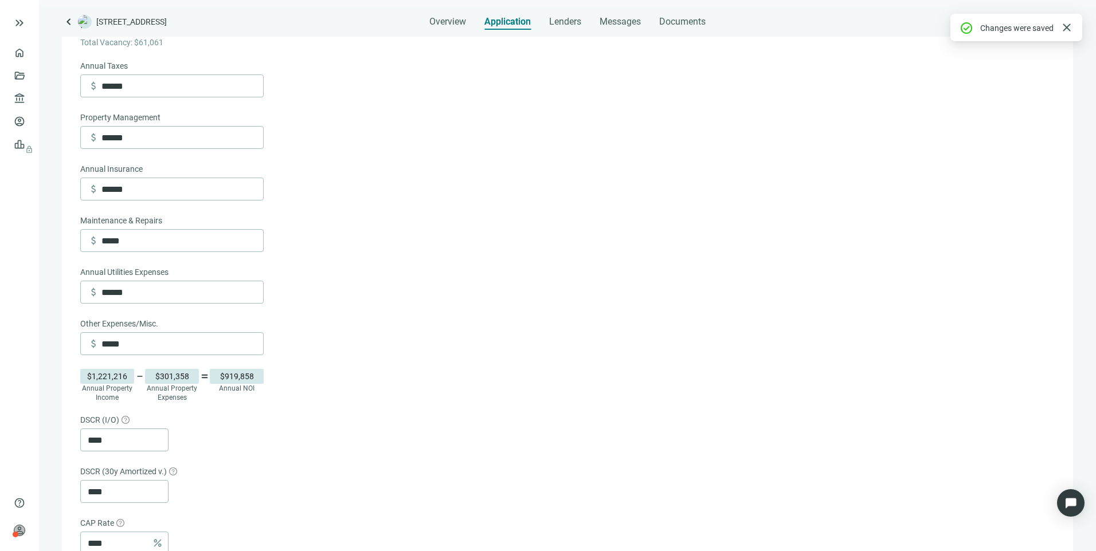
scroll to position [130, 0]
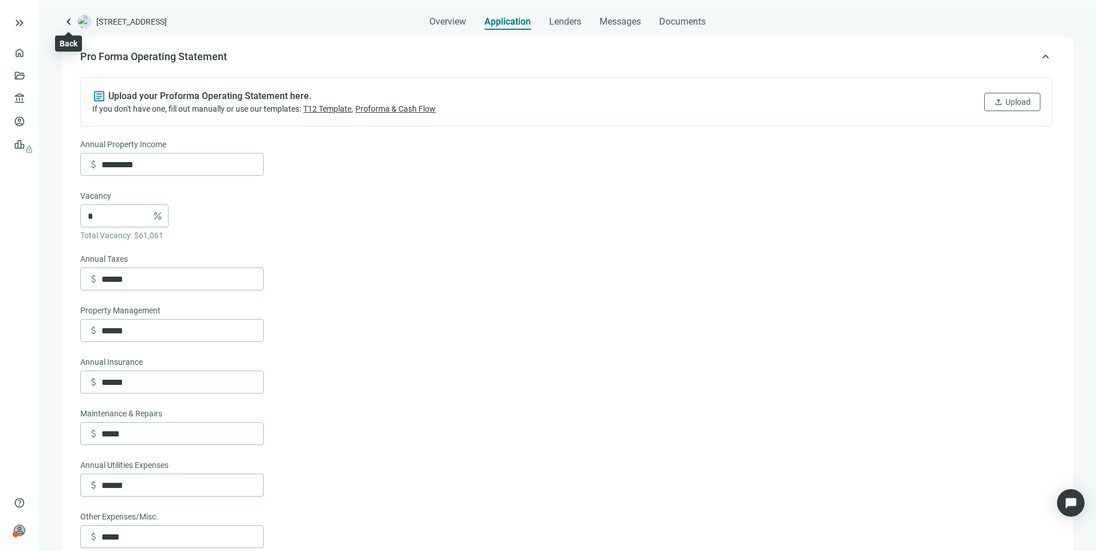
click at [70, 19] on span "keyboard_arrow_left" at bounding box center [69, 22] width 14 height 14
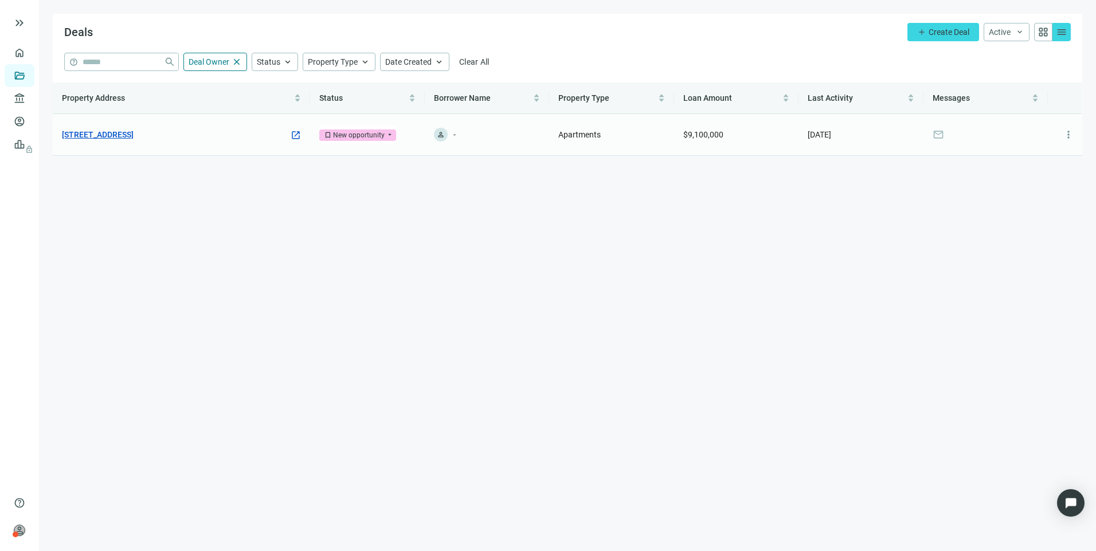
click at [134, 134] on link "[STREET_ADDRESS]" at bounding box center [98, 134] width 72 height 13
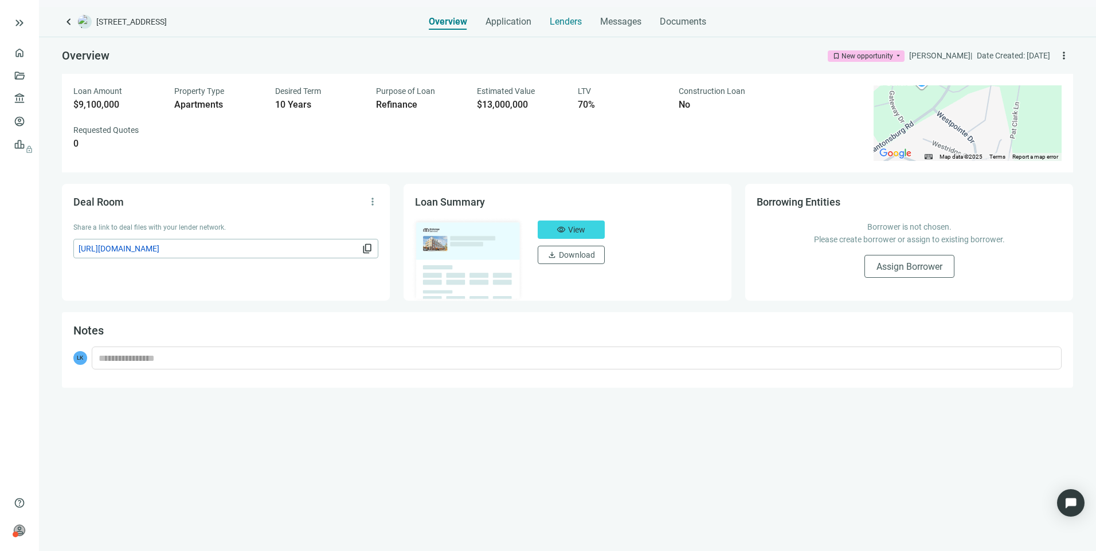
click at [568, 16] on span "Lenders" at bounding box center [566, 21] width 32 height 11
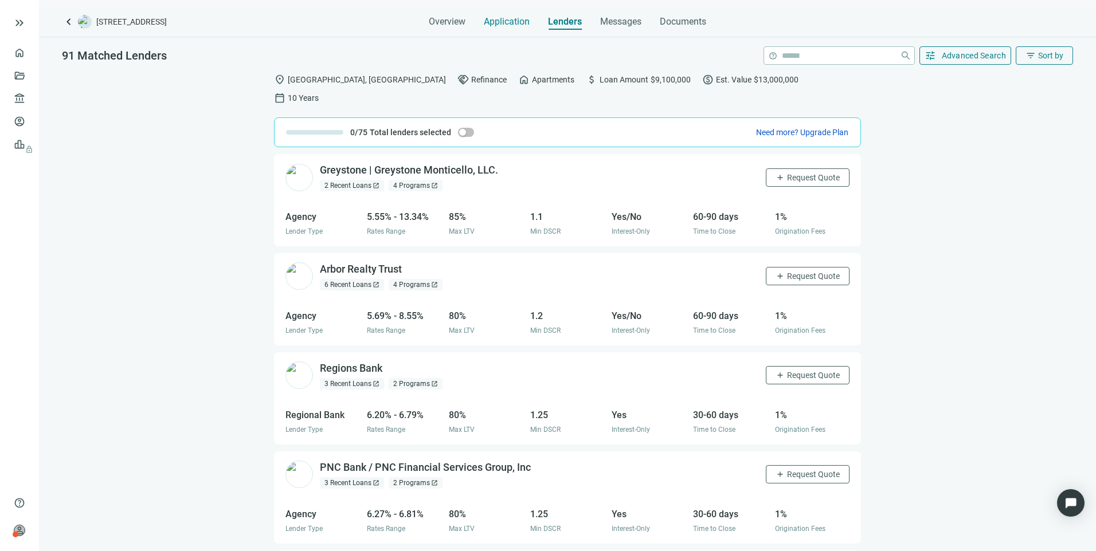
click at [516, 23] on span "Application" at bounding box center [507, 21] width 46 height 11
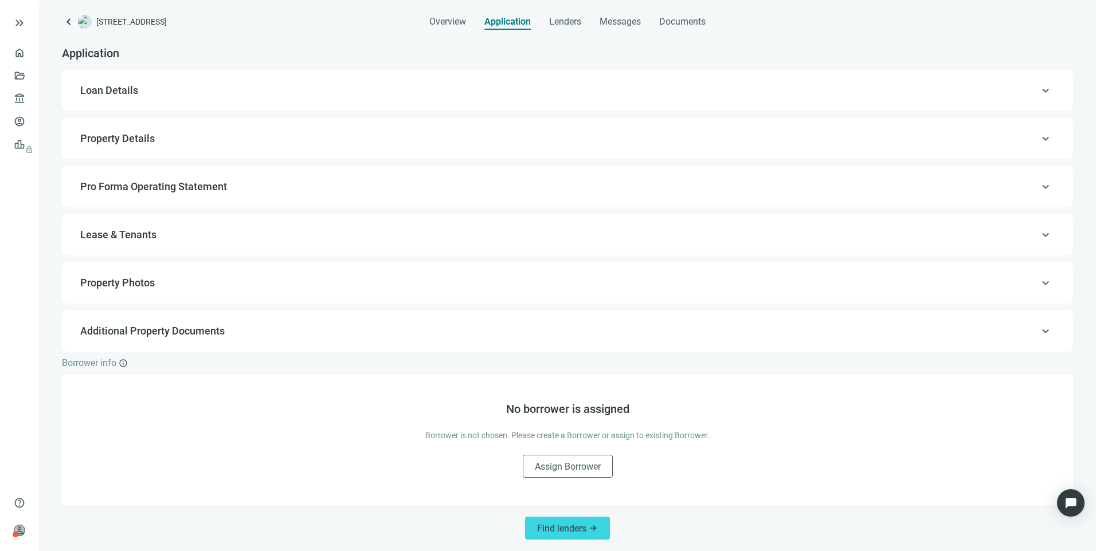
click at [1038, 331] on span "keyboard_arrow_up" at bounding box center [1045, 331] width 14 height 0
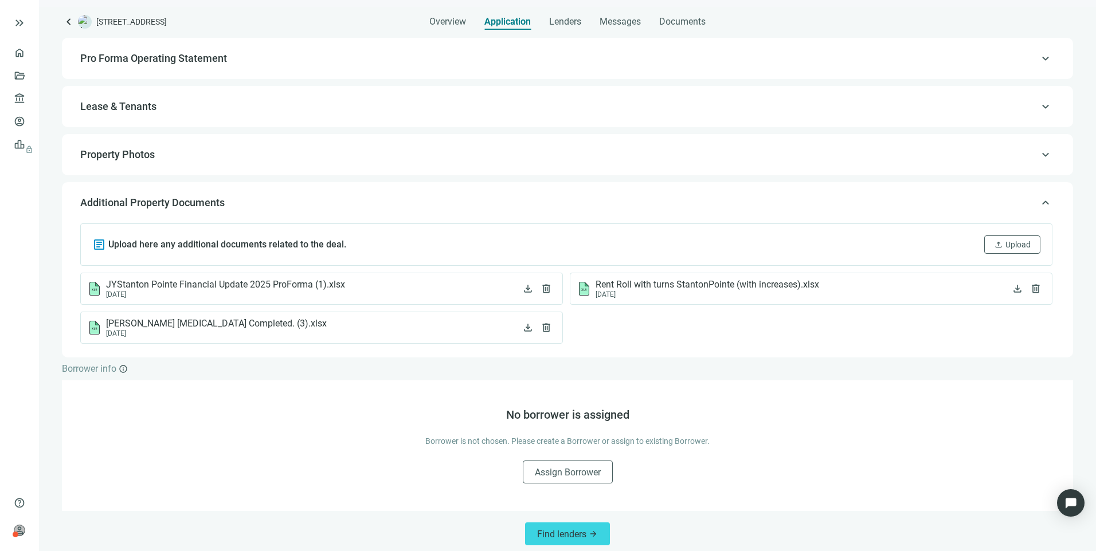
scroll to position [135, 0]
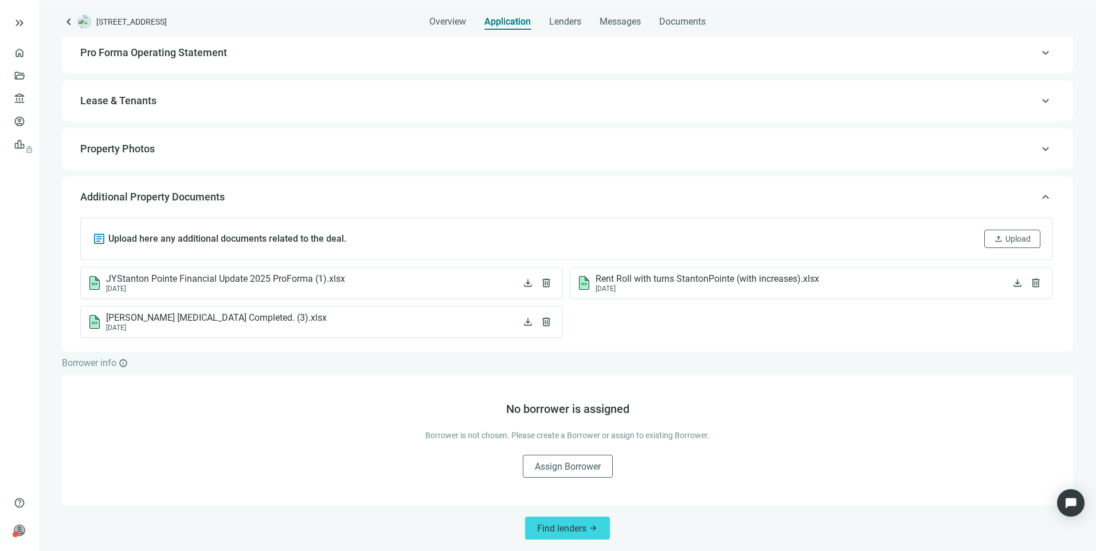
click at [1038, 197] on span "keyboard_arrow_up" at bounding box center [1045, 197] width 14 height 0
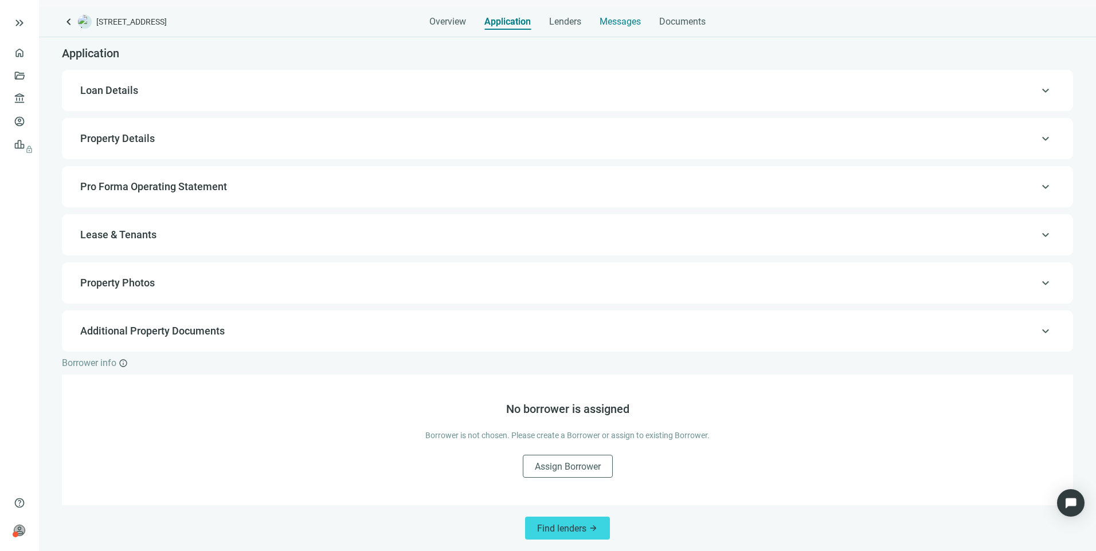
click at [614, 17] on span "Messages" at bounding box center [619, 21] width 41 height 11
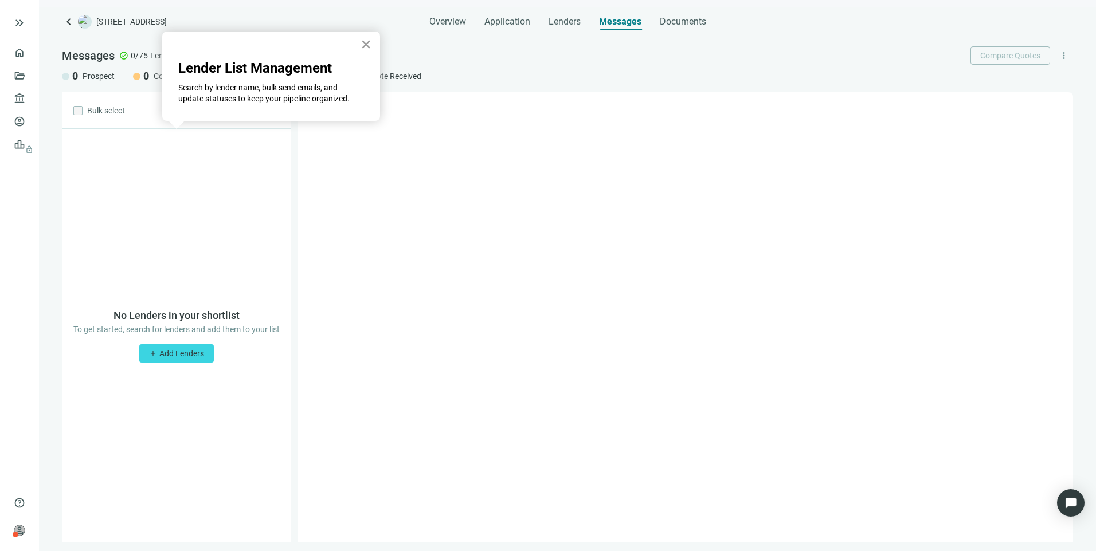
click at [365, 46] on button "×" at bounding box center [365, 44] width 11 height 18
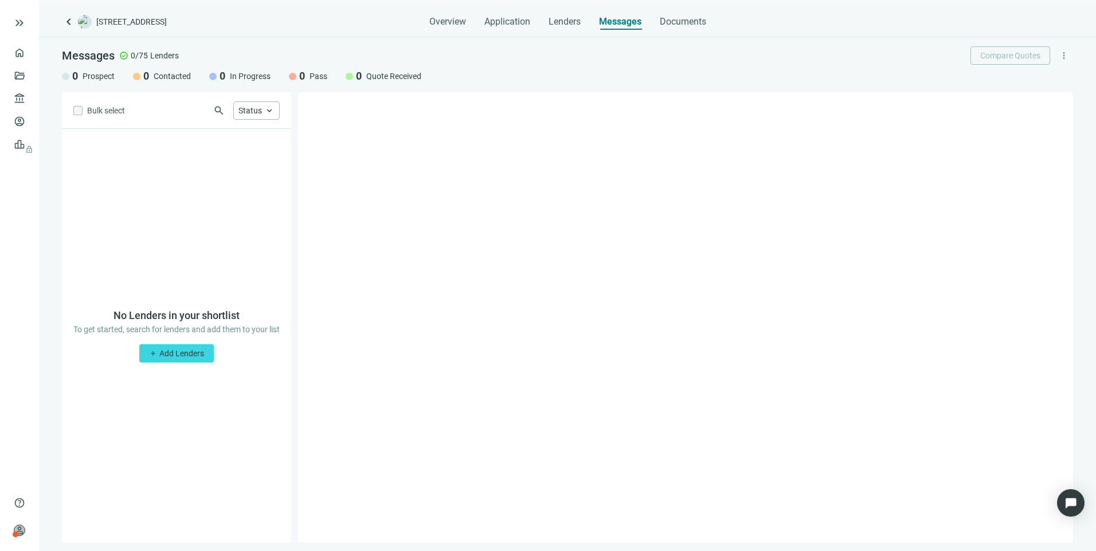
click at [654, 24] on div "Overview Application Lenders Messages Documents" at bounding box center [567, 18] width 277 height 23
click at [667, 24] on span "Documents" at bounding box center [683, 21] width 46 height 11
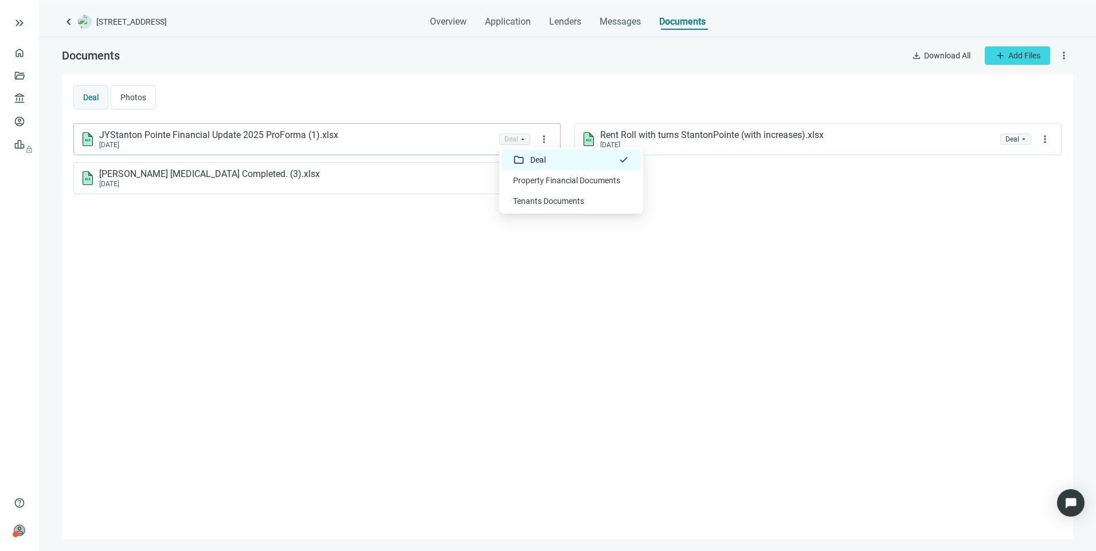
click at [520, 138] on span "folder Deal" at bounding box center [514, 139] width 21 height 10
click at [865, 241] on div "JYStanton Pointe Financial Update 2025 ProForma (1).xlsx [DATE] folder Deal arr…" at bounding box center [567, 325] width 988 height 405
click at [454, 27] on span "Overview" at bounding box center [448, 21] width 37 height 11
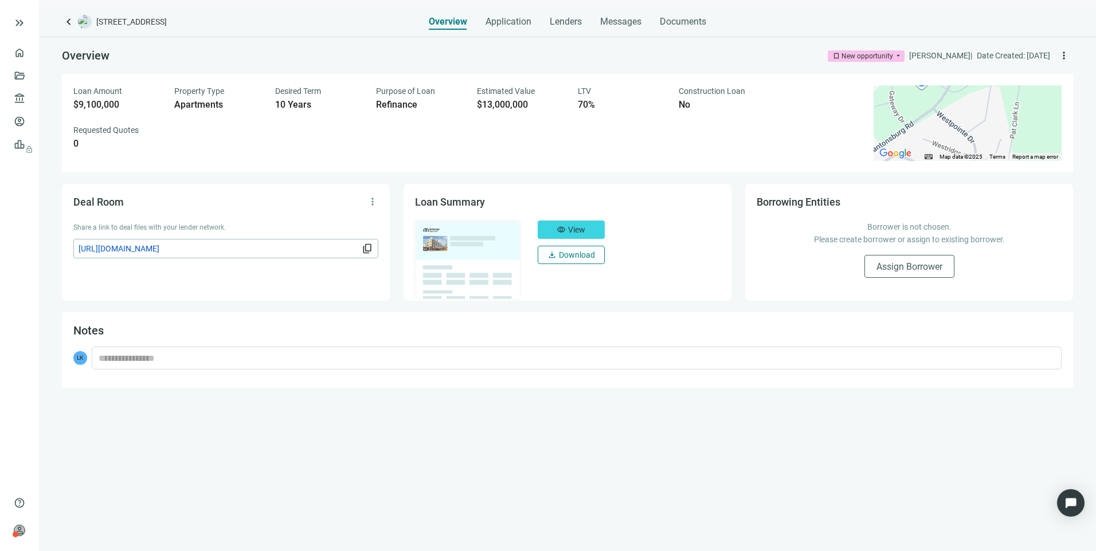
click at [578, 256] on span "Download" at bounding box center [577, 254] width 36 height 9
